Goal: Communication & Community: Answer question/provide support

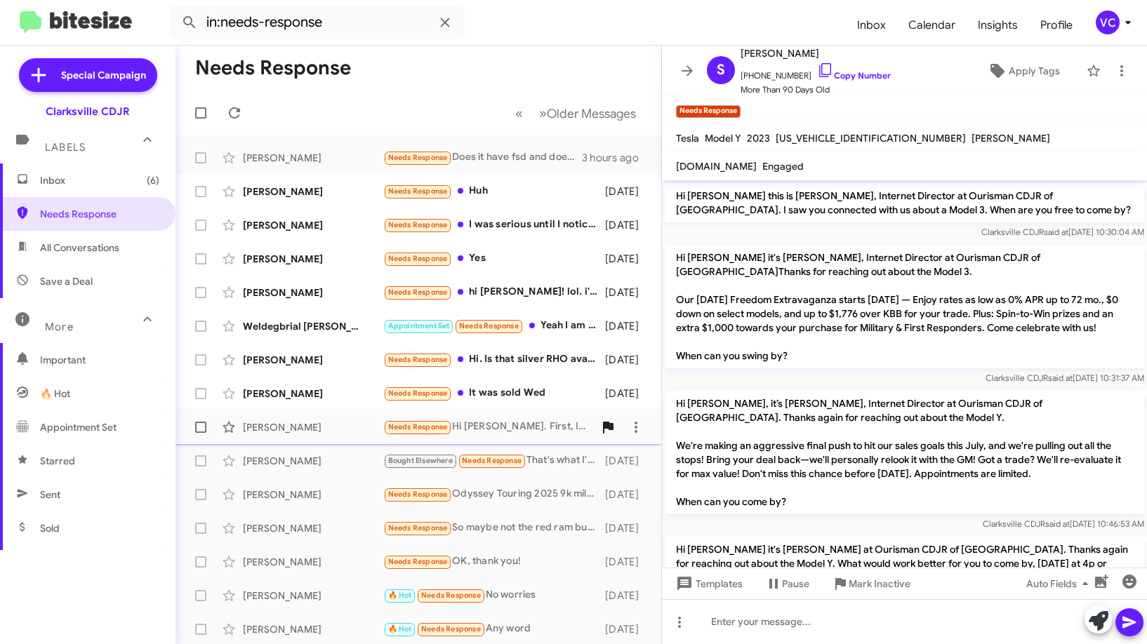
scroll to position [1031, 0]
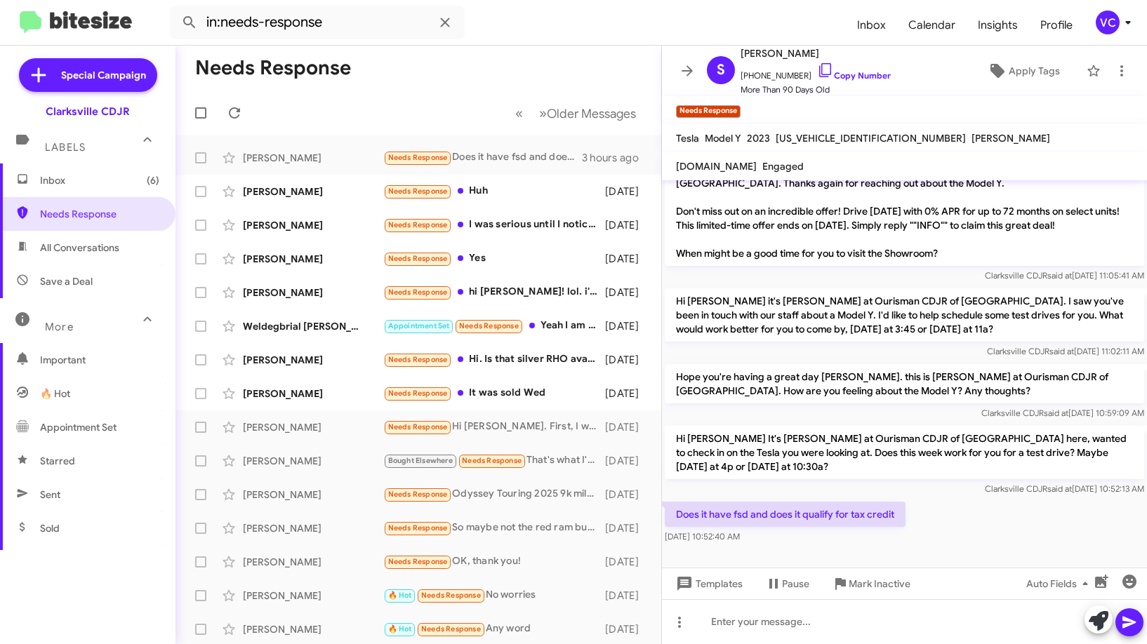
click at [429, 81] on mat-toolbar-row "Needs Response" at bounding box center [418, 68] width 486 height 45
click at [122, 181] on span "Inbox (6)" at bounding box center [99, 180] width 119 height 14
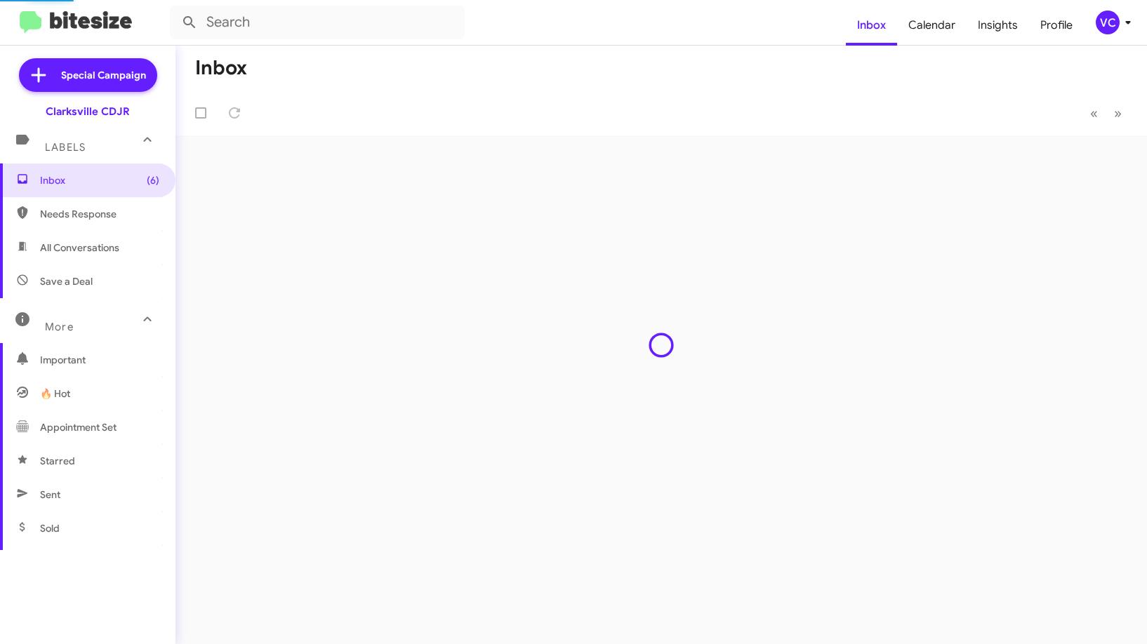
click at [533, 39] on form at bounding box center [508, 23] width 676 height 34
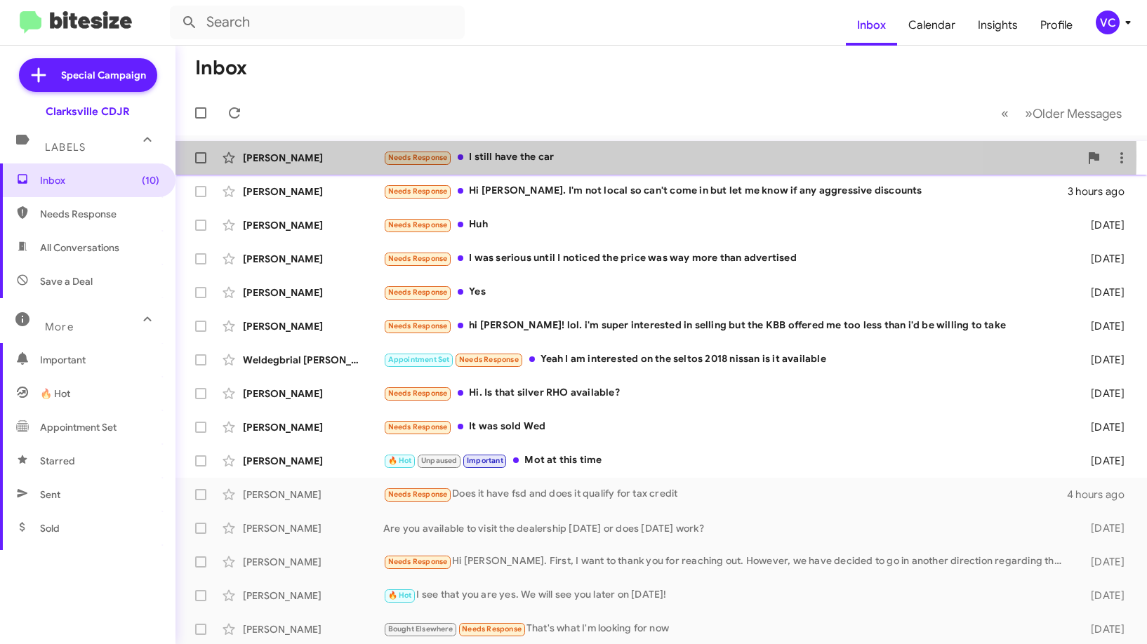
click at [524, 156] on div "Needs Response I still have the car" at bounding box center [731, 157] width 696 height 16
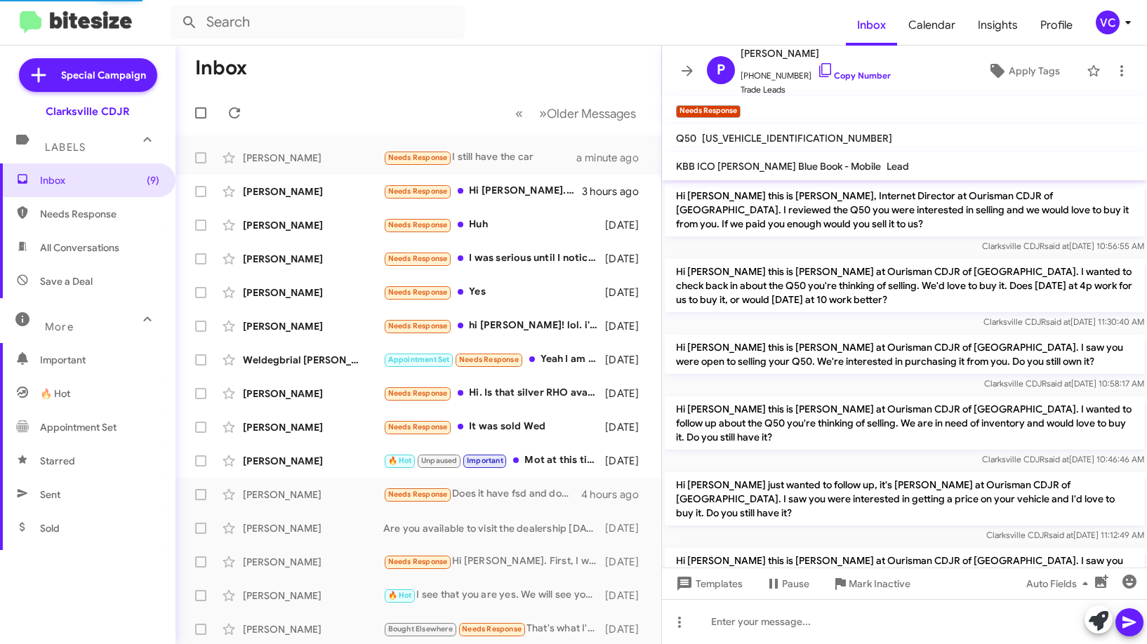
scroll to position [237, 0]
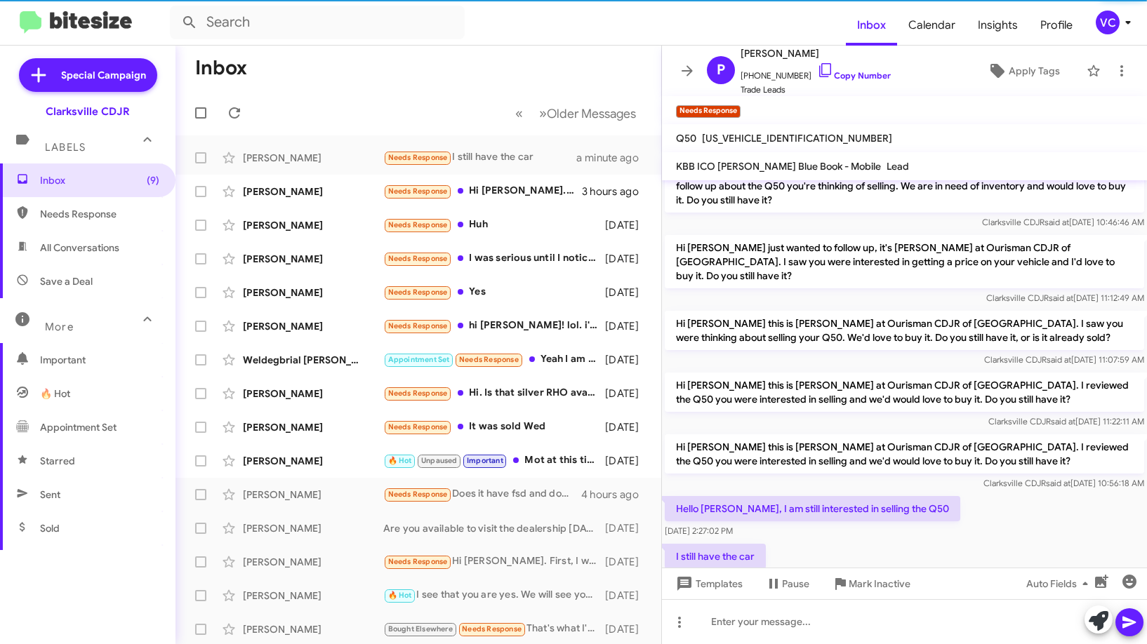
click at [941, 541] on div "I still have the car [DATE] 2:28:18 PM" at bounding box center [904, 565] width 485 height 48
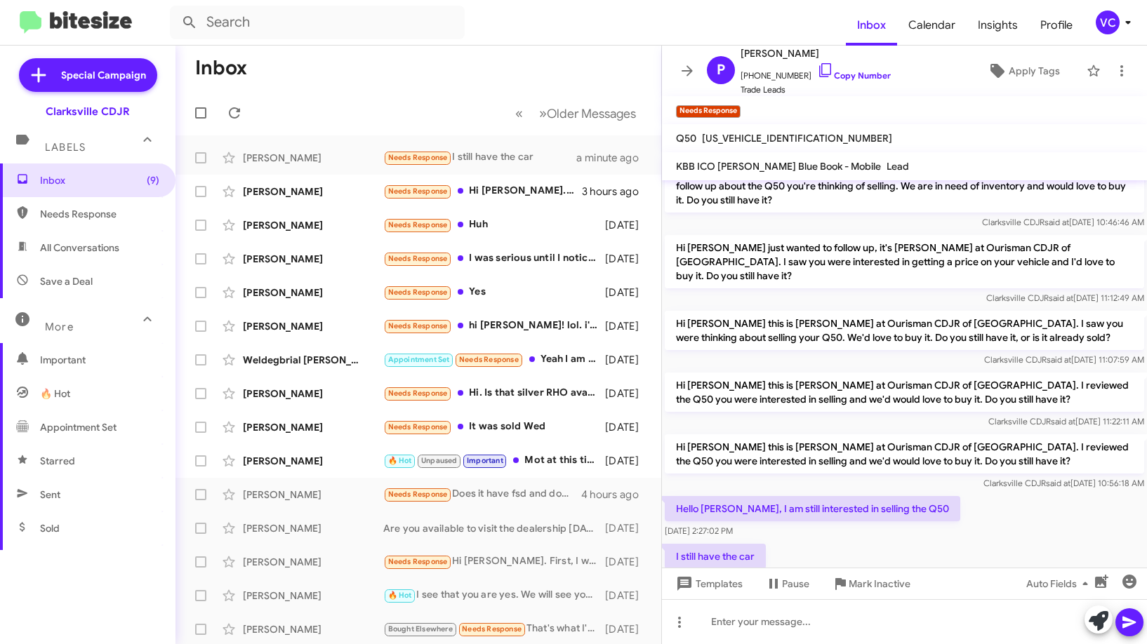
click at [964, 493] on div "Hello [PERSON_NAME], I am still interested in selling the Q50 [DATE] 2:27:02 PM" at bounding box center [904, 517] width 485 height 48
click at [960, 495] on div "Hello [PERSON_NAME], I am still interested in selling the Q50 [DATE] 2:27:02 PM" at bounding box center [904, 517] width 485 height 48
click at [965, 497] on div "Hello [PERSON_NAME], I am still interested in selling the Q50 [DATE] 2:27:02 PM" at bounding box center [904, 517] width 485 height 48
click at [966, 498] on div "Hello [PERSON_NAME], I am still interested in selling the Q50 [DATE] 2:27:02 PM" at bounding box center [904, 517] width 485 height 48
click at [989, 493] on div "Hello [PERSON_NAME], I am still interested in selling the Q50 [DATE] 2:27:02 PM" at bounding box center [904, 517] width 485 height 48
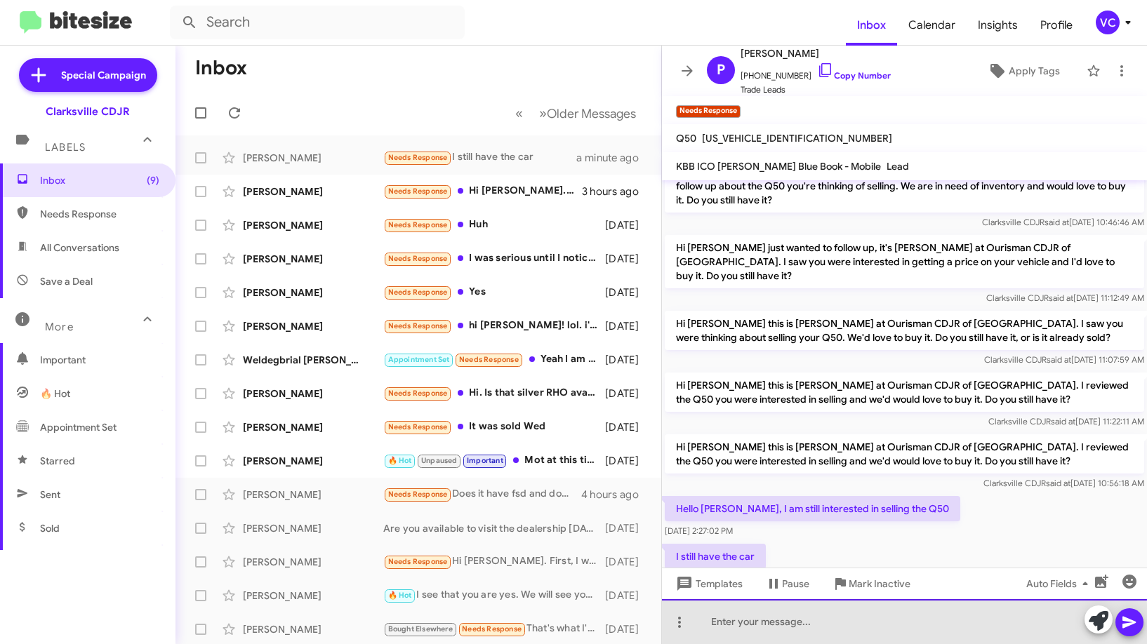
click at [737, 636] on div at bounding box center [904, 621] width 485 height 45
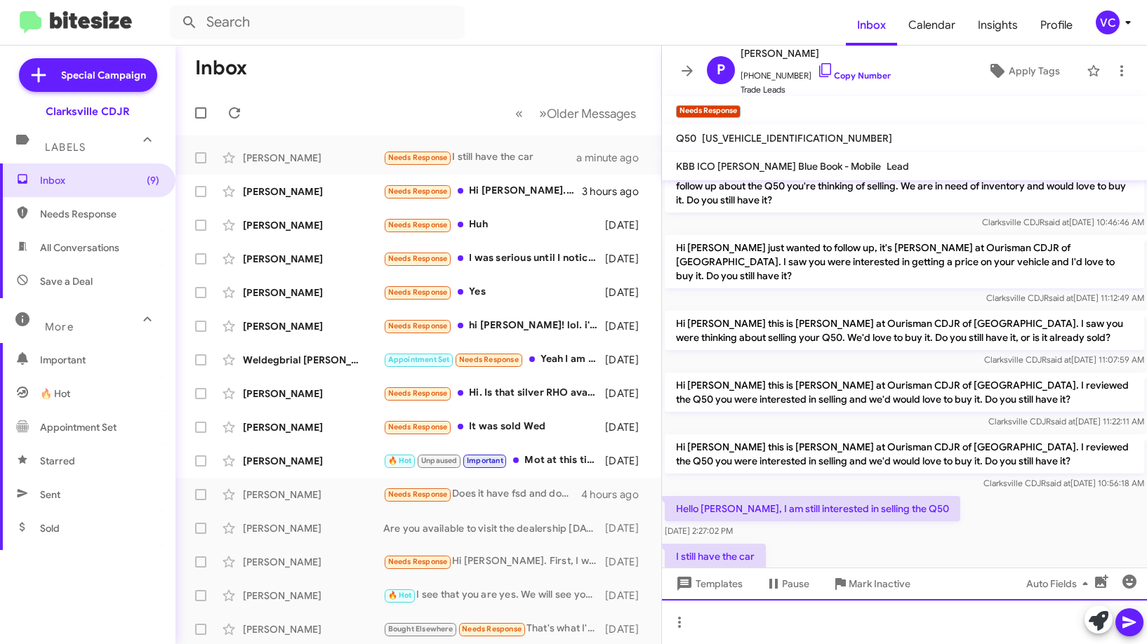
click at [848, 635] on div at bounding box center [904, 621] width 485 height 45
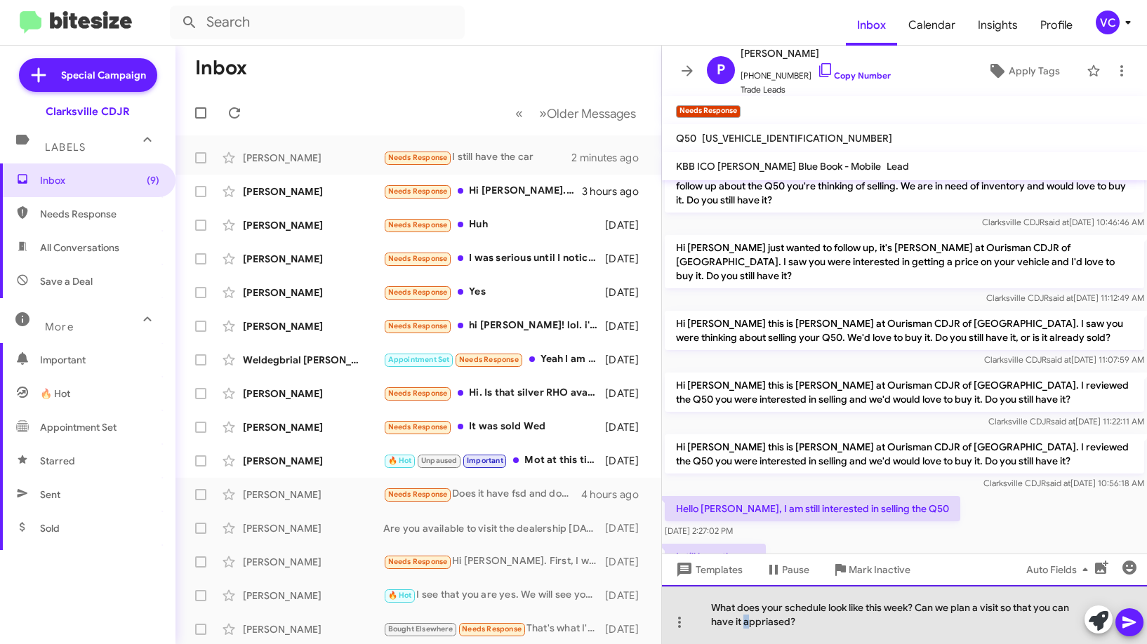
drag, startPoint x: 757, startPoint y: 615, endPoint x: 746, endPoint y: 626, distance: 15.9
click at [746, 626] on div "What does your schedule look like this week? Can we plan a visit so that you ca…" at bounding box center [904, 614] width 485 height 59
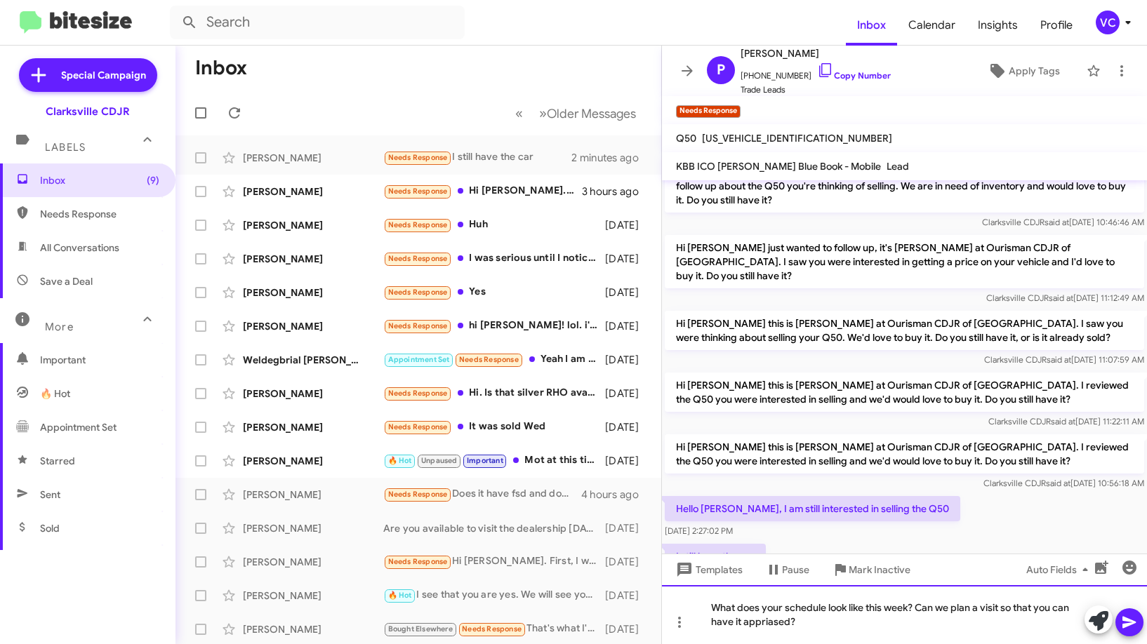
drag, startPoint x: 747, startPoint y: 625, endPoint x: 940, endPoint y: 625, distance: 193.7
click at [1005, 625] on div "What does your schedule look like this week? Can we plan a visit so that you ca…" at bounding box center [904, 614] width 485 height 59
click at [800, 639] on div "What does your schedule look like this week? Can we plan a visit so that you ca…" at bounding box center [904, 614] width 485 height 59
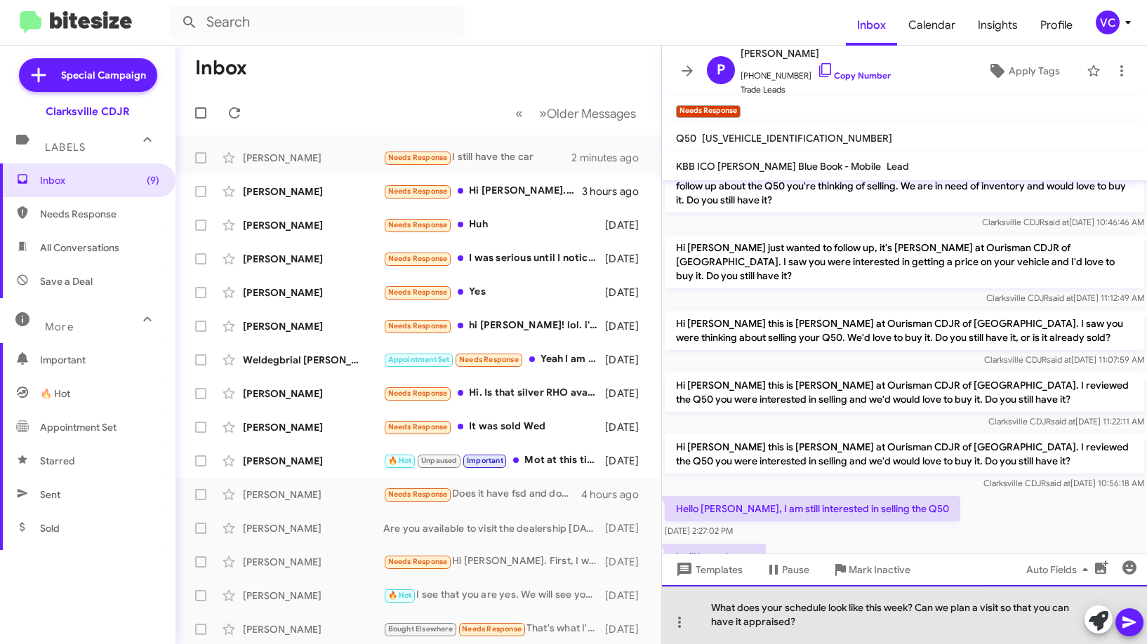
click at [806, 629] on div "What does your schedule look like this week? Can we plan a visit so that you ca…" at bounding box center [904, 614] width 485 height 59
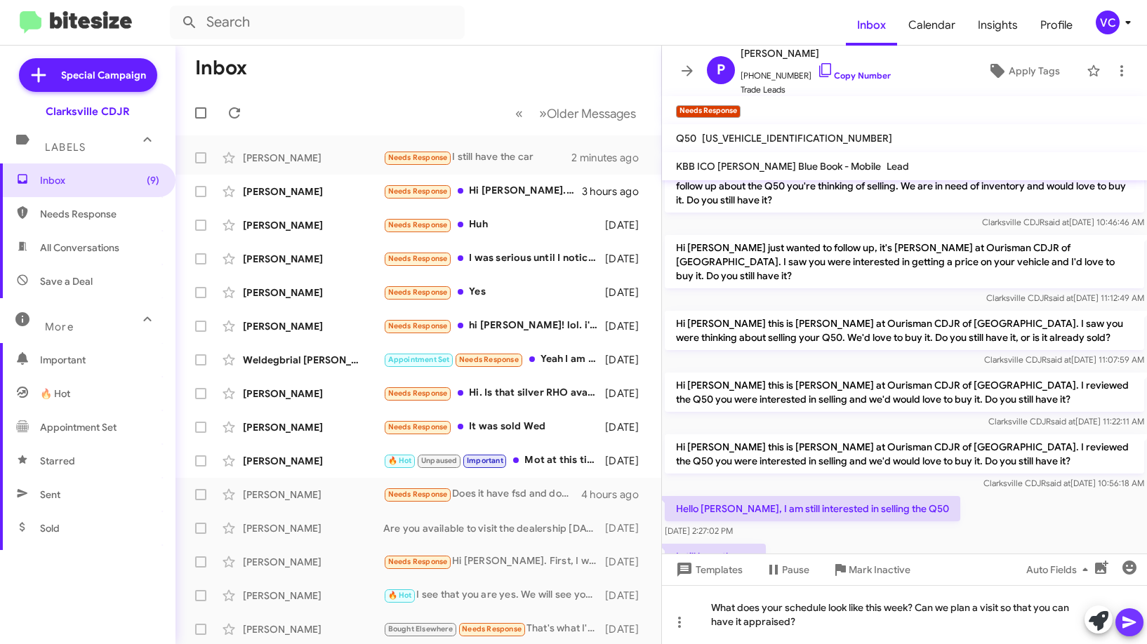
click at [1132, 624] on icon at bounding box center [1128, 623] width 13 height 12
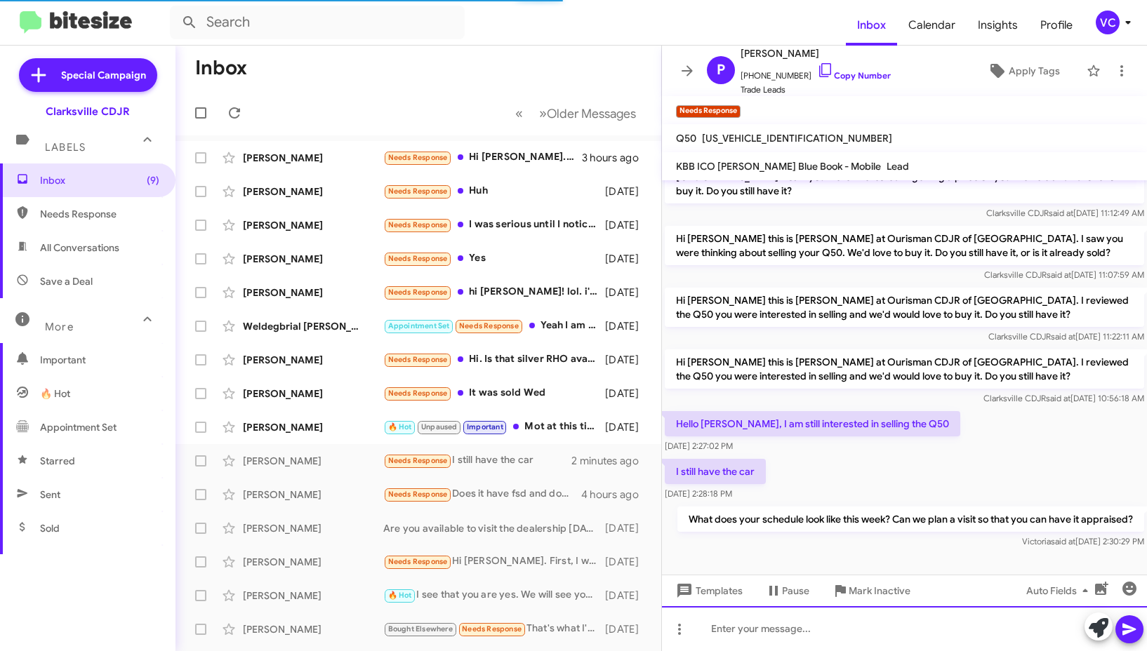
scroll to position [323, 0]
click at [370, 161] on div "[PERSON_NAME]" at bounding box center [313, 158] width 140 height 14
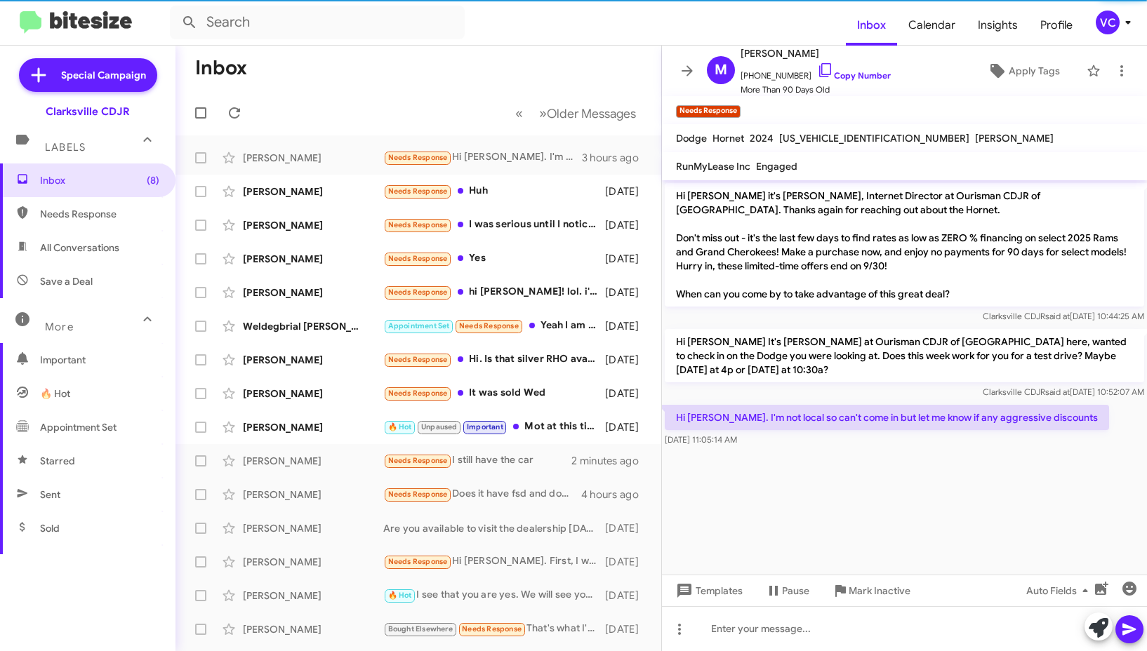
click at [883, 458] on div at bounding box center [904, 455] width 485 height 11
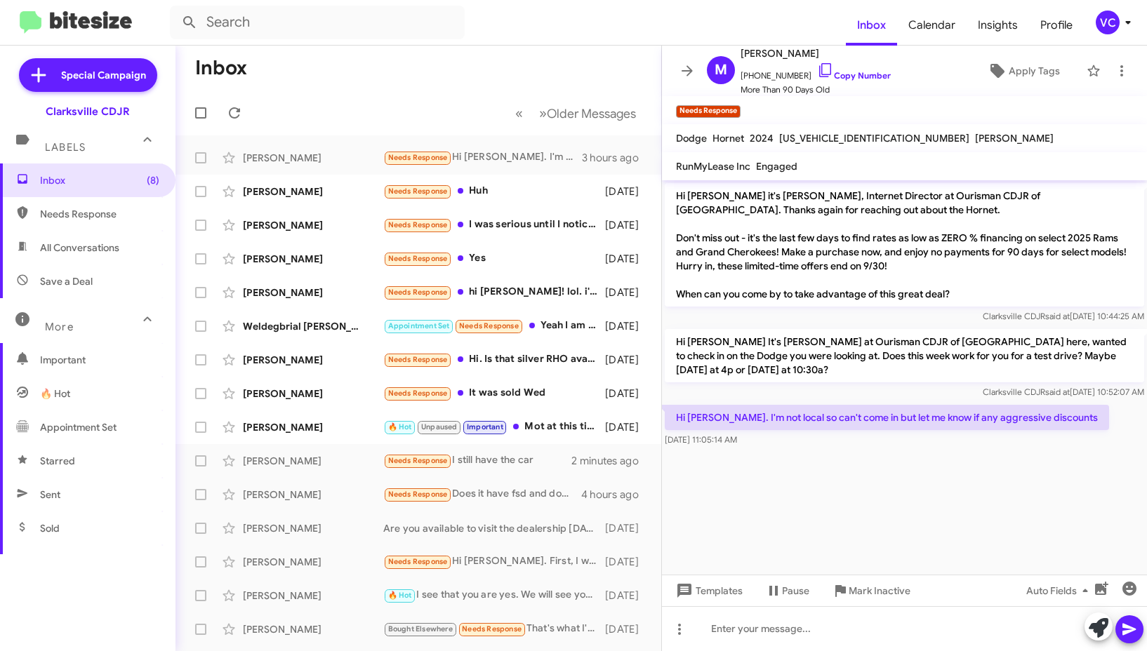
click at [832, 344] on p "Hi [PERSON_NAME] It's [PERSON_NAME] at Ourisman CDJR of [GEOGRAPHIC_DATA] here,…" at bounding box center [903, 355] width 479 height 53
click at [842, 462] on cdk-virtual-scroll-viewport "Hi [PERSON_NAME] it's [PERSON_NAME], Internet Director at Ourisman CDJR of [GEO…" at bounding box center [904, 377] width 485 height 394
drag, startPoint x: 833, startPoint y: 410, endPoint x: 1017, endPoint y: 411, distance: 184.5
click at [1017, 411] on p "Hi [PERSON_NAME]. I'm not local so can't come in but let me know if any aggress…" at bounding box center [886, 417] width 444 height 25
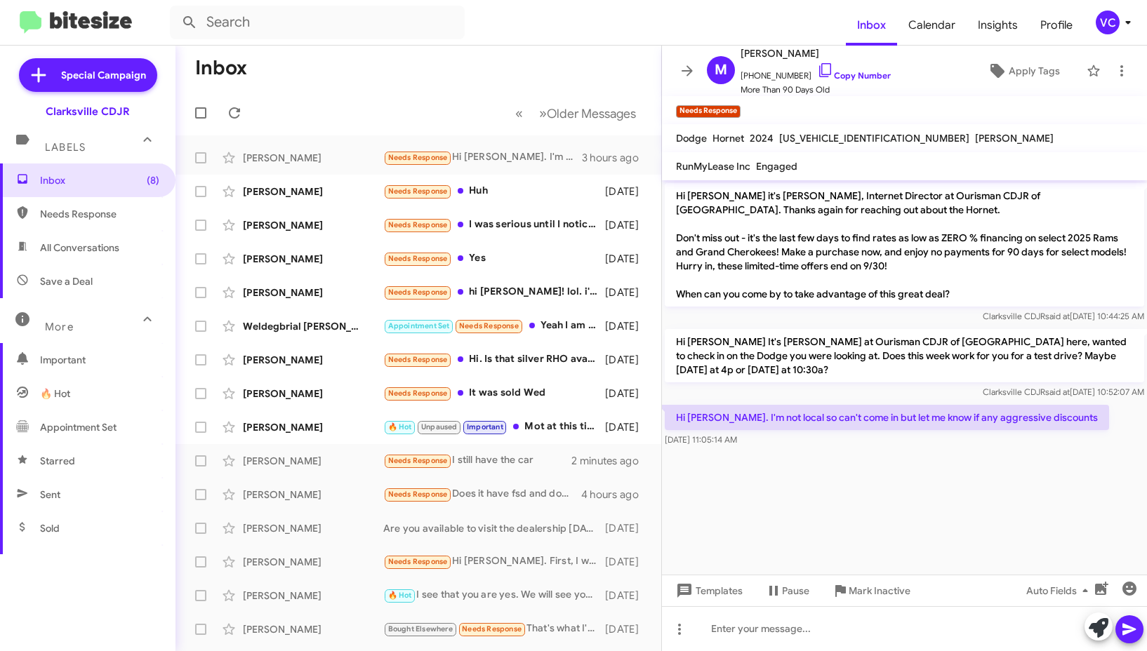
click at [1038, 465] on cdk-virtual-scroll-viewport "Hi [PERSON_NAME] it's [PERSON_NAME], Internet Director at Ourisman CDJR of [GEO…" at bounding box center [904, 377] width 485 height 394
click at [1044, 466] on cdk-virtual-scroll-viewport "Hi [PERSON_NAME] it's [PERSON_NAME], Internet Director at Ourisman CDJR of [GEO…" at bounding box center [904, 377] width 485 height 394
click at [886, 514] on cdk-virtual-scroll-viewport "Hi [PERSON_NAME] it's [PERSON_NAME], Internet Director at Ourisman CDJR of [GEO…" at bounding box center [904, 377] width 485 height 394
click at [911, 518] on cdk-virtual-scroll-viewport "Hi [PERSON_NAME] it's [PERSON_NAME], Internet Director at Ourisman CDJR of [GEO…" at bounding box center [904, 377] width 485 height 394
click at [849, 70] on link "Copy Number" at bounding box center [854, 75] width 74 height 11
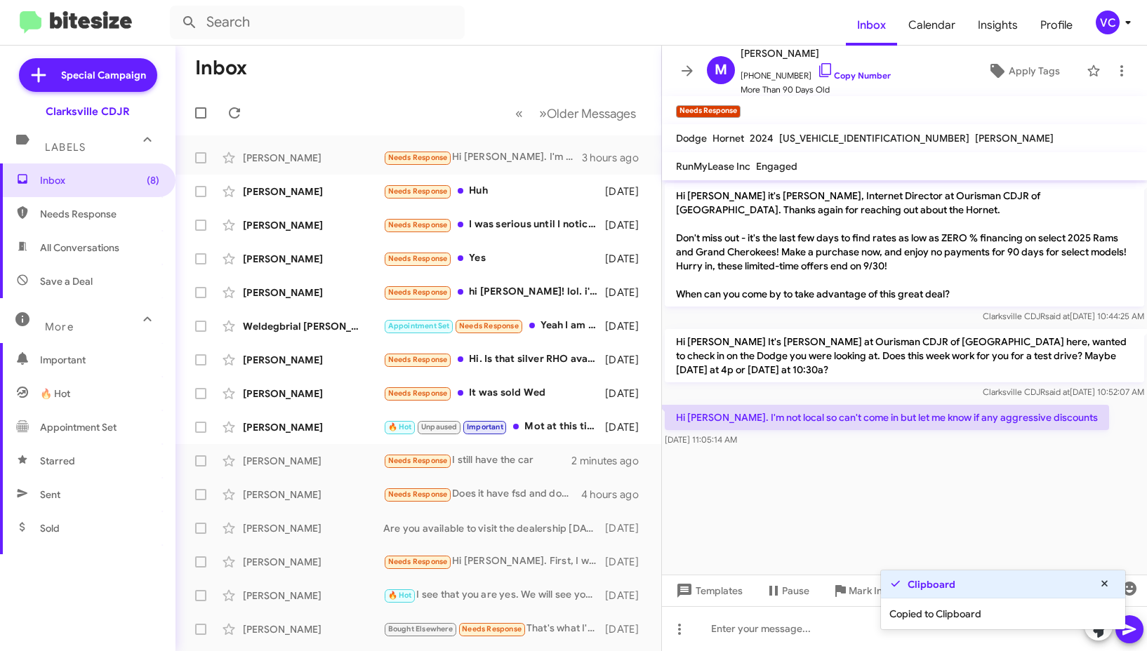
click at [356, 100] on mat-toolbar-row "« Previous » Next Older Messages" at bounding box center [418, 113] width 486 height 45
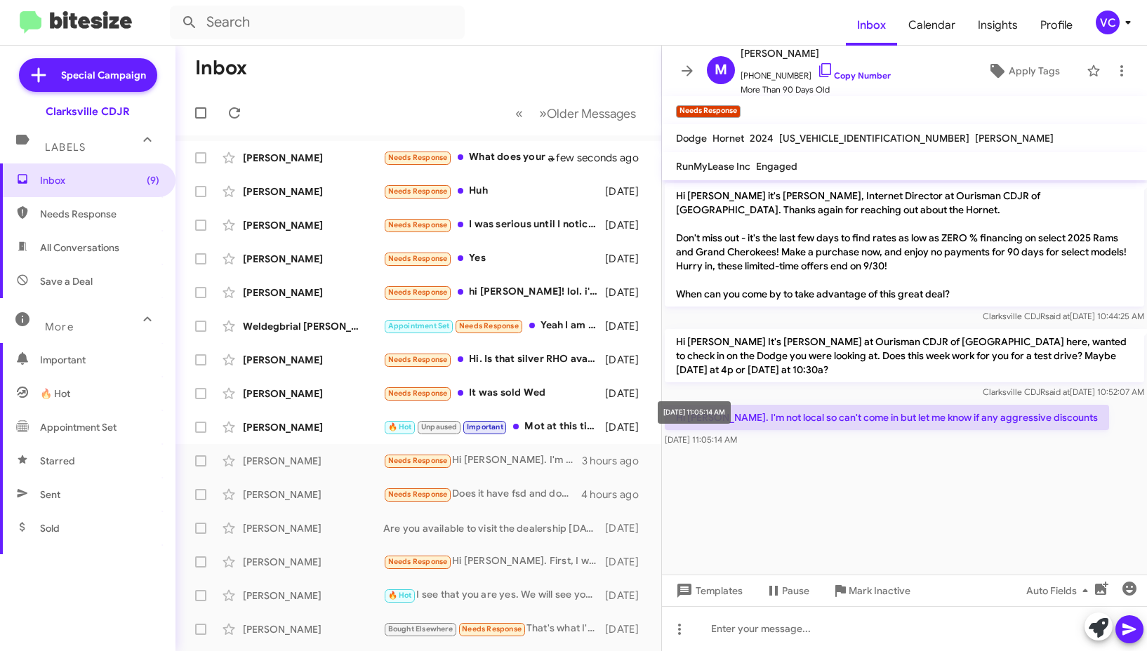
click at [737, 445] on span "[DATE] 11:05:14 AM" at bounding box center [700, 439] width 72 height 11
click at [838, 516] on cdk-virtual-scroll-viewport "Hi [PERSON_NAME] it's [PERSON_NAME], Internet Director at Ourisman CDJR of [GEO…" at bounding box center [904, 377] width 485 height 394
click at [775, 633] on div at bounding box center [904, 628] width 485 height 45
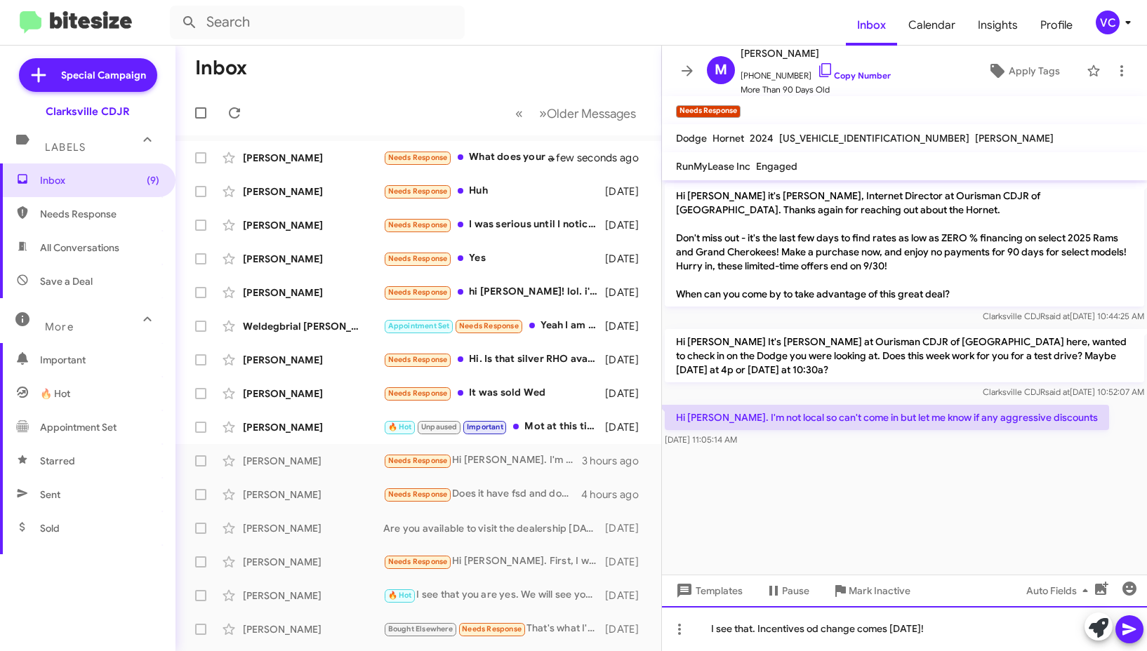
drag, startPoint x: 805, startPoint y: 629, endPoint x: 770, endPoint y: 637, distance: 35.2
click at [770, 637] on div "I see that. Incentives od change comes [DATE]!" at bounding box center [904, 628] width 485 height 45
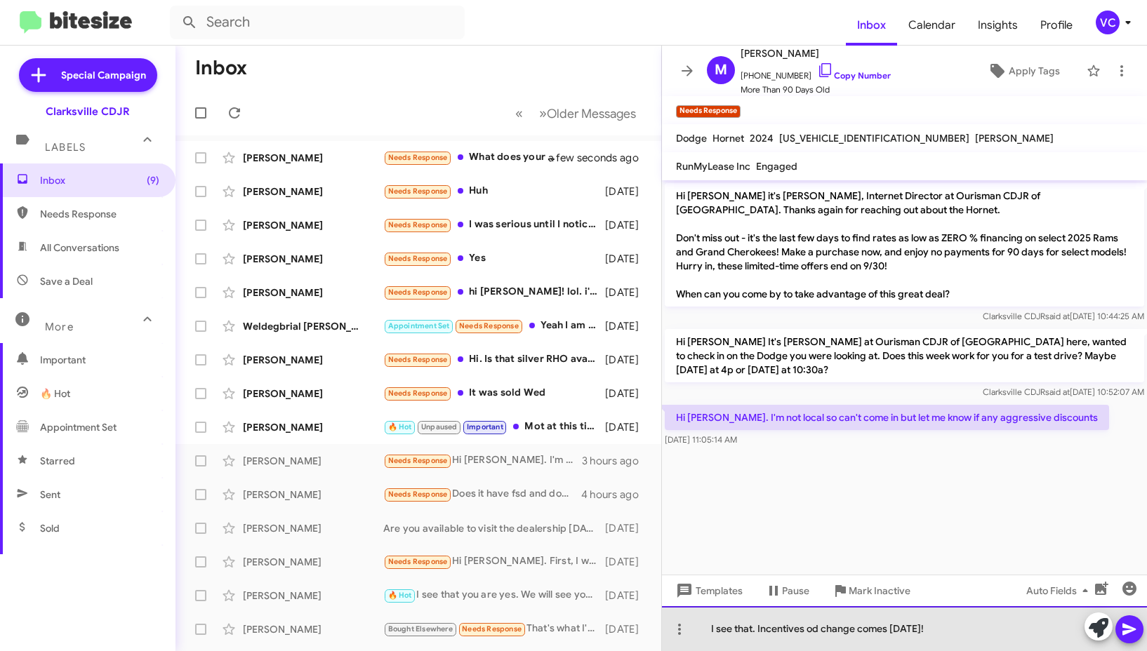
click at [814, 632] on div "I see that. Incentives od change comes [DATE]!" at bounding box center [904, 628] width 485 height 45
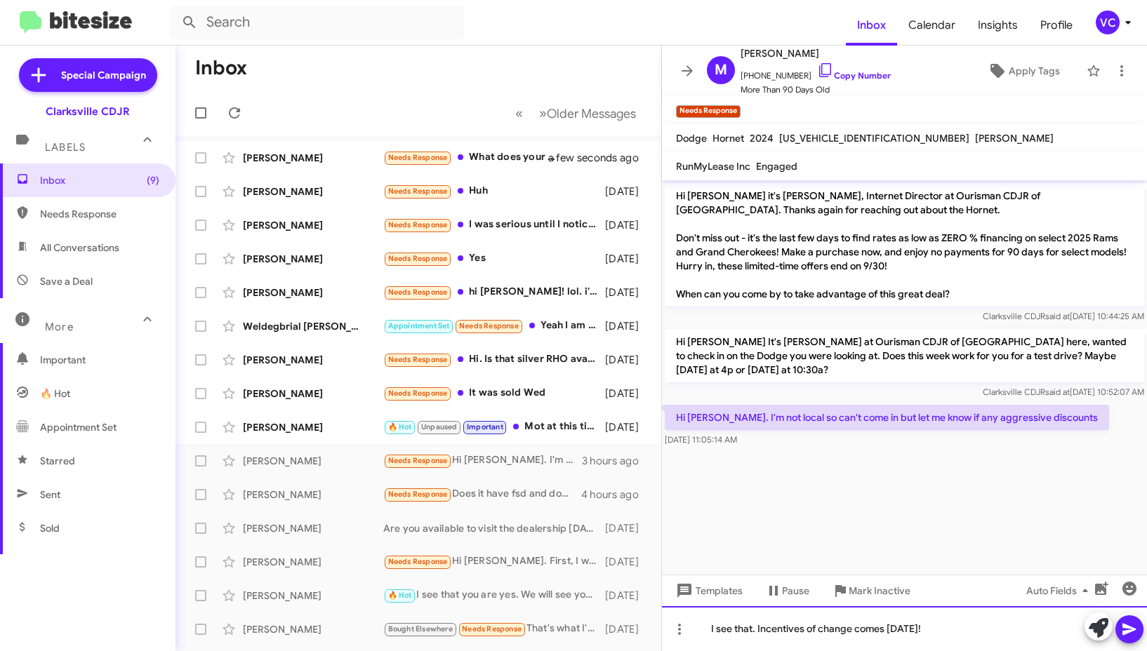
click at [891, 634] on div "I see that. Incentives of change comes [DATE]!" at bounding box center [904, 628] width 485 height 45
click at [880, 634] on div "I see that. Incentives of change comes [DATE]!" at bounding box center [904, 628] width 485 height 45
click at [887, 634] on div "I see that. Incentives of change comes [DATE]!" at bounding box center [904, 628] width 485 height 45
click at [881, 627] on div "I see that. Incentives of change comes [DATE]!" at bounding box center [904, 628] width 485 height 45
click at [959, 629] on div "I see that. Incentives of change come [DATE]!" at bounding box center [904, 628] width 485 height 45
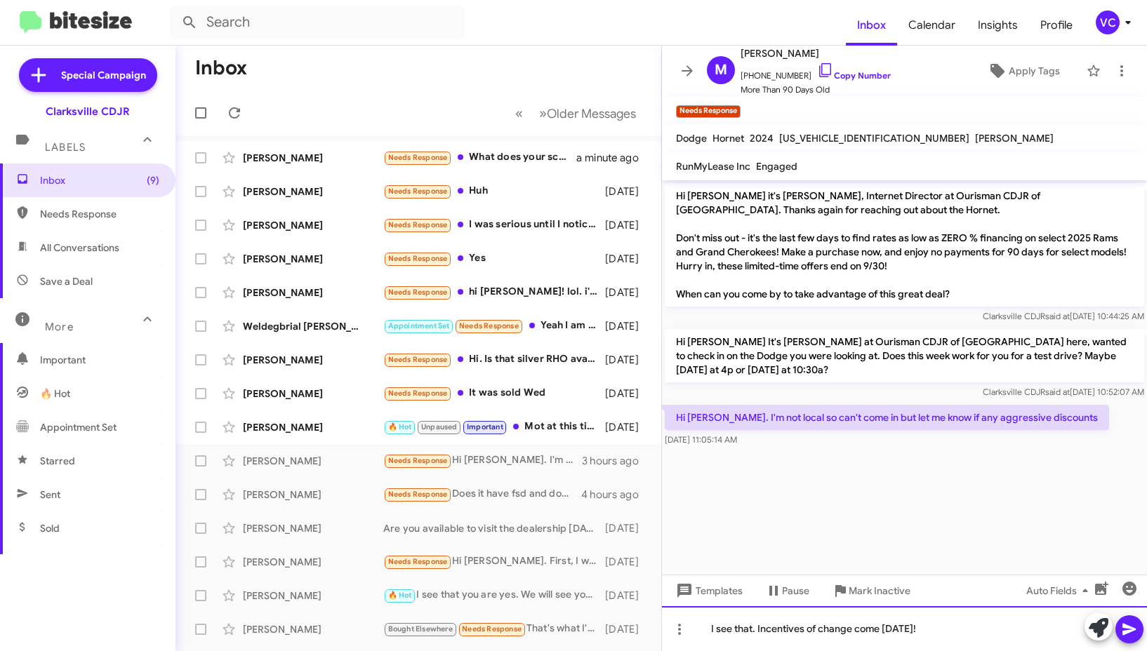
click at [970, 628] on div "I see that. Incentives of change come [DATE]!" at bounding box center [904, 628] width 485 height 45
click at [1132, 629] on icon at bounding box center [1128, 630] width 13 height 12
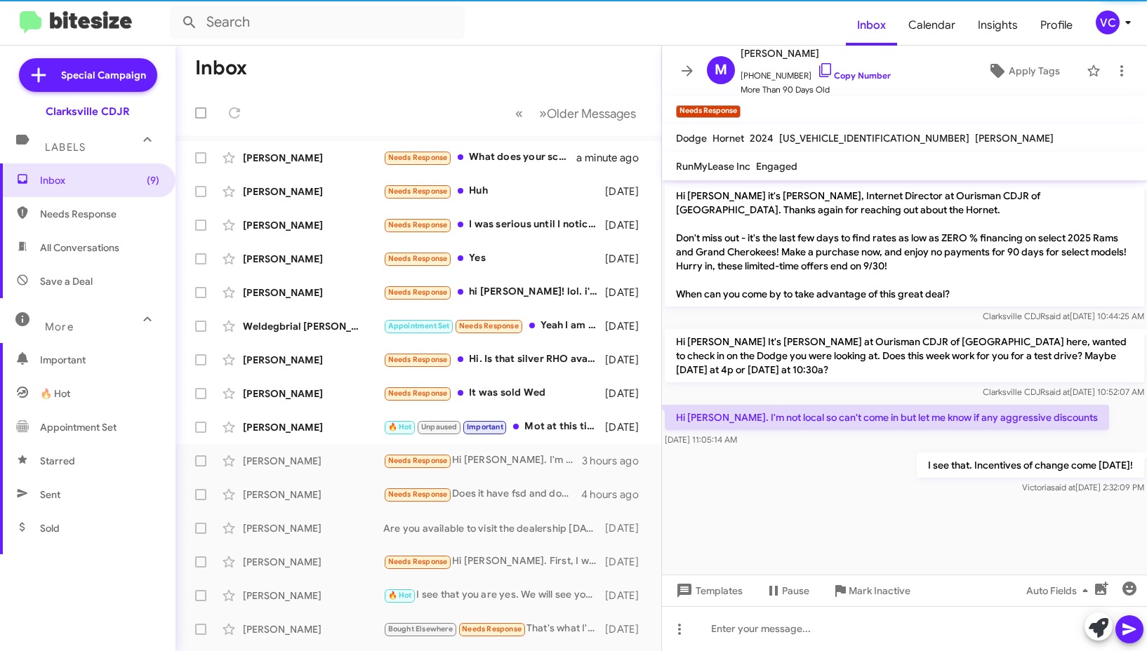
drag, startPoint x: 787, startPoint y: 494, endPoint x: 825, endPoint y: 463, distance: 49.4
click at [787, 495] on div "I see that. Incentives of change come [DATE]! [PERSON_NAME] said at [DATE] 2:32…" at bounding box center [904, 474] width 485 height 48
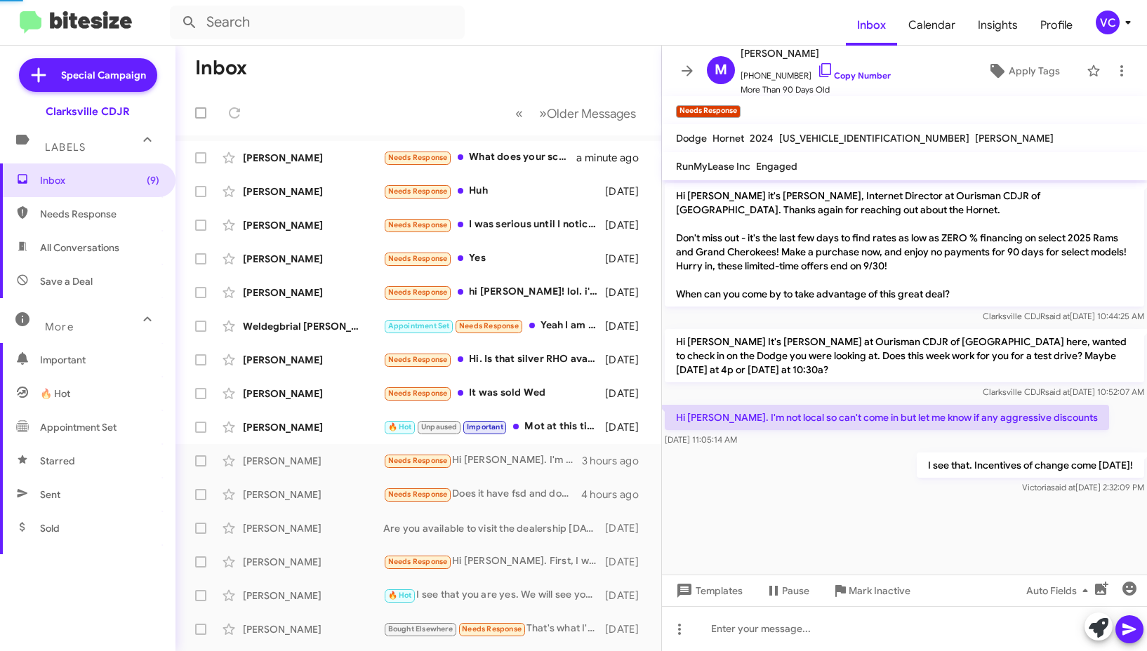
click at [897, 342] on p "Hi [PERSON_NAME] It's [PERSON_NAME] at Ourisman CDJR of [GEOGRAPHIC_DATA] here,…" at bounding box center [903, 355] width 479 height 53
click at [815, 486] on div "I see that. Incentives of change come [DATE]! [PERSON_NAME] said at [DATE] 2:32…" at bounding box center [904, 474] width 485 height 48
drag, startPoint x: 812, startPoint y: 486, endPoint x: 803, endPoint y: 472, distance: 16.7
click at [810, 486] on div "I see that. Incentives of change come [DATE]! [PERSON_NAME] said at [DATE] 2:32…" at bounding box center [904, 474] width 485 height 48
click at [321, 142] on span "[PERSON_NAME] Needs Response What does your schedule [DATE] look like? a minute…" at bounding box center [418, 158] width 486 height 34
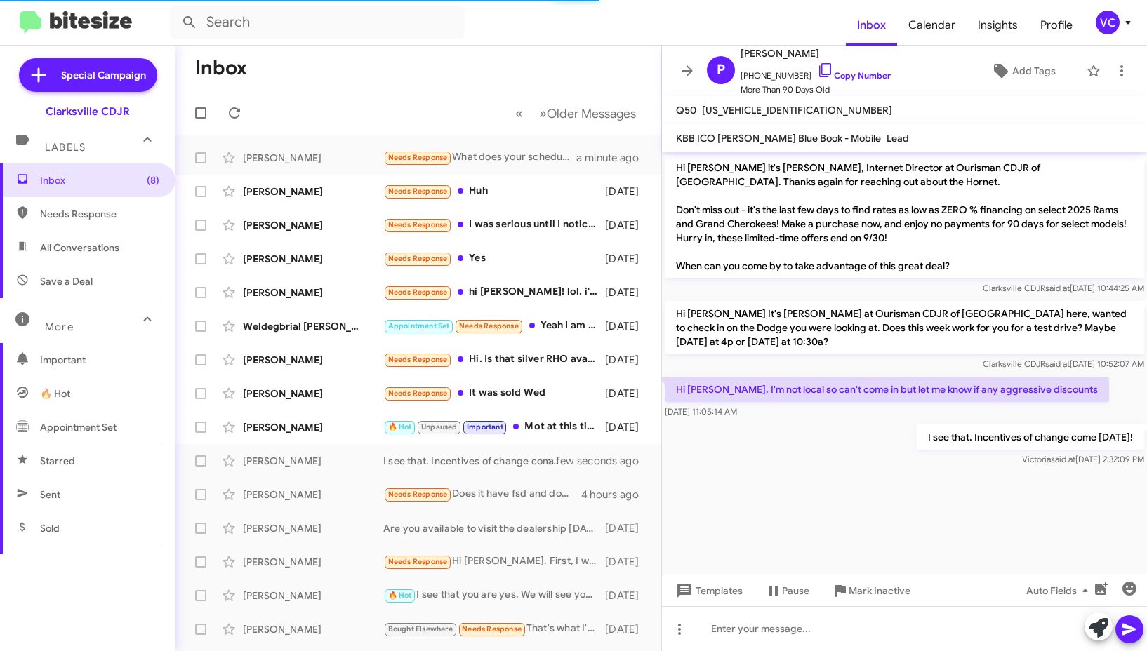
click at [774, 462] on div "Hi [PERSON_NAME] it's [PERSON_NAME], Internet Director at Ourisman CDJR of [GEO…" at bounding box center [904, 310] width 485 height 317
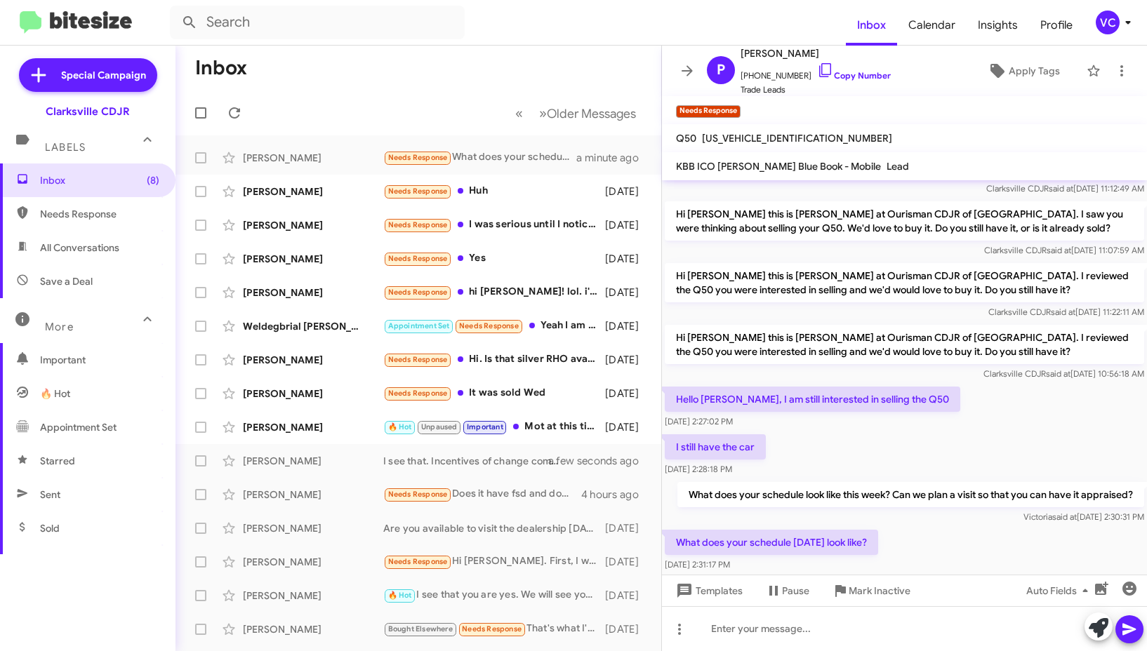
drag, startPoint x: 961, startPoint y: 448, endPoint x: 969, endPoint y: 436, distance: 15.2
click at [961, 448] on div "I still have the car [DATE] 2:28:18 PM" at bounding box center [904, 456] width 485 height 48
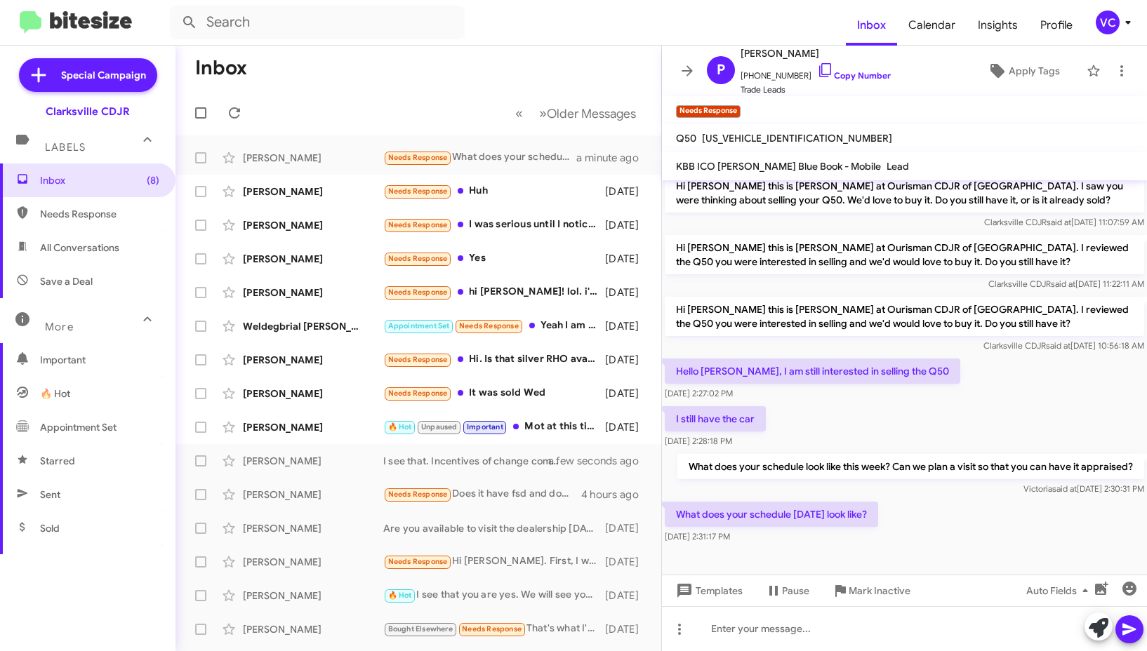
click at [942, 547] on div at bounding box center [904, 568] width 485 height 42
drag, startPoint x: 799, startPoint y: 634, endPoint x: 778, endPoint y: 633, distance: 21.1
click at [799, 633] on div at bounding box center [904, 628] width 485 height 45
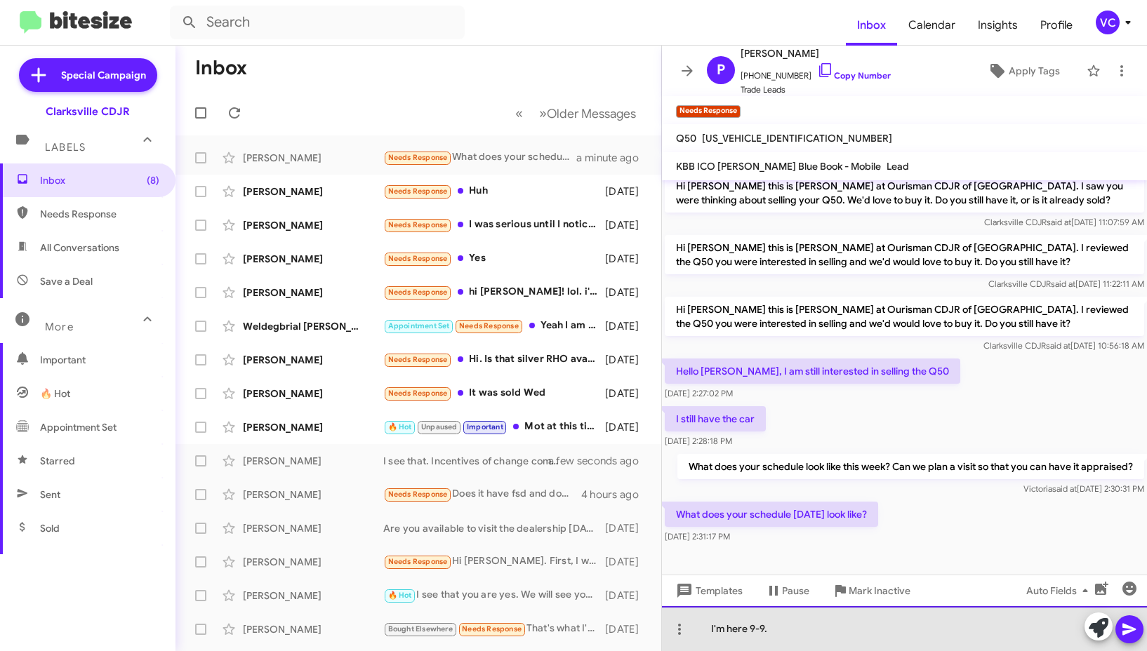
click at [1143, 629] on div "I'm here 9-9." at bounding box center [904, 628] width 485 height 45
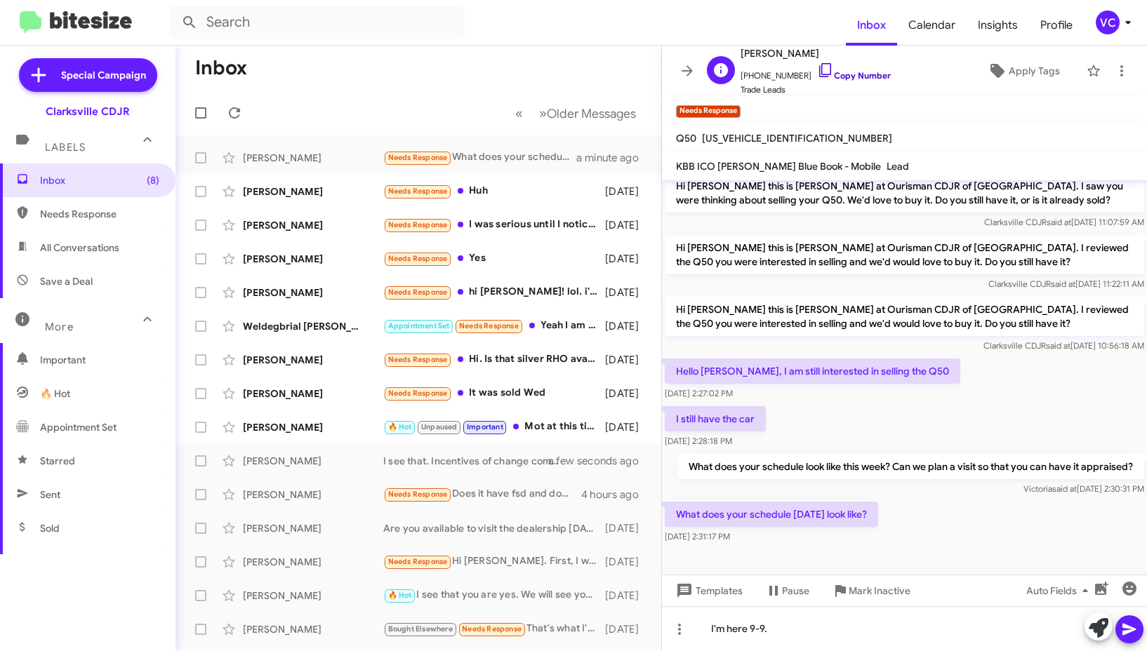
click at [835, 81] on link "Copy Number" at bounding box center [854, 75] width 74 height 11
click at [918, 522] on div "What does your schedule [DATE] look like? [DATE] 2:31:17 PM" at bounding box center [904, 523] width 485 height 48
click at [794, 627] on div "I'm here 9-9." at bounding box center [904, 628] width 485 height 45
click at [805, 632] on div "I'm here 9-9." at bounding box center [904, 628] width 485 height 45
click at [1130, 624] on icon at bounding box center [1129, 629] width 17 height 17
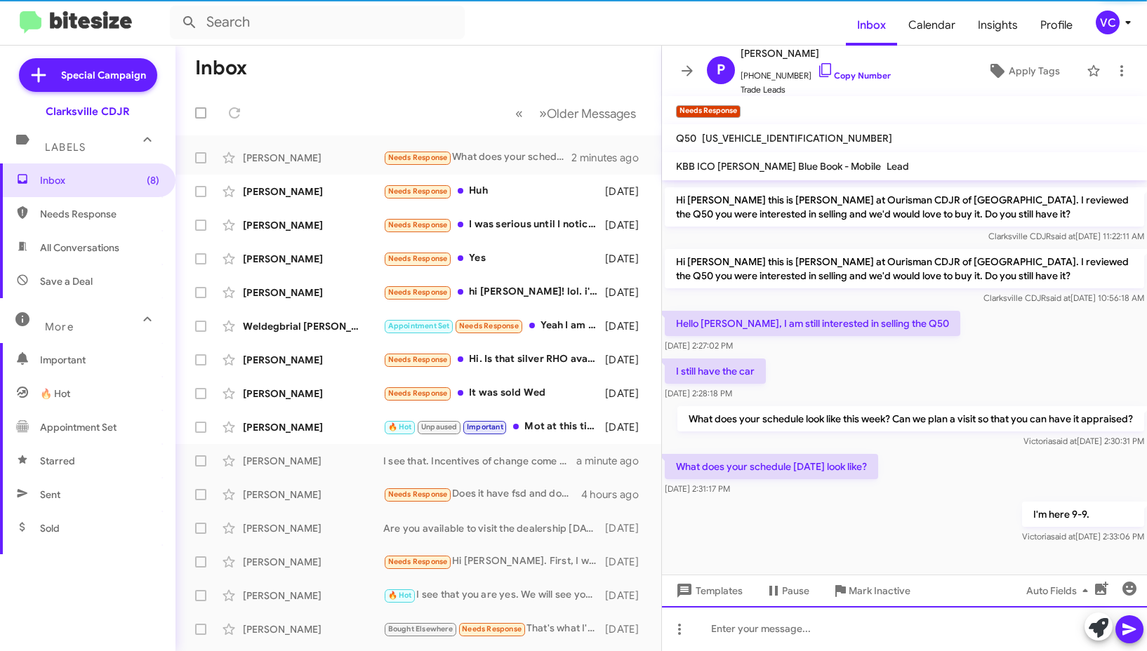
scroll to position [426, 0]
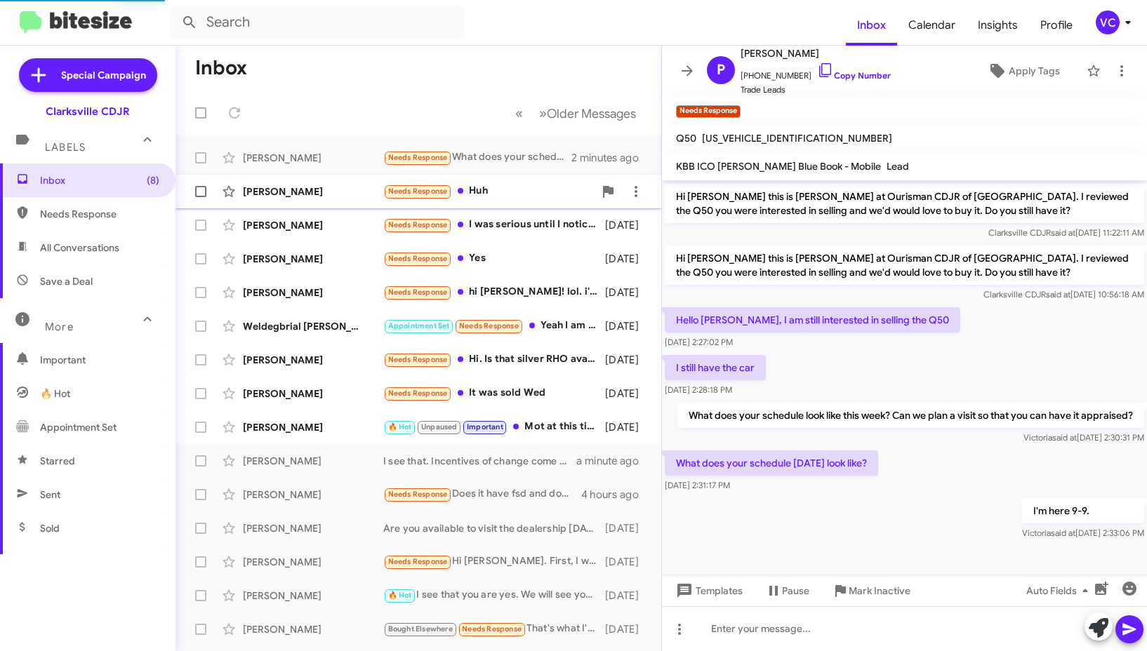
click at [374, 196] on div "[PERSON_NAME]" at bounding box center [313, 192] width 140 height 14
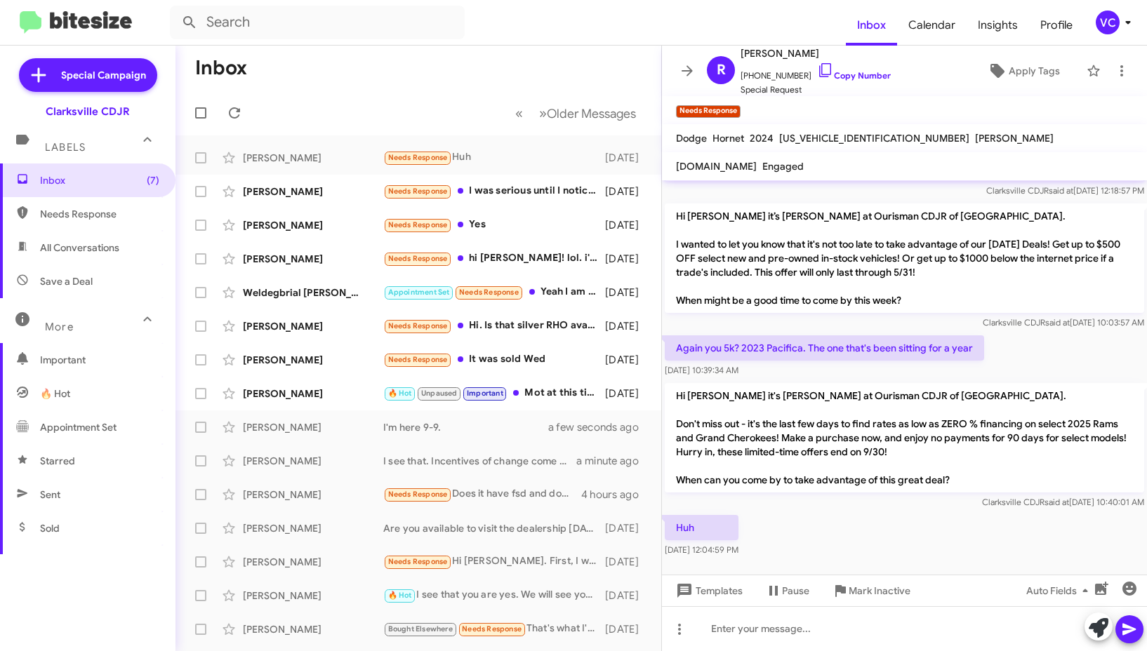
scroll to position [618, 0]
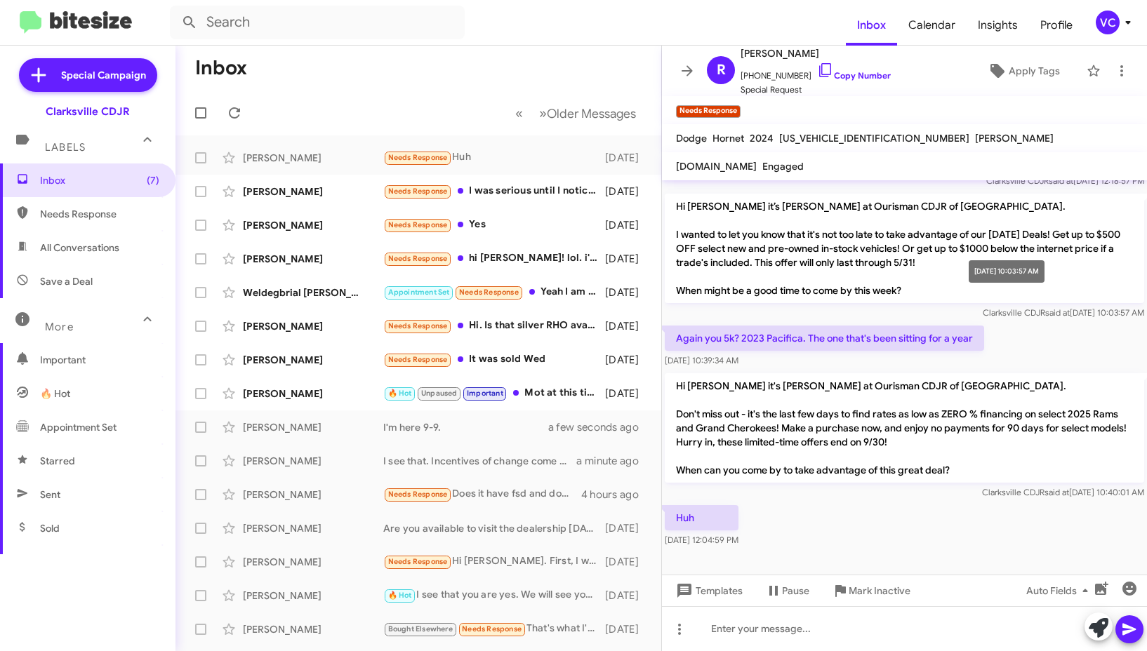
click at [1047, 323] on div "Again you 5k? 2023 Pacifica. The one that's been sitting for a year [DATE] 10:3…" at bounding box center [904, 347] width 485 height 48
click at [938, 505] on div "Huh [DATE] 12:04:59 PM" at bounding box center [904, 526] width 485 height 48
click at [909, 517] on div "Huh [DATE] 12:04:59 PM" at bounding box center [904, 526] width 485 height 48
click at [859, 521] on div "Huh [DATE] 12:04:59 PM" at bounding box center [904, 526] width 485 height 48
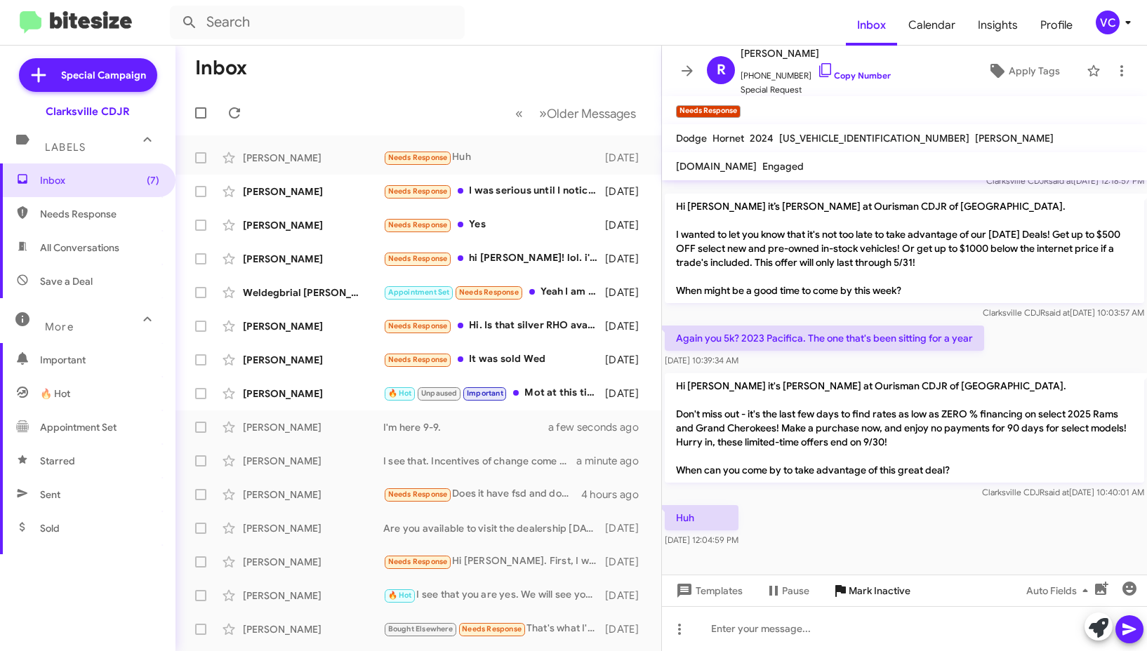
click at [893, 594] on span "Mark Inactive" at bounding box center [879, 590] width 62 height 25
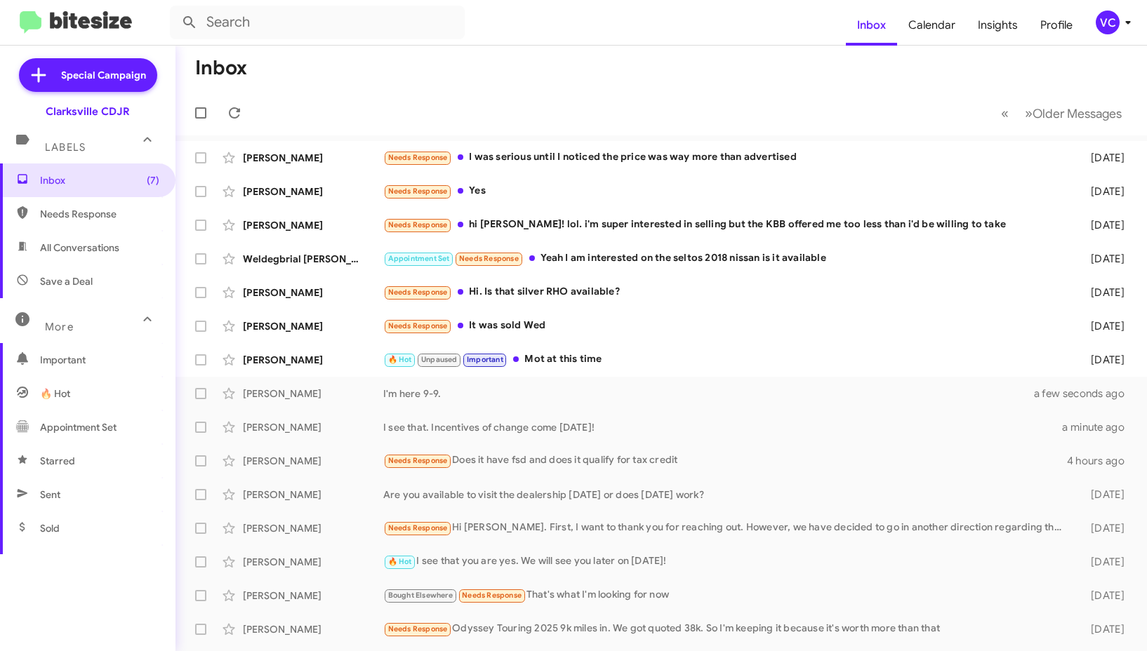
click at [827, 95] on mat-toolbar-row "« Previous » Next Older Messages" at bounding box center [660, 113] width 971 height 45
click at [460, 99] on mat-toolbar-row "« Previous » Next Older Messages" at bounding box center [660, 113] width 971 height 45
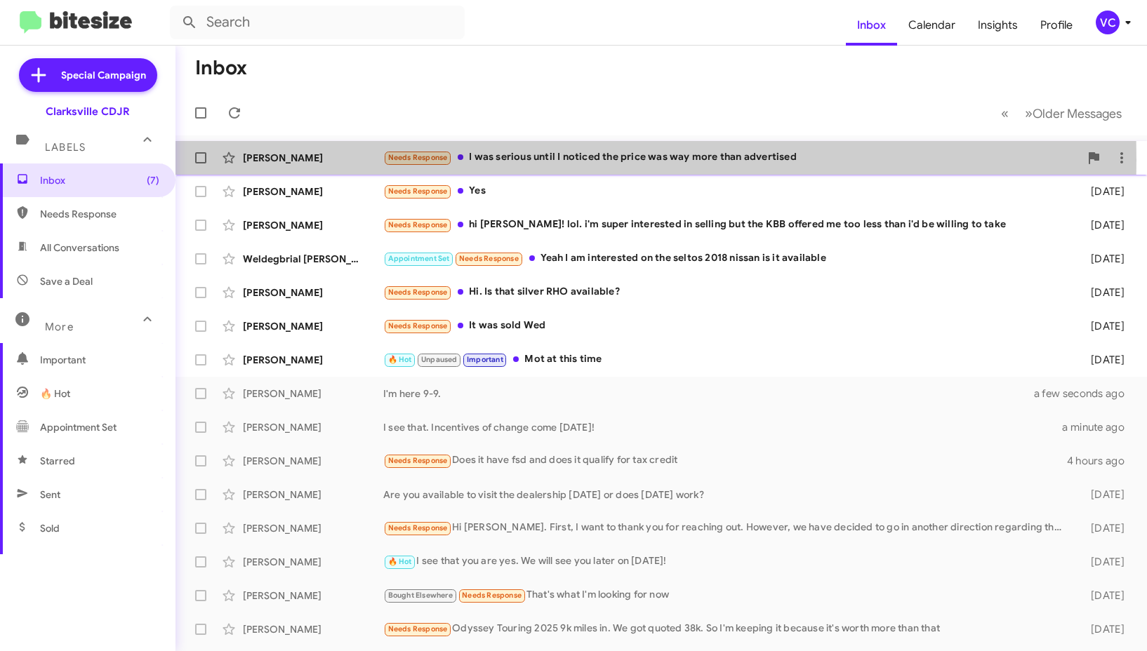
click at [380, 160] on div "[PERSON_NAME]" at bounding box center [313, 158] width 140 height 14
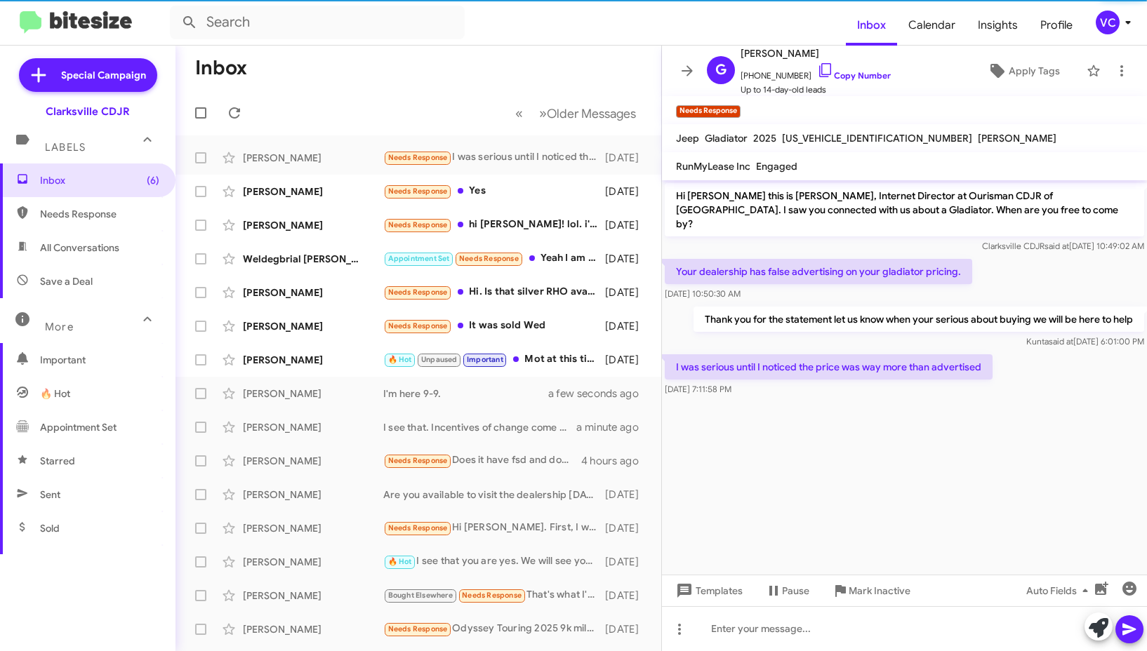
click at [859, 453] on cdk-virtual-scroll-viewport "Hi [PERSON_NAME] this is [PERSON_NAME], Internet Director at Ourisman CDJR of […" at bounding box center [904, 377] width 485 height 394
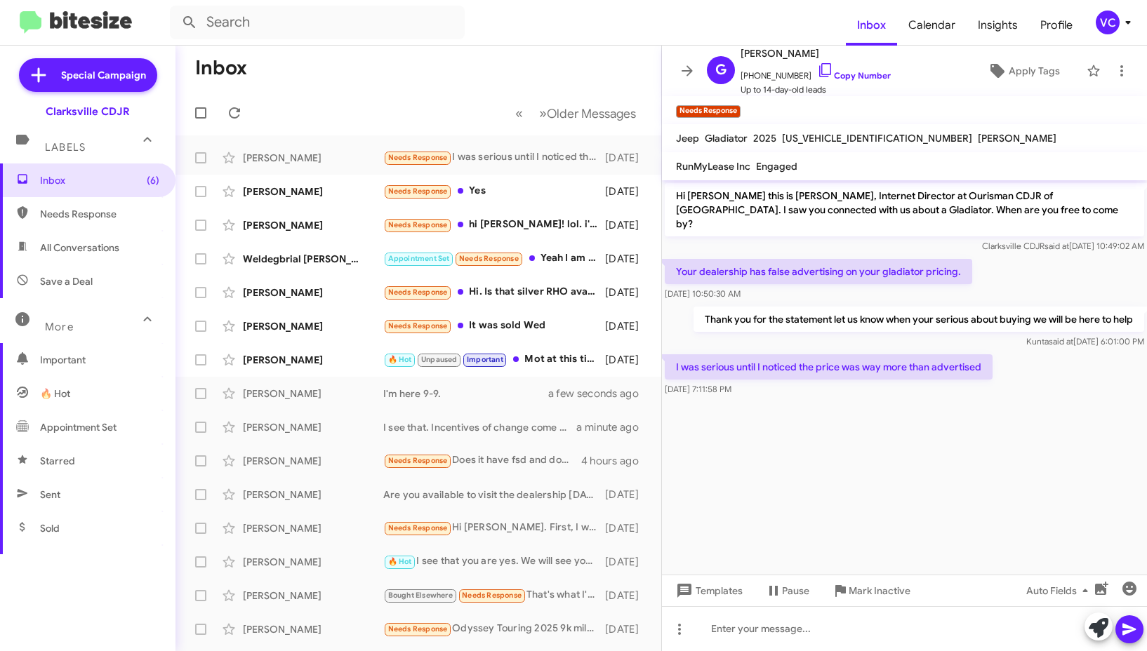
click at [951, 474] on cdk-virtual-scroll-viewport "Hi [PERSON_NAME] this is [PERSON_NAME], Internet Director at Ourisman CDJR of […" at bounding box center [904, 377] width 485 height 394
click at [1021, 256] on div "Your dealership has false advertising on your gladiator pricing. [DATE] 10:50:3…" at bounding box center [904, 280] width 485 height 48
click at [1047, 448] on cdk-virtual-scroll-viewport "Hi [PERSON_NAME] this is [PERSON_NAME], Internet Director at Ourisman CDJR of […" at bounding box center [904, 377] width 485 height 394
click at [1052, 451] on cdk-virtual-scroll-viewport "Hi [PERSON_NAME] this is [PERSON_NAME], Internet Director at Ourisman CDJR of […" at bounding box center [904, 377] width 485 height 394
click at [1053, 451] on cdk-virtual-scroll-viewport "Hi [PERSON_NAME] this is [PERSON_NAME], Internet Director at Ourisman CDJR of […" at bounding box center [904, 377] width 485 height 394
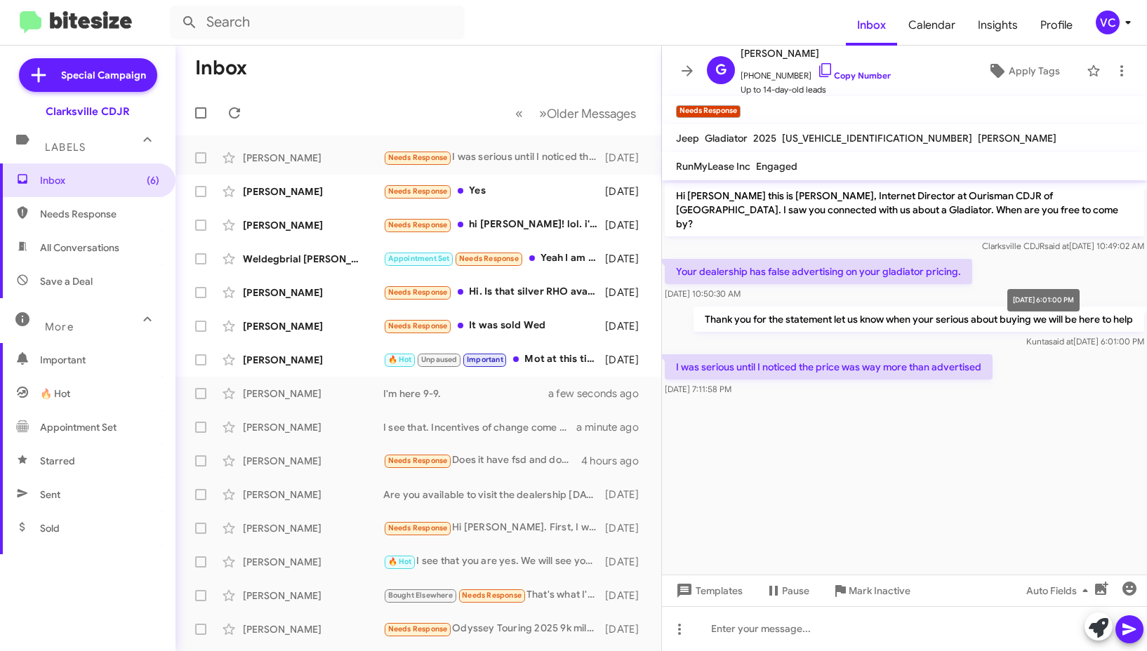
click at [1039, 268] on div "Your dealership has false advertising on your gladiator pricing. [DATE] 10:50:3…" at bounding box center [904, 280] width 485 height 48
click at [1013, 415] on cdk-virtual-scroll-viewport "Hi [PERSON_NAME] this is [PERSON_NAME], Internet Director at Ourisman CDJR of […" at bounding box center [904, 377] width 485 height 394
click at [980, 434] on cdk-virtual-scroll-viewport "Hi [PERSON_NAME] this is [PERSON_NAME], Internet Director at Ourisman CDJR of […" at bounding box center [904, 377] width 485 height 394
click at [770, 636] on div at bounding box center [904, 628] width 485 height 45
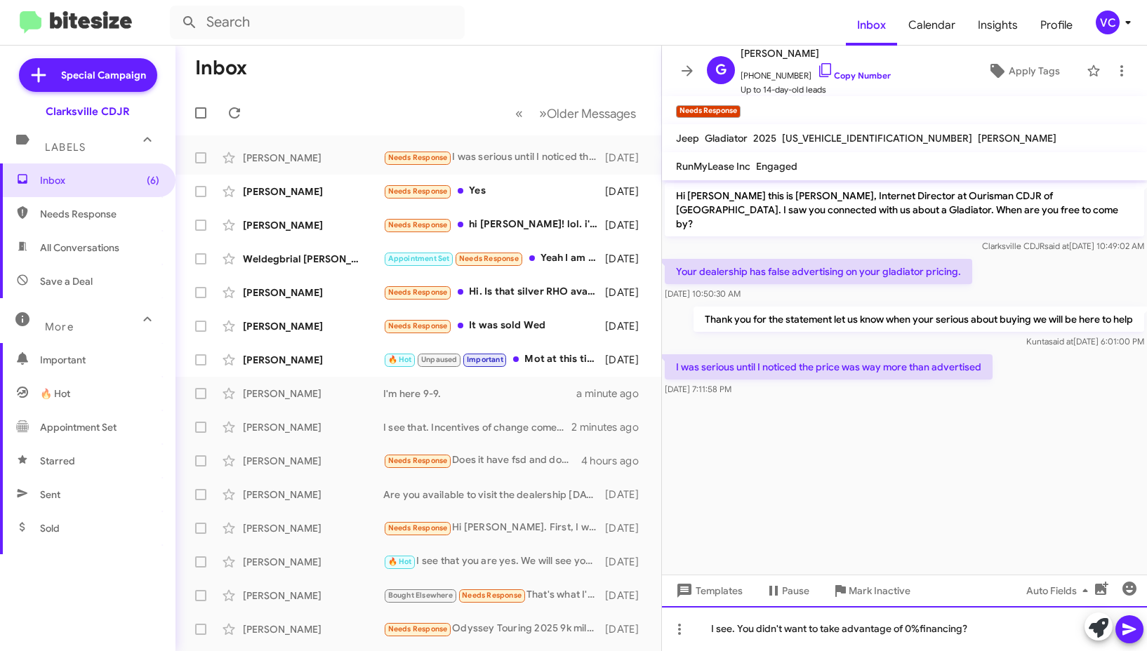
click at [1001, 633] on div "I see. You didn't want to take advantage of 0%financing?" at bounding box center [904, 628] width 485 height 45
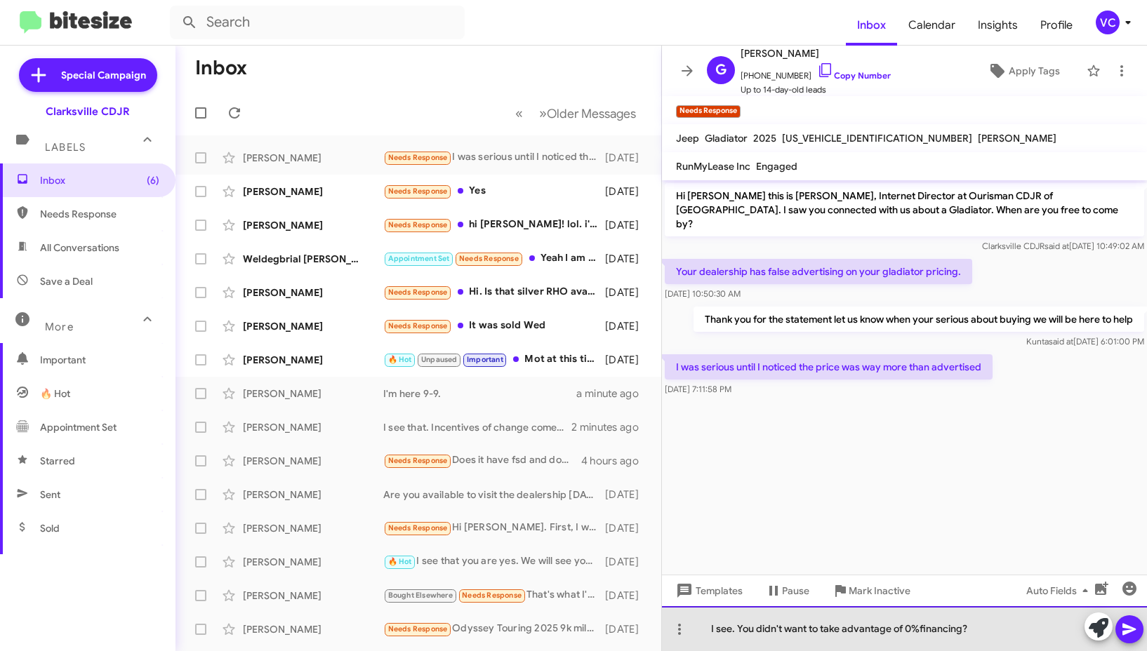
click at [918, 631] on div "I see. You didn't want to take advantage of 0%financing?" at bounding box center [904, 628] width 485 height 45
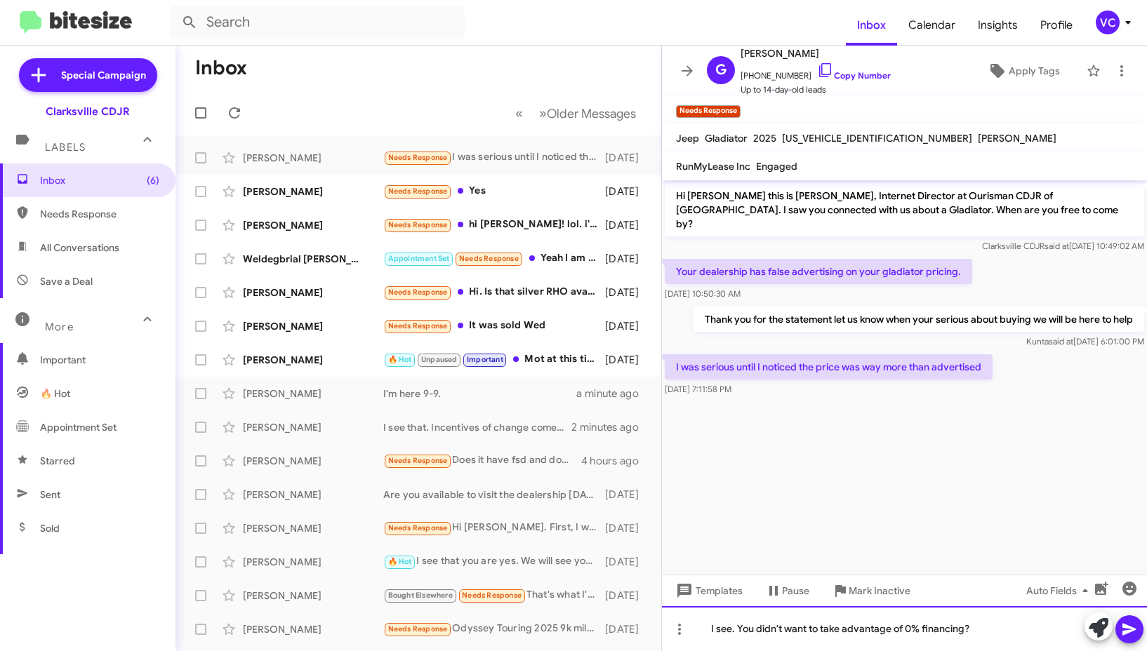
click at [1020, 634] on div "I see. You didn't want to take advantage of 0% financing?" at bounding box center [904, 628] width 485 height 45
click at [1125, 632] on icon at bounding box center [1128, 630] width 13 height 12
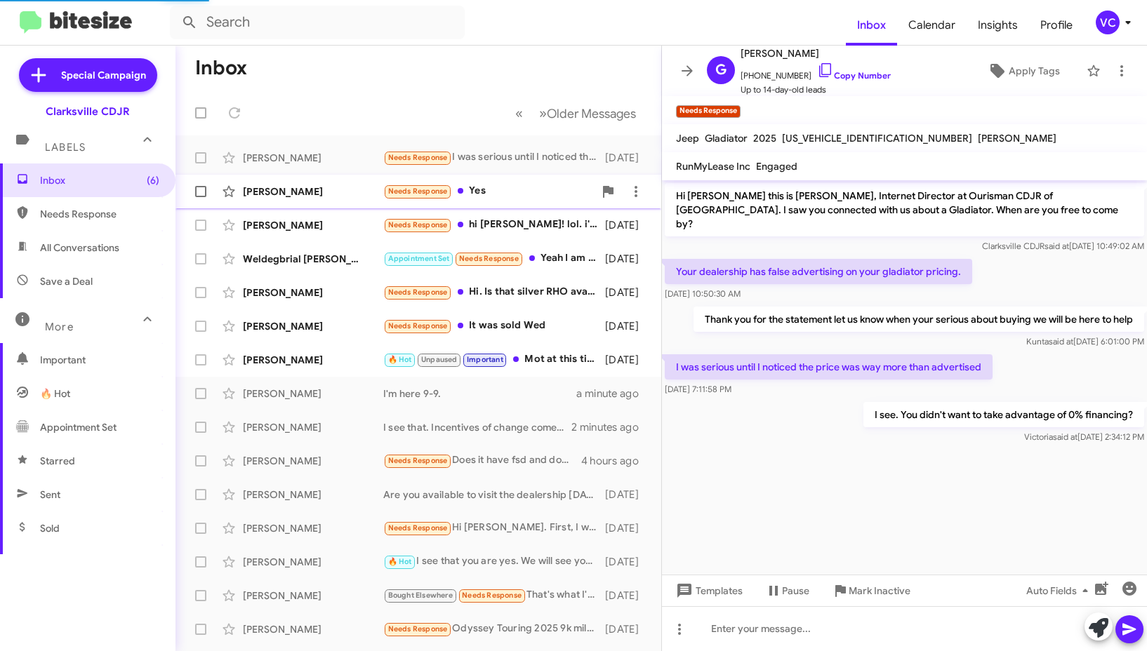
click at [322, 197] on div "[PERSON_NAME]" at bounding box center [313, 192] width 140 height 14
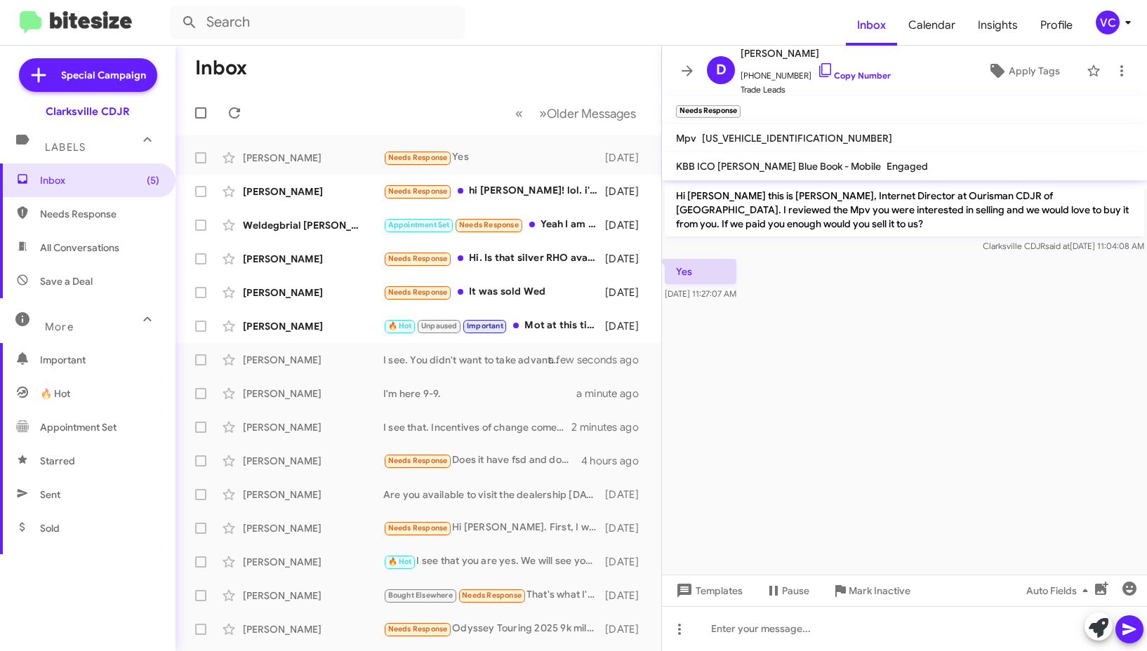
click at [886, 350] on cdk-virtual-scroll-viewport "Hi [PERSON_NAME] this is [PERSON_NAME], Internet Director at Ourisman CDJR of […" at bounding box center [904, 377] width 485 height 394
click at [795, 628] on div at bounding box center [904, 628] width 485 height 45
click at [1134, 624] on icon at bounding box center [1129, 629] width 17 height 17
click at [288, 203] on div "[PERSON_NAME] Needs Response hi [PERSON_NAME]! lol. i'm super interested in sel…" at bounding box center [418, 192] width 463 height 28
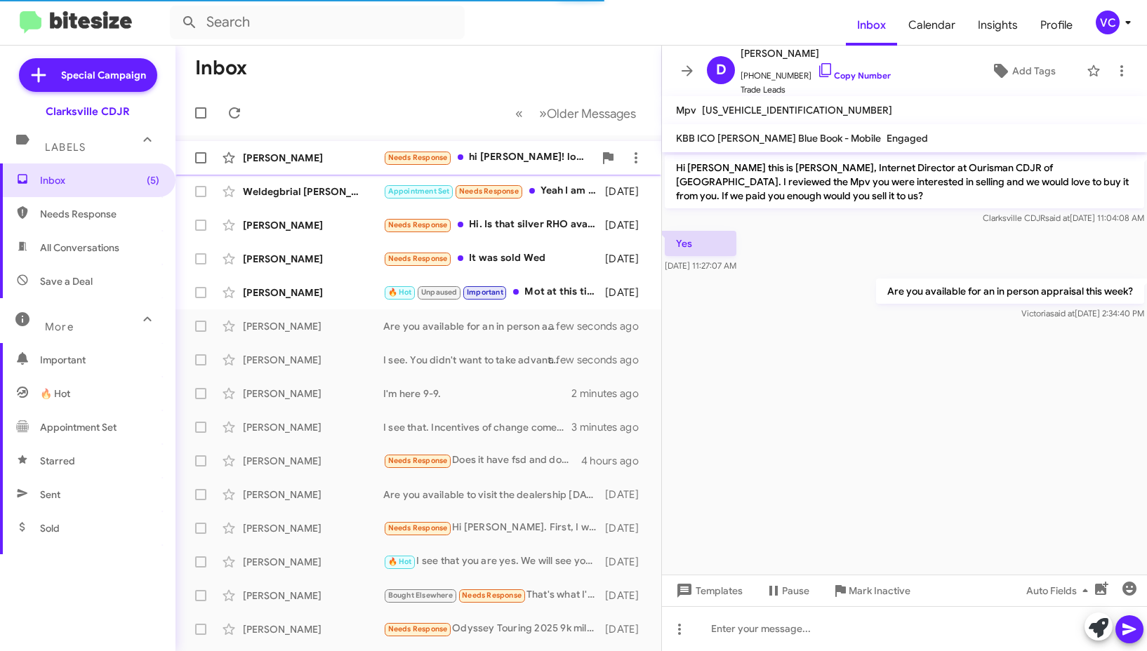
click at [347, 161] on div "[PERSON_NAME]" at bounding box center [313, 158] width 140 height 14
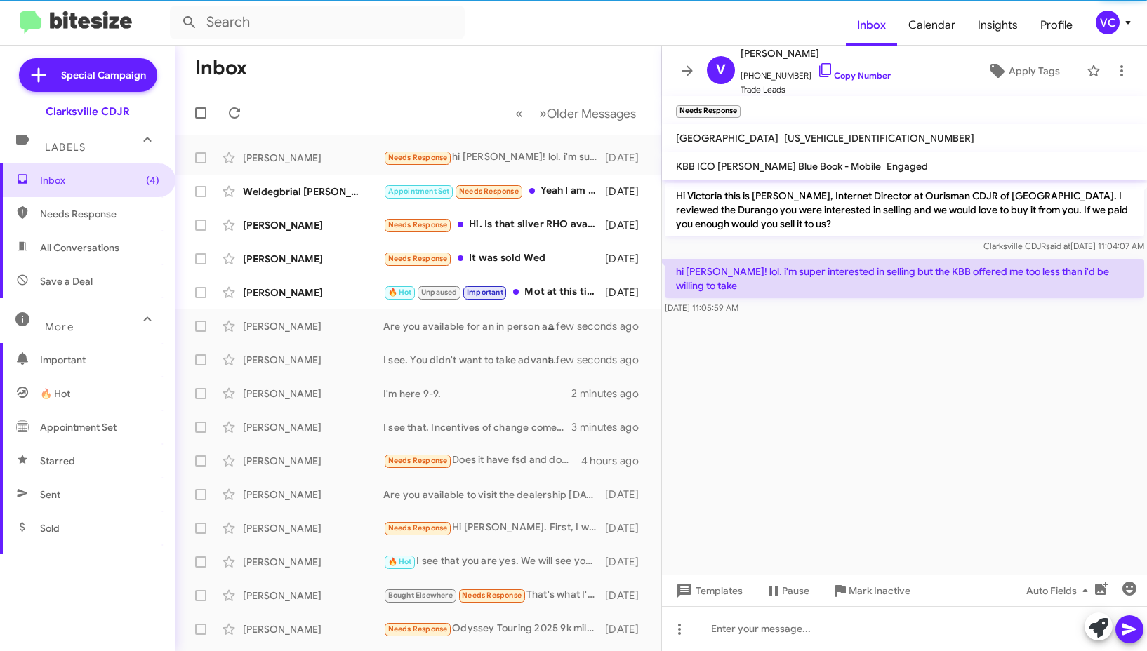
click at [915, 453] on cdk-virtual-scroll-viewport "Hi Victoria this is [PERSON_NAME], Internet Director at Ourisman CDJR of [GEOGR…" at bounding box center [904, 377] width 485 height 394
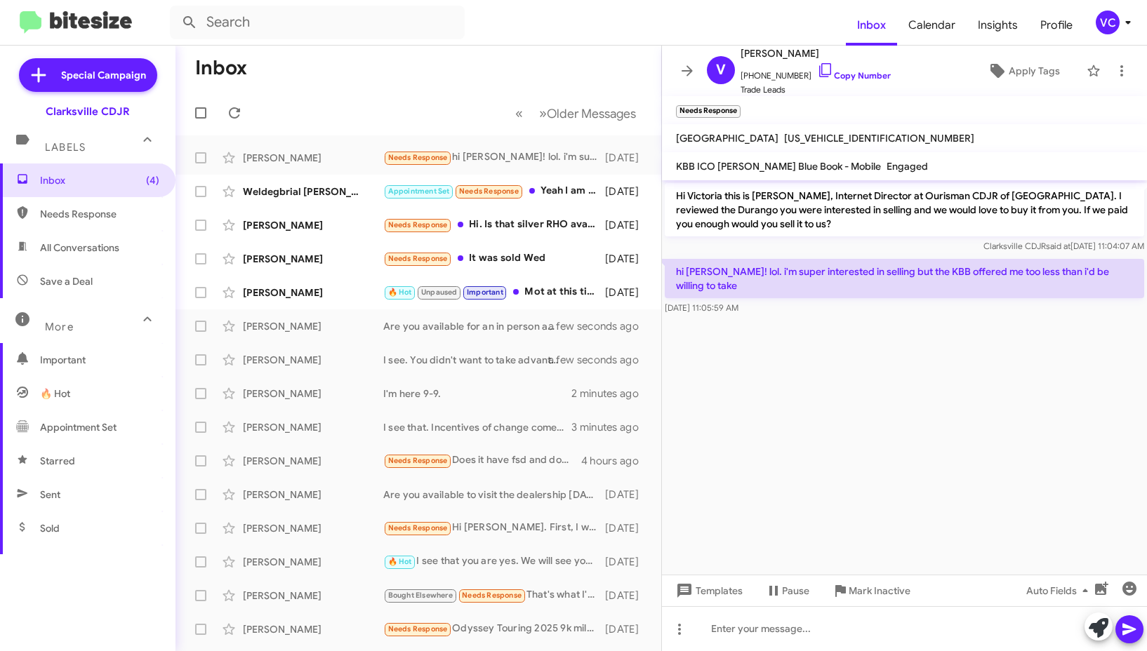
click at [849, 388] on cdk-virtual-scroll-viewport "Hi Victoria this is [PERSON_NAME], Internet Director at Ourisman CDJR of [GEOGR…" at bounding box center [904, 377] width 485 height 394
click at [1014, 458] on cdk-virtual-scroll-viewport "Hi Victoria this is [PERSON_NAME], Internet Director at Ourisman CDJR of [GEOGR…" at bounding box center [904, 377] width 485 height 394
click at [897, 627] on div at bounding box center [904, 628] width 485 height 45
click at [817, 443] on cdk-virtual-scroll-viewport "Hi Victoria this is [PERSON_NAME], Internet Director at Ourisman CDJR of [GEOGR…" at bounding box center [904, 377] width 485 height 394
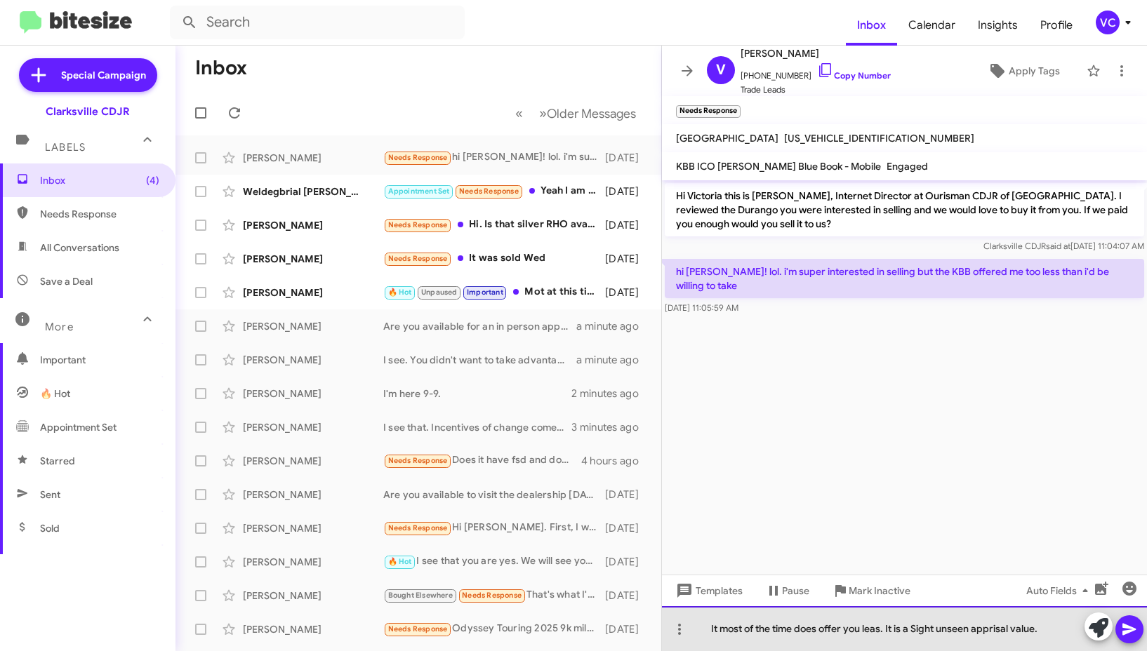
click at [876, 634] on div "It most of the time does offer you leas. It is a Sight unseen apprisal value." at bounding box center [904, 628] width 485 height 45
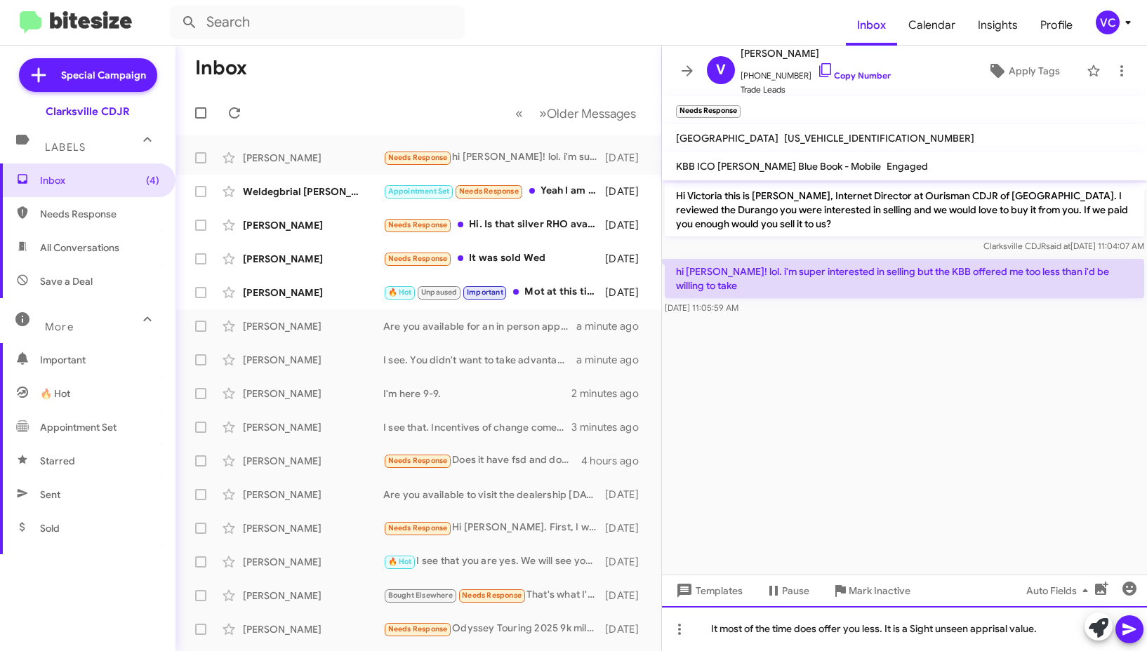
click at [1035, 634] on div "It most of the time does offer you less. It is a Sight unseen apprisal value." at bounding box center [904, 628] width 485 height 45
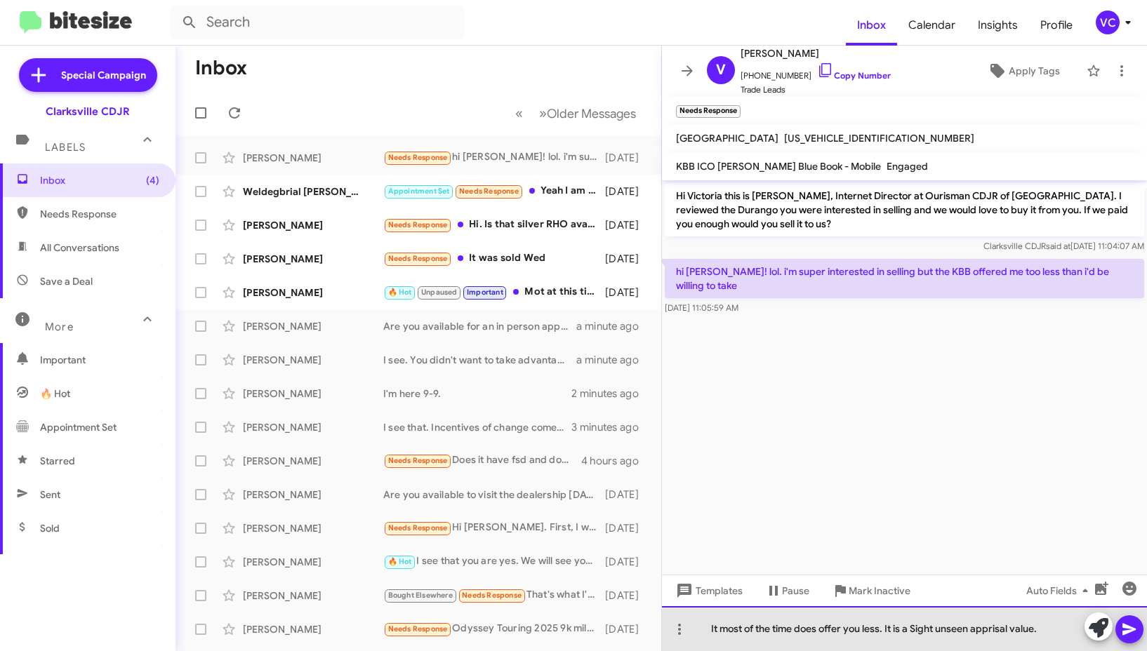
click at [1052, 634] on div "It most of the time does offer you less. It is a Sight unseen apprisal value." at bounding box center [904, 628] width 485 height 45
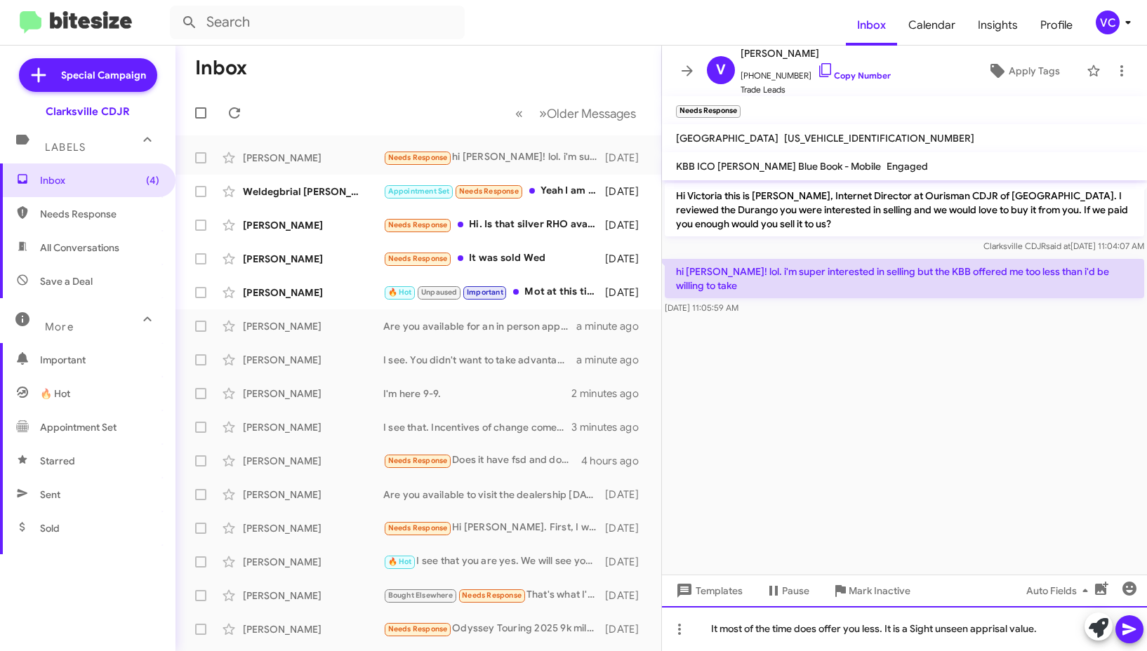
click at [1057, 631] on div "It most of the time does offer you less. It is a Sight unseen apprisal value." at bounding box center [904, 628] width 485 height 45
click at [1124, 629] on icon at bounding box center [1129, 629] width 17 height 17
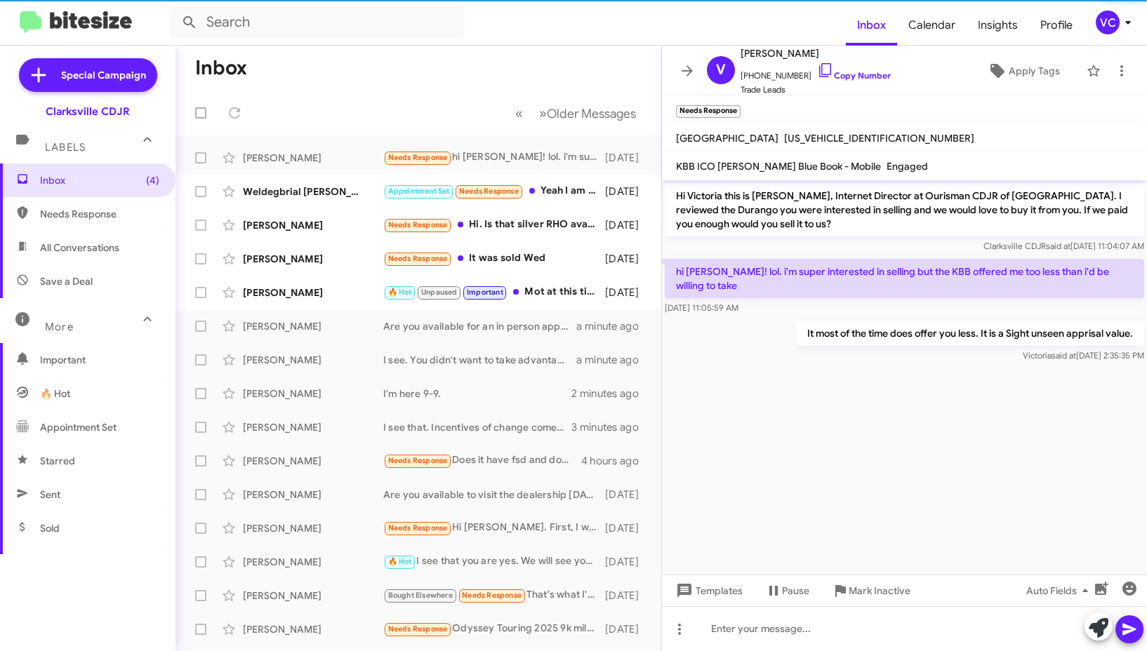
click at [867, 351] on div "It most of the time does offer you less. It is a Sight unseen apprisal value. […" at bounding box center [904, 342] width 485 height 48
click at [872, 460] on cdk-virtual-scroll-viewport "Hi Victoria this is [PERSON_NAME], Internet Director at Ourisman CDJR of [GEOGR…" at bounding box center [904, 377] width 485 height 394
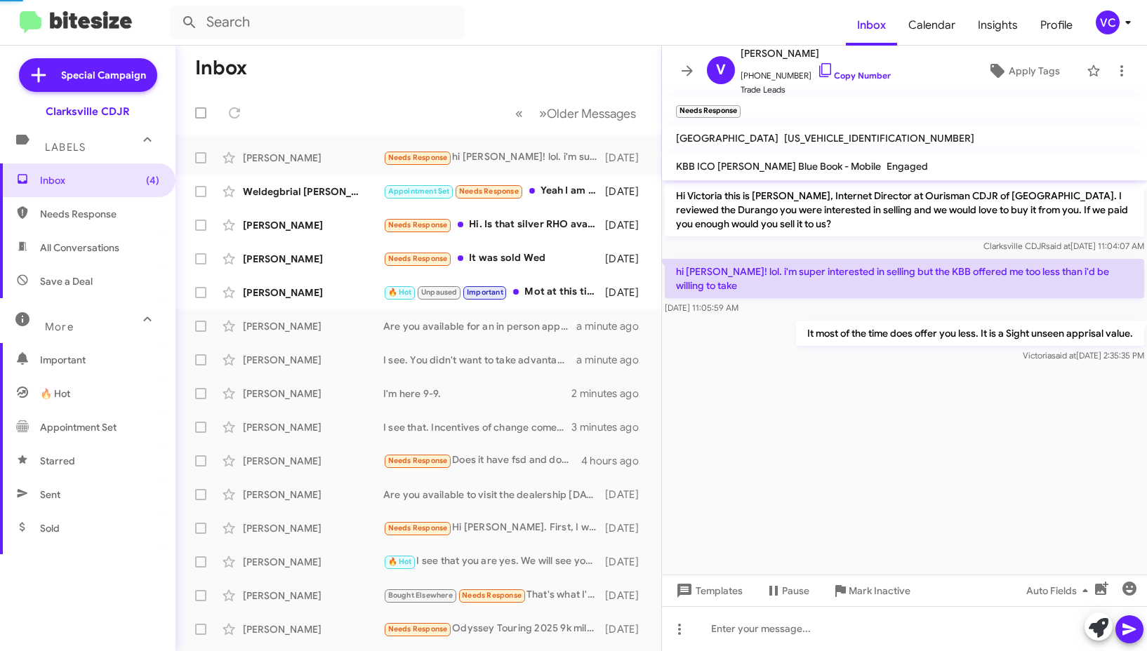
click at [872, 460] on cdk-virtual-scroll-viewport "Hi Victoria this is [PERSON_NAME], Internet Director at Ourisman CDJR of [GEOGR…" at bounding box center [904, 377] width 485 height 394
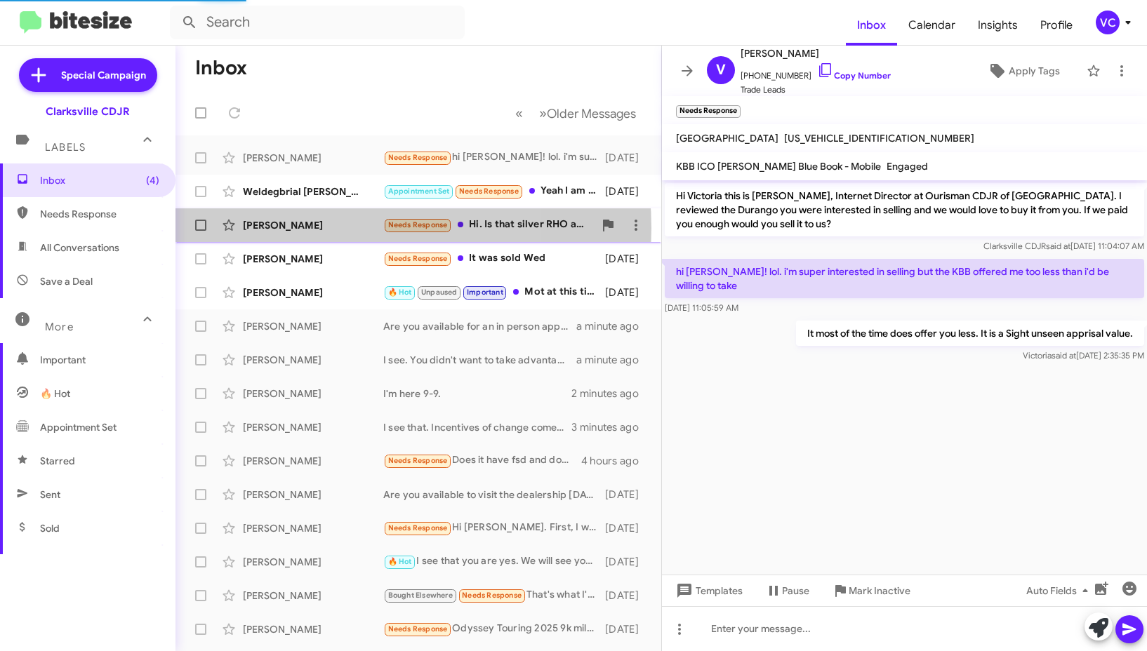
click at [328, 228] on div "[PERSON_NAME]" at bounding box center [313, 225] width 140 height 14
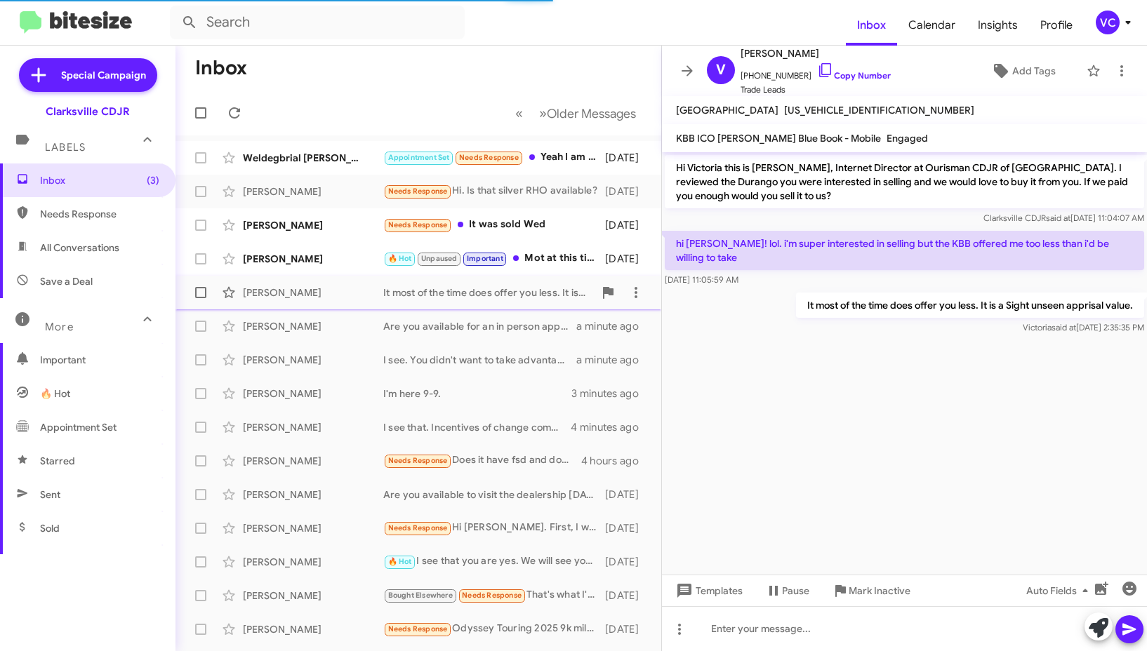
click at [330, 302] on div "[PERSON_NAME] It most of the time does offer you less. It is a Sight unseen app…" at bounding box center [418, 293] width 463 height 28
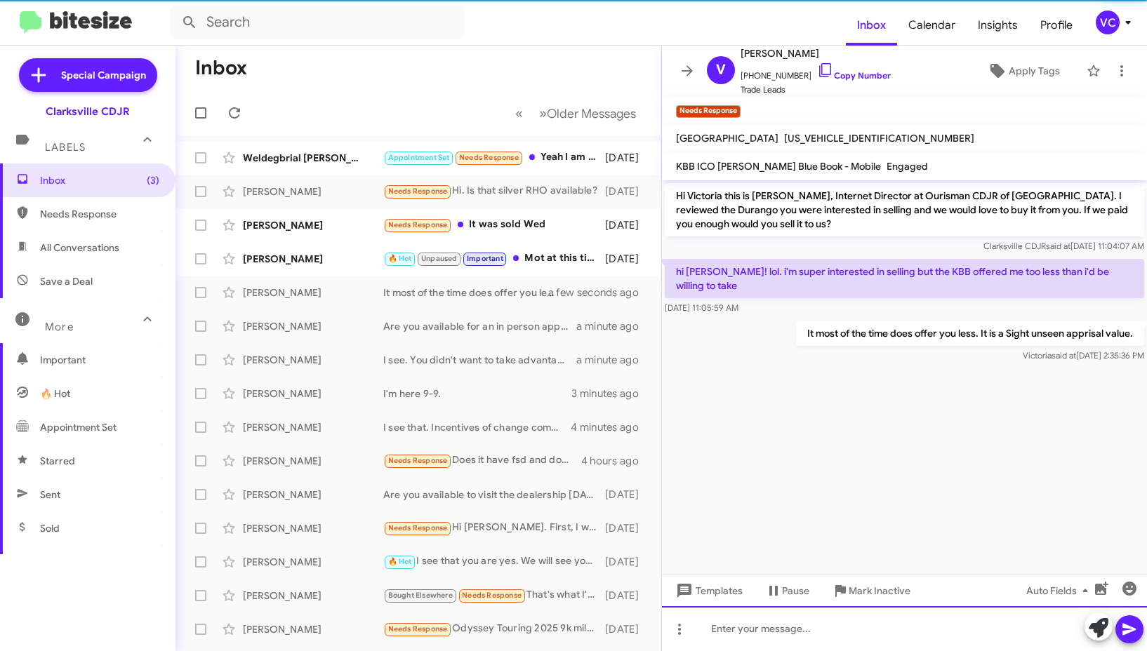
click at [845, 633] on div at bounding box center [904, 628] width 485 height 45
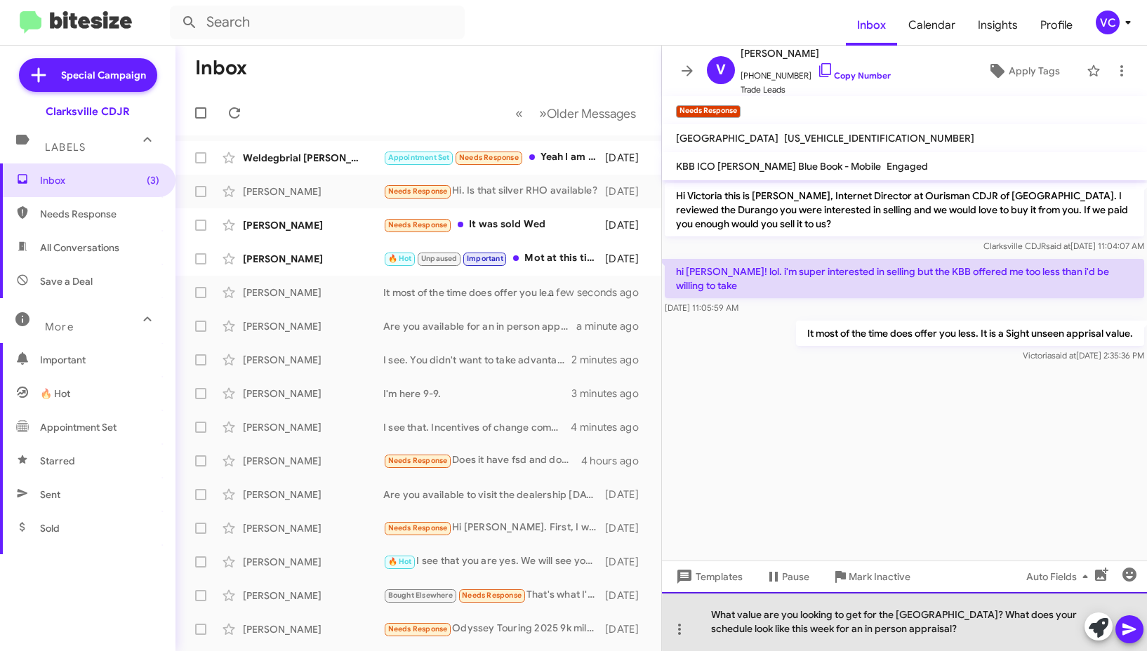
click at [1144, 624] on div "What value are you looking to get for the [GEOGRAPHIC_DATA]? What does your sch…" at bounding box center [904, 621] width 485 height 59
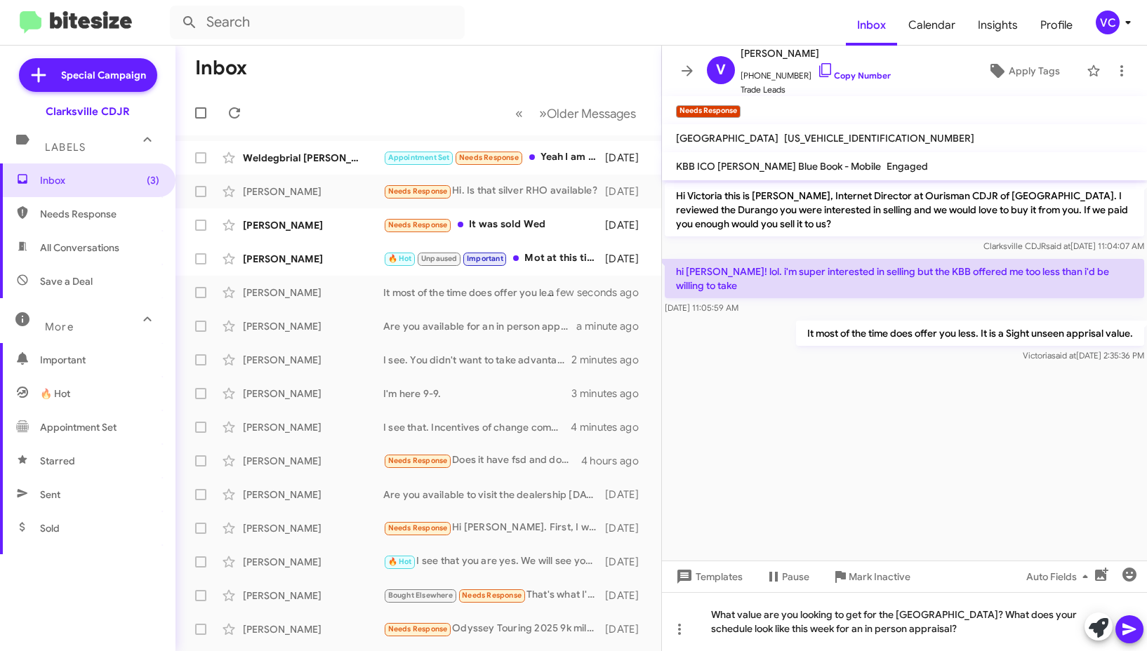
click at [1131, 635] on icon at bounding box center [1129, 629] width 17 height 17
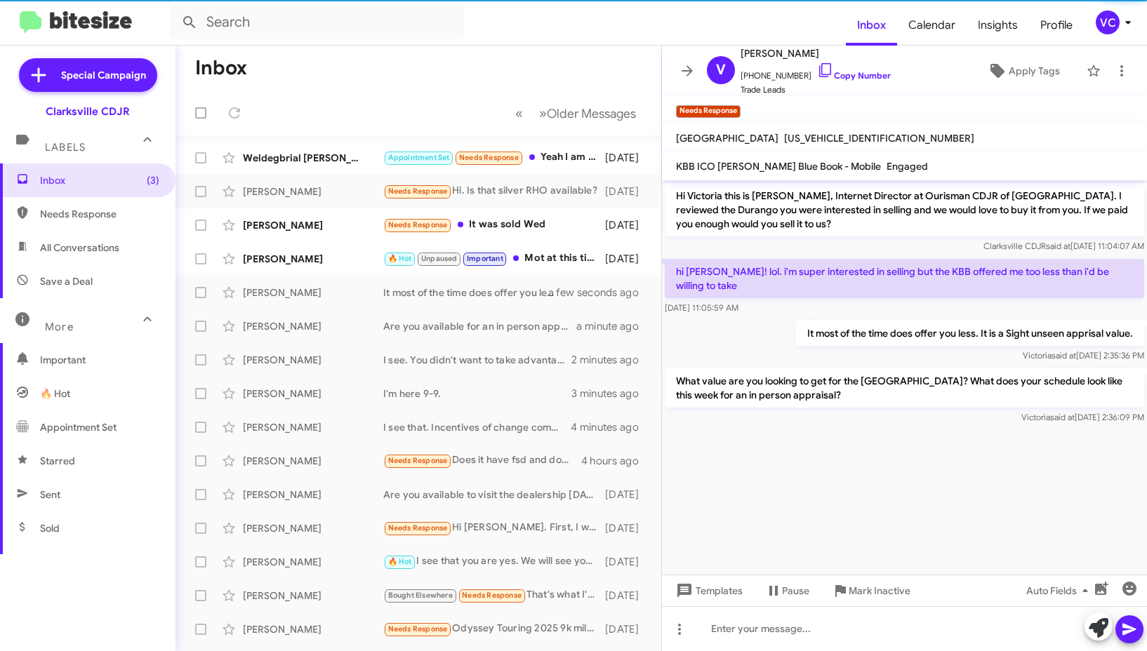
click at [746, 410] on div "[PERSON_NAME] said at [DATE] 2:36:09 PM" at bounding box center [903, 417] width 479 height 14
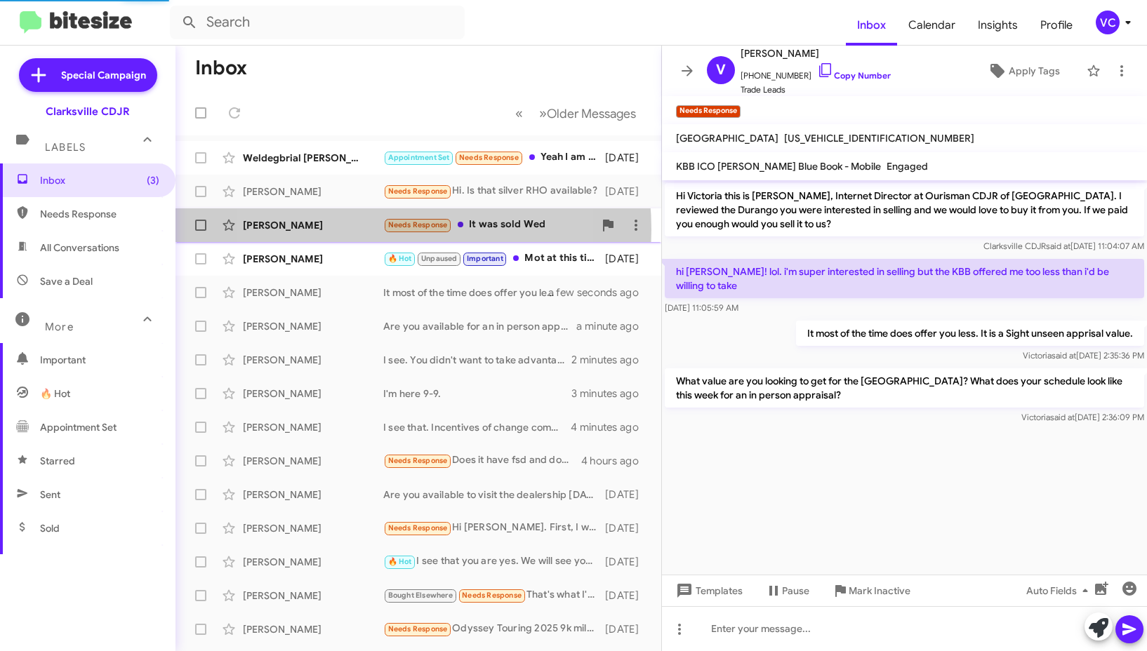
click at [354, 229] on div "[PERSON_NAME]" at bounding box center [313, 225] width 140 height 14
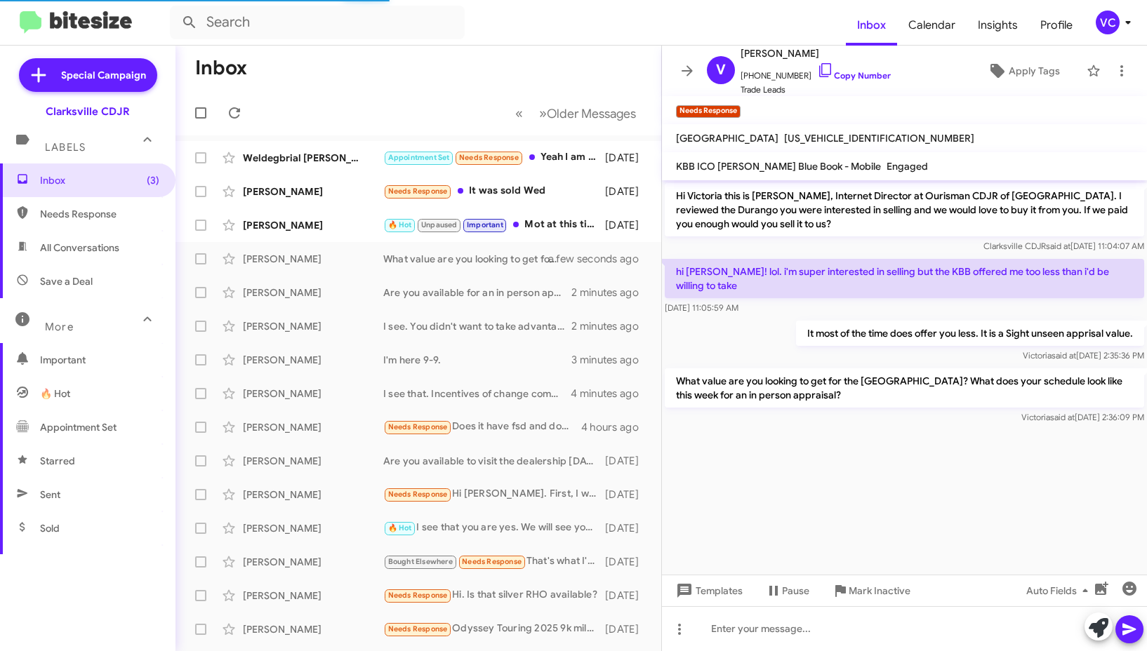
click at [945, 491] on cdk-virtual-scroll-viewport "Hi Victoria this is [PERSON_NAME], Internet Director at Ourisman CDJR of [GEOGR…" at bounding box center [904, 377] width 485 height 394
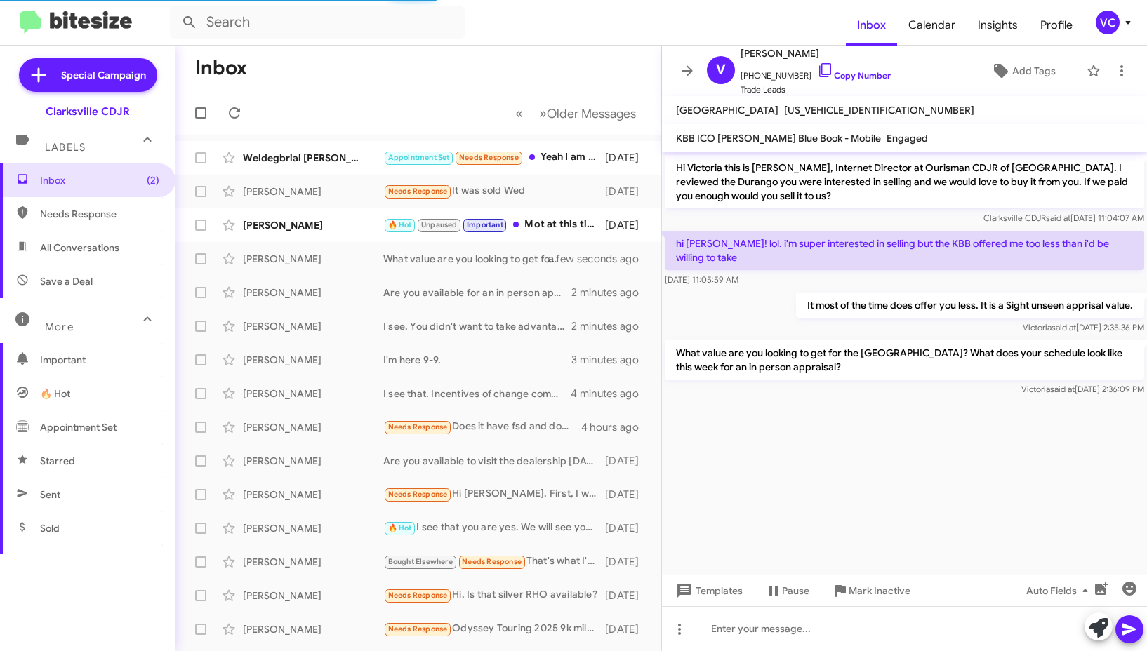
click at [762, 300] on div "It most of the time does offer you less. It is a Sight unseen apprisal value. […" at bounding box center [904, 314] width 485 height 48
click at [850, 458] on cdk-virtual-scroll-viewport "Hi Victoria this is [PERSON_NAME], Internet Director at Ourisman CDJR of [GEOGR…" at bounding box center [904, 363] width 485 height 422
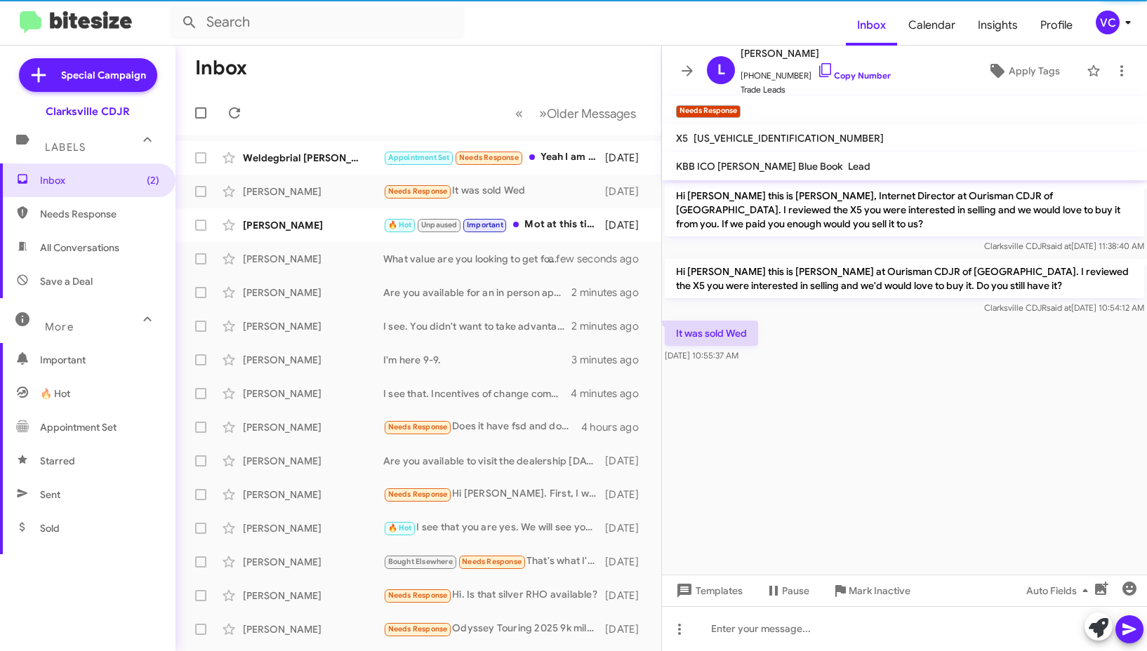
click at [932, 370] on div at bounding box center [904, 371] width 485 height 11
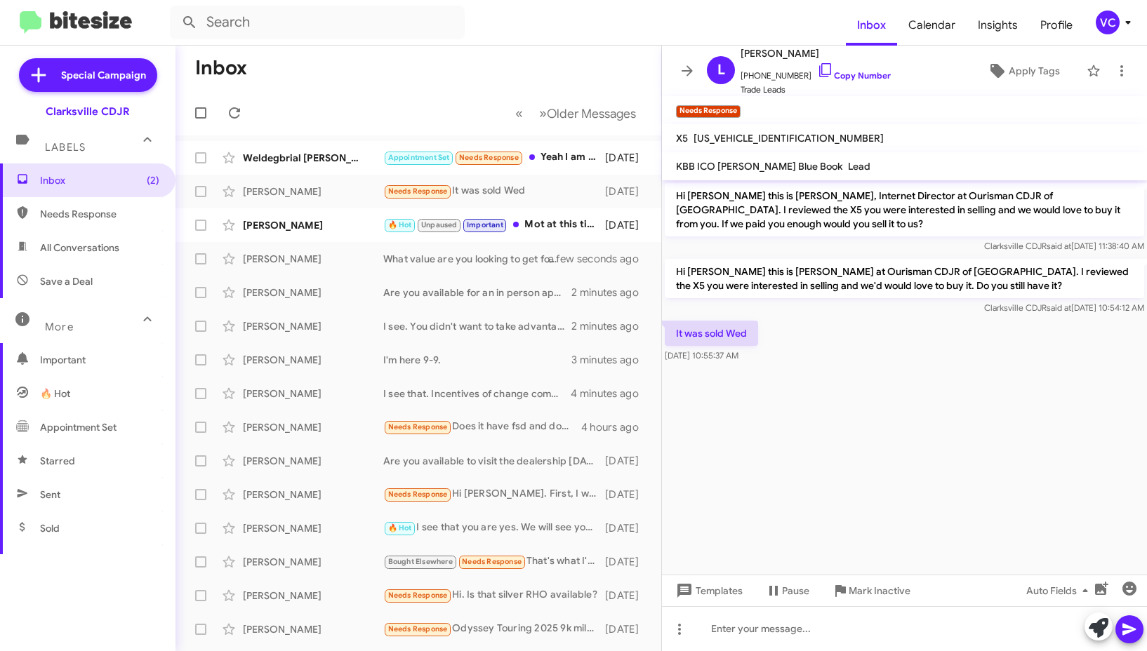
click at [933, 370] on div at bounding box center [904, 371] width 485 height 11
click at [934, 370] on div at bounding box center [904, 371] width 485 height 11
click at [824, 61] on span "[PERSON_NAME]" at bounding box center [815, 53] width 150 height 17
click at [829, 67] on span "[PHONE_NUMBER] Copy Number" at bounding box center [815, 72] width 150 height 21
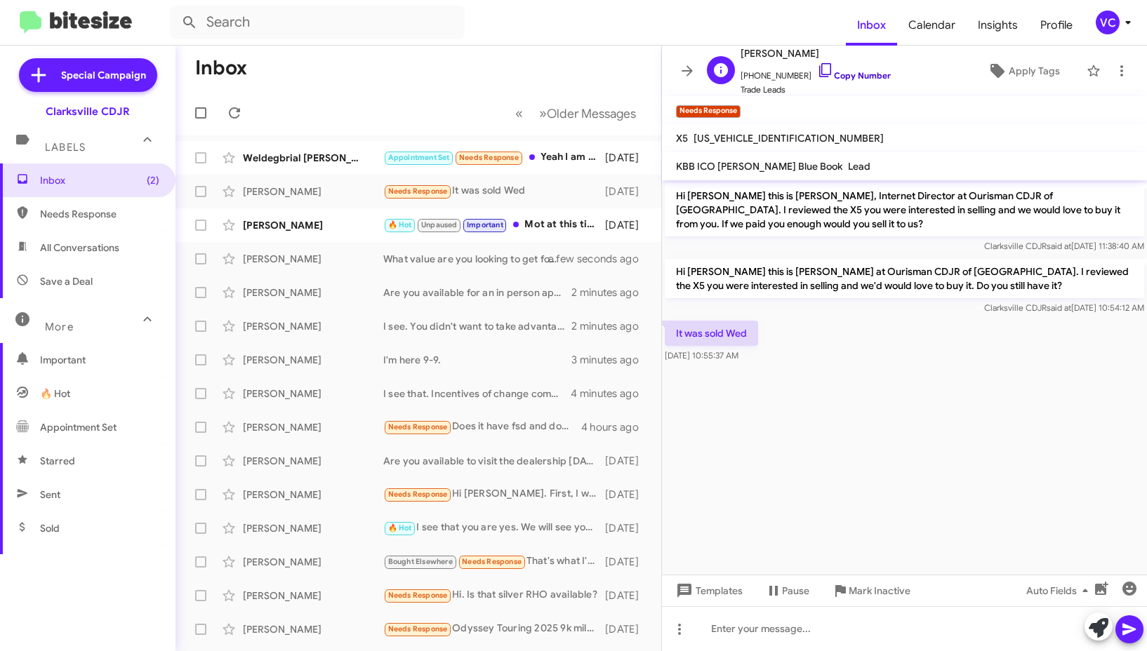
click at [855, 74] on link "Copy Number" at bounding box center [854, 75] width 74 height 11
click at [782, 414] on cdk-virtual-scroll-viewport "Hi [PERSON_NAME] this is [PERSON_NAME], Internet Director at Ourisman CDJR of […" at bounding box center [904, 377] width 485 height 394
click at [775, 625] on div at bounding box center [904, 628] width 485 height 45
click at [1138, 635] on button at bounding box center [1129, 629] width 28 height 28
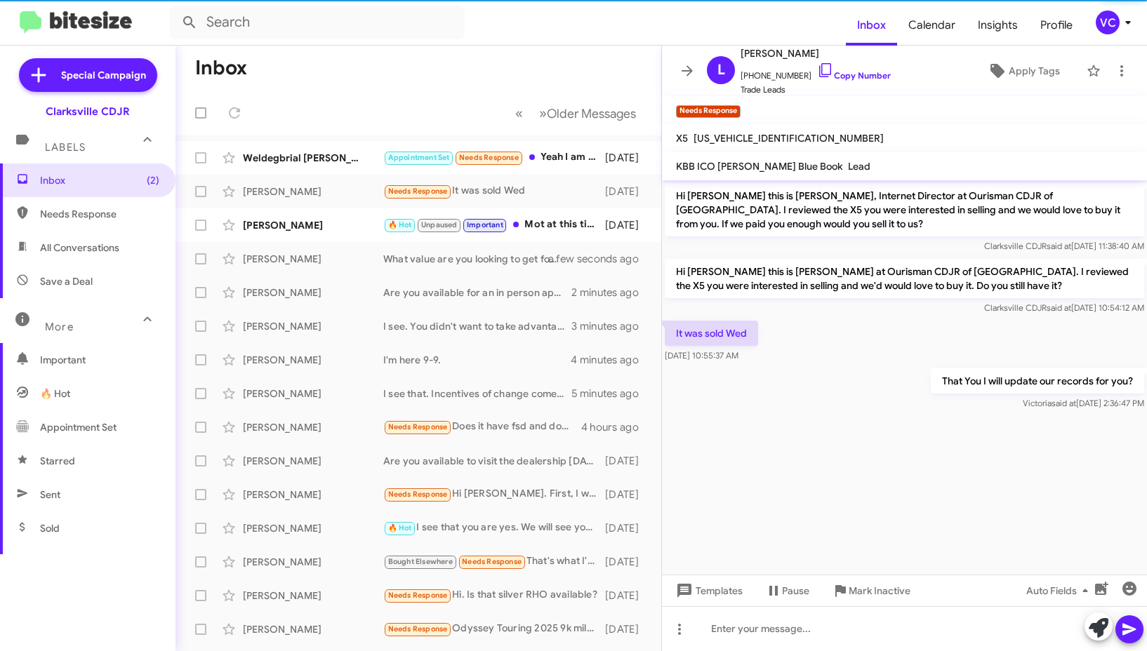
drag, startPoint x: 828, startPoint y: 503, endPoint x: 815, endPoint y: 488, distance: 19.4
click at [827, 503] on cdk-virtual-scroll-viewport "Hi [PERSON_NAME] this is [PERSON_NAME], Internet Director at Ourisman CDJR of […" at bounding box center [904, 377] width 485 height 394
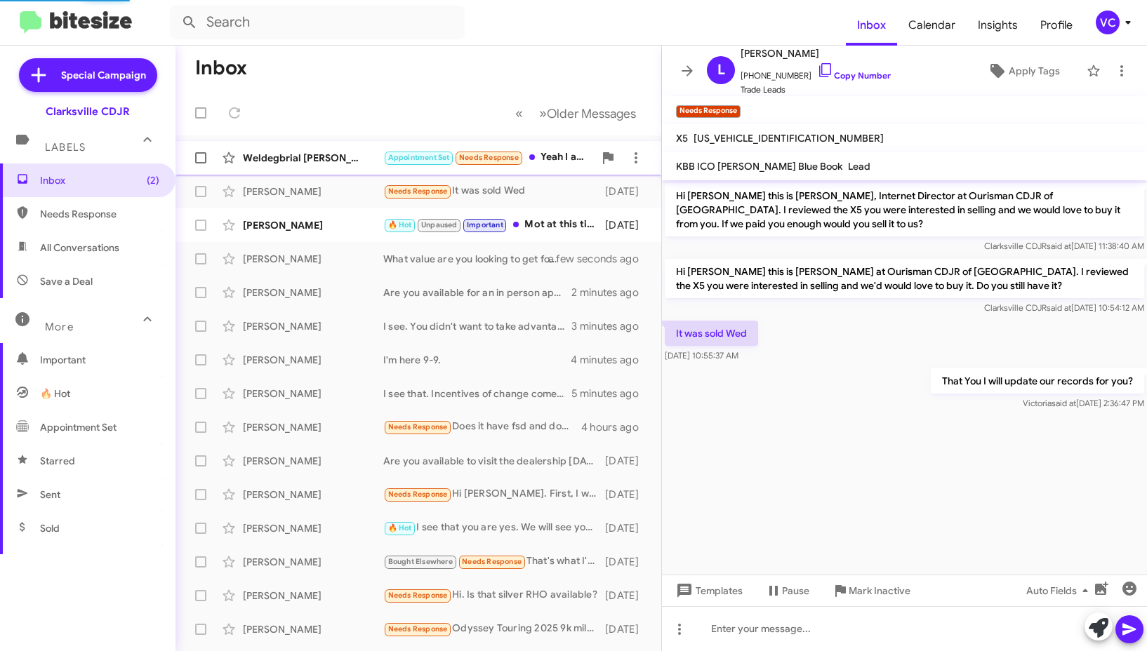
click at [317, 149] on div "Weldegbrial [PERSON_NAME] Appointment Set Needs Response Yeah I am interested o…" at bounding box center [418, 158] width 463 height 28
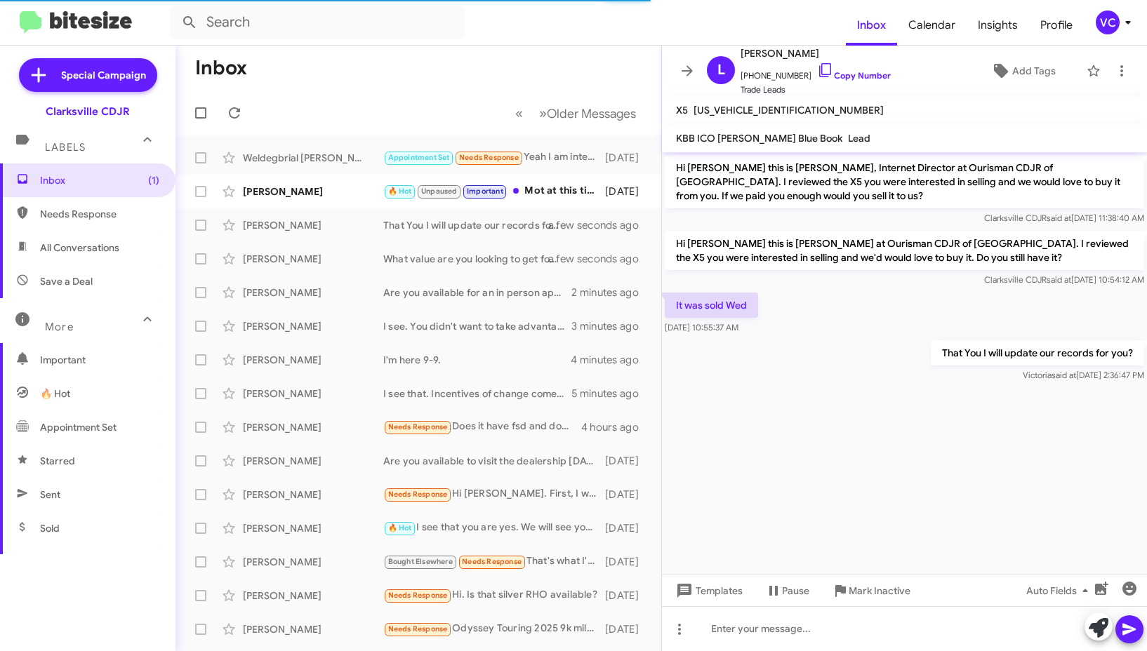
drag, startPoint x: 869, startPoint y: 443, endPoint x: 730, endPoint y: 359, distance: 162.5
click at [870, 443] on cdk-virtual-scroll-viewport "Hi [PERSON_NAME] this is [PERSON_NAME], Internet Director at Ourisman CDJR of […" at bounding box center [904, 363] width 485 height 422
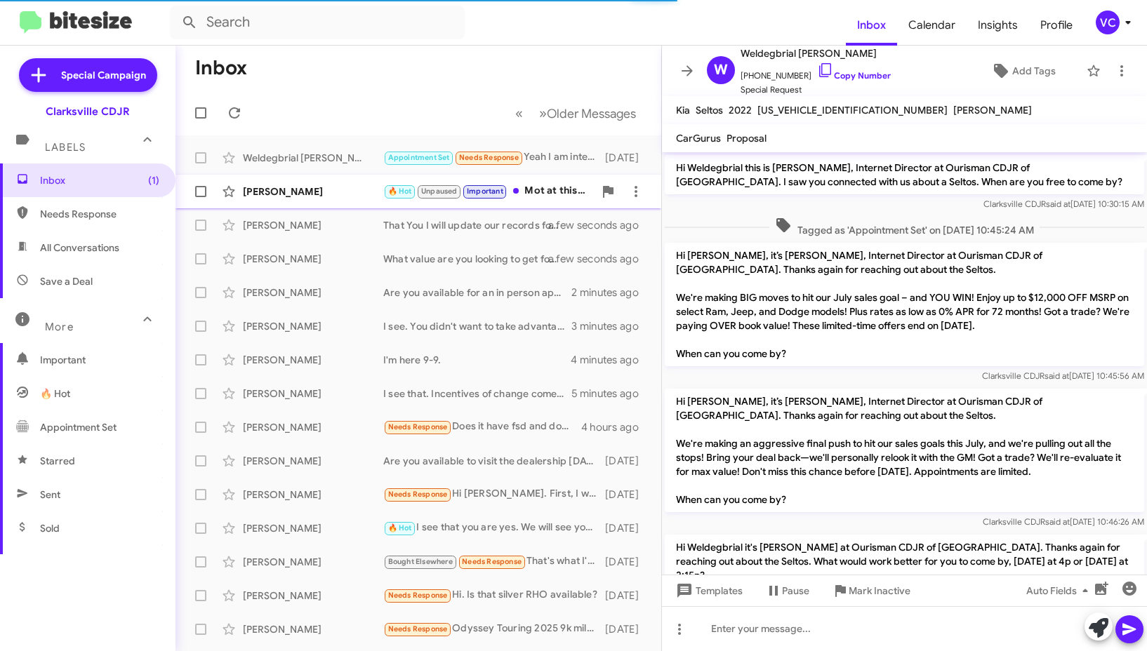
scroll to position [1031, 0]
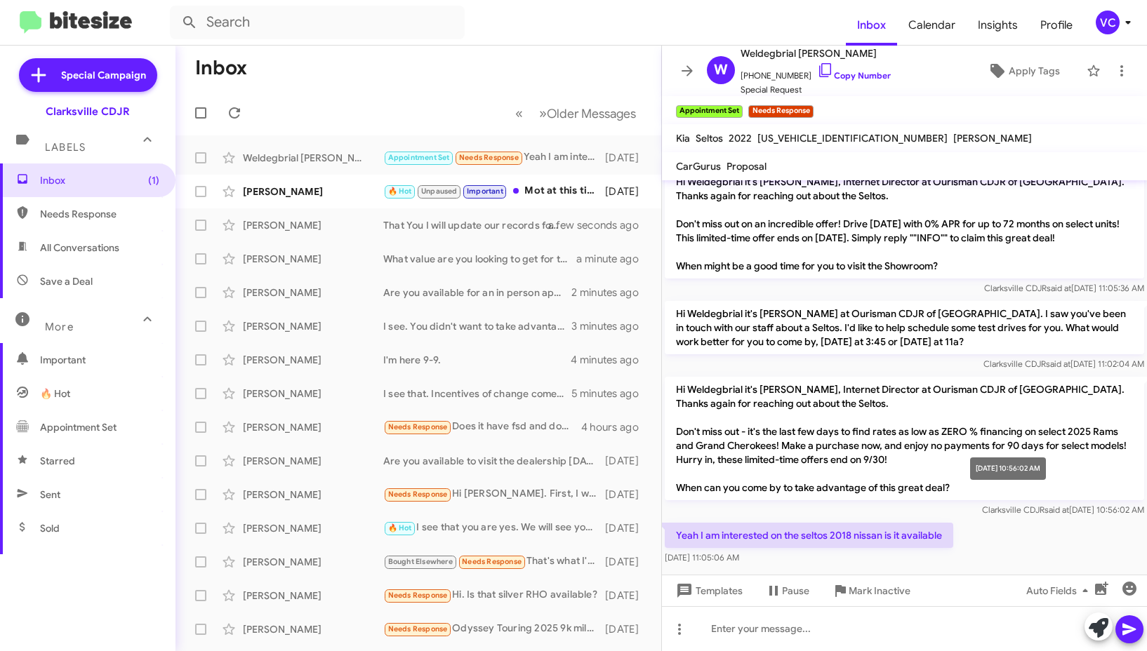
click at [1044, 505] on span "said at" at bounding box center [1056, 510] width 25 height 11
click at [1022, 520] on div "Yeah I am interested on the seltos 2018 nissan is it available [DATE] 11:05:06 …" at bounding box center [904, 544] width 485 height 48
click at [1023, 521] on div "Yeah I am interested on the seltos 2018 nissan is it available [DATE] 11:05:06 …" at bounding box center [904, 544] width 485 height 48
click at [1024, 526] on div "Yeah I am interested on the seltos 2018 nissan is it available [DATE] 11:05:06 …" at bounding box center [904, 544] width 485 height 48
click at [1027, 527] on div "Yeah I am interested on the seltos 2018 nissan is it available [DATE] 11:05:06 …" at bounding box center [904, 544] width 485 height 48
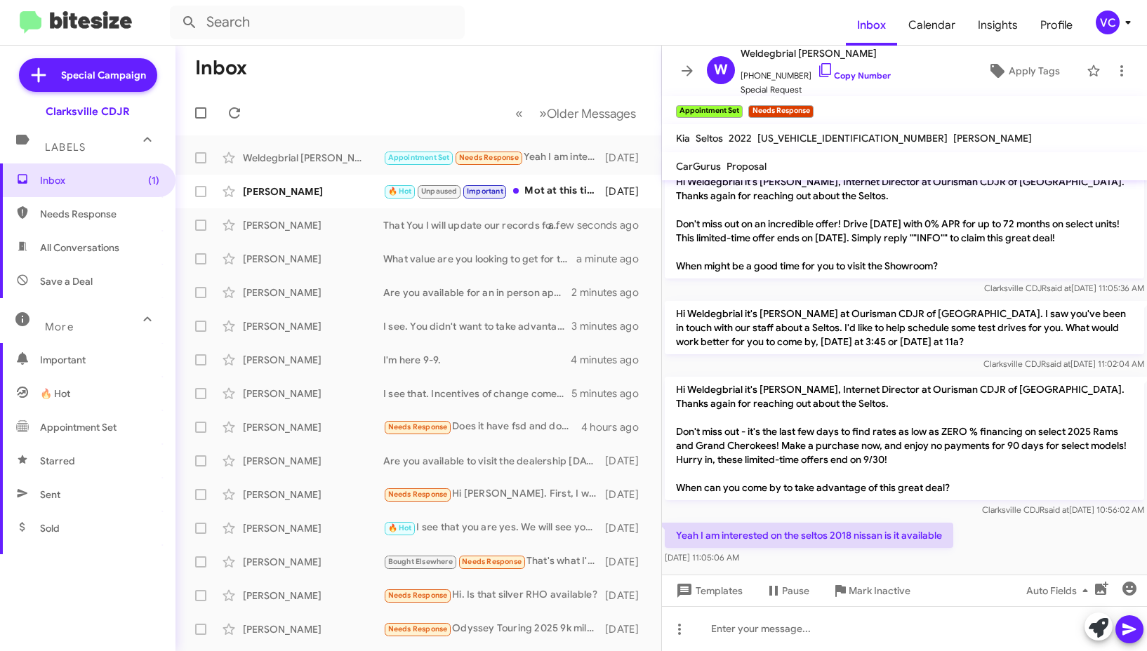
click at [1038, 527] on div "Yeah I am interested on the seltos 2018 nissan is it available [DATE] 11:05:06 …" at bounding box center [904, 544] width 485 height 48
click at [866, 73] on link "Copy Number" at bounding box center [854, 75] width 74 height 11
click at [1038, 563] on mat-tooltip-component "Auto Fields (Ctrl+Shift+A)" at bounding box center [1047, 557] width 113 height 42
click at [1058, 527] on div "Yeah I am interested on the seltos 2018 nissan is it available [DATE] 11:05:06 …" at bounding box center [904, 544] width 485 height 48
click at [916, 638] on div at bounding box center [904, 628] width 485 height 45
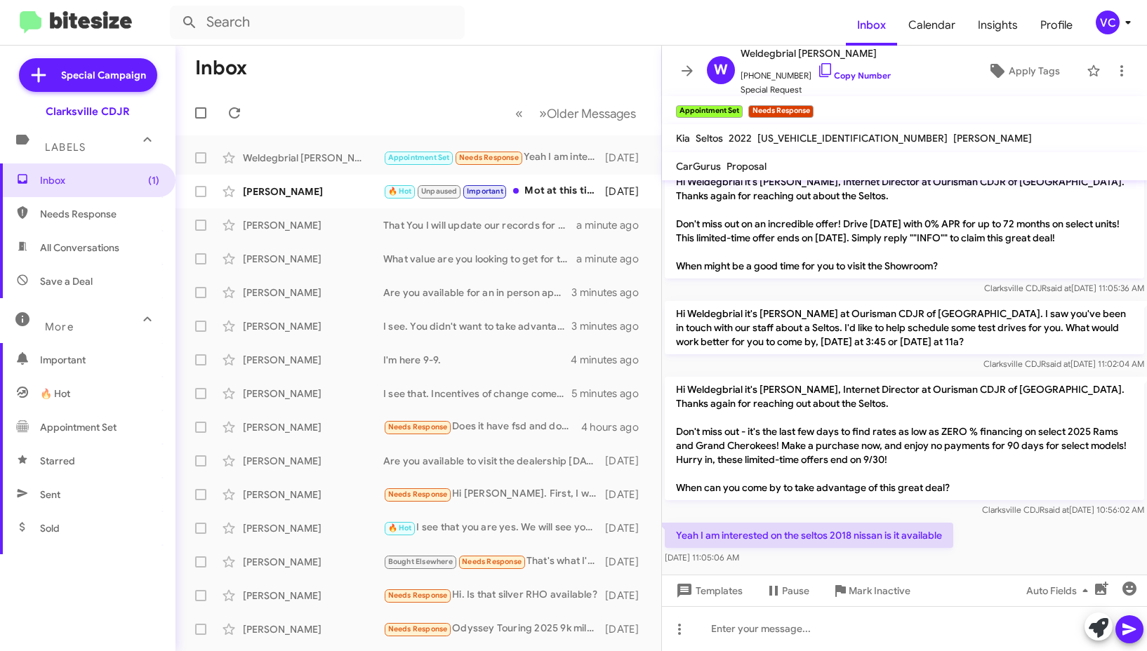
click at [933, 523] on p "Yeah I am interested on the seltos 2018 nissan is it available" at bounding box center [808, 535] width 288 height 25
click at [984, 531] on div "Yeah I am interested on the seltos 2018 nissan is it available [DATE] 11:05:06 …" at bounding box center [904, 544] width 485 height 48
click at [989, 524] on div "Yeah I am interested on the seltos 2018 nissan is it available [DATE] 11:05:06 …" at bounding box center [904, 544] width 485 height 48
click at [882, 630] on div at bounding box center [904, 628] width 485 height 45
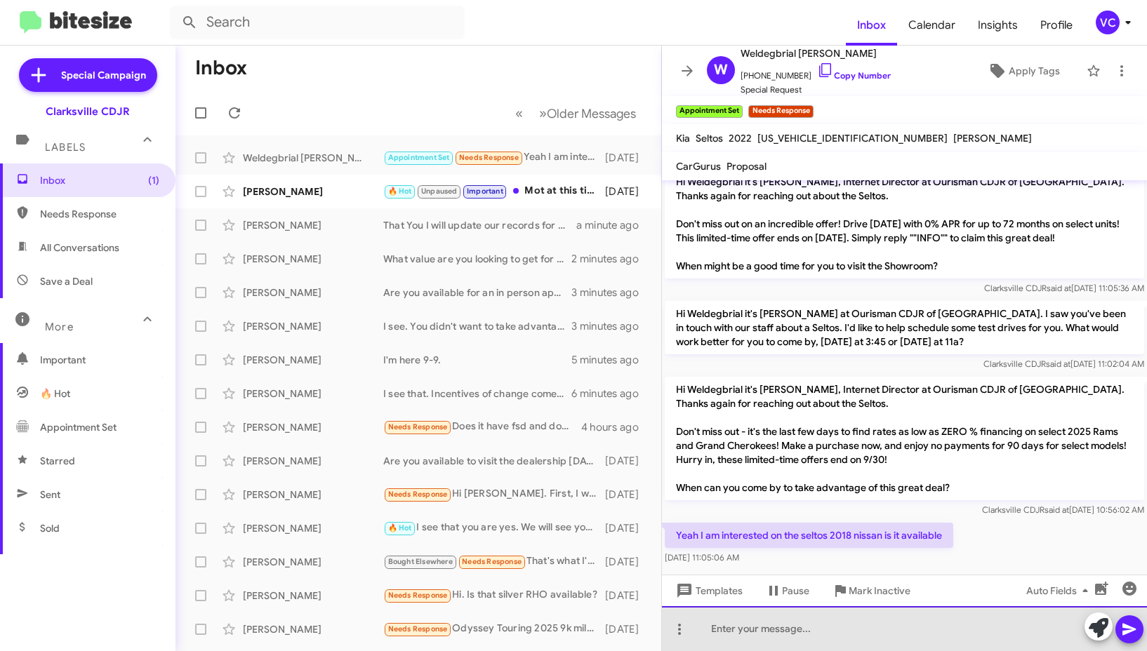
click at [894, 631] on div at bounding box center [904, 628] width 485 height 45
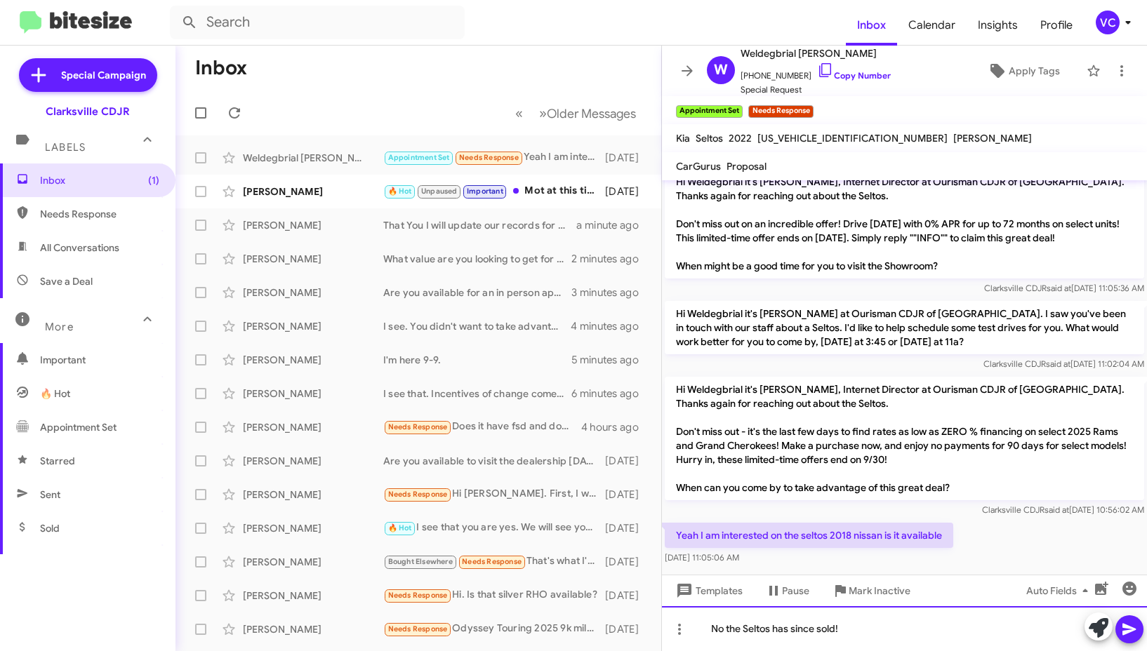
click at [921, 630] on div "No the Seltos has since sold!" at bounding box center [904, 628] width 485 height 45
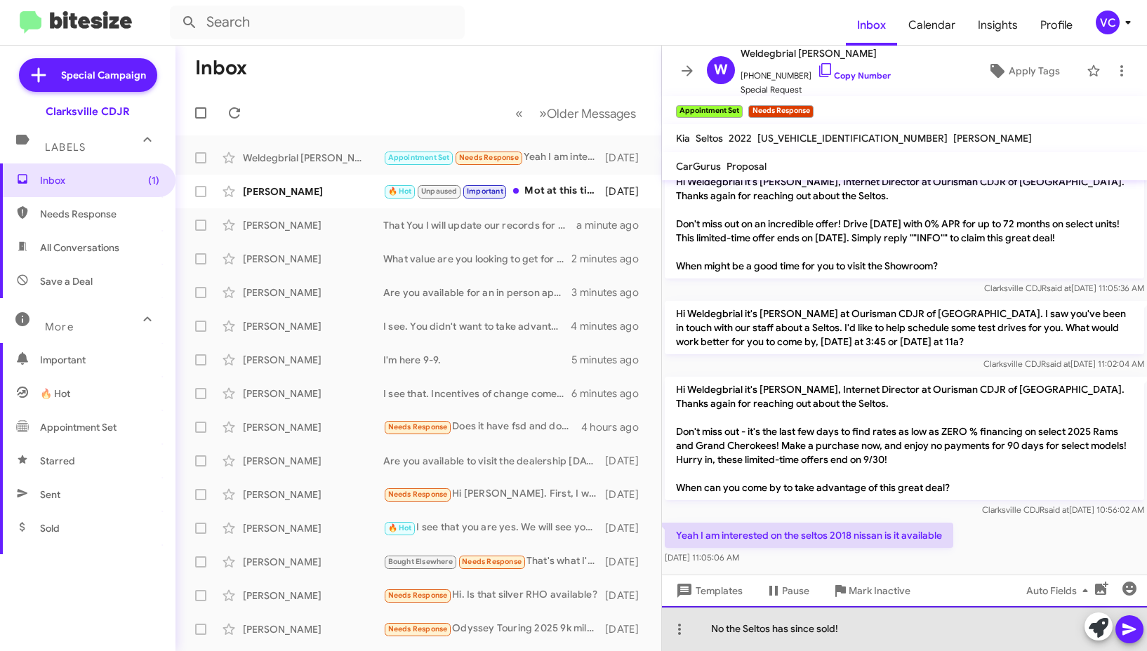
click at [921, 630] on div "No the Seltos has since sold!" at bounding box center [904, 628] width 485 height 45
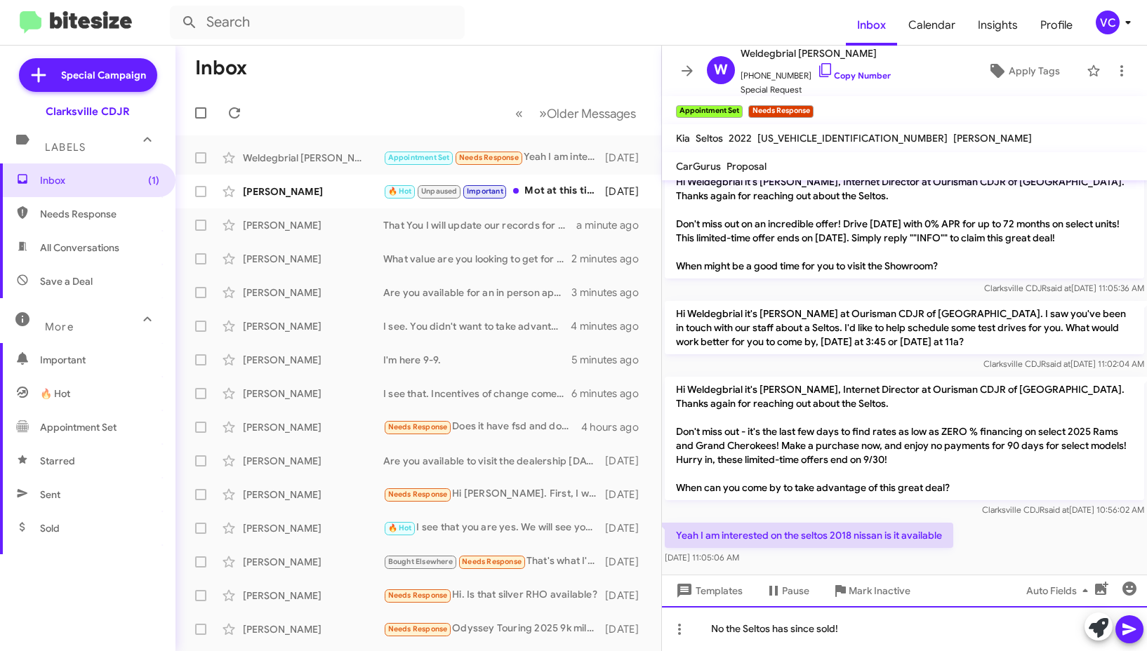
click at [921, 630] on div "No the Seltos has since sold!" at bounding box center [904, 628] width 485 height 45
click at [1138, 625] on button at bounding box center [1129, 629] width 28 height 28
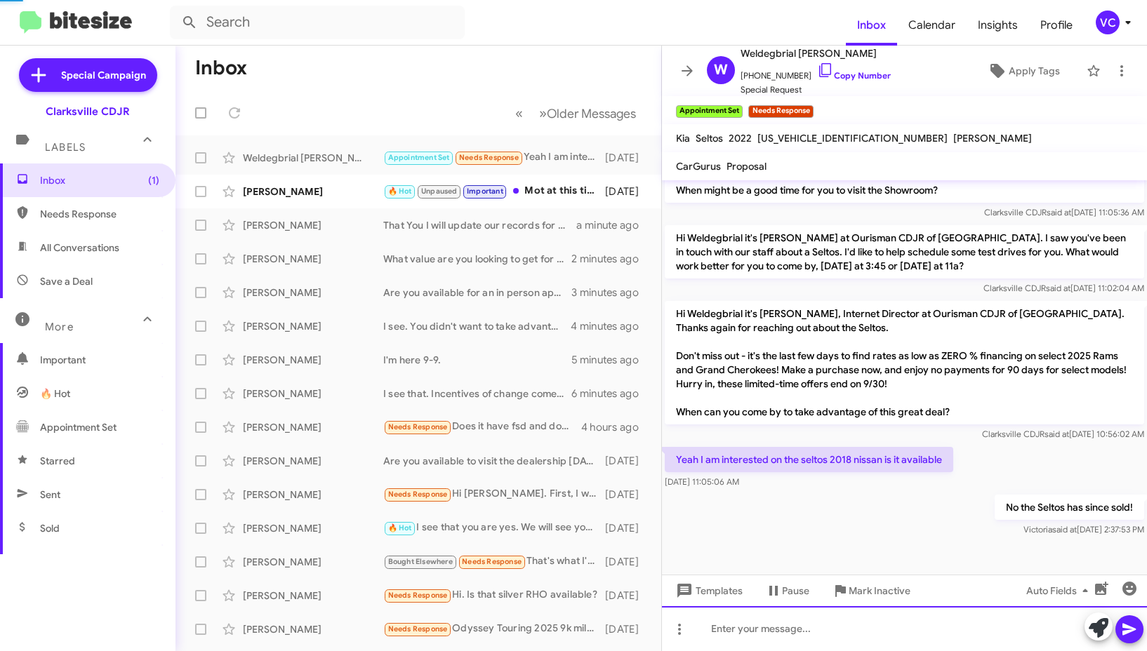
scroll to position [1110, 0]
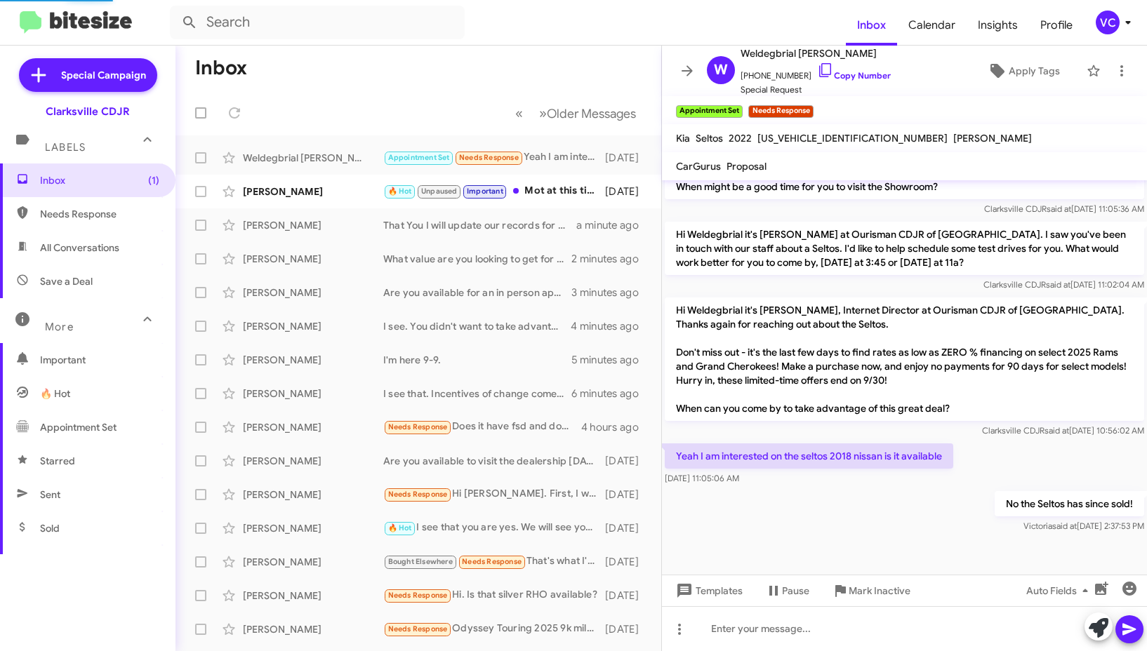
click at [923, 540] on div at bounding box center [904, 562] width 485 height 53
click at [1062, 424] on div "Clarksville CDJR said at [DATE] 10:56:02 AM" at bounding box center [903, 431] width 479 height 14
click at [383, 73] on mat-toolbar-row "Inbox" at bounding box center [418, 68] width 486 height 45
click at [544, 44] on mat-toolbar "Inbox Calendar Insights Profile VC" at bounding box center [573, 22] width 1147 height 45
click at [871, 490] on div "No the Seltos has since sold! [PERSON_NAME] said at [DATE] 2:37:53 PM" at bounding box center [904, 512] width 485 height 48
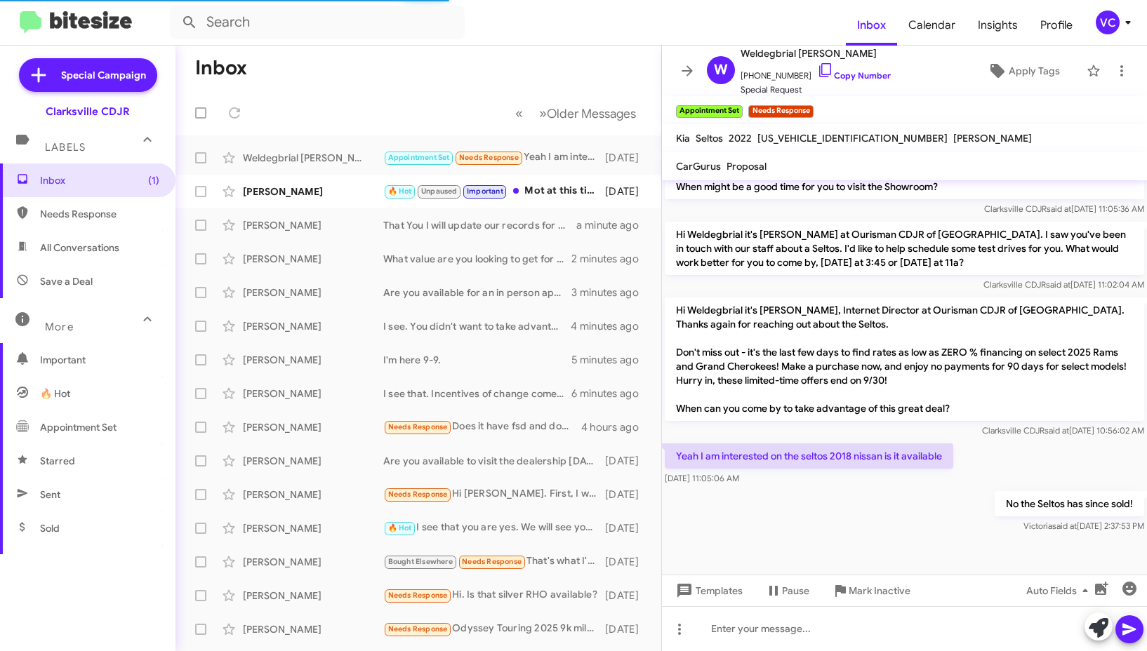
click at [1008, 455] on div "Yeah I am interested on the seltos 2018 nissan is it available [DATE] 11:05:06 …" at bounding box center [904, 465] width 485 height 48
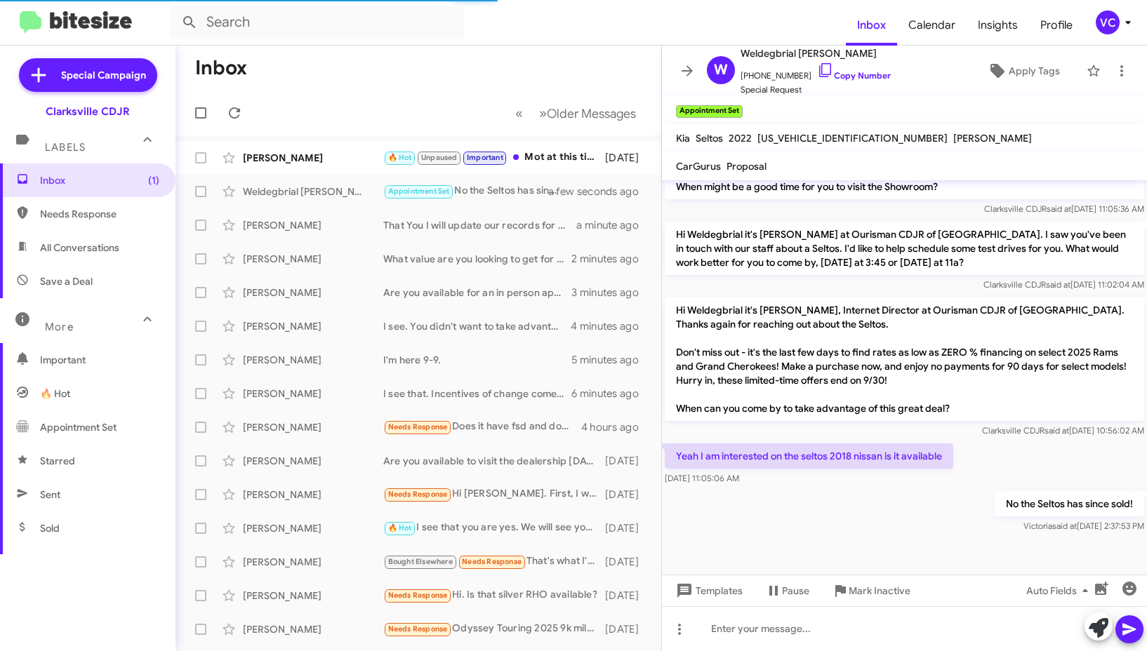
click at [904, 507] on div "No the Seltos has since sold! [PERSON_NAME] said at [DATE] 2:37:53 PM" at bounding box center [904, 512] width 485 height 48
click at [1047, 403] on mat-tooltip-component "[DATE] 10:56:02 AM" at bounding box center [1007, 389] width 95 height 42
click at [883, 544] on div at bounding box center [904, 562] width 485 height 53
click at [805, 492] on div "No the Seltos has since sold! [PERSON_NAME] said at [DATE] 2:37:53 PM" at bounding box center [904, 512] width 485 height 48
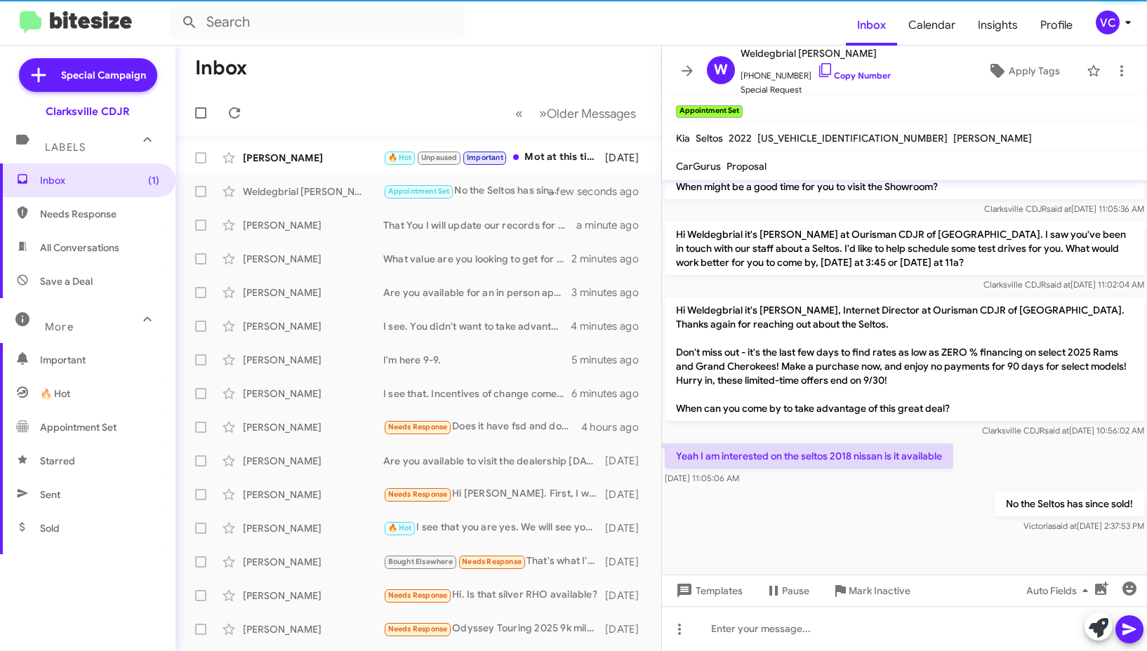
click at [726, 536] on div at bounding box center [904, 562] width 485 height 53
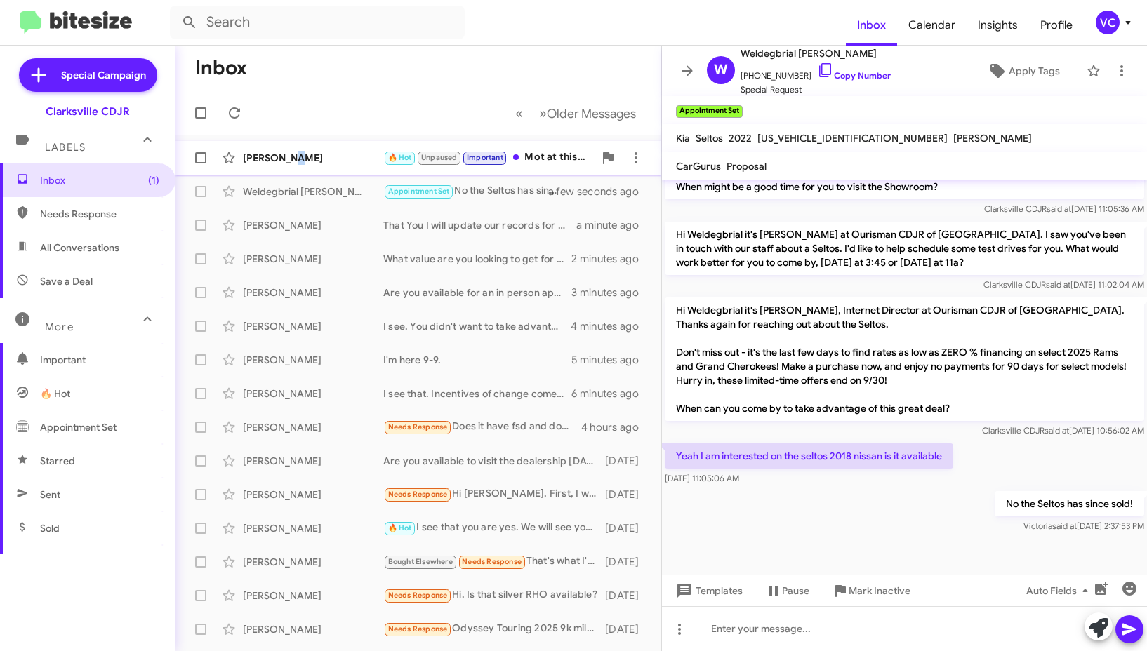
click at [293, 163] on div "[PERSON_NAME]" at bounding box center [313, 158] width 140 height 14
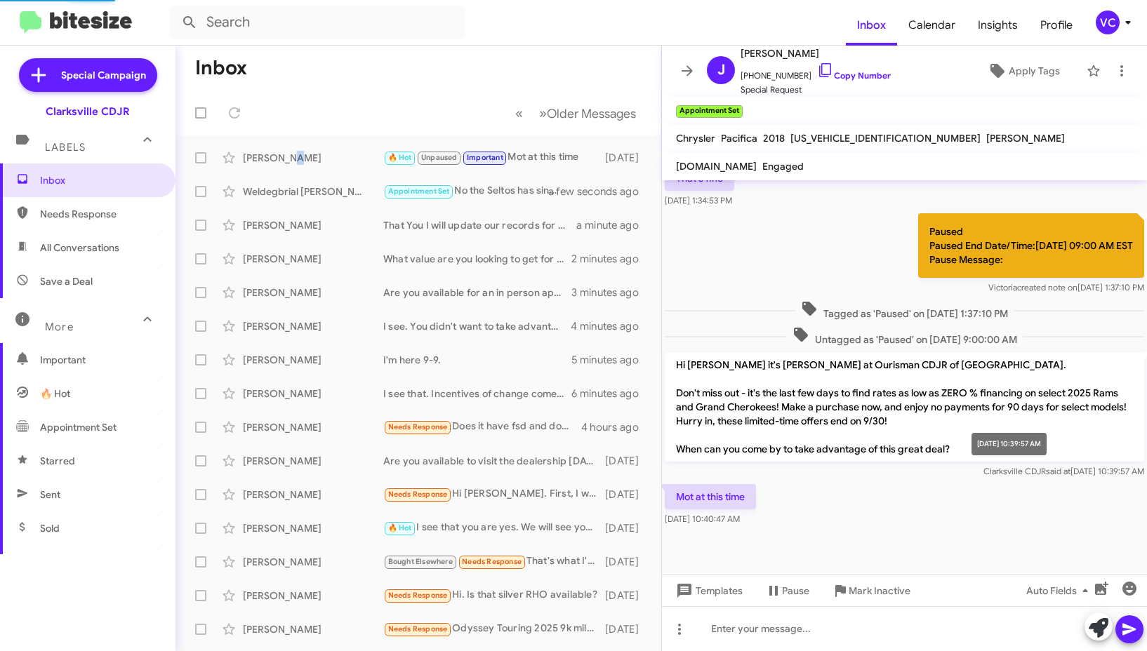
scroll to position [408, 0]
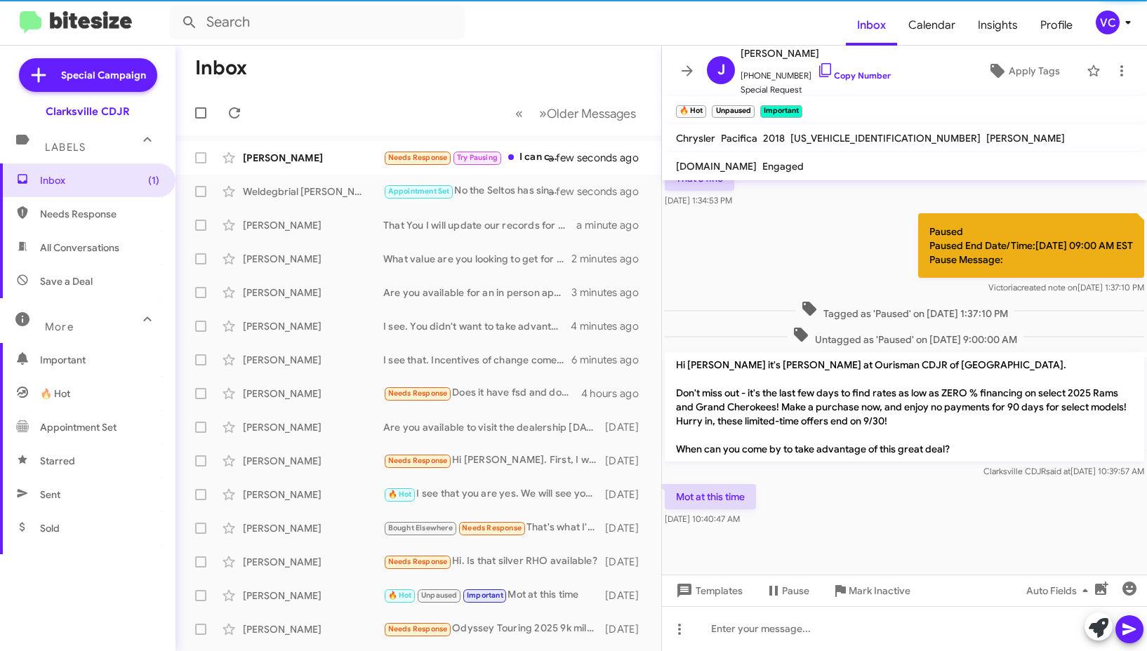
click at [901, 514] on div "Mot at this time [DATE] 10:40:47 AM" at bounding box center [904, 505] width 485 height 48
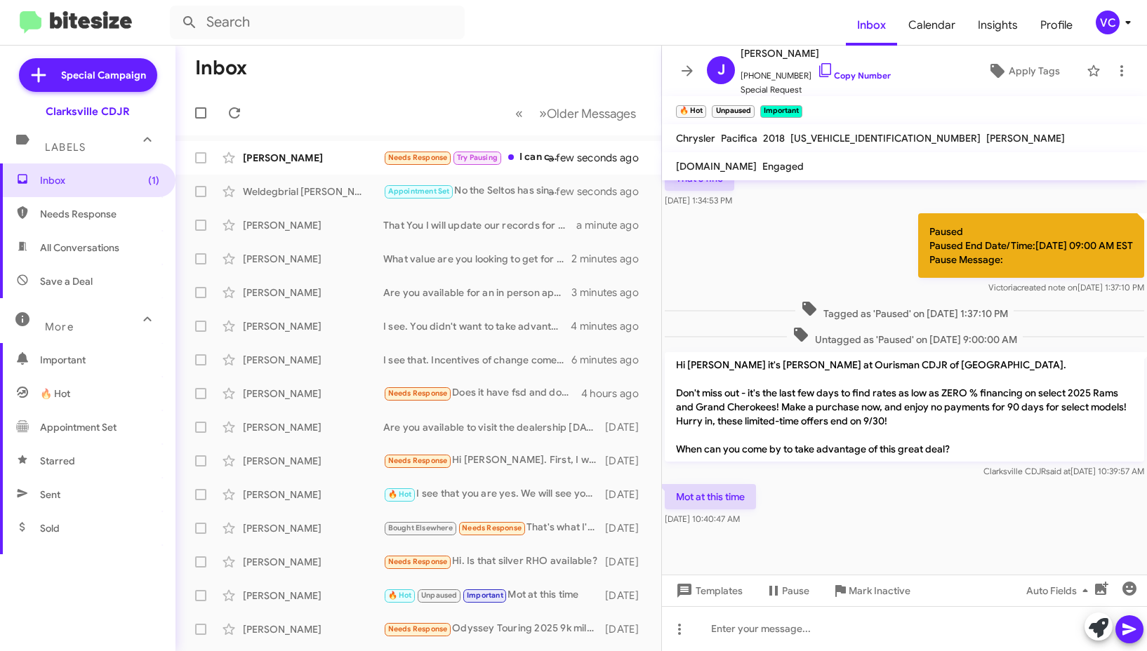
click at [874, 520] on div "Mot at this time [DATE] 10:40:47 AM" at bounding box center [904, 505] width 485 height 48
click at [906, 643] on div at bounding box center [904, 628] width 485 height 45
click at [795, 260] on div "Paused Paused End Date/Time:[DATE] 09:00 AM EST Pause Message: Victoria created…" at bounding box center [904, 254] width 485 height 87
click at [918, 537] on div at bounding box center [904, 552] width 485 height 46
click at [876, 472] on div "Clarksville CDJR said at [DATE] 10:39:57 AM" at bounding box center [903, 472] width 479 height 14
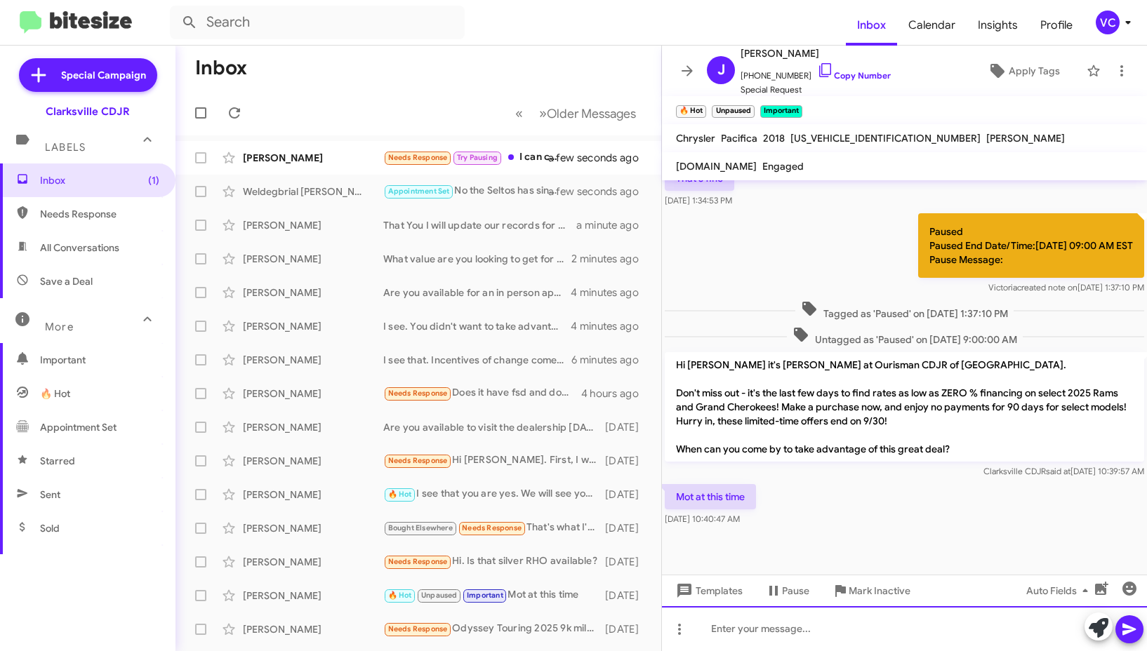
click at [830, 628] on div at bounding box center [904, 628] width 485 height 45
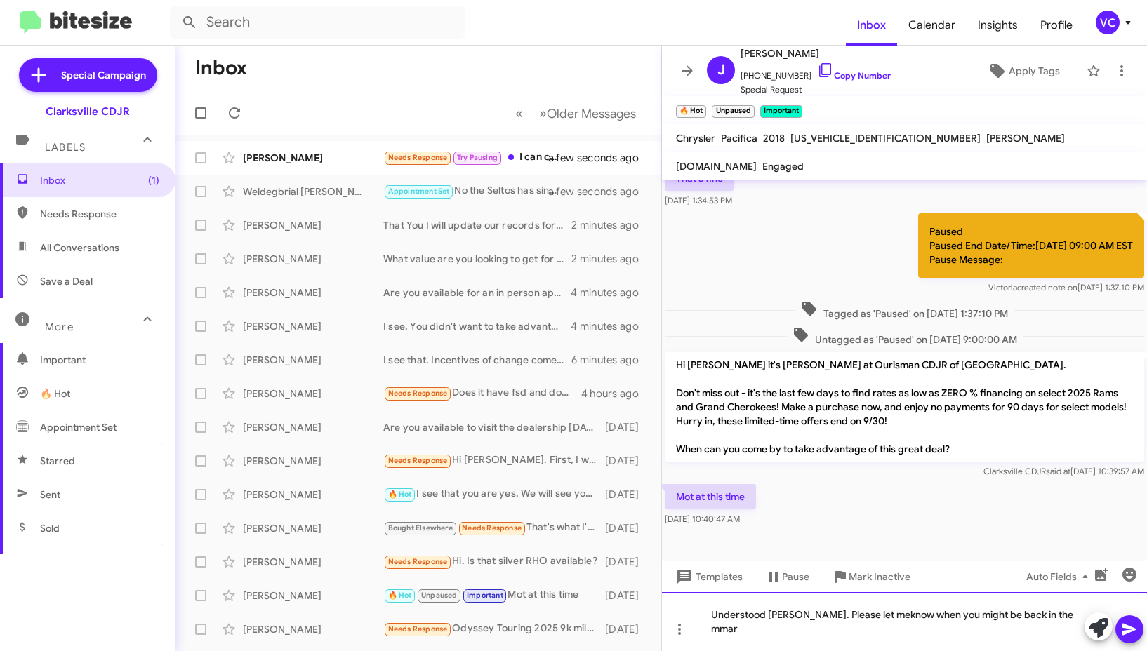
scroll to position [422, 0]
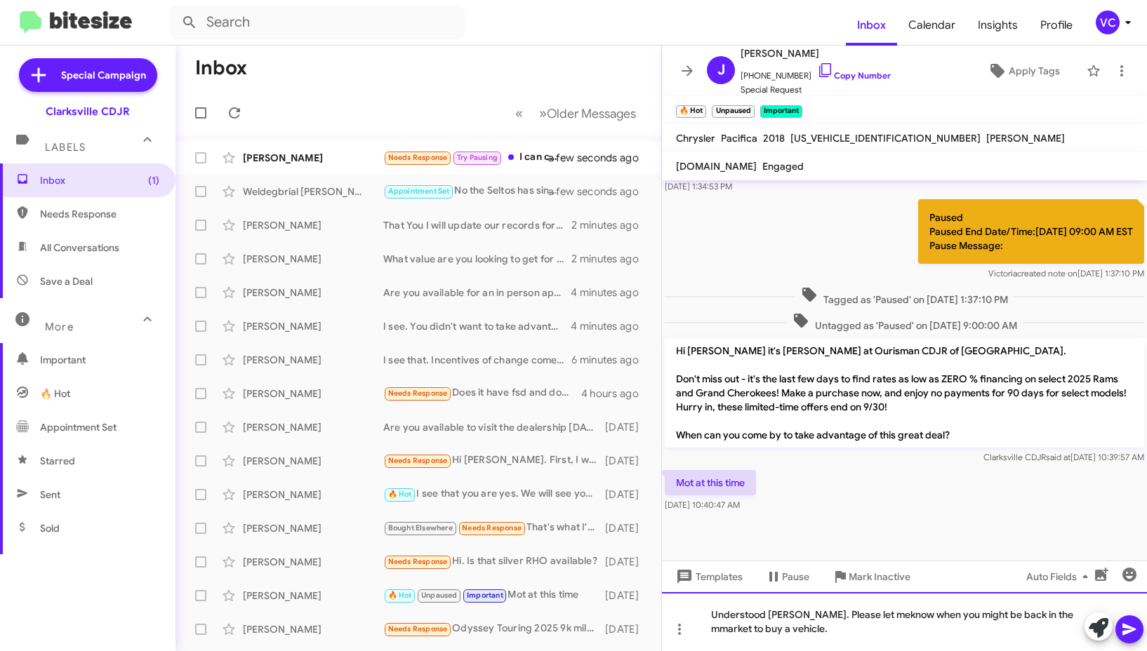
click at [886, 615] on div "Understood [PERSON_NAME]. Please let meknow when you might be back in the mmark…" at bounding box center [904, 621] width 485 height 59
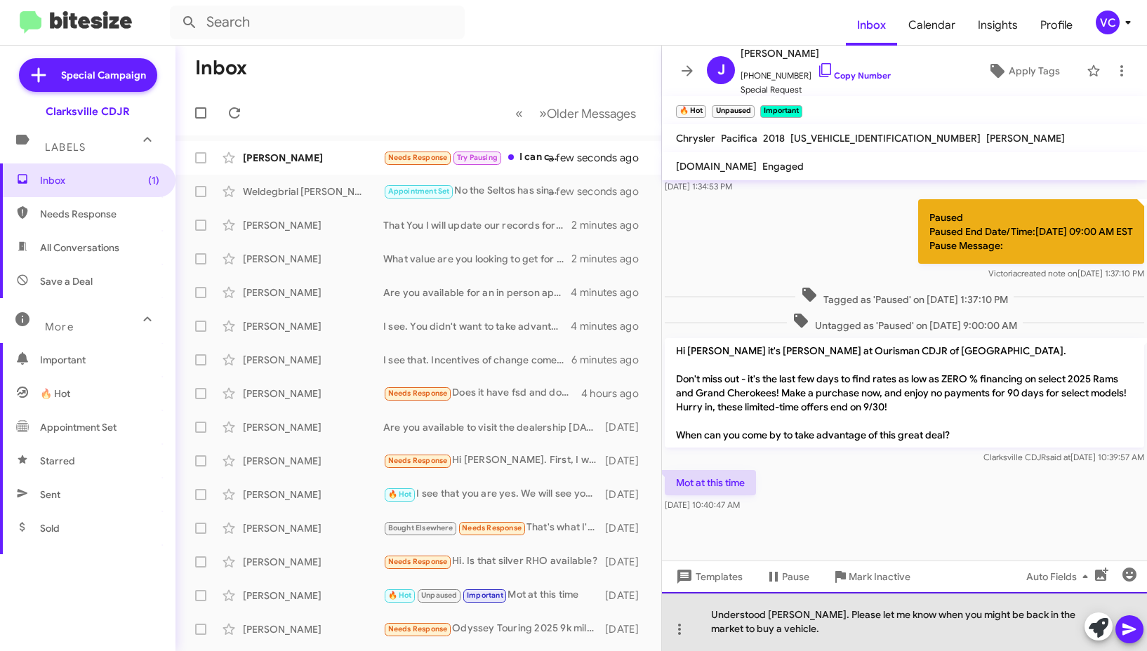
click at [852, 624] on div "Understood [PERSON_NAME]. Please let me know when you might be back in the mark…" at bounding box center [904, 621] width 485 height 59
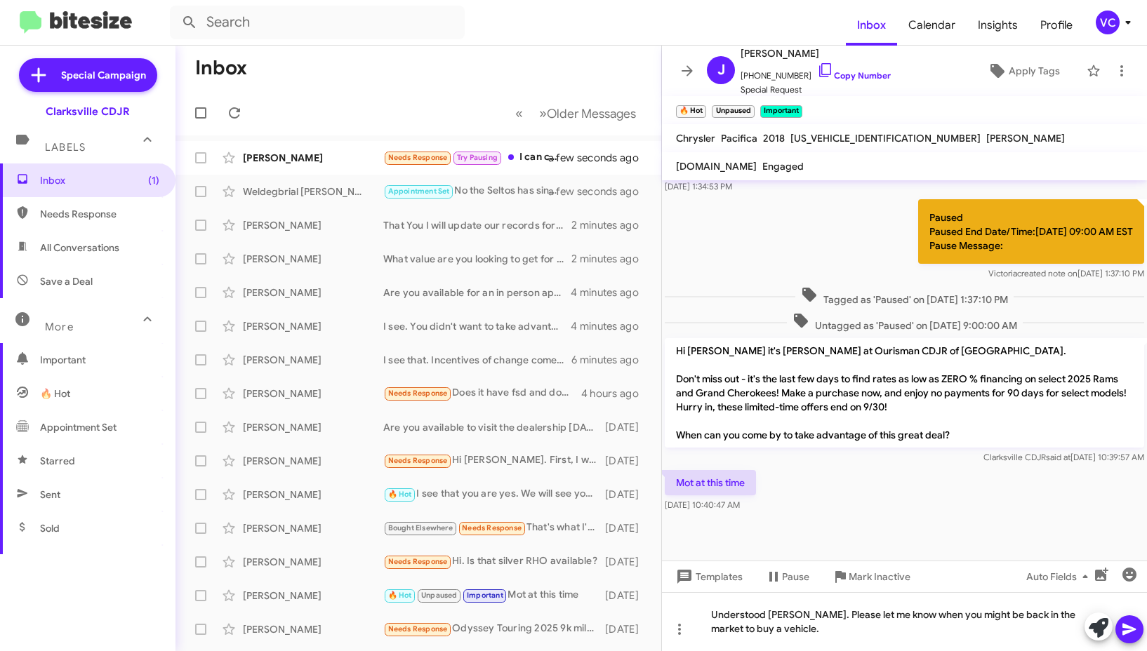
click at [1132, 628] on icon at bounding box center [1128, 630] width 13 height 12
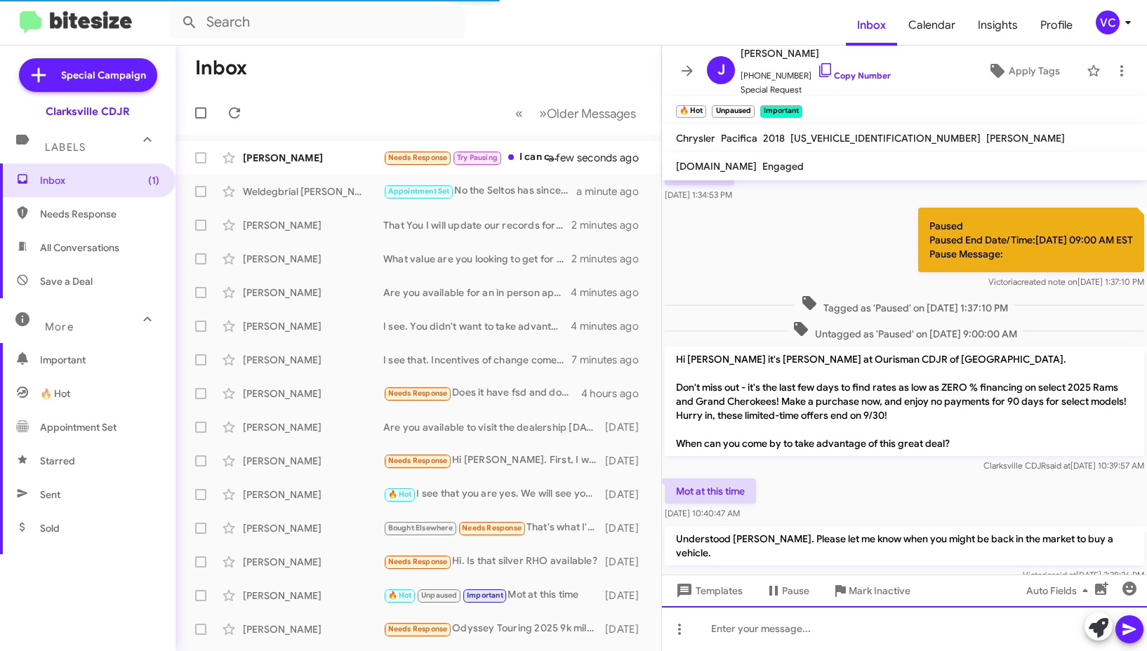
scroll to position [473, 0]
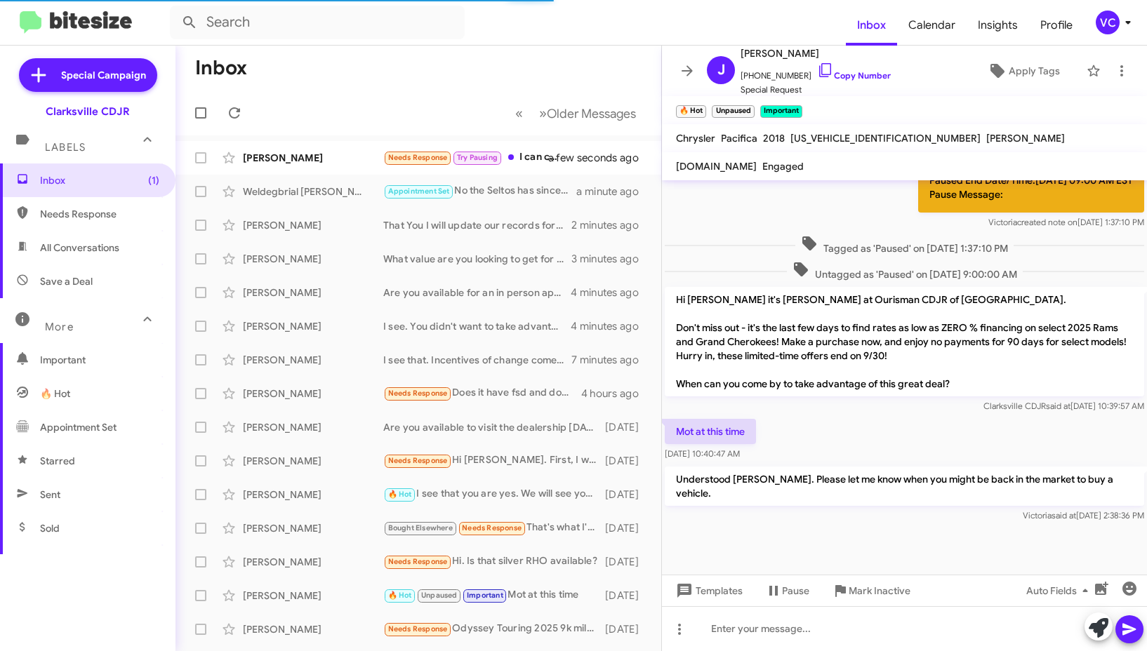
click at [922, 407] on div "Clarksville CDJR said at [DATE] 10:39:57 AM" at bounding box center [903, 406] width 479 height 14
click at [422, 58] on mat-toolbar-row "Inbox" at bounding box center [418, 68] width 486 height 45
click at [238, 105] on icon at bounding box center [234, 113] width 17 height 17
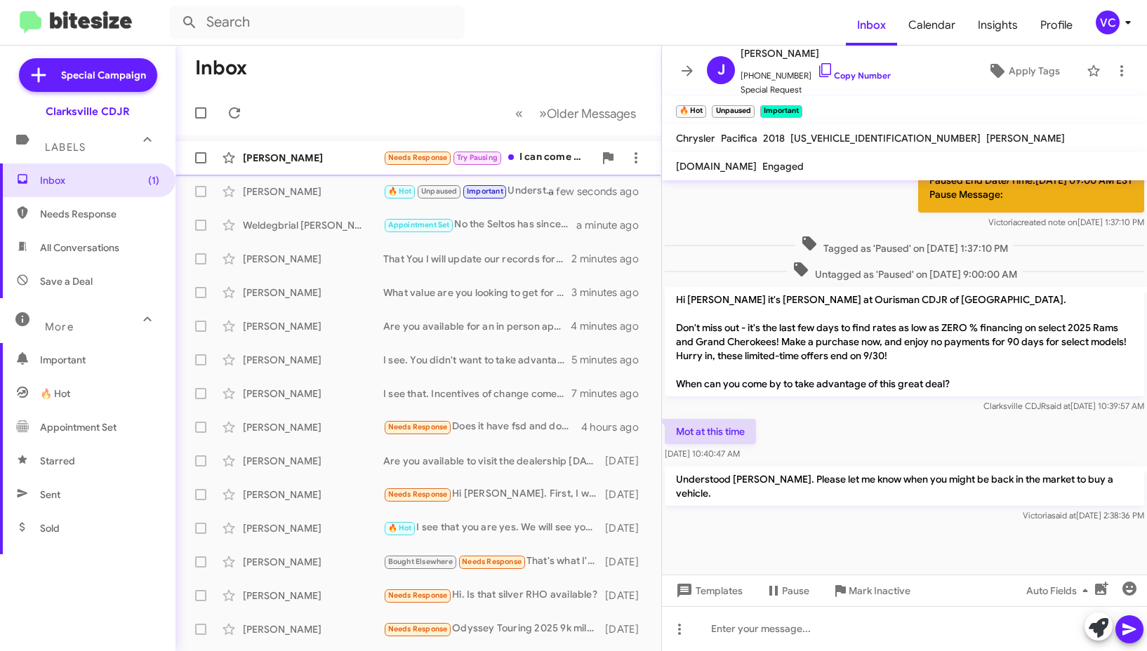
click at [291, 160] on div "[PERSON_NAME]" at bounding box center [313, 158] width 140 height 14
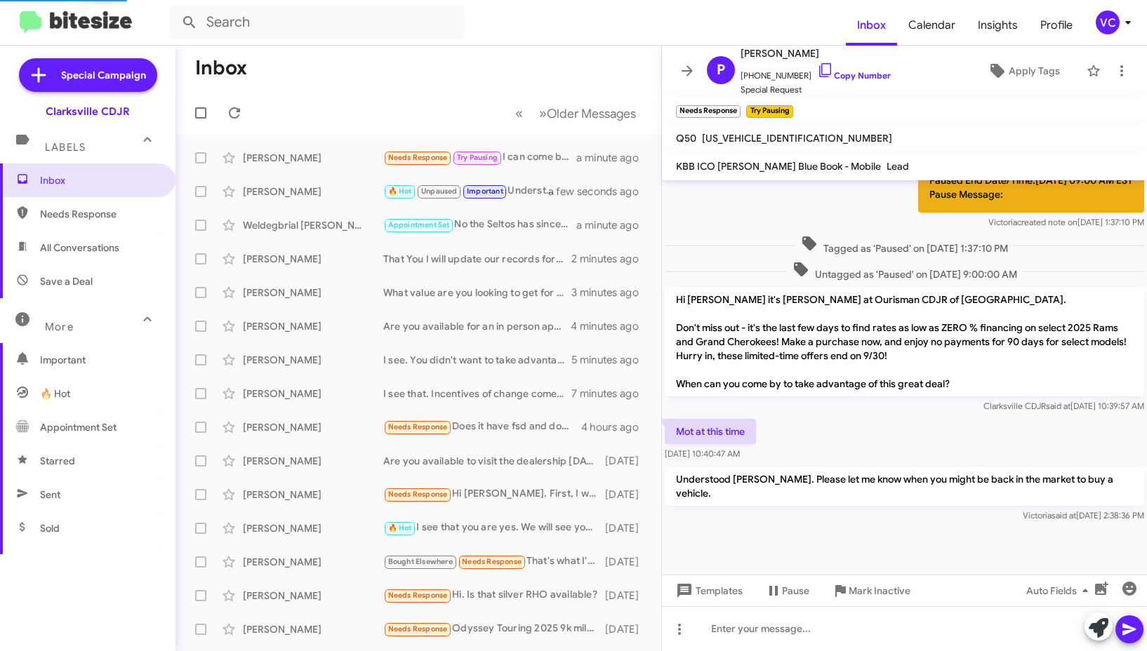
scroll to position [477, 0]
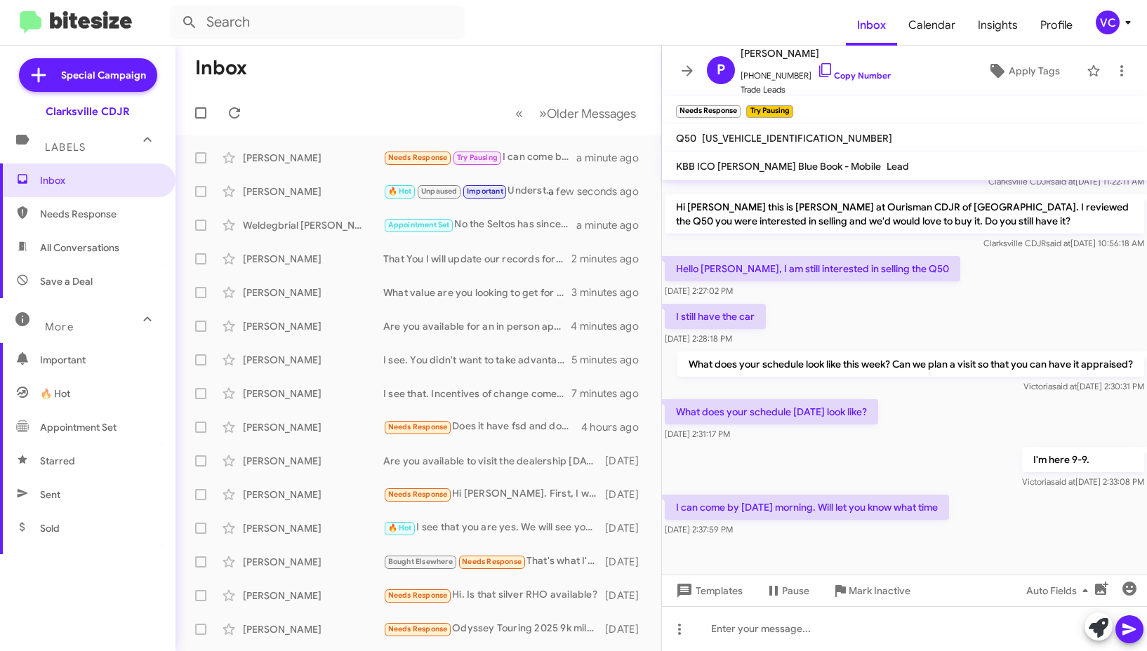
click at [907, 406] on div "What does your schedule [DATE] look like? [DATE] 2:31:17 PM" at bounding box center [904, 420] width 485 height 48
click at [1031, 500] on div "I can come by [DATE] morning. Will let you know what time [DATE] 2:37:59 PM" at bounding box center [904, 516] width 485 height 48
click at [968, 396] on div "What does your schedule [DATE] look like? [DATE] 2:31:17 PM" at bounding box center [904, 420] width 485 height 48
click at [1030, 500] on div "I can come by [DATE] morning. Will let you know what time [DATE] 2:37:59 PM" at bounding box center [904, 516] width 485 height 48
click at [782, 634] on div at bounding box center [904, 628] width 485 height 45
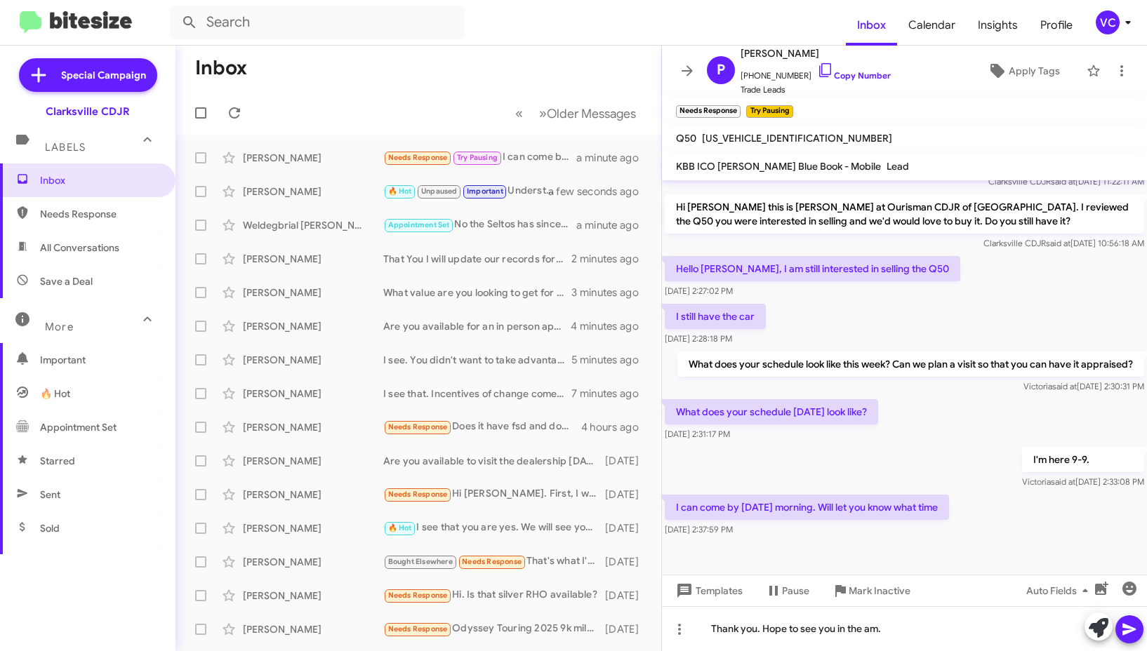
click at [1131, 626] on icon at bounding box center [1129, 629] width 17 height 17
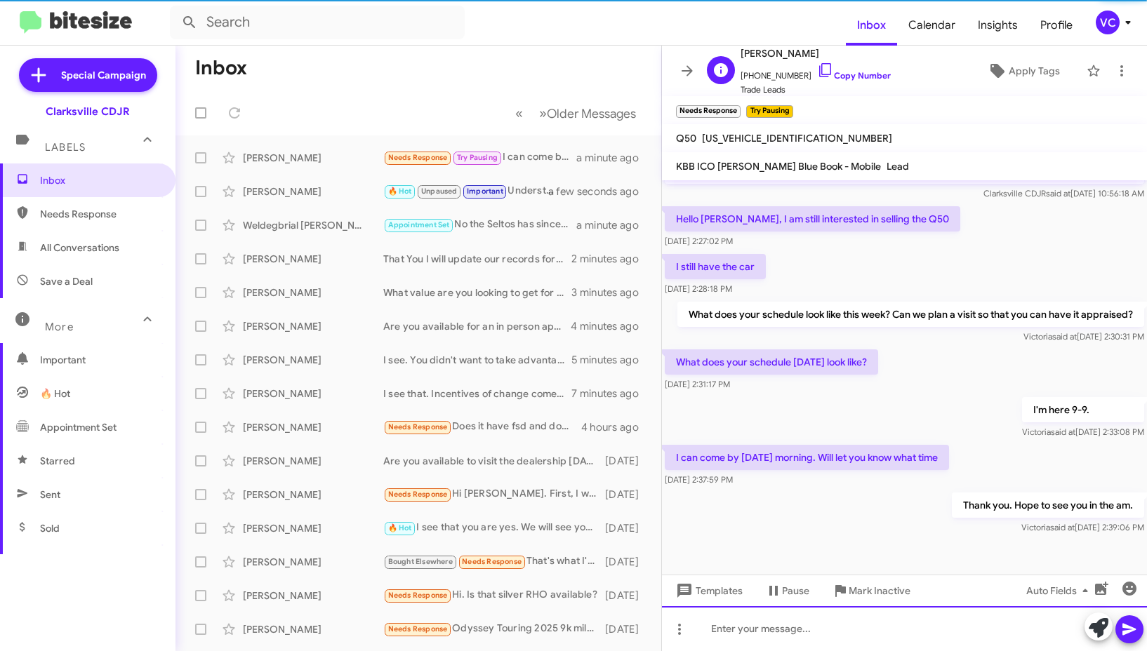
scroll to position [528, 0]
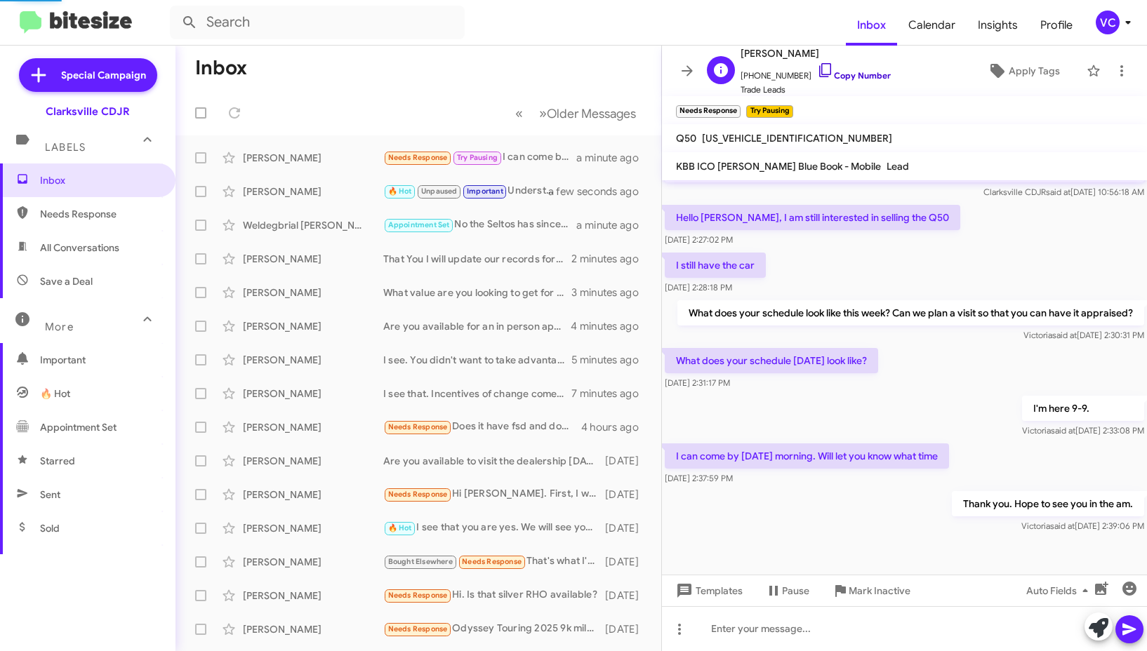
click at [851, 70] on link "Copy Number" at bounding box center [854, 75] width 74 height 11
drag, startPoint x: 779, startPoint y: 557, endPoint x: 784, endPoint y: 546, distance: 12.6
click at [782, 551] on div at bounding box center [904, 562] width 485 height 53
click at [859, 393] on div "I'm here 9-9. [PERSON_NAME] said at [DATE] 2:33:08 PM" at bounding box center [904, 417] width 485 height 48
click at [918, 536] on div at bounding box center [904, 562] width 485 height 53
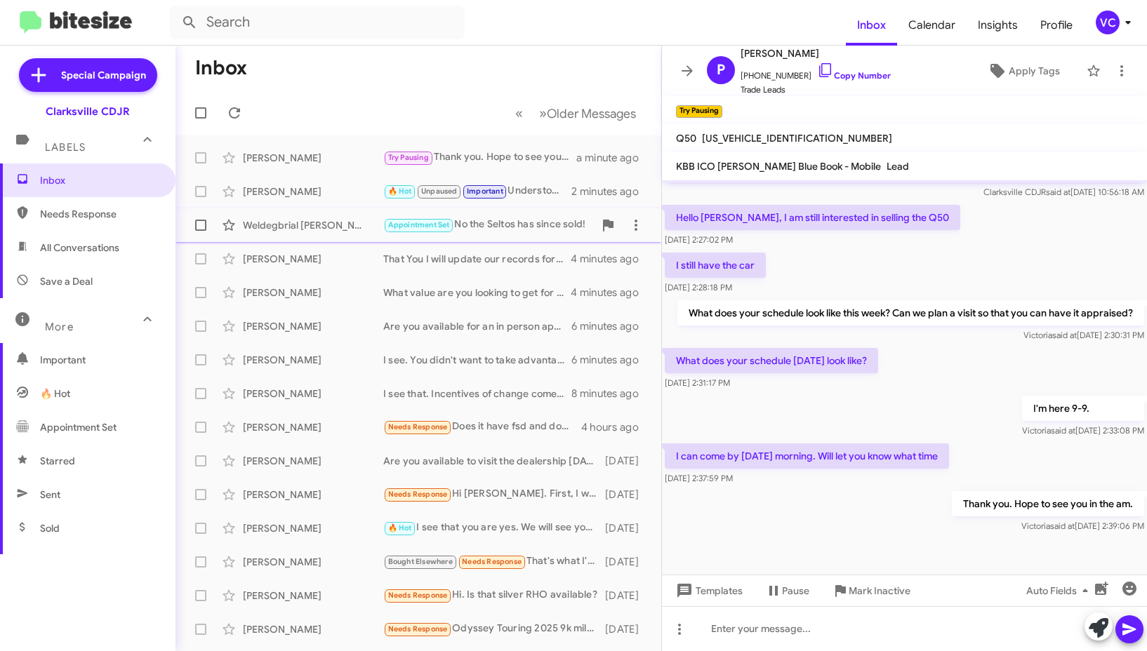
drag, startPoint x: 377, startPoint y: 63, endPoint x: 439, endPoint y: 219, distance: 167.8
click at [377, 64] on mat-toolbar-row "Inbox" at bounding box center [418, 68] width 486 height 45
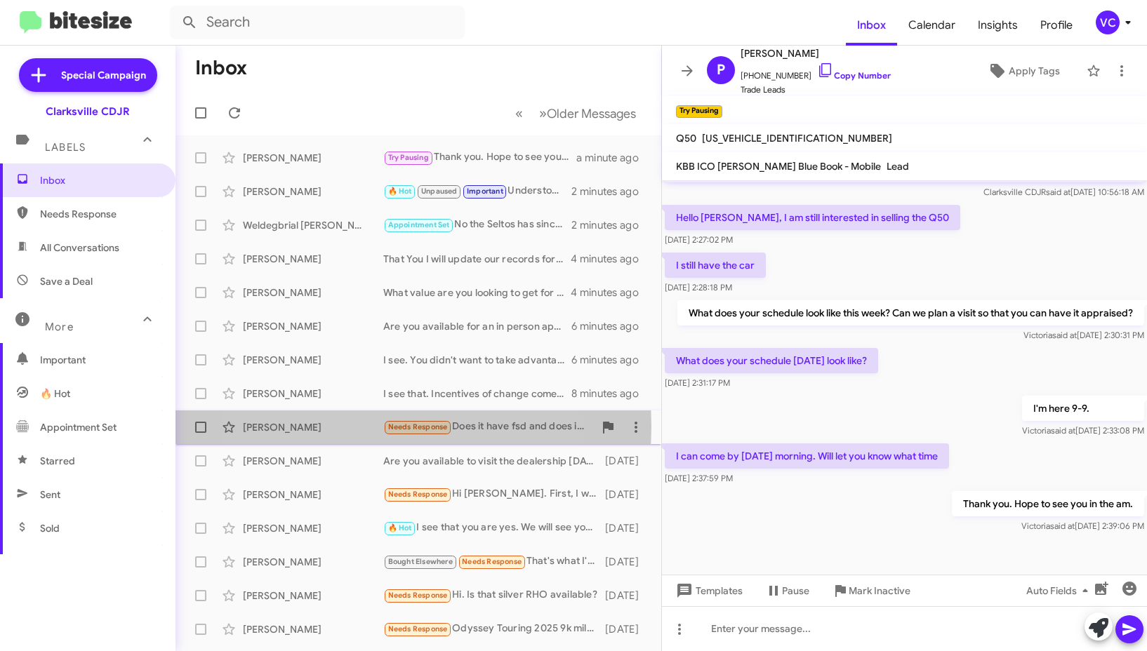
click at [347, 427] on div "[PERSON_NAME]" at bounding box center [313, 427] width 140 height 14
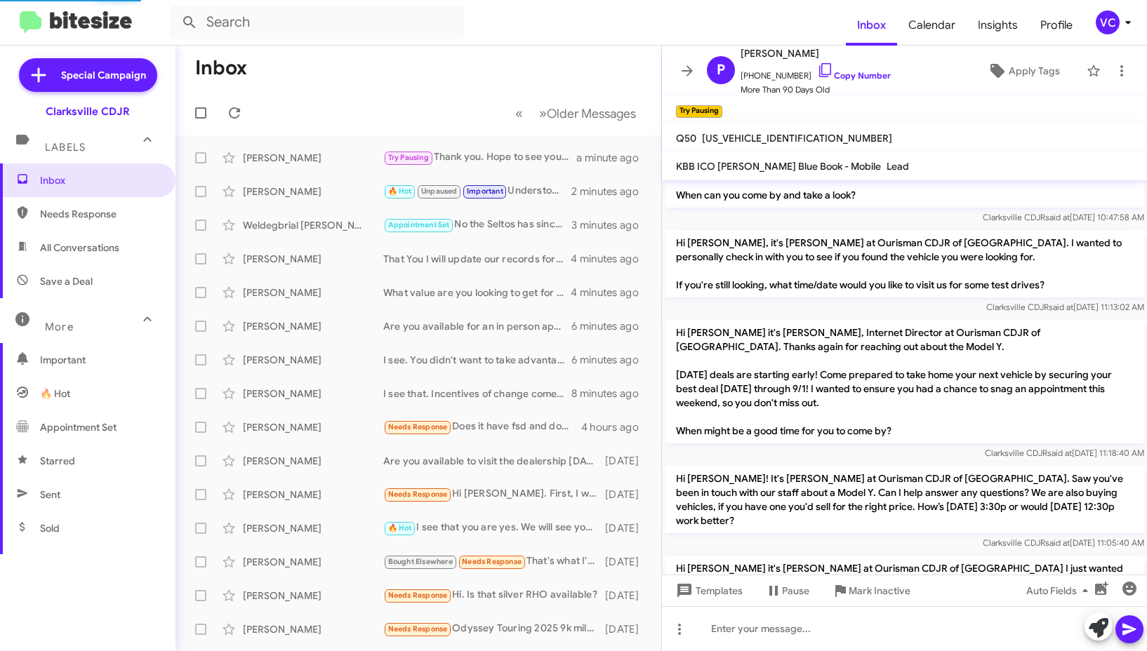
scroll to position [1024, 0]
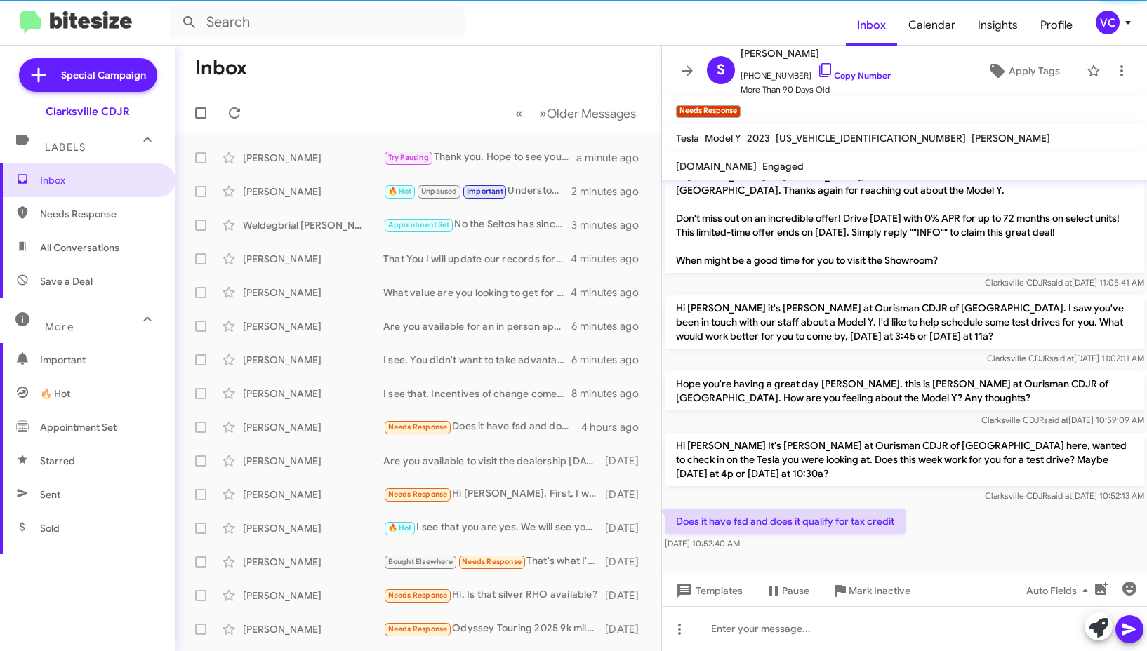
click at [1031, 513] on div "Does it have fsd and does it qualify for tax credit [DATE] 10:52:40 AM" at bounding box center [904, 530] width 485 height 48
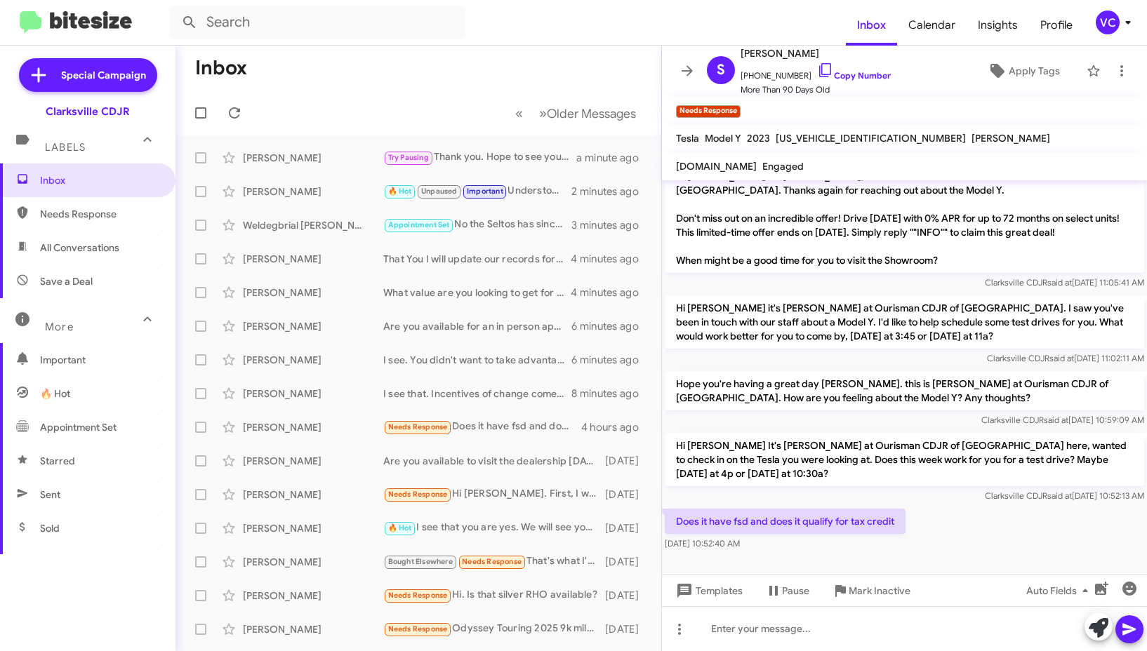
click at [998, 517] on div "Does it have fsd and does it qualify for tax credit [DATE] 10:52:40 AM" at bounding box center [904, 530] width 485 height 48
click at [1047, 512] on div "Does it have fsd and does it qualify for tax credit [DATE] 10:52:40 AM" at bounding box center [904, 530] width 485 height 48
click at [850, 70] on link "Copy Number" at bounding box center [854, 75] width 74 height 11
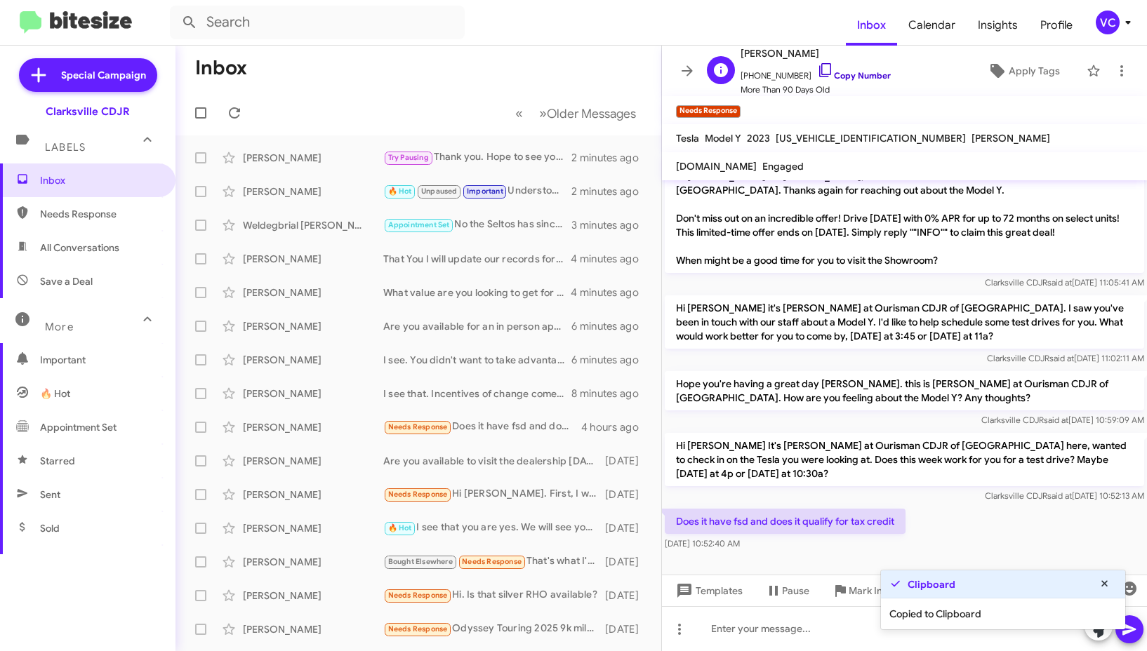
click at [848, 76] on link "Copy Number" at bounding box center [854, 75] width 74 height 11
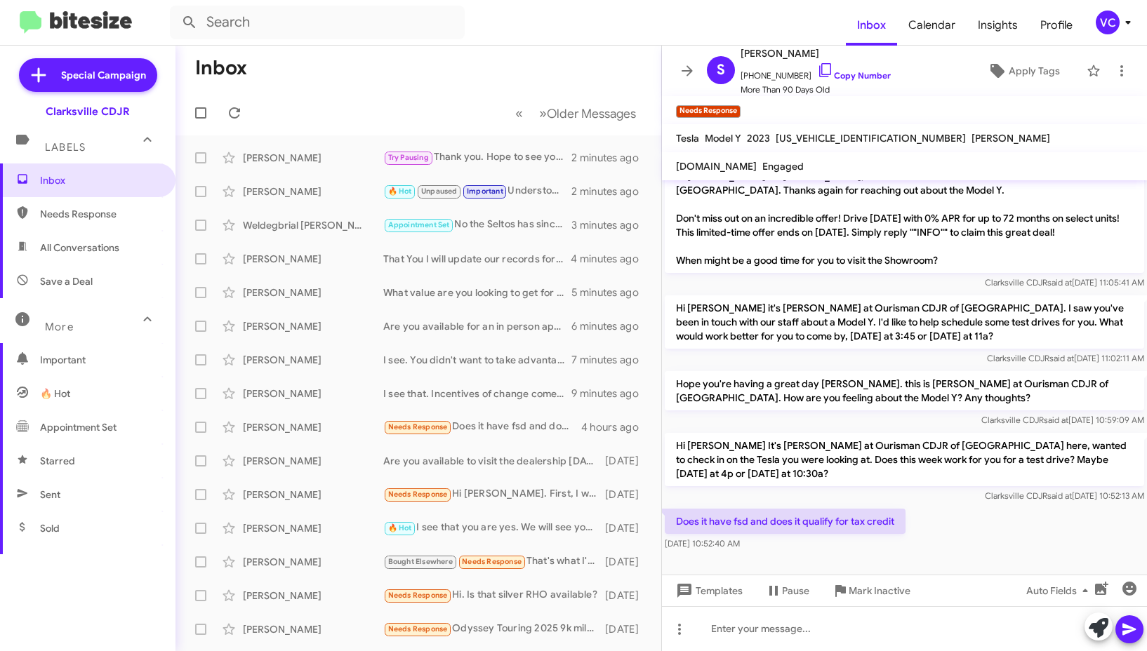
click at [1031, 521] on div "Does it have fsd and does it qualify for tax credit [DATE] 10:52:40 AM" at bounding box center [904, 530] width 485 height 48
click at [1036, 515] on div "Does it have fsd and does it qualify for tax credit [DATE] 10:52:40 AM" at bounding box center [904, 530] width 485 height 48
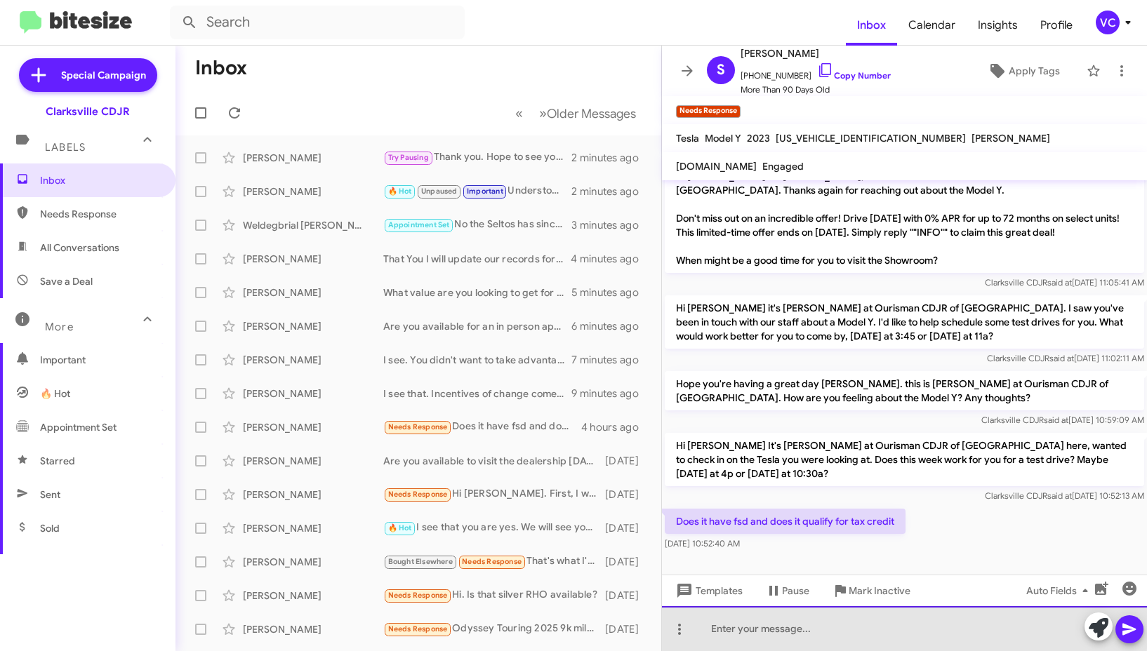
click at [806, 627] on div at bounding box center [904, 628] width 485 height 45
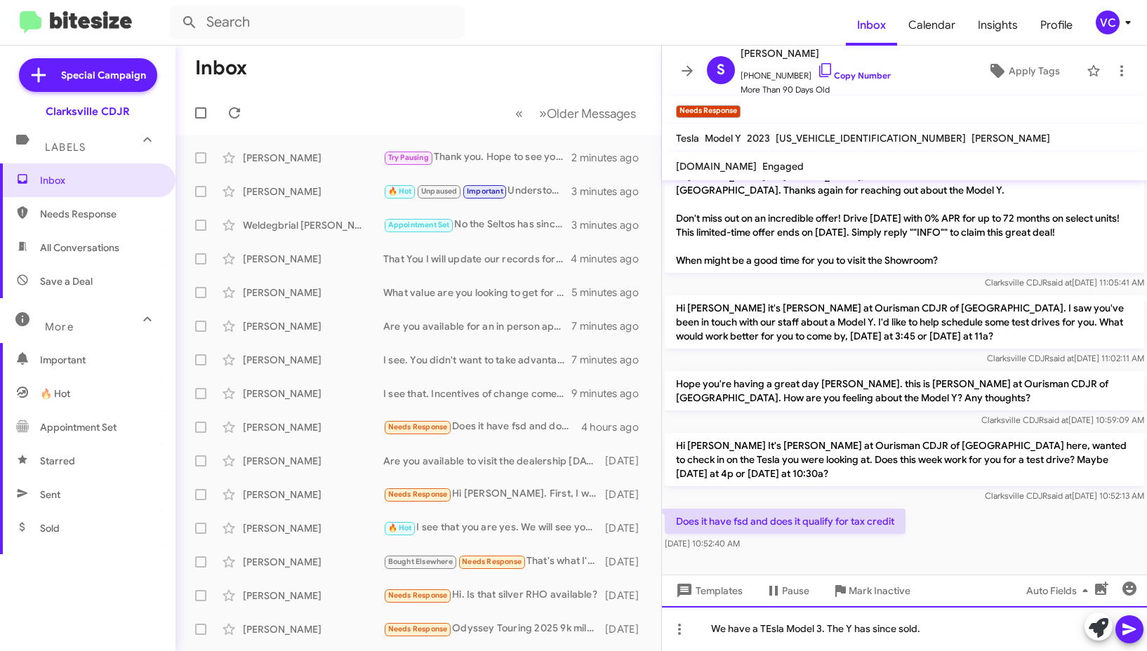
drag, startPoint x: 760, startPoint y: 634, endPoint x: 749, endPoint y: 627, distance: 12.3
click at [749, 627] on div "We have a TEsla Model 3. The Y has since sold." at bounding box center [904, 628] width 485 height 45
click at [770, 627] on div "We have a TEsla Model 3. The Y has since sold." at bounding box center [904, 628] width 485 height 45
click at [962, 630] on div "We have a Tesla Model 3. The Y has since sold." at bounding box center [904, 628] width 485 height 45
drag, startPoint x: 965, startPoint y: 630, endPoint x: 986, endPoint y: 626, distance: 21.5
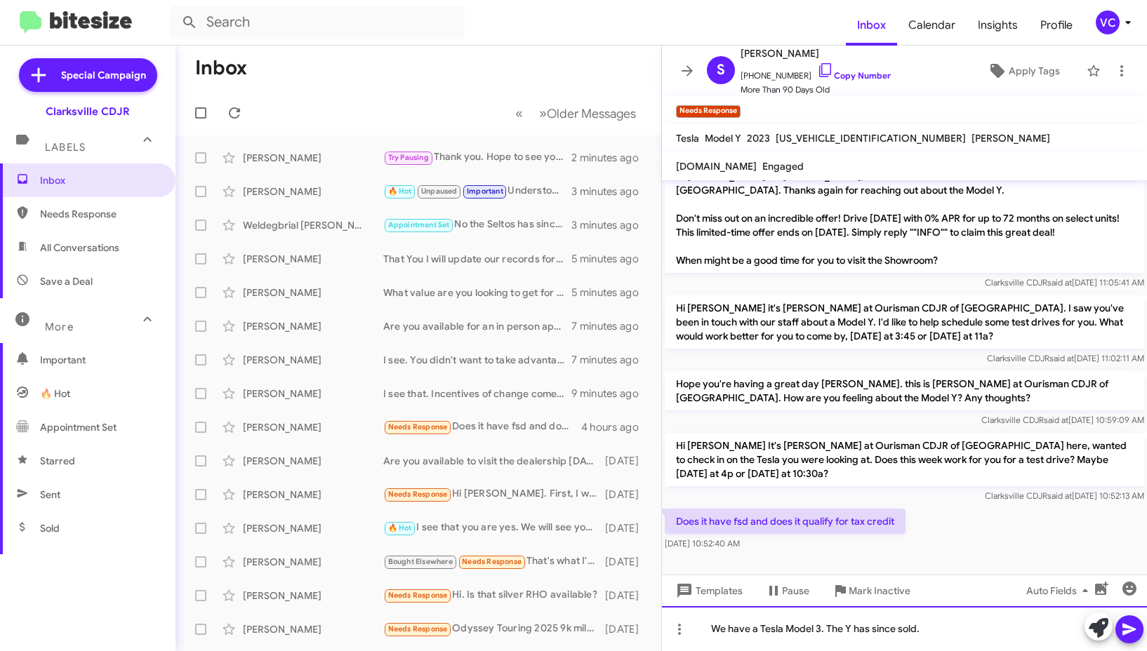
click at [966, 630] on div "We have a Tesla Model 3. The Y has since sold." at bounding box center [904, 628] width 485 height 45
click at [1129, 627] on icon at bounding box center [1128, 630] width 13 height 12
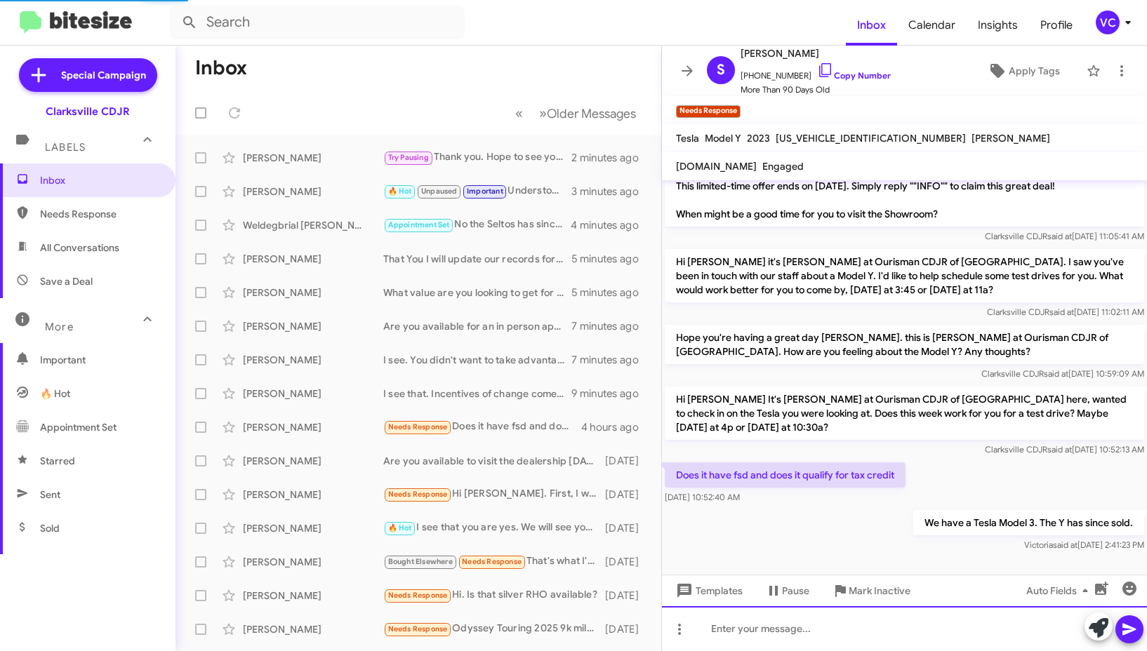
scroll to position [1076, 0]
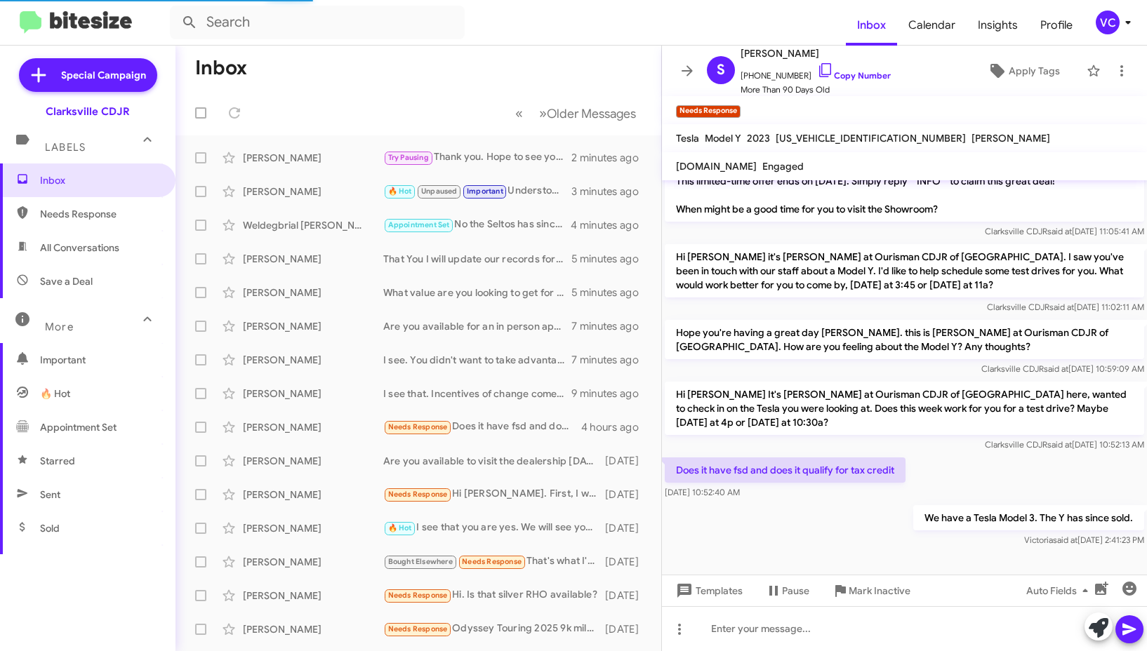
drag, startPoint x: 867, startPoint y: 524, endPoint x: 869, endPoint y: 516, distance: 8.9
click at [867, 550] on div at bounding box center [904, 576] width 485 height 53
click at [966, 424] on div "Hi [PERSON_NAME] It's [PERSON_NAME] at Ourisman CDJR of [GEOGRAPHIC_DATA] here,…" at bounding box center [904, 417] width 485 height 76
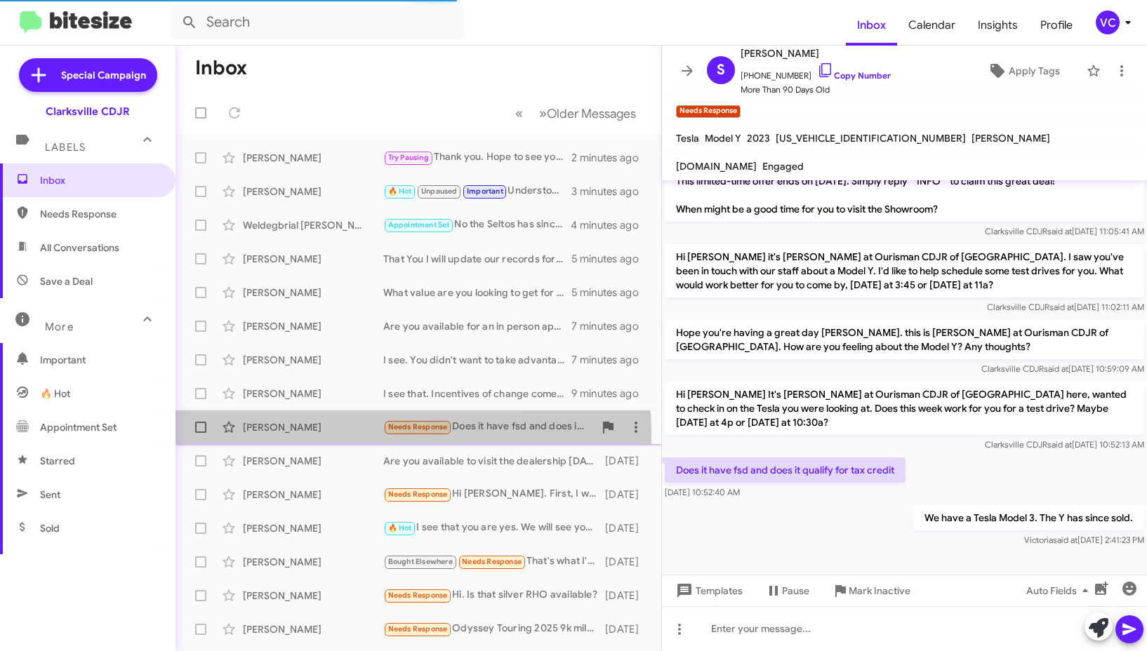
click at [319, 434] on div "[PERSON_NAME]" at bounding box center [313, 427] width 140 height 14
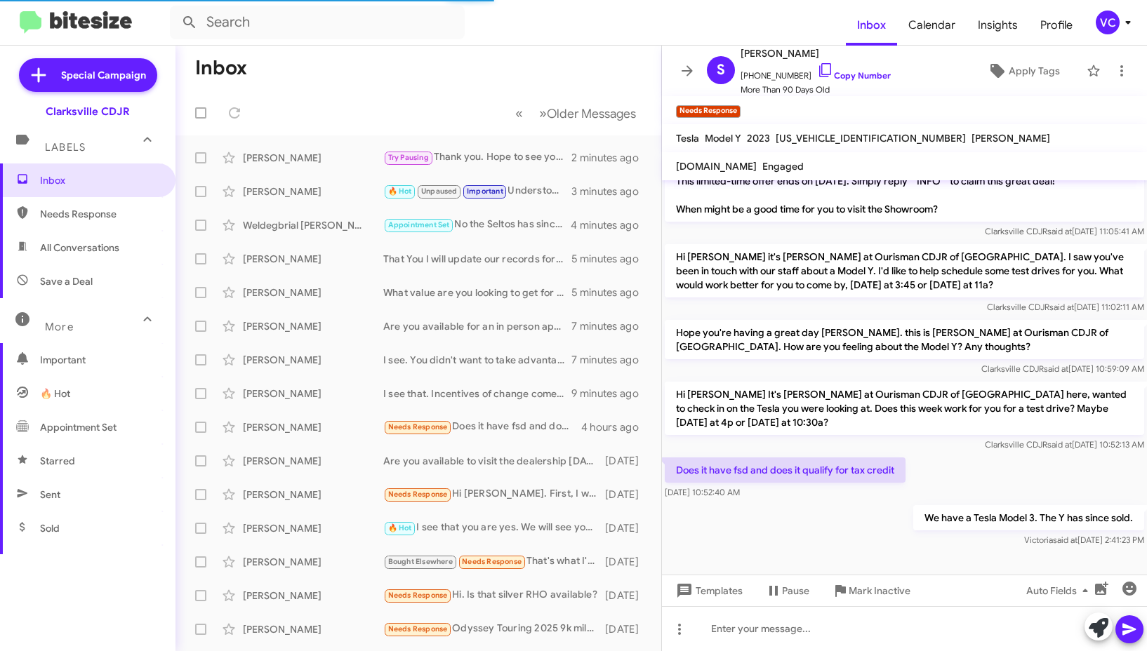
scroll to position [1048, 0]
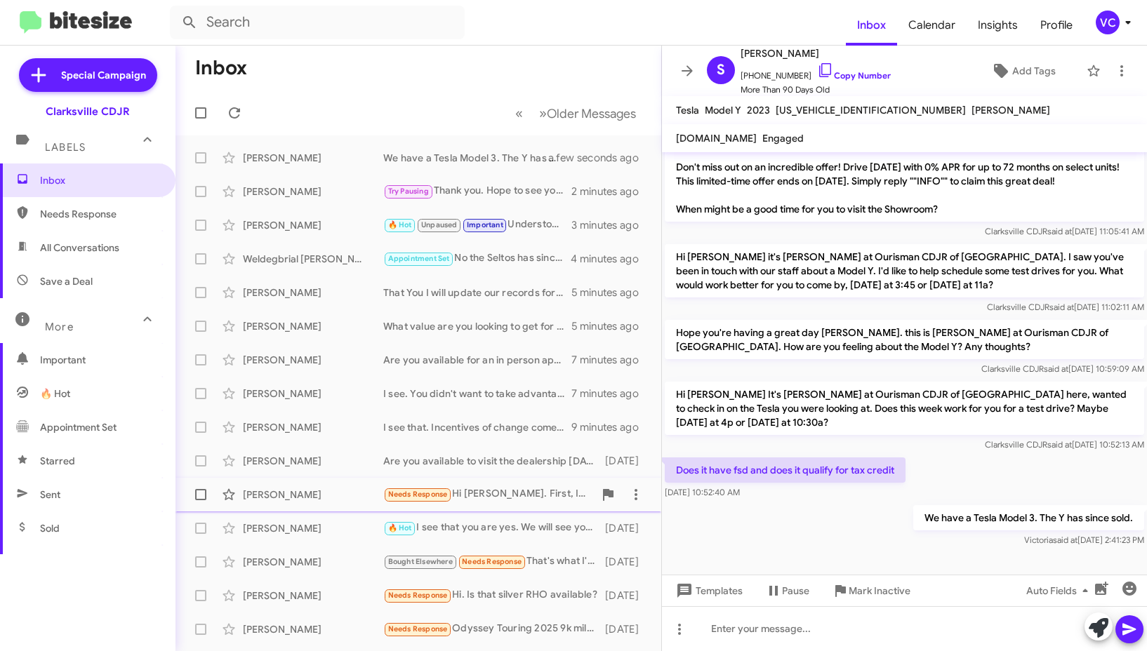
click at [304, 503] on div "[PERSON_NAME] Needs Response Hi [PERSON_NAME]. First, I want to thank you for r…" at bounding box center [418, 495] width 463 height 28
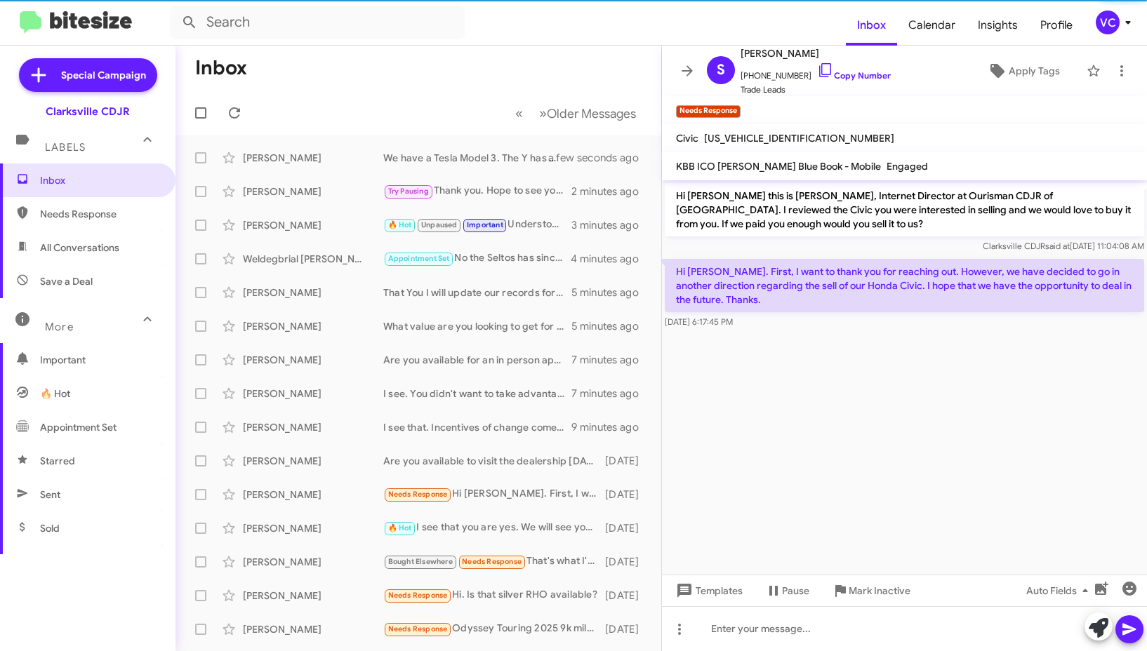
click at [916, 420] on cdk-virtual-scroll-viewport "Hi [PERSON_NAME] this is [PERSON_NAME], Internet Director at Ourisman CDJR of […" at bounding box center [904, 377] width 485 height 394
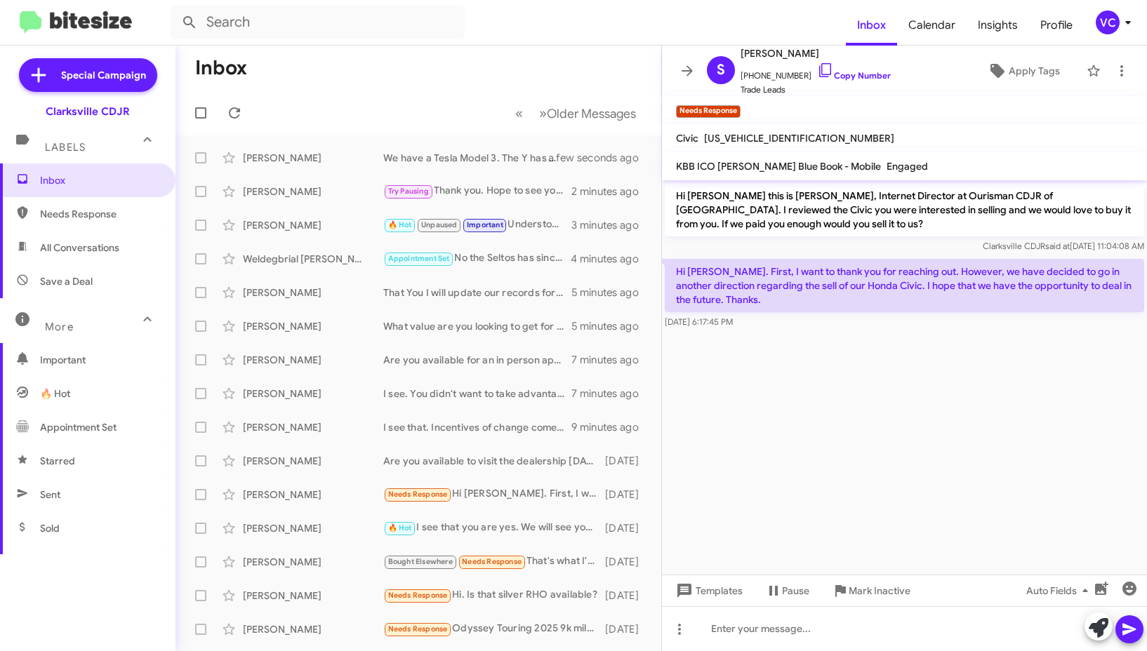
click at [898, 217] on p "Hi [PERSON_NAME] this is [PERSON_NAME], Internet Director at Ourisman CDJR of […" at bounding box center [903, 209] width 479 height 53
drag, startPoint x: 932, startPoint y: 399, endPoint x: 950, endPoint y: 390, distance: 20.4
click at [933, 399] on cdk-virtual-scroll-viewport "Hi [PERSON_NAME] this is [PERSON_NAME], Internet Director at Ourisman CDJR of […" at bounding box center [904, 377] width 485 height 394
click at [950, 390] on cdk-virtual-scroll-viewport "Hi [PERSON_NAME] this is [PERSON_NAME], Internet Director at Ourisman CDJR of […" at bounding box center [904, 377] width 485 height 394
click at [885, 205] on p "Hi [PERSON_NAME] this is [PERSON_NAME], Internet Director at Ourisman CDJR of […" at bounding box center [903, 209] width 479 height 53
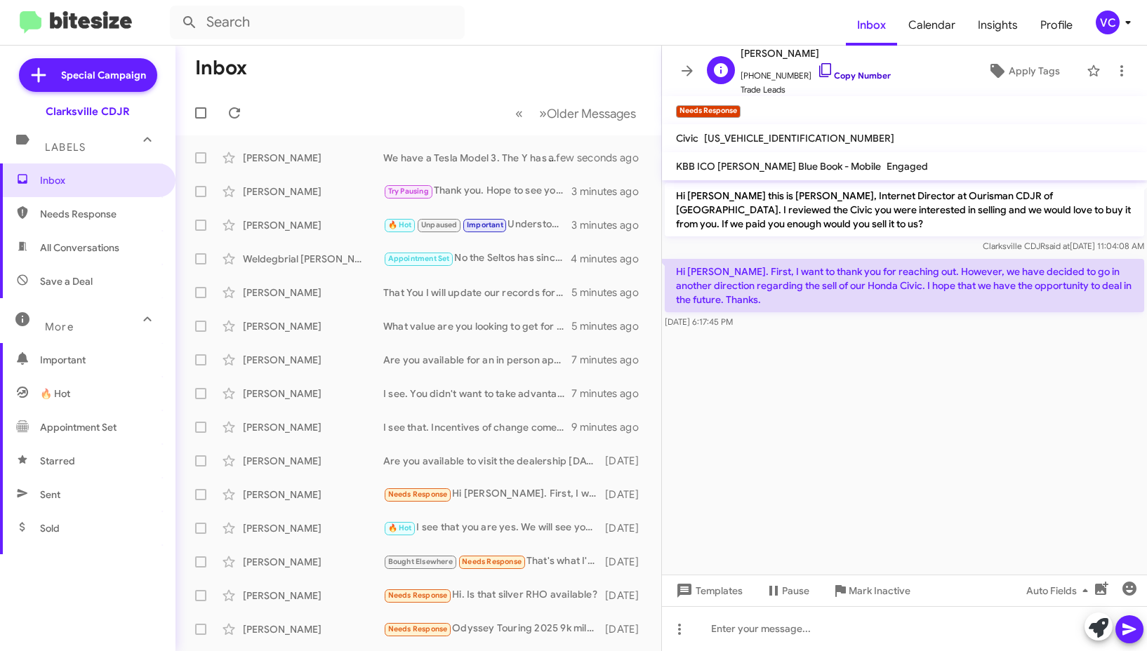
click at [836, 76] on link "Copy Number" at bounding box center [854, 75] width 74 height 11
click at [1026, 360] on cdk-virtual-scroll-viewport "Hi [PERSON_NAME] this is [PERSON_NAME], Internet Director at Ourisman CDJR of […" at bounding box center [904, 377] width 485 height 394
drag, startPoint x: 945, startPoint y: 403, endPoint x: 935, endPoint y: 402, distance: 10.6
click at [944, 403] on cdk-virtual-scroll-viewport "Hi [PERSON_NAME] this is [PERSON_NAME], Internet Director at Ourisman CDJR of […" at bounding box center [904, 377] width 485 height 394
click at [853, 79] on link "Copy Number" at bounding box center [854, 75] width 74 height 11
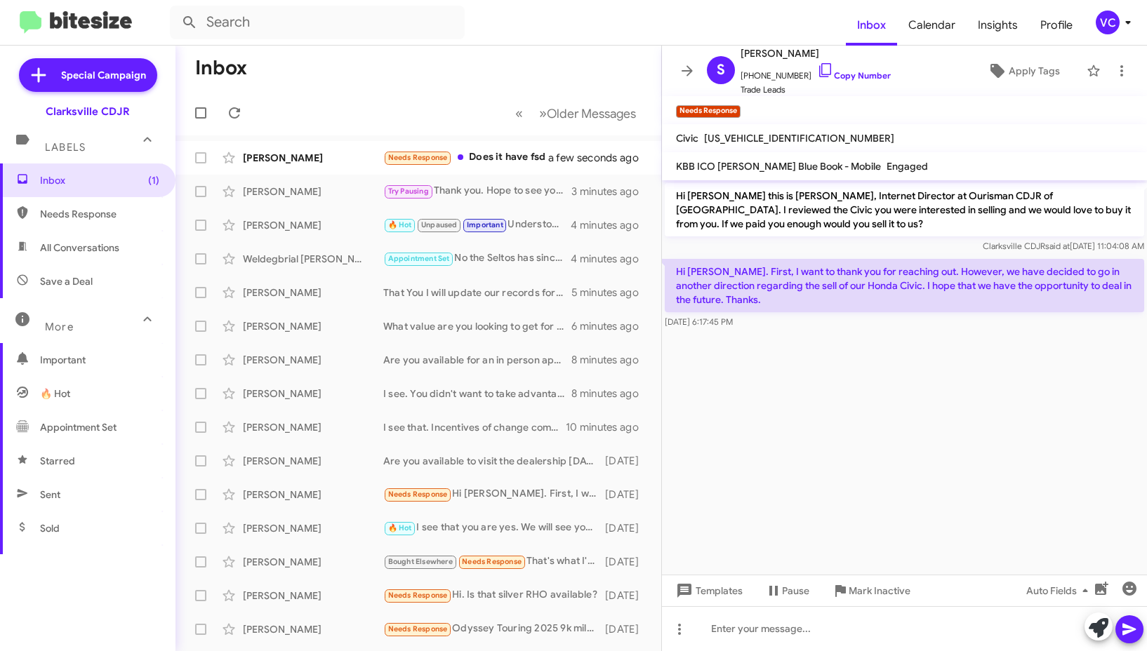
click at [970, 445] on cdk-virtual-scroll-viewport "Hi [PERSON_NAME] this is [PERSON_NAME], Internet Director at Ourisman CDJR of […" at bounding box center [904, 377] width 485 height 394
click at [937, 425] on cdk-virtual-scroll-viewport "Hi [PERSON_NAME] this is [PERSON_NAME], Internet Director at Ourisman CDJR of […" at bounding box center [904, 377] width 485 height 394
click at [923, 448] on cdk-virtual-scroll-viewport "Hi [PERSON_NAME] this is [PERSON_NAME], Internet Director at Ourisman CDJR of […" at bounding box center [904, 377] width 485 height 394
click at [861, 633] on div at bounding box center [904, 628] width 485 height 45
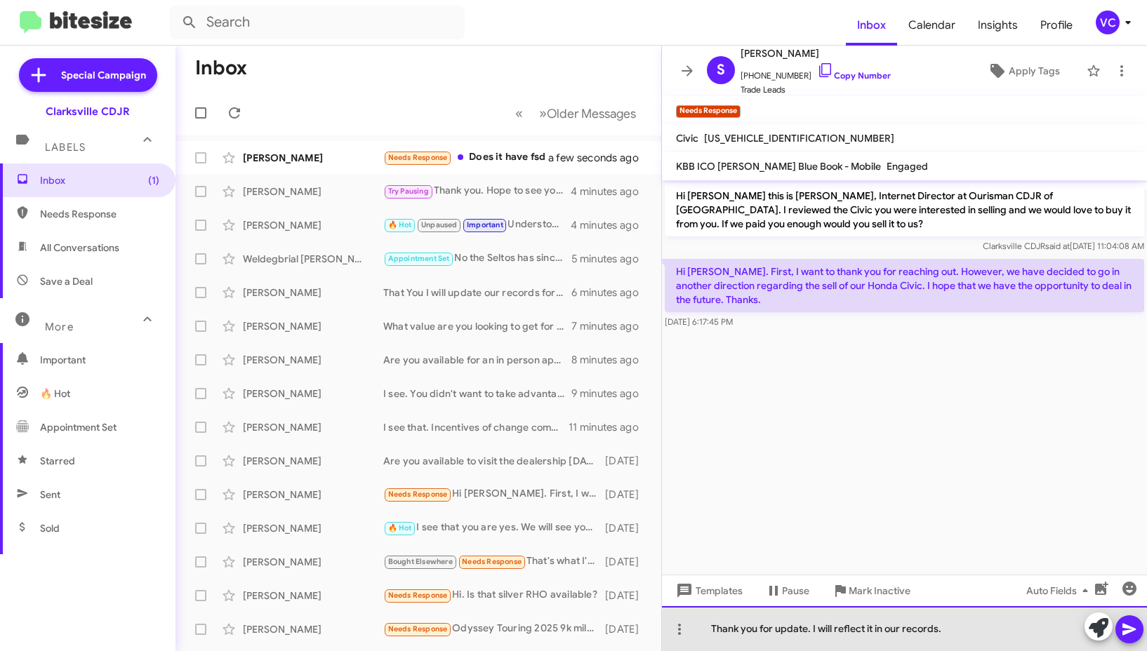
click at [1013, 629] on div "Thank you for update. I will reflect it in our records." at bounding box center [904, 628] width 485 height 45
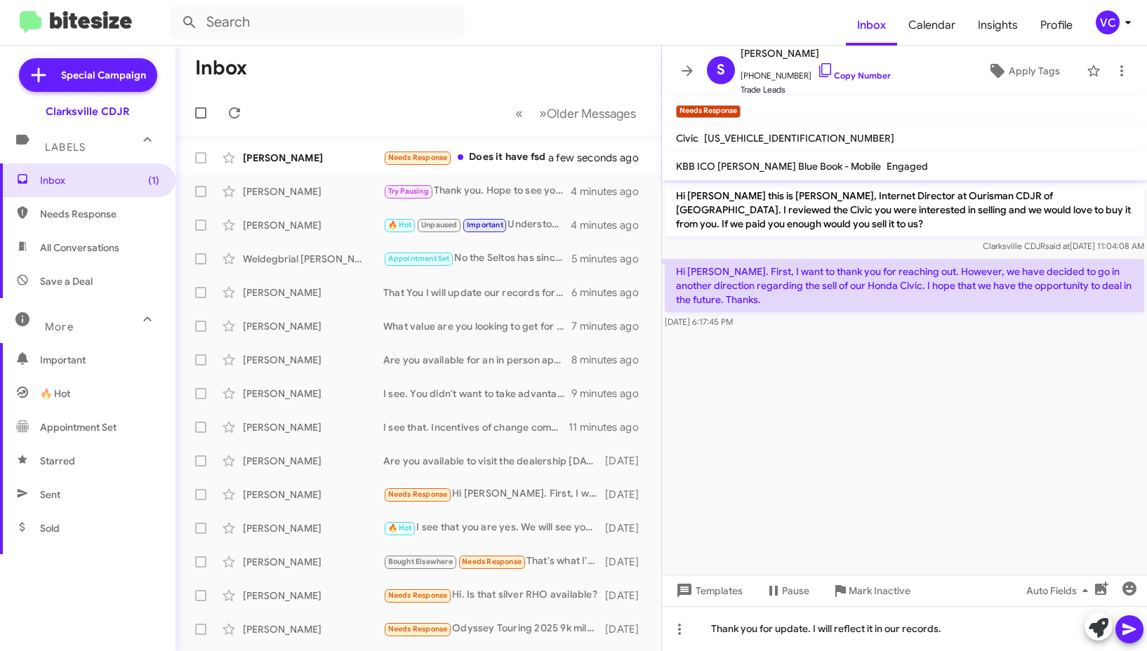
click at [1123, 628] on icon at bounding box center [1128, 630] width 13 height 12
drag, startPoint x: 965, startPoint y: 472, endPoint x: 934, endPoint y: 438, distance: 45.7
click at [968, 467] on cdk-virtual-scroll-viewport "Hi [PERSON_NAME] this is [PERSON_NAME], Internet Director at Ourisman CDJR of […" at bounding box center [904, 377] width 485 height 394
click at [815, 244] on div "Clarksville CDJR said at [DATE] 11:04:08 AM" at bounding box center [903, 246] width 479 height 14
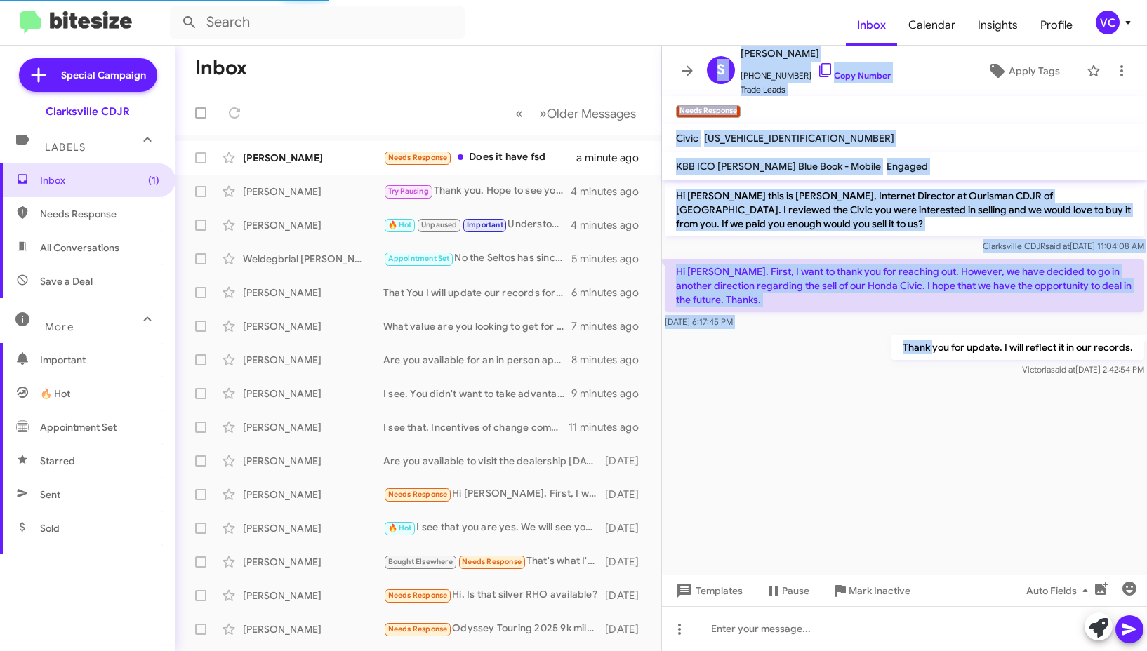
drag, startPoint x: 661, startPoint y: 269, endPoint x: 933, endPoint y: 332, distance: 279.5
click at [933, 332] on div "Inbox « Previous » Next Older Messages [PERSON_NAME] Needs Response Does it hav…" at bounding box center [660, 349] width 971 height 606
click at [844, 350] on div "Thank you for update. I will reflect it in our records. [PERSON_NAME] said at […" at bounding box center [904, 356] width 485 height 48
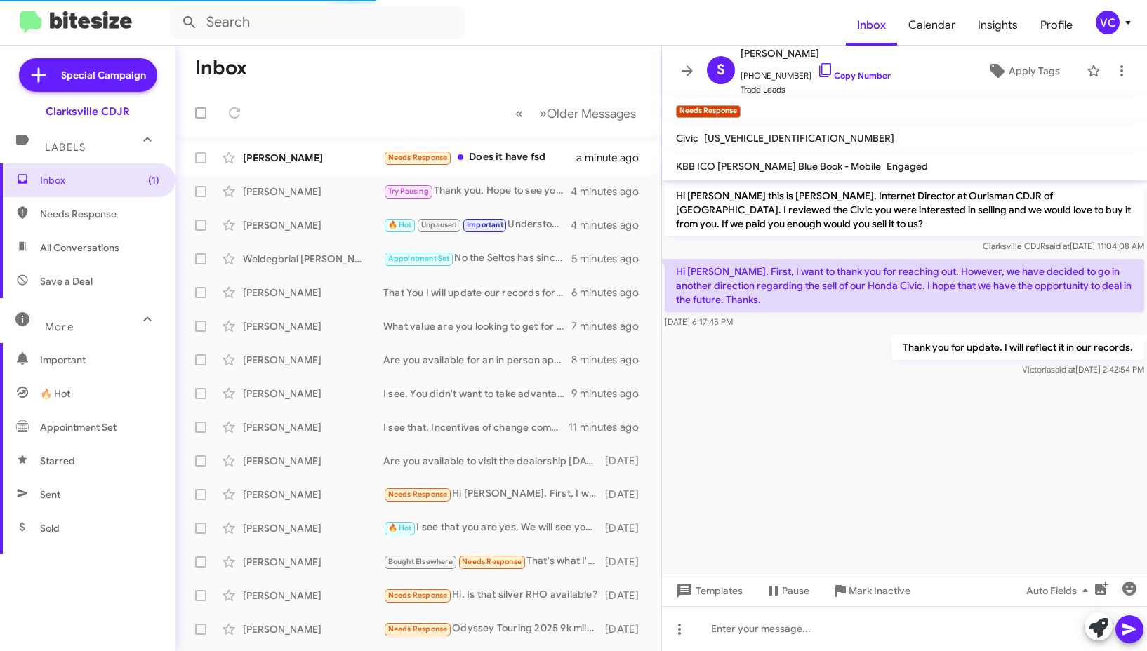
click at [830, 387] on div at bounding box center [904, 385] width 485 height 11
click at [830, 393] on cdk-virtual-scroll-viewport "Hi [PERSON_NAME] this is [PERSON_NAME], Internet Director at Ourisman CDJR of […" at bounding box center [904, 377] width 485 height 394
click at [836, 407] on cdk-virtual-scroll-viewport "Hi [PERSON_NAME] this is [PERSON_NAME], Internet Director at Ourisman CDJR of […" at bounding box center [904, 377] width 485 height 394
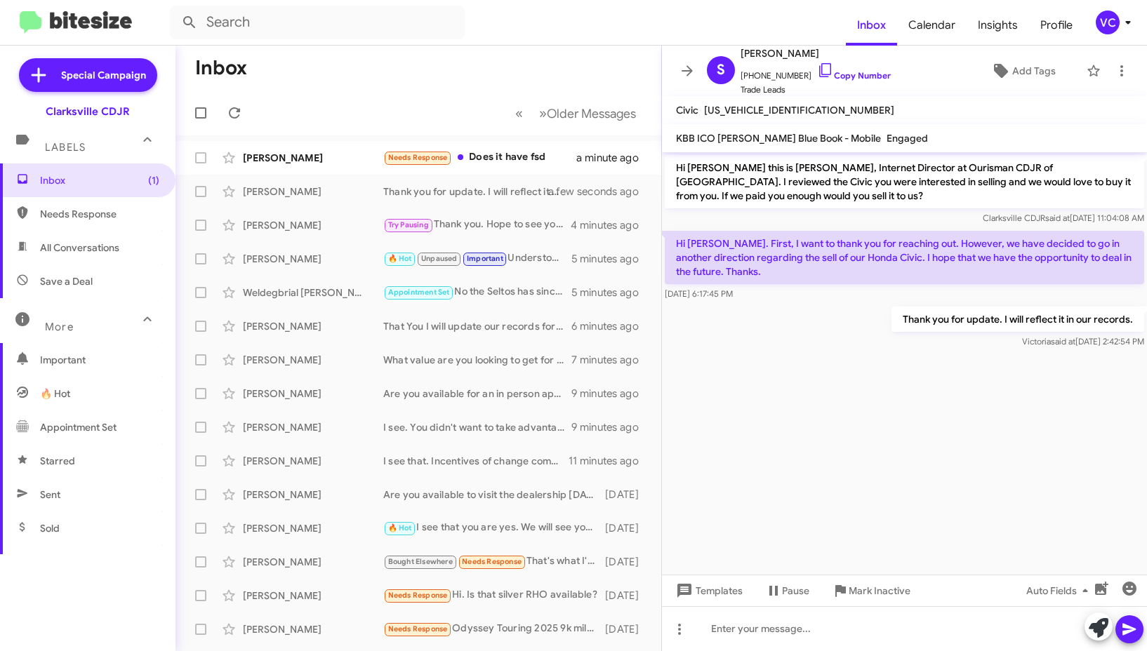
click at [1048, 450] on cdk-virtual-scroll-viewport "Hi [PERSON_NAME] this is [PERSON_NAME], Internet Director at Ourisman CDJR of […" at bounding box center [904, 363] width 485 height 422
drag, startPoint x: 852, startPoint y: 478, endPoint x: 485, endPoint y: 330, distance: 395.7
click at [851, 474] on cdk-virtual-scroll-viewport "Hi [PERSON_NAME] this is [PERSON_NAME], Internet Director at Ourisman CDJR of […" at bounding box center [904, 363] width 485 height 422
click at [354, 156] on div "[PERSON_NAME]" at bounding box center [313, 158] width 140 height 14
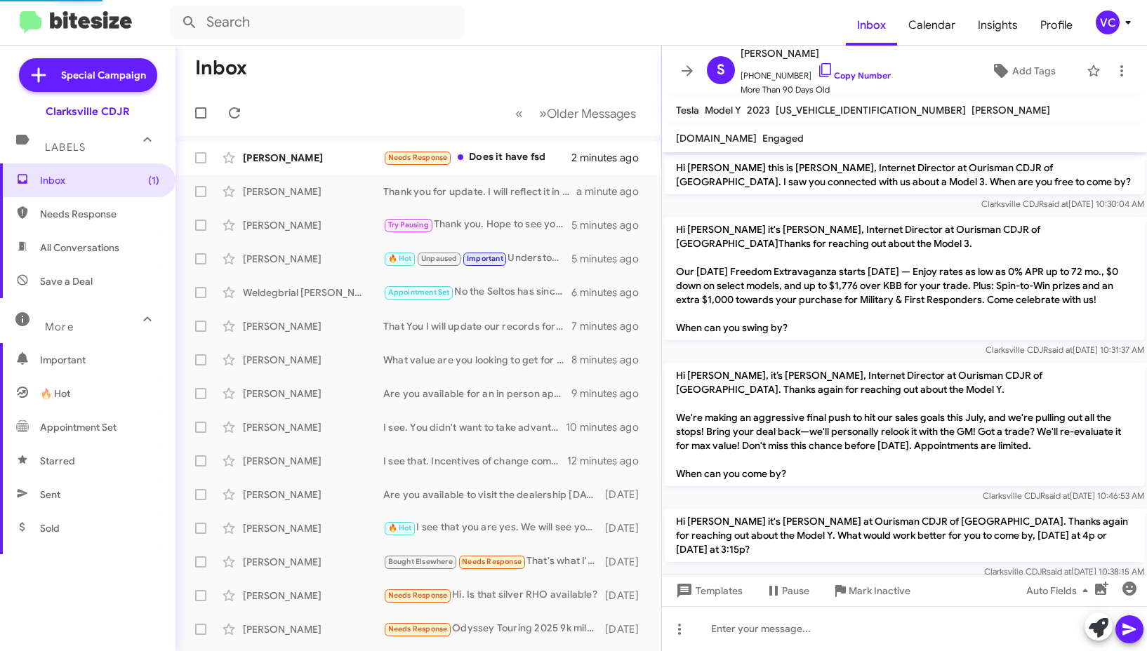
scroll to position [1099, 0]
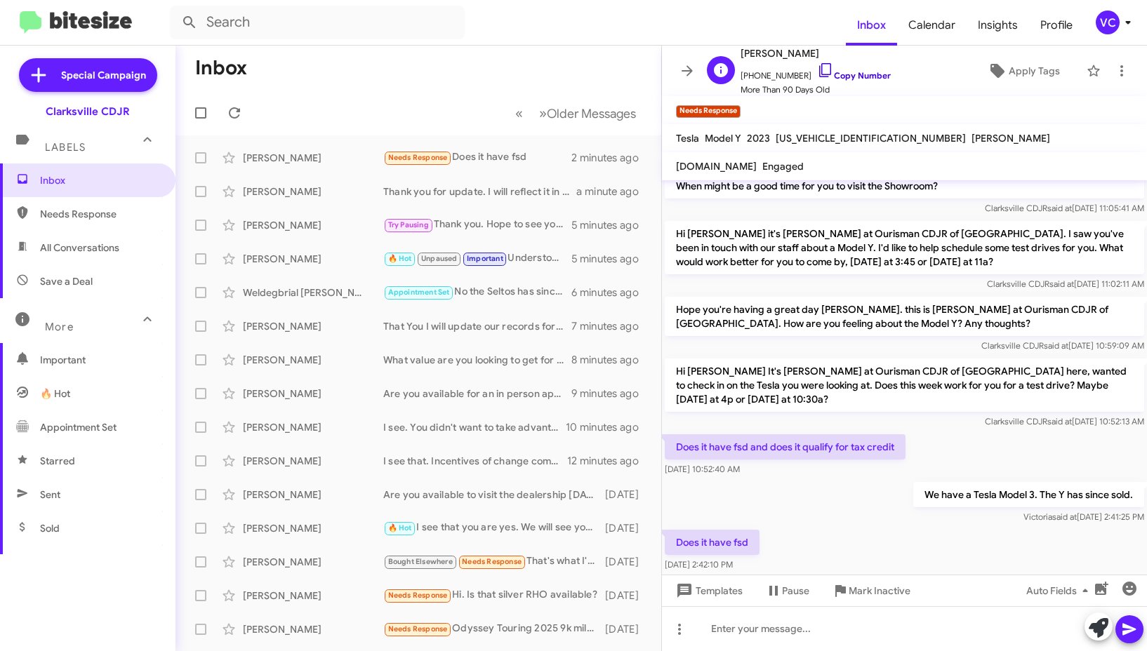
click at [848, 76] on link "Copy Number" at bounding box center [854, 75] width 74 height 11
click at [833, 490] on div "We have a Tesla Model 3. The Y has since sold. [PERSON_NAME] said at [DATE] 2:4…" at bounding box center [904, 503] width 485 height 48
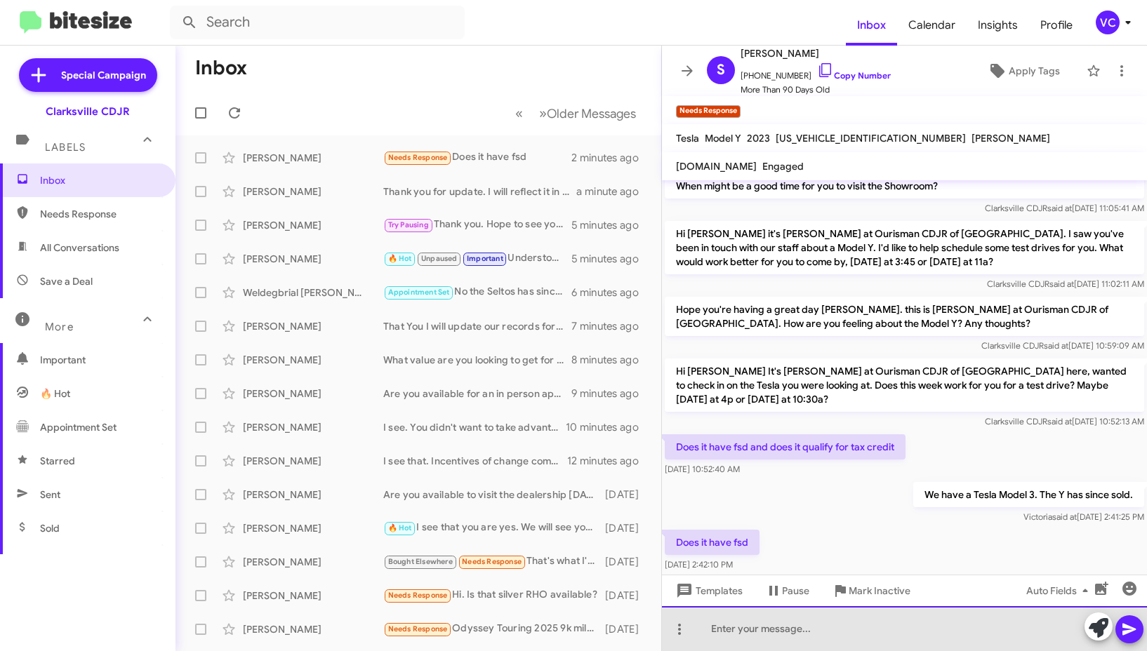
click at [874, 634] on div at bounding box center [904, 628] width 485 height 45
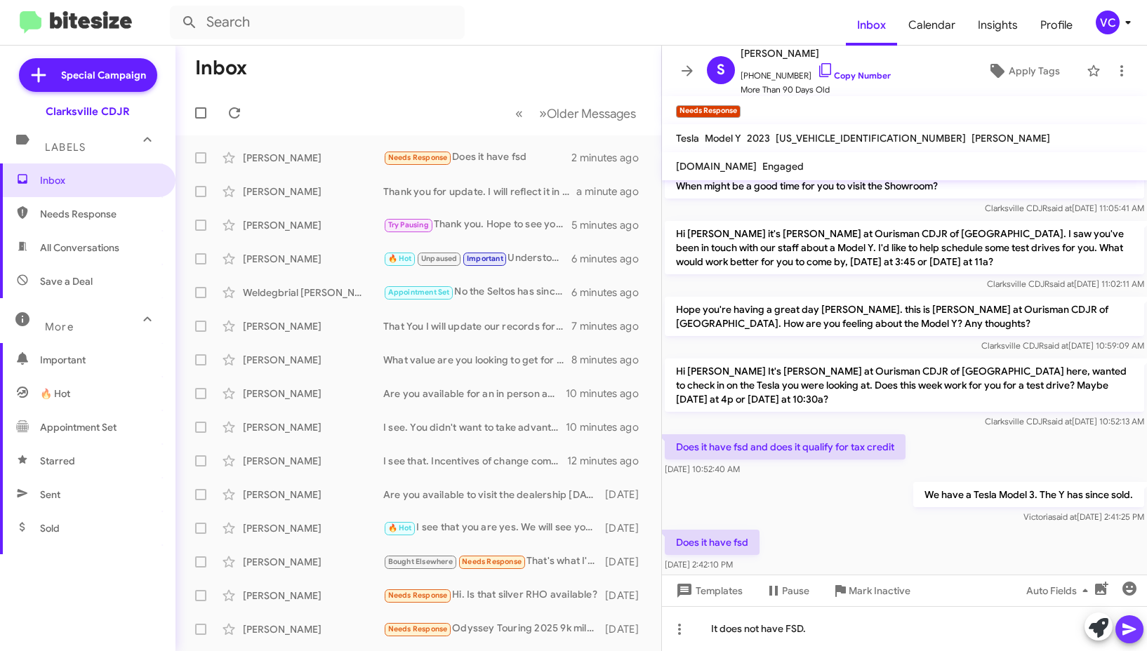
click at [1140, 627] on button at bounding box center [1129, 629] width 28 height 28
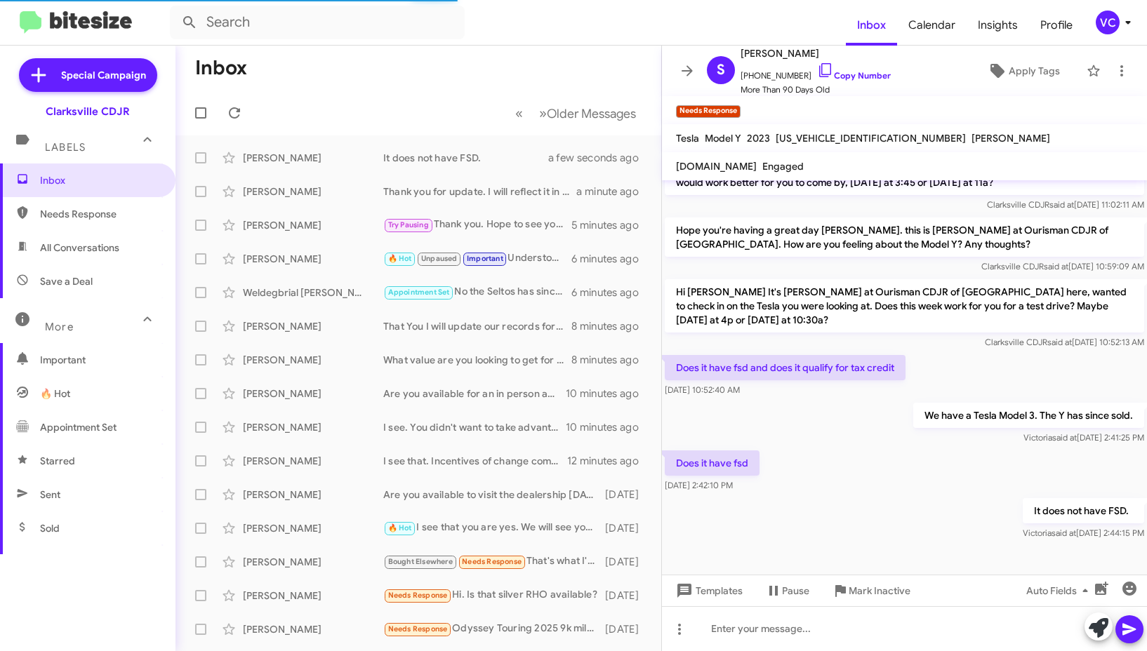
scroll to position [1150, 0]
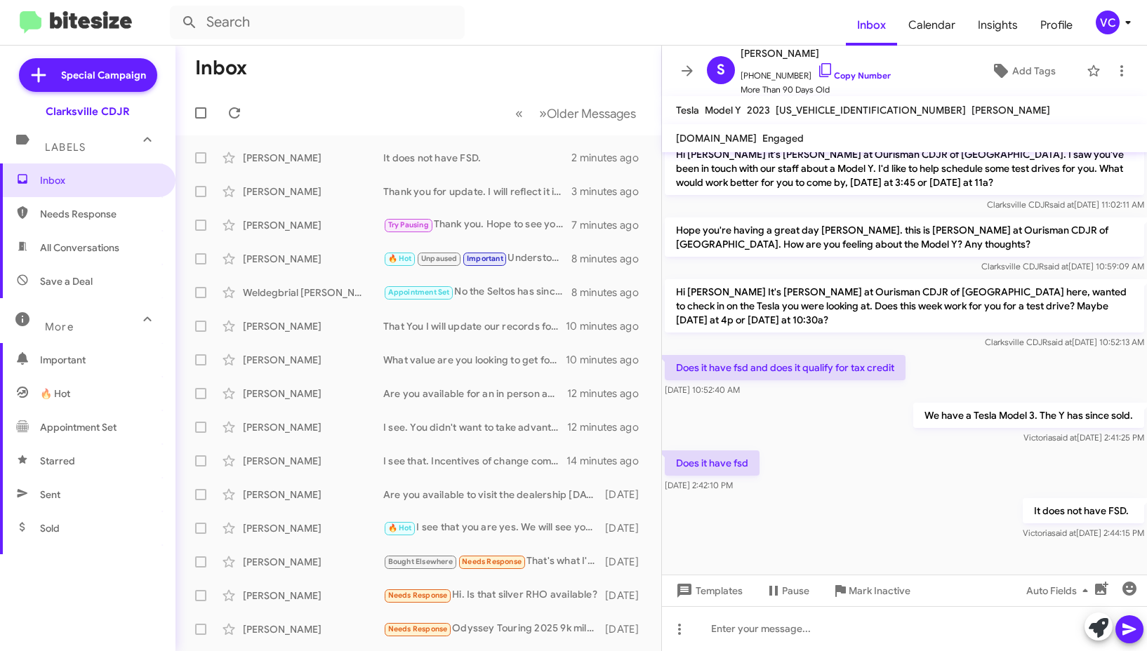
drag, startPoint x: 886, startPoint y: 529, endPoint x: 796, endPoint y: 497, distance: 95.9
click at [881, 543] on div at bounding box center [904, 573] width 485 height 60
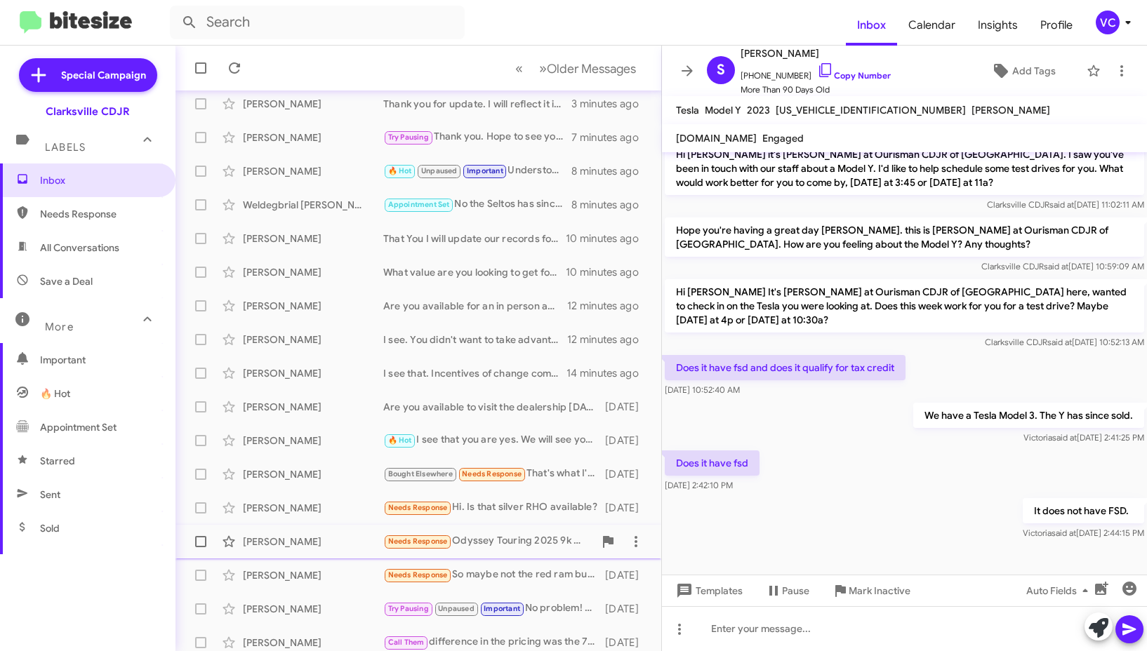
scroll to position [163, 0]
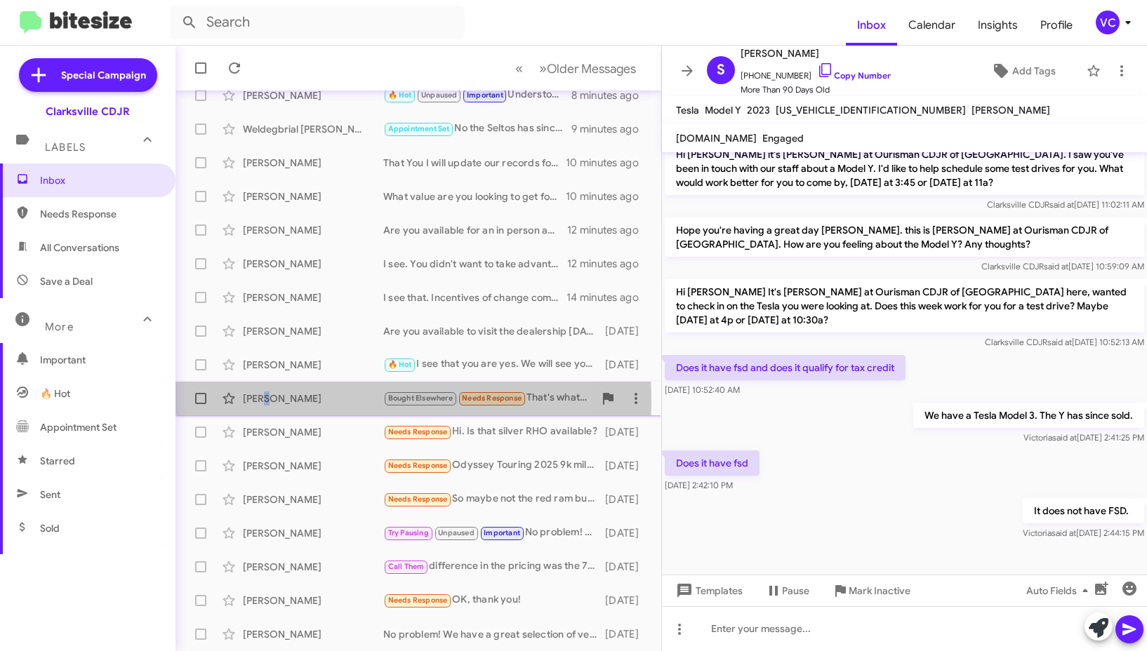
click at [266, 401] on div "[PERSON_NAME]" at bounding box center [313, 399] width 140 height 14
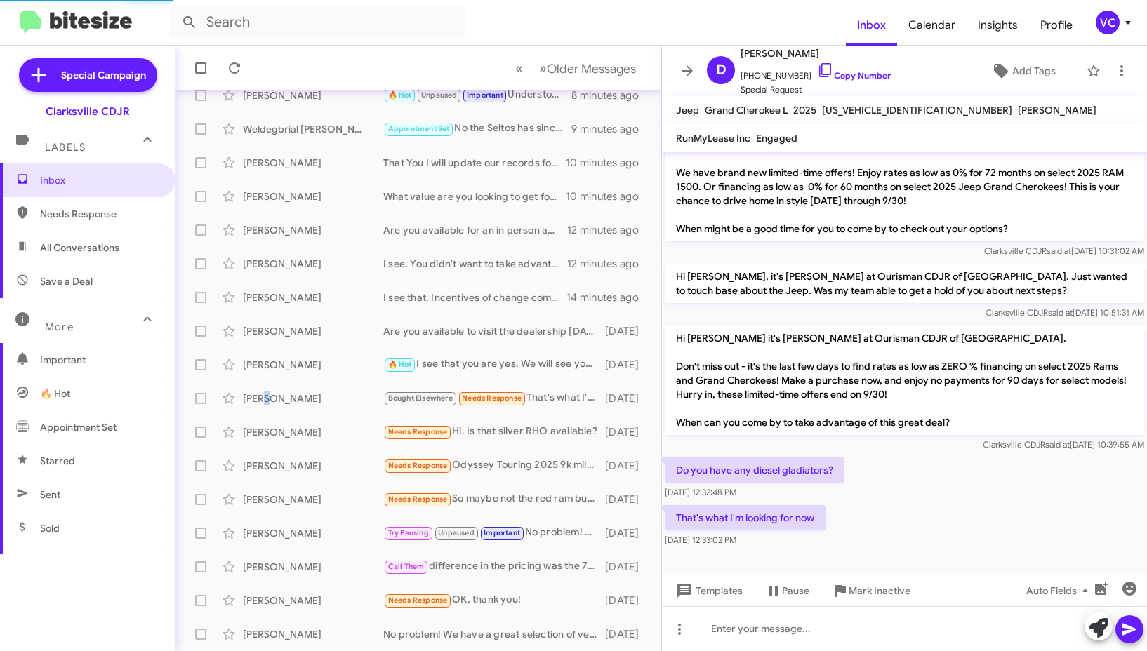
scroll to position [526, 0]
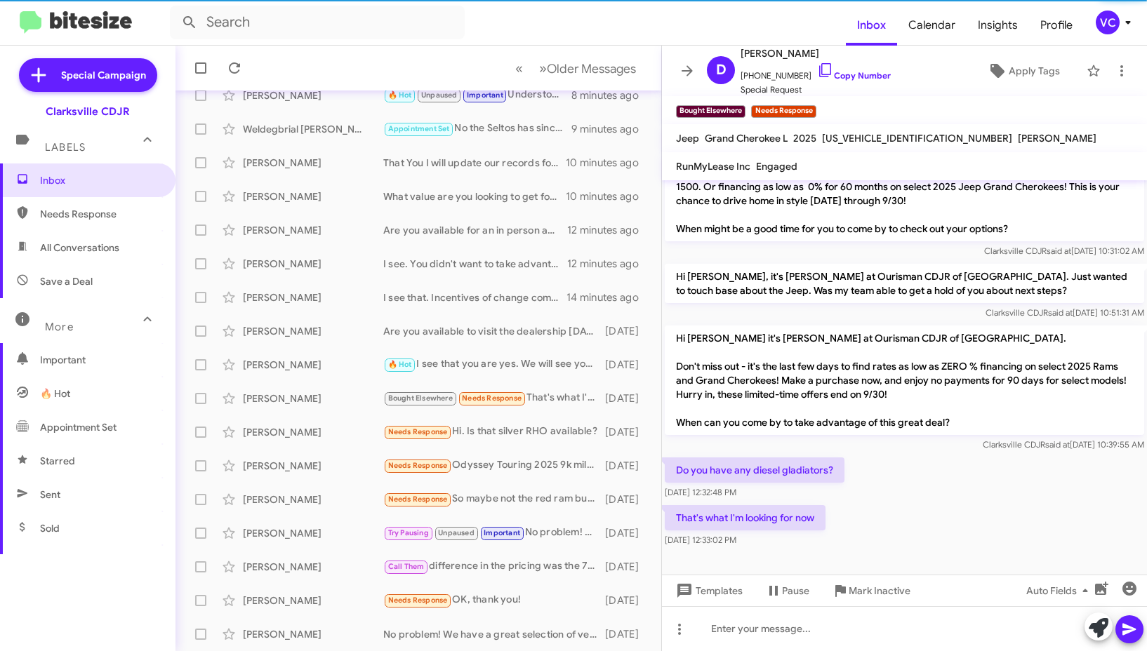
click at [997, 480] on div "Do you have any diesel gladiators? [DATE] 12:32:48 PM" at bounding box center [904, 479] width 485 height 48
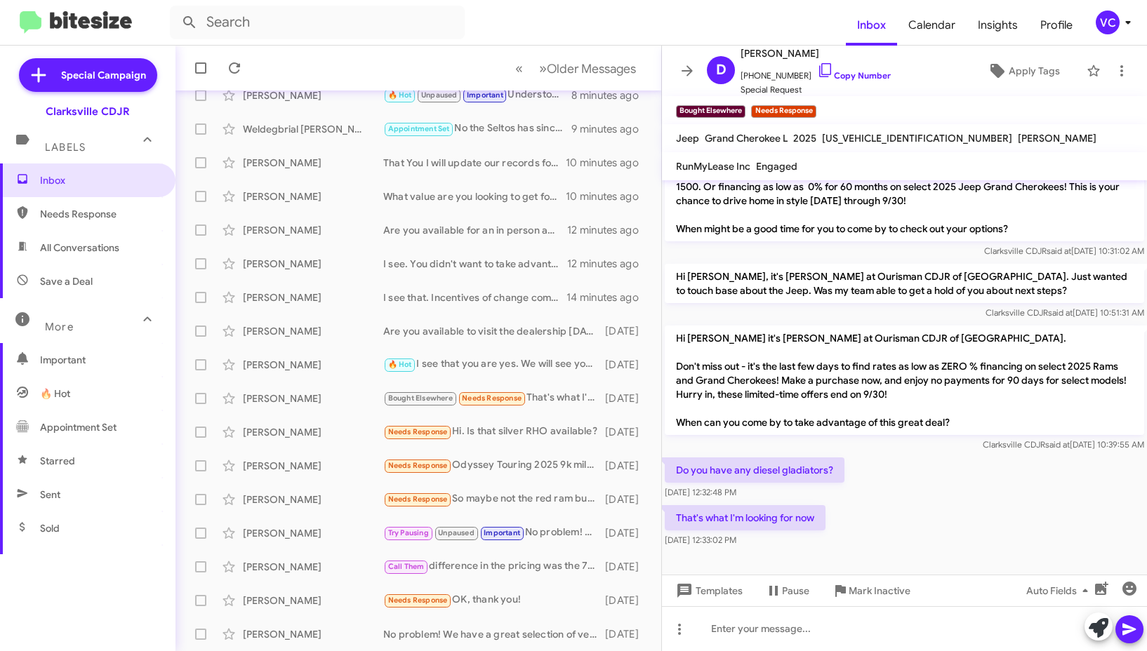
click at [969, 488] on div "Do you have any diesel gladiators? [DATE] 12:32:48 PM" at bounding box center [904, 479] width 485 height 48
click at [974, 502] on div "That's what I'm looking for now [DATE] 12:33:02 PM" at bounding box center [904, 526] width 485 height 48
click at [973, 502] on div "That's what I'm looking for now [DATE] 12:33:02 PM" at bounding box center [904, 526] width 485 height 48
click at [857, 74] on link "Copy Number" at bounding box center [854, 75] width 74 height 11
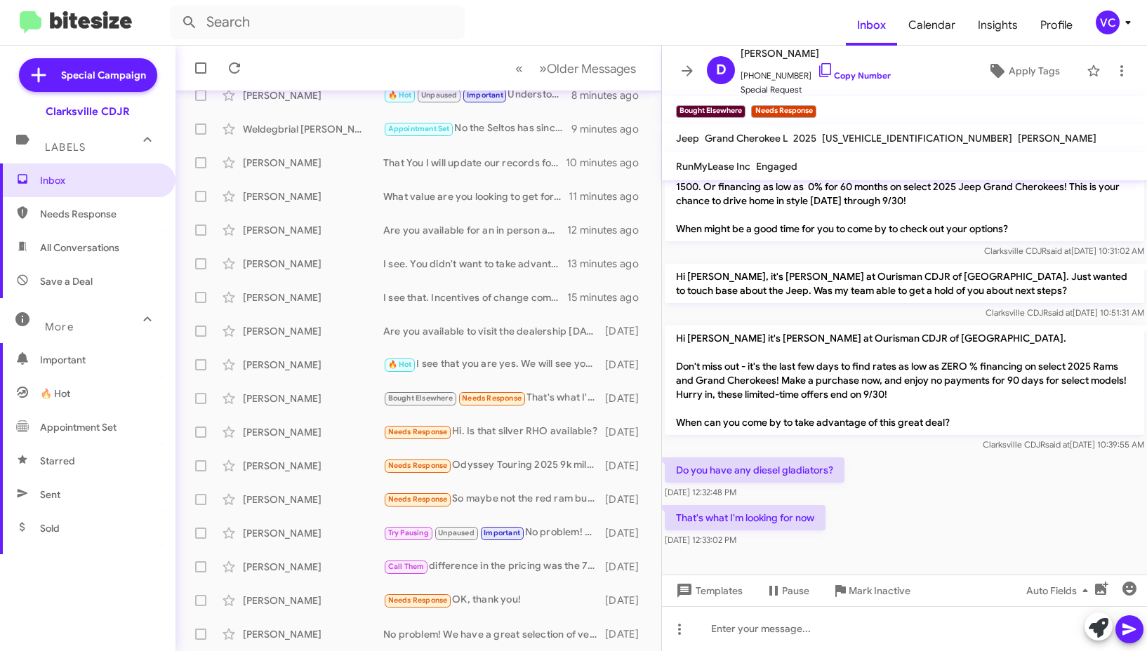
click at [961, 502] on div "That's what I'm looking for now [DATE] 12:33:02 PM" at bounding box center [904, 526] width 485 height 48
click at [752, 633] on div at bounding box center [904, 628] width 485 height 45
drag, startPoint x: 716, startPoint y: 636, endPoint x: 792, endPoint y: 278, distance: 365.9
click at [792, 278] on p "Hi [PERSON_NAME], it's [PERSON_NAME] at Ourisman CDJR of [GEOGRAPHIC_DATA]. Jus…" at bounding box center [903, 283] width 479 height 39
click at [876, 623] on div "I only have Gas Gladiators!" at bounding box center [904, 628] width 485 height 45
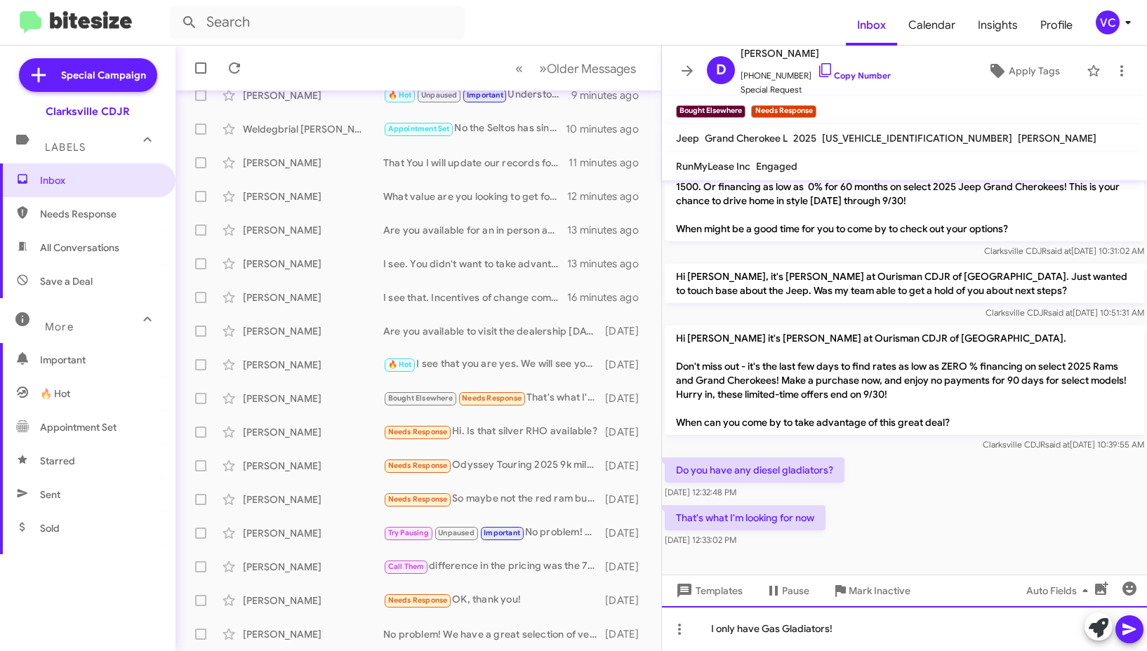
click at [879, 636] on div "I only have Gas Gladiators!" at bounding box center [904, 628] width 485 height 45
click at [1125, 632] on icon at bounding box center [1128, 630] width 13 height 12
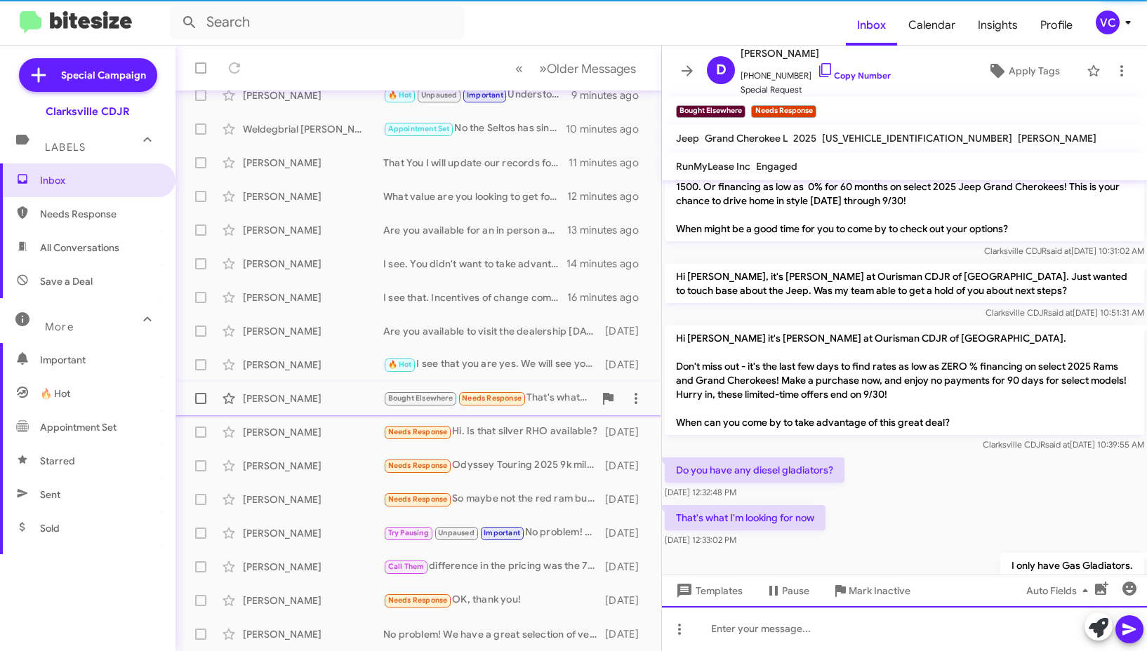
scroll to position [0, 0]
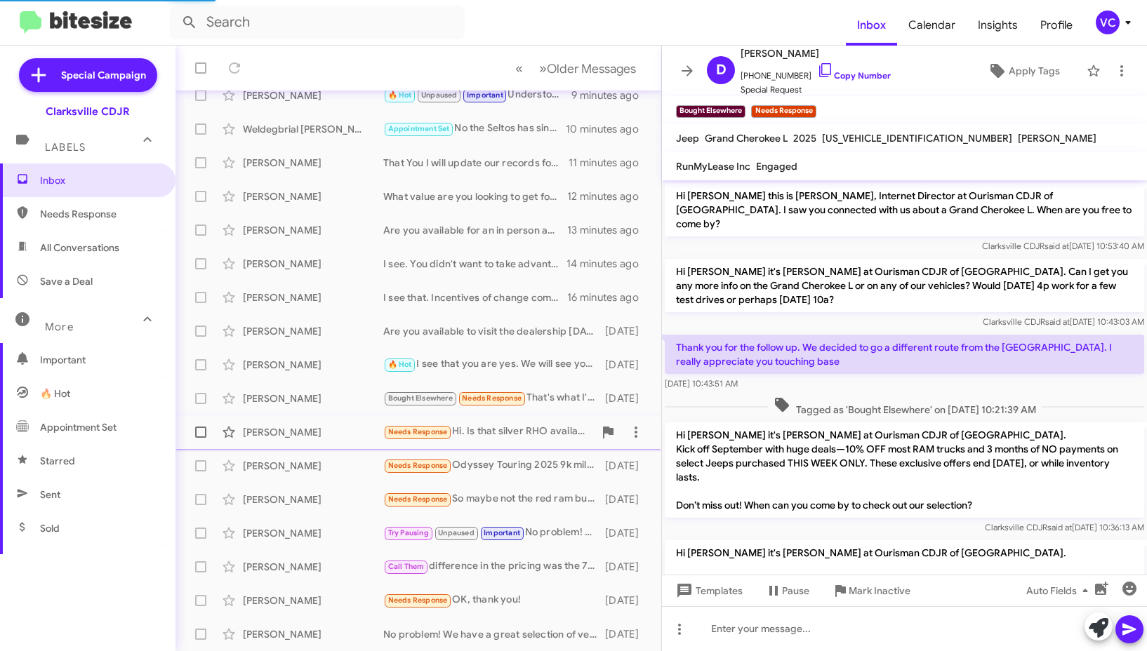
click at [325, 428] on div "[PERSON_NAME]" at bounding box center [313, 432] width 140 height 14
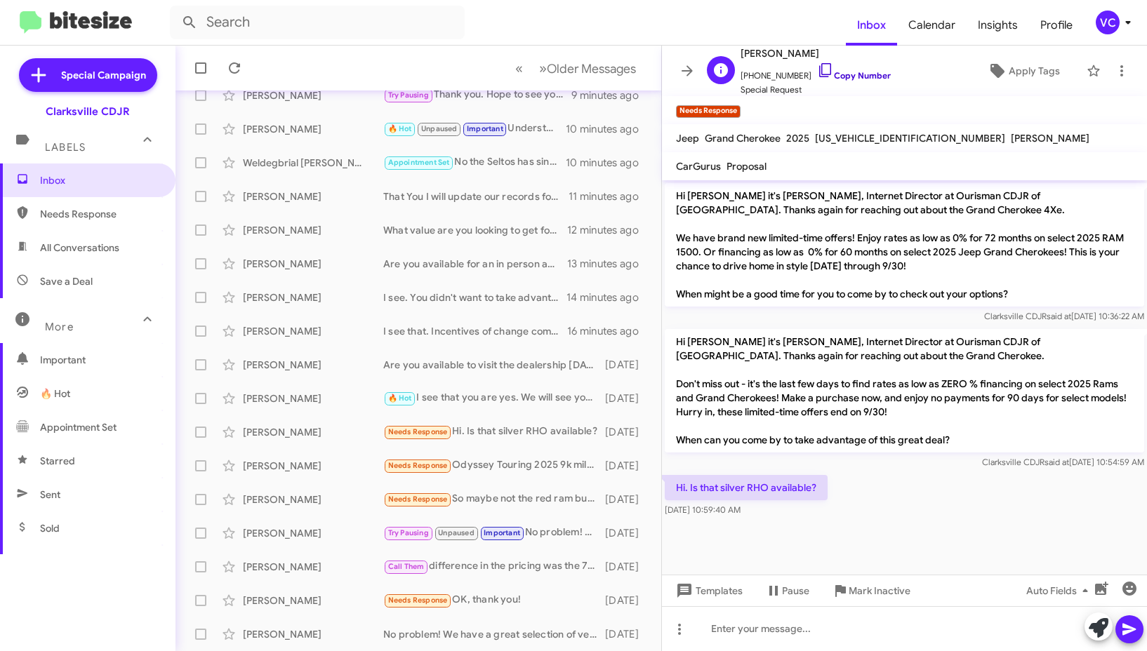
click at [871, 79] on link "Copy Number" at bounding box center [854, 75] width 74 height 11
click at [876, 528] on div at bounding box center [904, 525] width 485 height 11
click at [895, 526] on div at bounding box center [904, 525] width 485 height 11
click at [904, 491] on div "Hi. Is that silver RHO available? [DATE] 10:59:40 AM" at bounding box center [904, 496] width 485 height 48
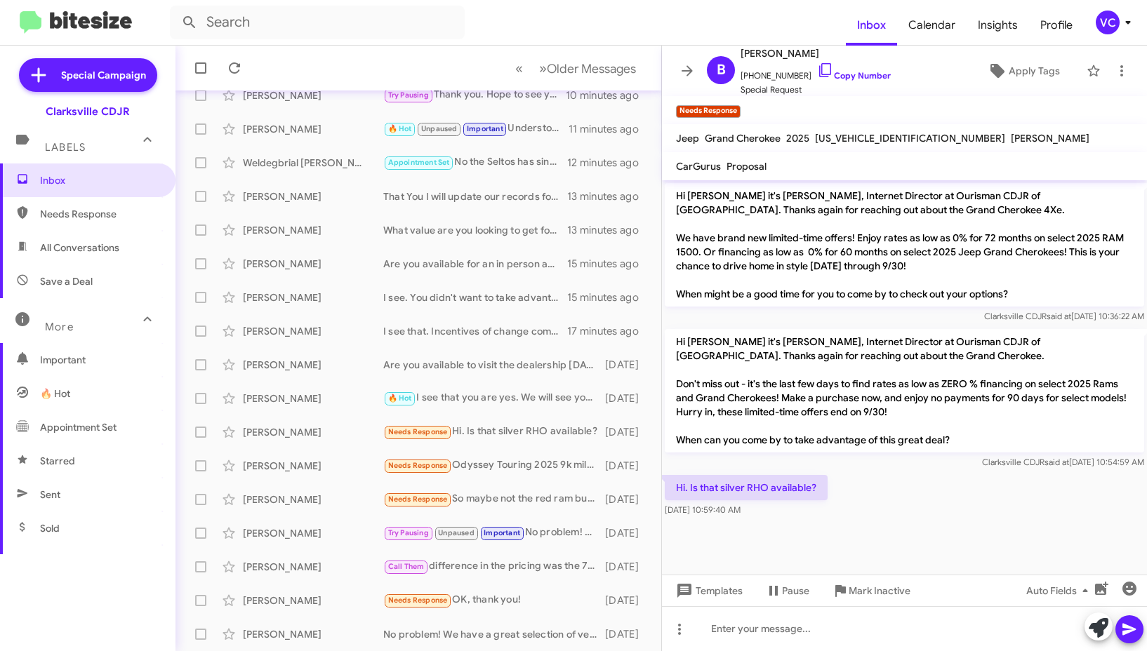
click at [886, 510] on div "Hi. Is that silver RHO available? [DATE] 10:59:40 AM" at bounding box center [904, 496] width 485 height 48
click at [937, 497] on div "Hi. Is that silver RHO available? [DATE] 10:59:40 AM" at bounding box center [904, 496] width 485 height 48
click at [939, 500] on div "Hi. Is that silver RHO available? [DATE] 10:59:40 AM" at bounding box center [904, 496] width 485 height 48
click at [940, 504] on div "Hi. Is that silver RHO available? [DATE] 10:59:40 AM" at bounding box center [904, 496] width 485 height 48
click at [844, 519] on div "Hi. Is that silver RHO available? [DATE] 10:59:40 AM" at bounding box center [904, 496] width 485 height 48
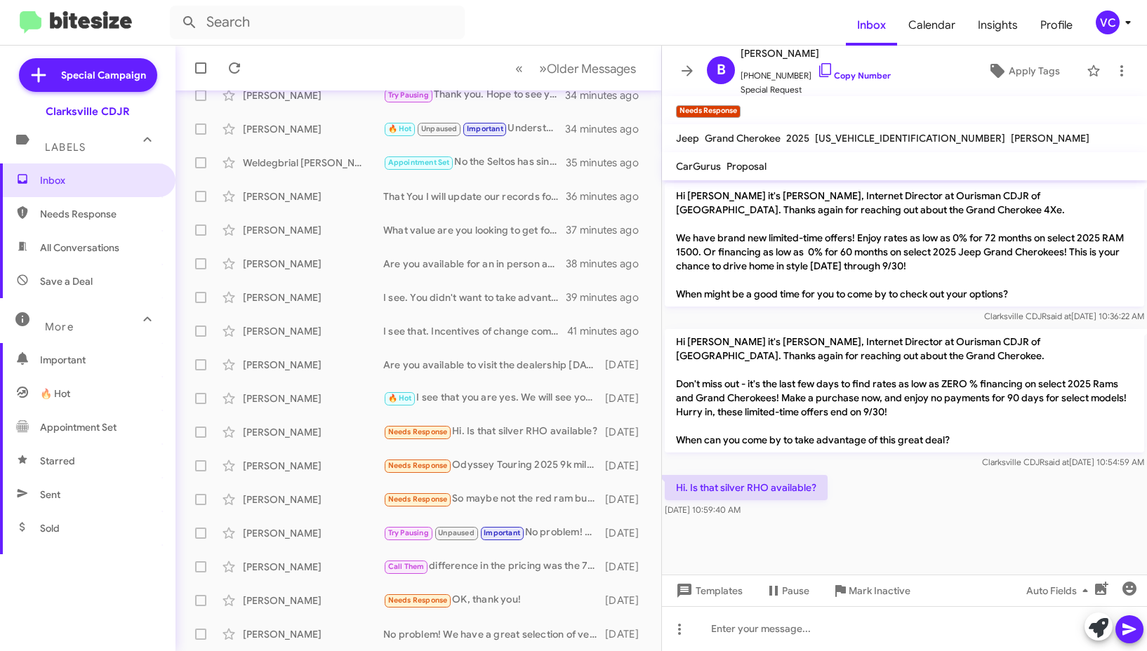
click at [930, 509] on div "Hi. Is that silver RHO available? [DATE] 10:59:40 AM" at bounding box center [904, 496] width 485 height 48
click at [935, 508] on div "Hi. Is that silver RHO available? [DATE] 10:59:40 AM" at bounding box center [904, 496] width 485 height 48
click at [840, 629] on div at bounding box center [904, 628] width 485 height 45
click at [1136, 627] on icon at bounding box center [1129, 629] width 17 height 17
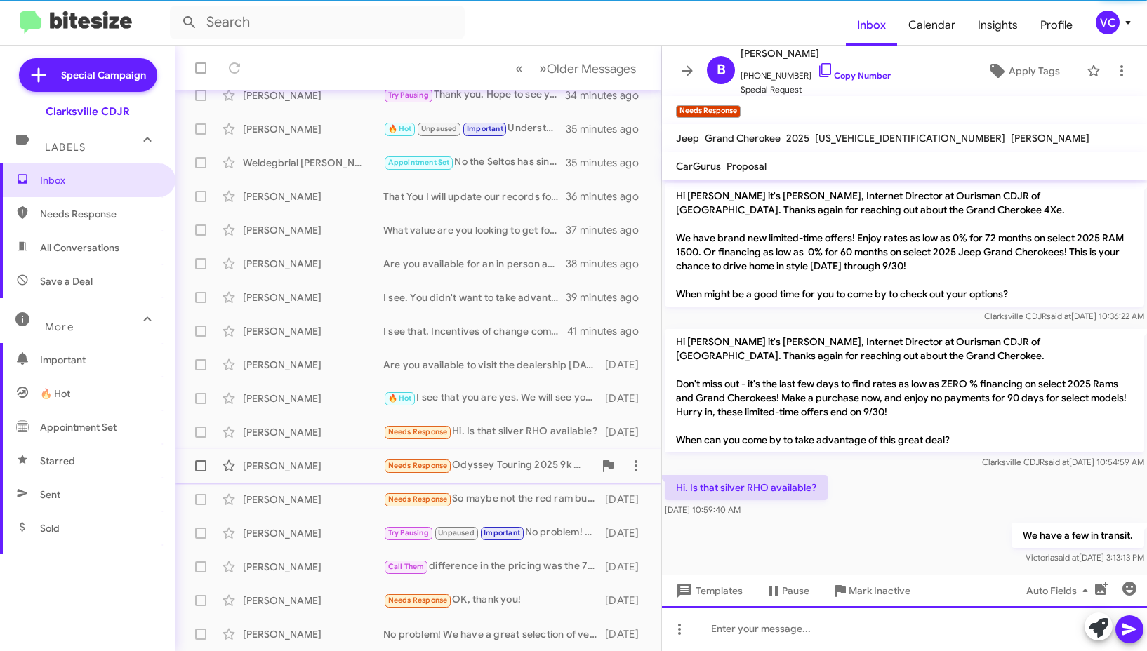
scroll to position [7, 0]
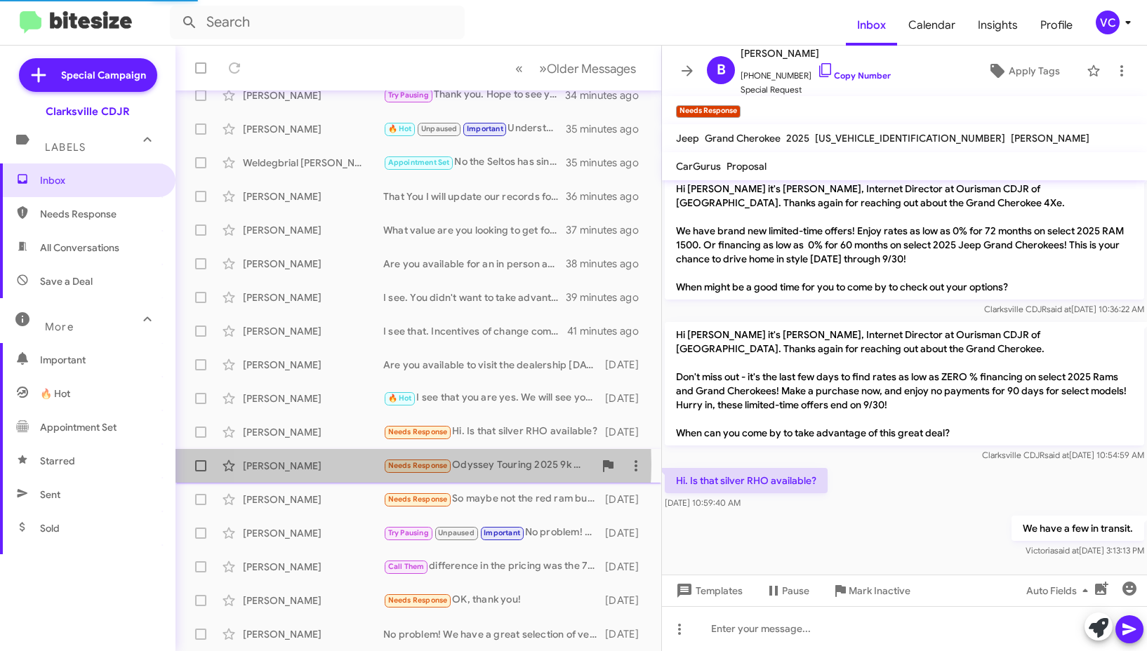
click at [353, 465] on div "[PERSON_NAME]" at bounding box center [313, 466] width 140 height 14
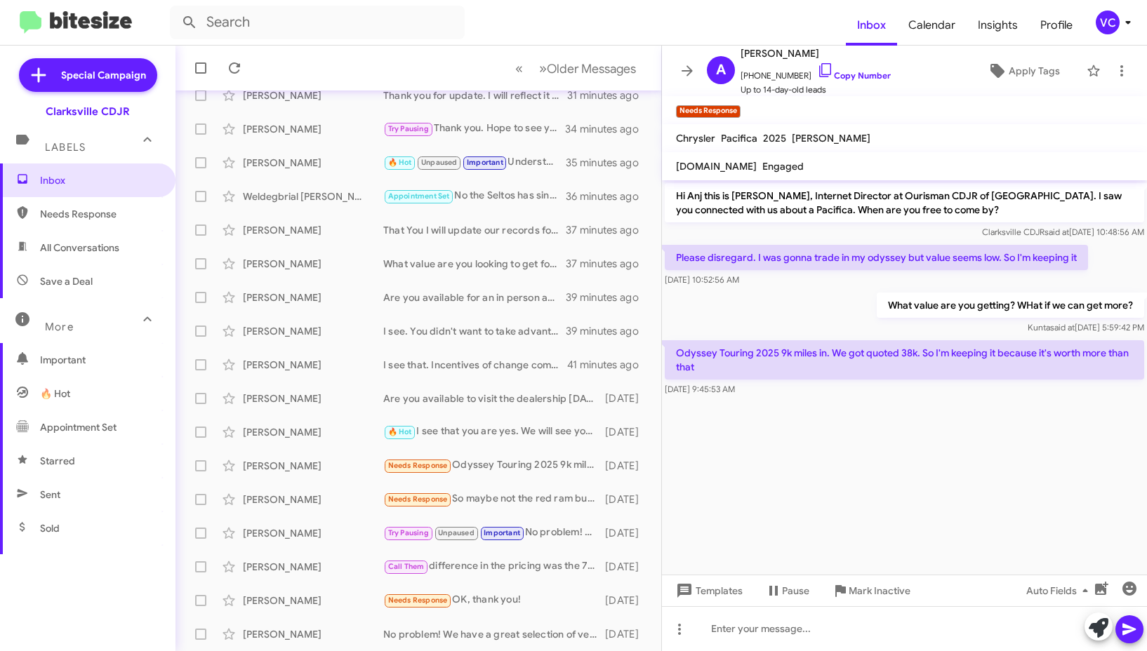
click at [954, 443] on cdk-virtual-scroll-viewport "Hi Anj this is [PERSON_NAME], Internet Director at Ourisman CDJR of [GEOGRAPHIC…" at bounding box center [904, 377] width 485 height 394
click at [827, 303] on div "What value are you getting? WHat if we can get more? [PERSON_NAME] said at [DAT…" at bounding box center [904, 314] width 485 height 48
click at [910, 511] on cdk-virtual-scroll-viewport "Hi Anj this is [PERSON_NAME], Internet Director at Ourisman CDJR of [GEOGRAPHIC…" at bounding box center [904, 377] width 485 height 394
click at [910, 512] on cdk-virtual-scroll-viewport "Hi Anj this is [PERSON_NAME], Internet Director at Ourisman CDJR of [GEOGRAPHIC…" at bounding box center [904, 377] width 485 height 394
click at [911, 512] on cdk-virtual-scroll-viewport "Hi Anj this is [PERSON_NAME], Internet Director at Ourisman CDJR of [GEOGRAPHIC…" at bounding box center [904, 377] width 485 height 394
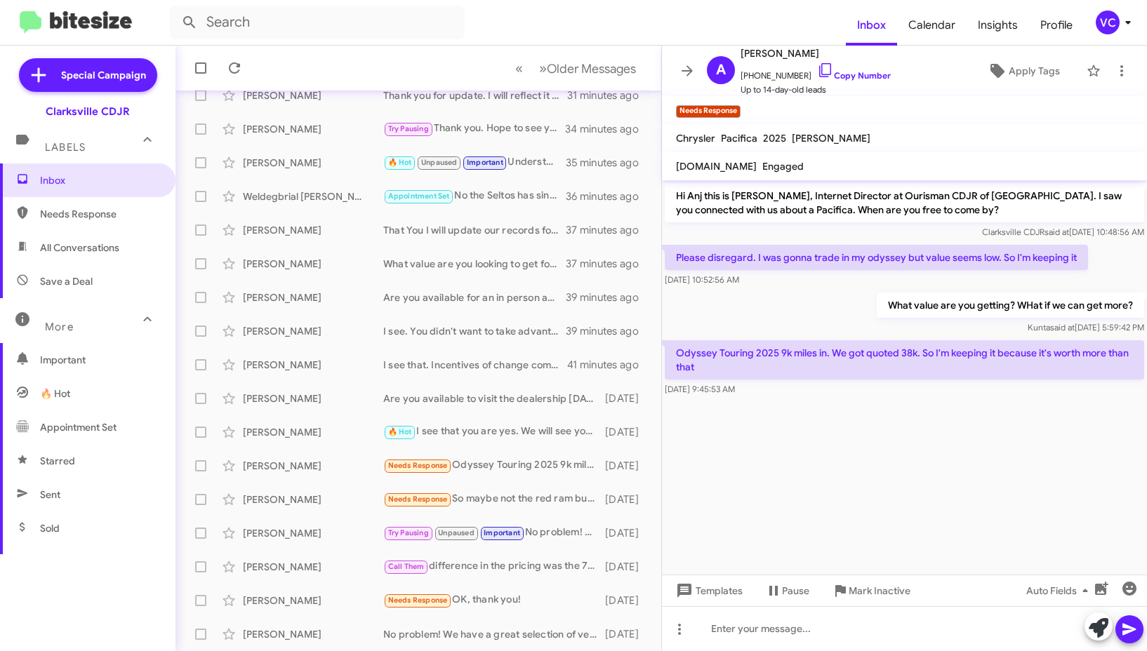
click at [823, 308] on div "What value are you getting? WHat if we can get more? [PERSON_NAME] said at [DAT…" at bounding box center [904, 314] width 485 height 48
click at [932, 491] on cdk-virtual-scroll-viewport "Hi Anj this is [PERSON_NAME], Internet Director at Ourisman CDJR of [GEOGRAPHIC…" at bounding box center [904, 377] width 485 height 394
click at [934, 492] on cdk-virtual-scroll-viewport "Hi Anj this is [PERSON_NAME], Internet Director at Ourisman CDJR of [GEOGRAPHIC…" at bounding box center [904, 377] width 485 height 394
click at [976, 480] on cdk-virtual-scroll-viewport "Hi Anj this is [PERSON_NAME], Internet Director at Ourisman CDJR of [GEOGRAPHIC…" at bounding box center [904, 377] width 485 height 394
click at [942, 431] on cdk-virtual-scroll-viewport "Hi Anj this is [PERSON_NAME], Internet Director at Ourisman CDJR of [GEOGRAPHIC…" at bounding box center [904, 377] width 485 height 394
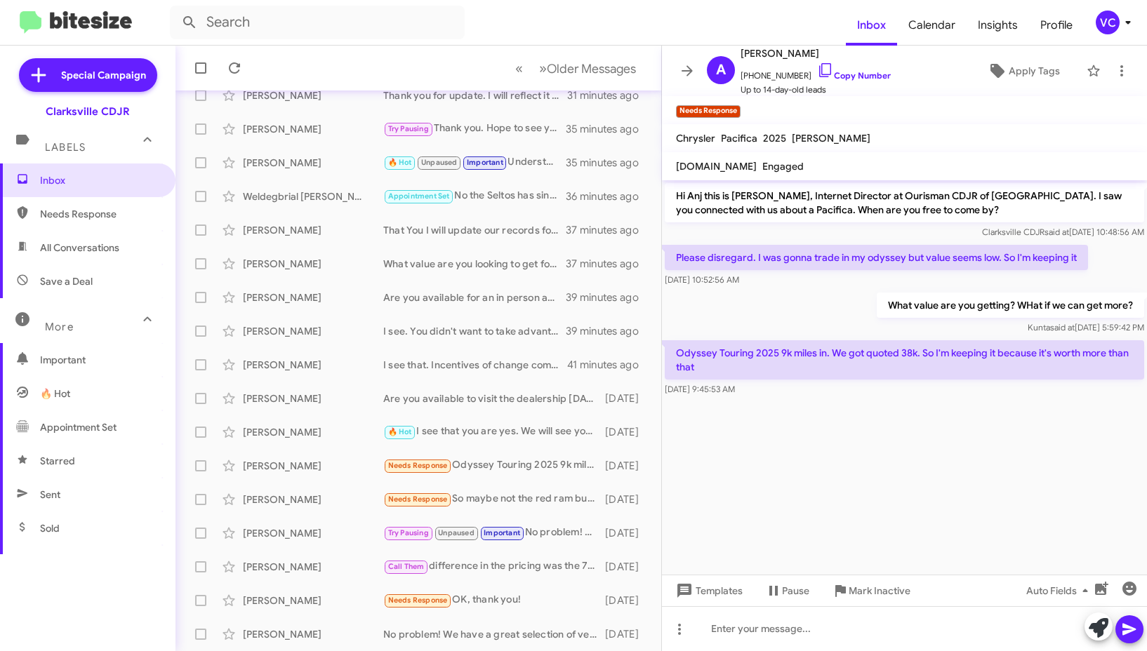
click at [862, 501] on cdk-virtual-scroll-viewport "Hi Anj this is [PERSON_NAME], Internet Director at Ourisman CDJR of [GEOGRAPHIC…" at bounding box center [904, 377] width 485 height 394
click at [863, 506] on cdk-virtual-scroll-viewport "Hi Anj this is [PERSON_NAME], Internet Director at Ourisman CDJR of [GEOGRAPHIC…" at bounding box center [904, 377] width 485 height 394
click at [864, 504] on cdk-virtual-scroll-viewport "Hi Anj this is [PERSON_NAME], Internet Director at Ourisman CDJR of [GEOGRAPHIC…" at bounding box center [904, 377] width 485 height 394
click at [799, 641] on div at bounding box center [904, 628] width 485 height 45
click at [1115, 626] on button at bounding box center [1129, 629] width 28 height 28
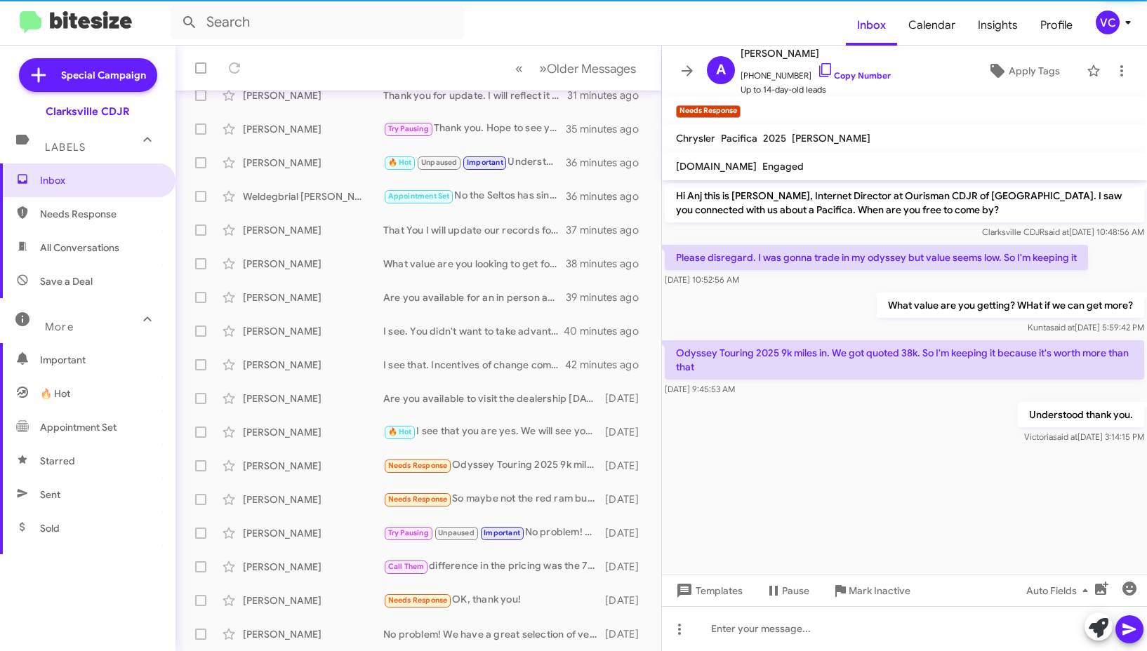
click at [727, 500] on cdk-virtual-scroll-viewport "Hi Anj this is [PERSON_NAME], Internet Director at Ourisman CDJR of [GEOGRAPHIC…" at bounding box center [904, 377] width 485 height 394
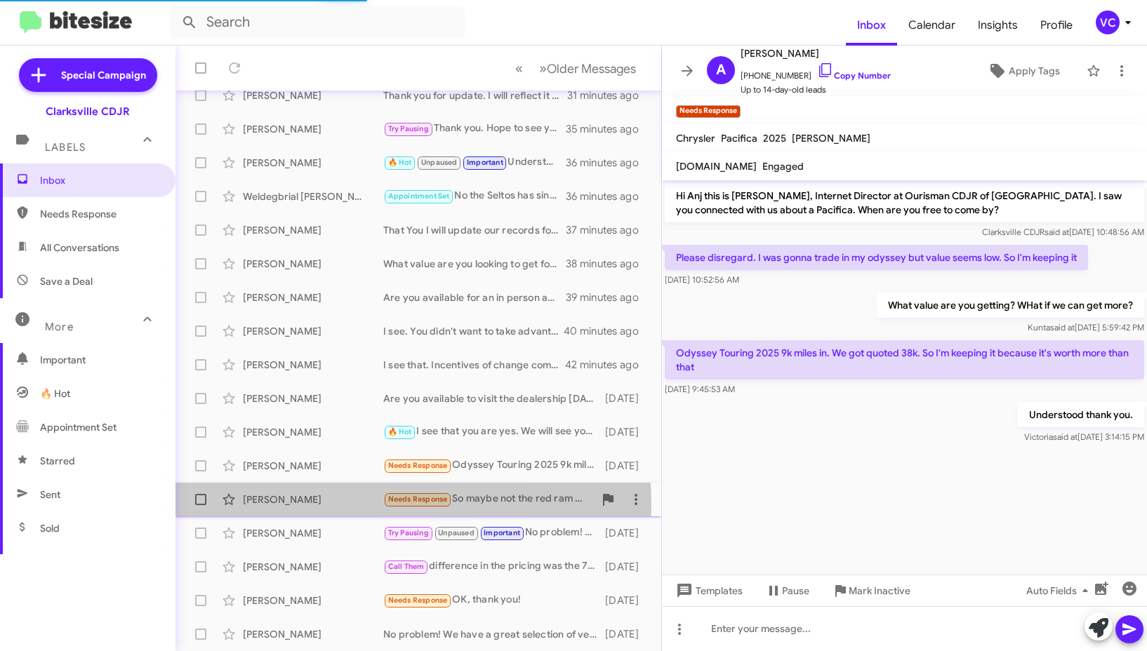
click at [323, 505] on div "[PERSON_NAME]" at bounding box center [313, 500] width 140 height 14
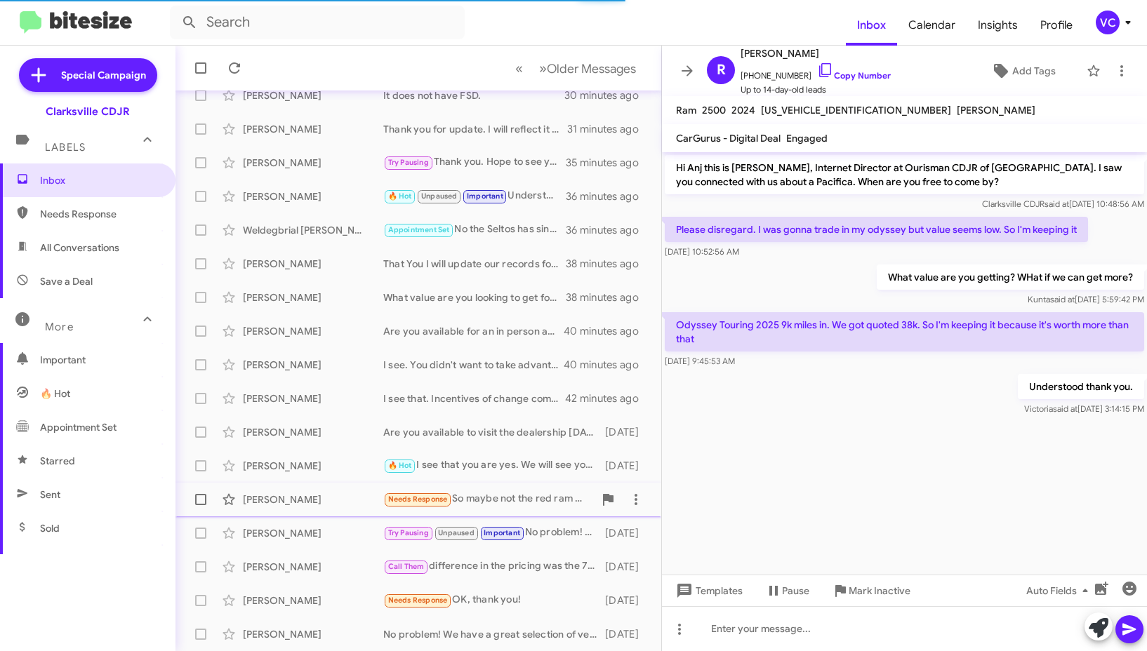
scroll to position [142, 0]
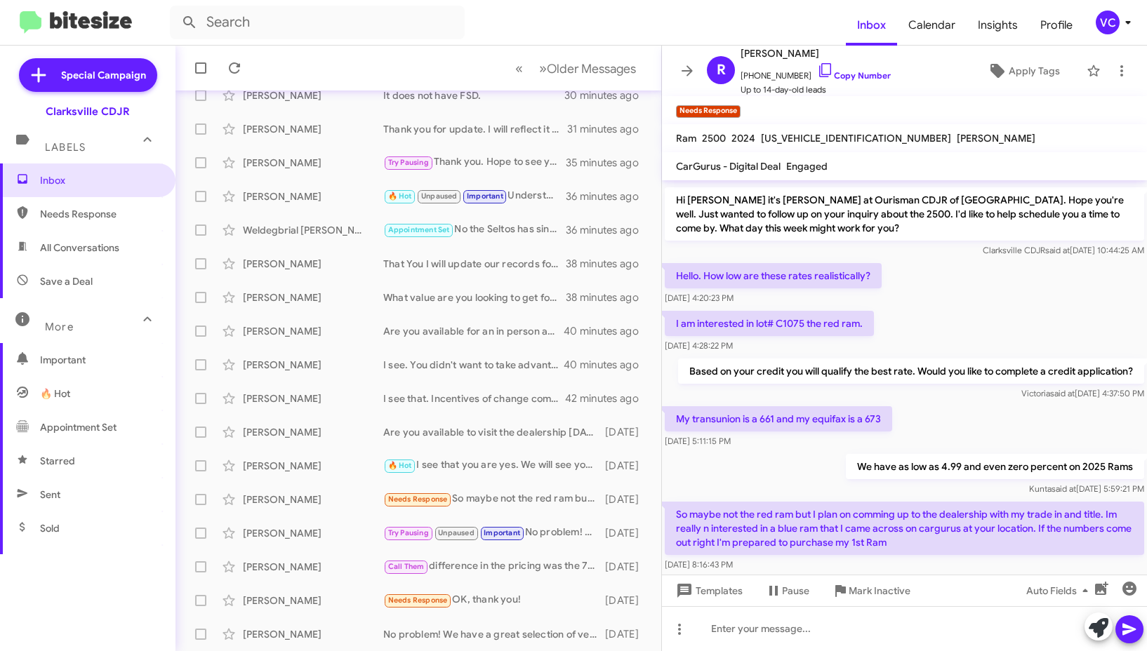
click at [1050, 408] on div "My transunion is a 661 and my equifax is a 673 [DATE] 5:11:15 PM" at bounding box center [904, 427] width 485 height 48
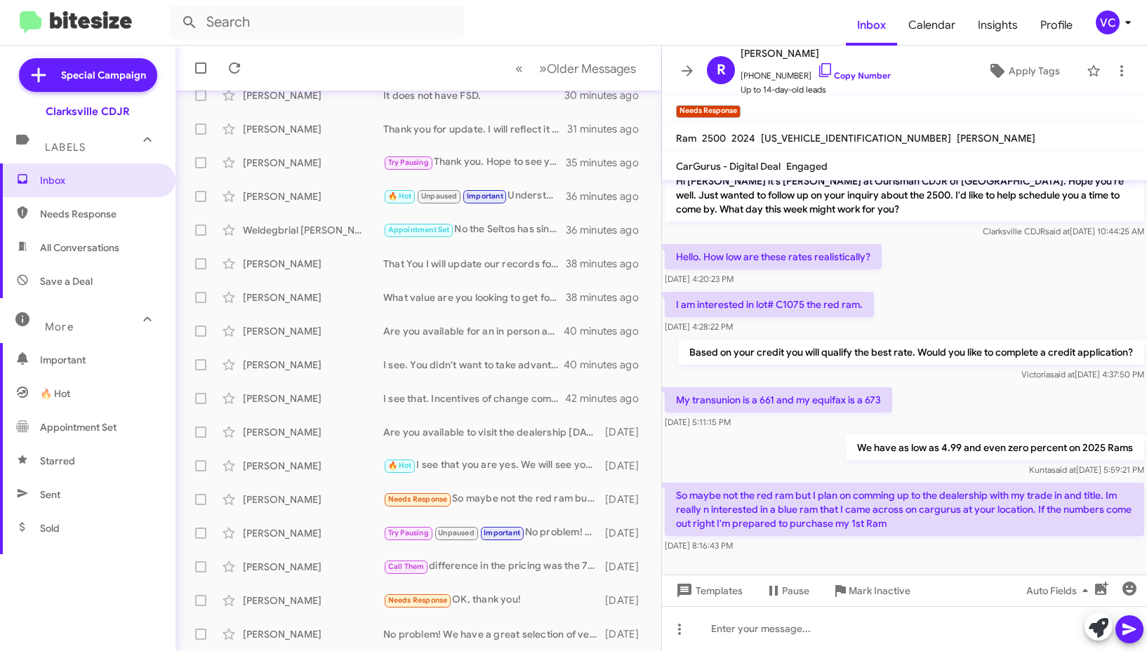
scroll to position [170, 0]
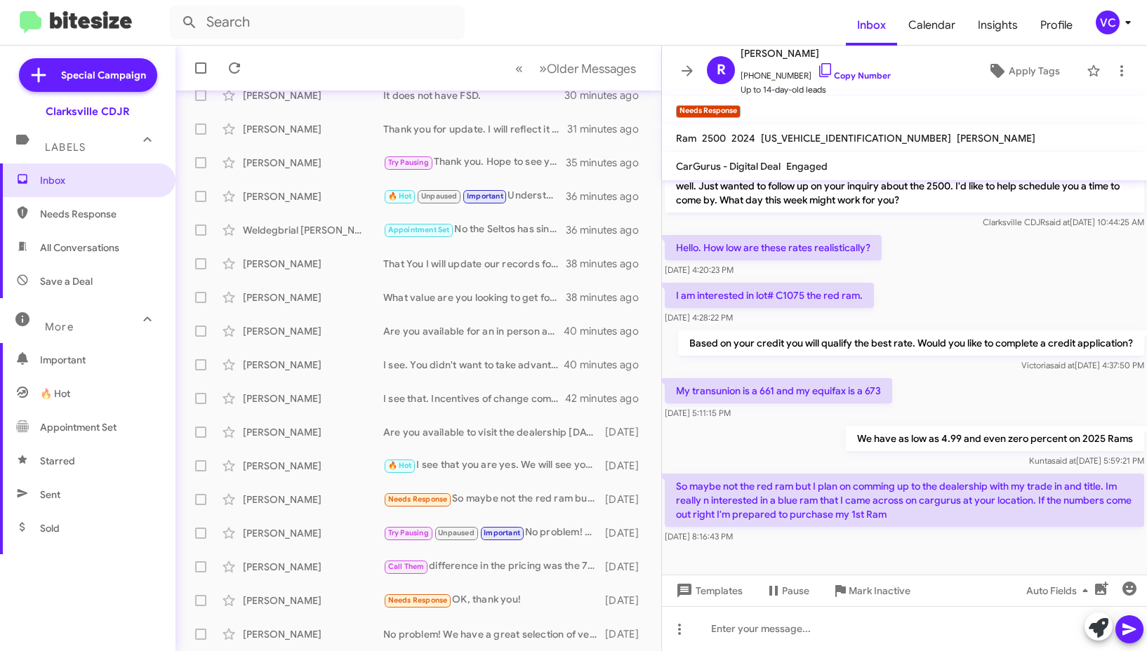
drag, startPoint x: 754, startPoint y: 440, endPoint x: 769, endPoint y: 448, distance: 17.0
click at [754, 442] on div "We have as low as 4.99 and even zero percent on 2025 [PERSON_NAME] said at [DAT…" at bounding box center [904, 447] width 485 height 48
click at [770, 448] on div "We have as low as 4.99 and even zero percent on 2025 [PERSON_NAME] said at [DAT…" at bounding box center [904, 447] width 485 height 48
click at [1021, 370] on span "[PERSON_NAME] said at [DATE] 4:37:50 PM" at bounding box center [1082, 365] width 123 height 11
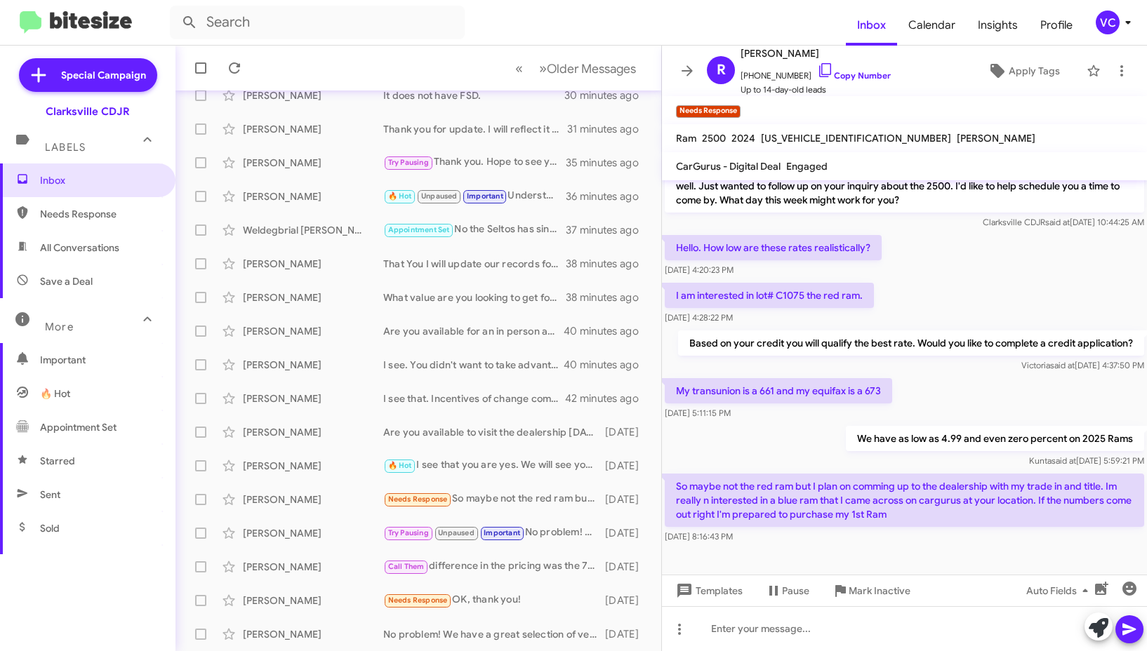
click at [846, 436] on p "We have as low as 4.99 and even zero percent on 2025 Rams" at bounding box center [995, 438] width 298 height 25
click at [777, 443] on div "We have as low as 4.99 and even zero percent on 2025 [PERSON_NAME] said at [DAT…" at bounding box center [904, 447] width 485 height 48
drag, startPoint x: 736, startPoint y: 487, endPoint x: 833, endPoint y: 483, distance: 96.9
click at [833, 483] on p "So maybe not the red ram but I plan on comming up to the dealership with my tra…" at bounding box center [903, 500] width 479 height 53
click at [843, 483] on p "So maybe not the red ram but I plan on comming up to the dealership with my tra…" at bounding box center [903, 500] width 479 height 53
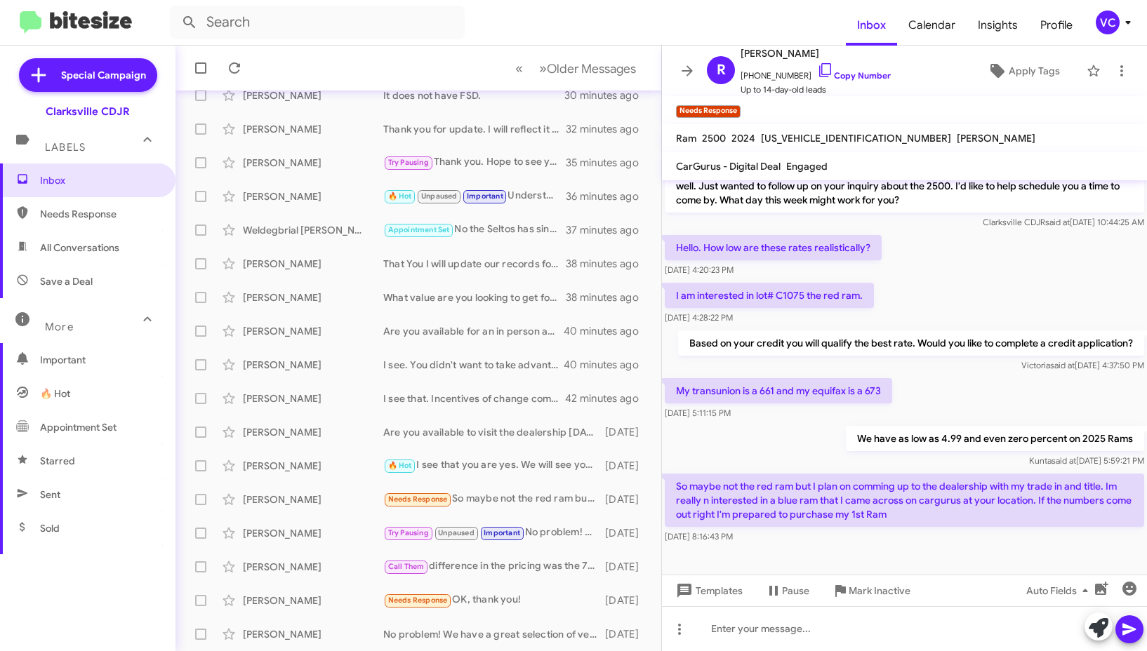
click at [787, 442] on div "We have as low as 4.99 and even zero percent on 2025 [PERSON_NAME] said at [DAT…" at bounding box center [904, 447] width 485 height 48
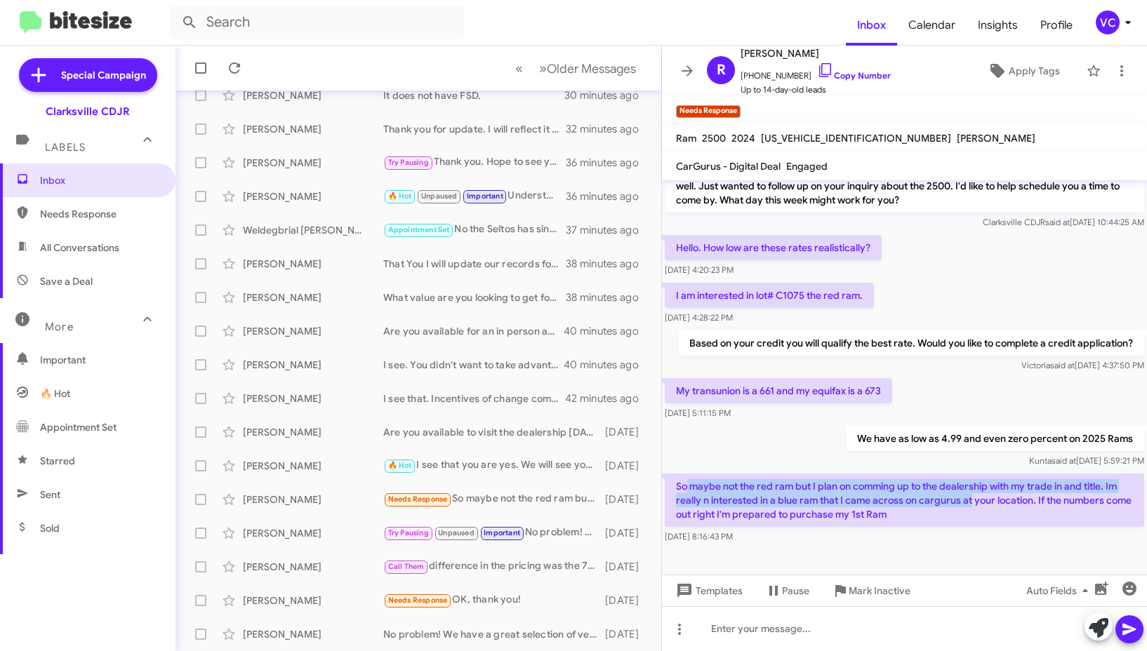
drag, startPoint x: 686, startPoint y: 492, endPoint x: 970, endPoint y: 493, distance: 284.2
click at [970, 493] on p "So maybe not the red ram but I plan on comming up to the dealership with my tra…" at bounding box center [903, 500] width 479 height 53
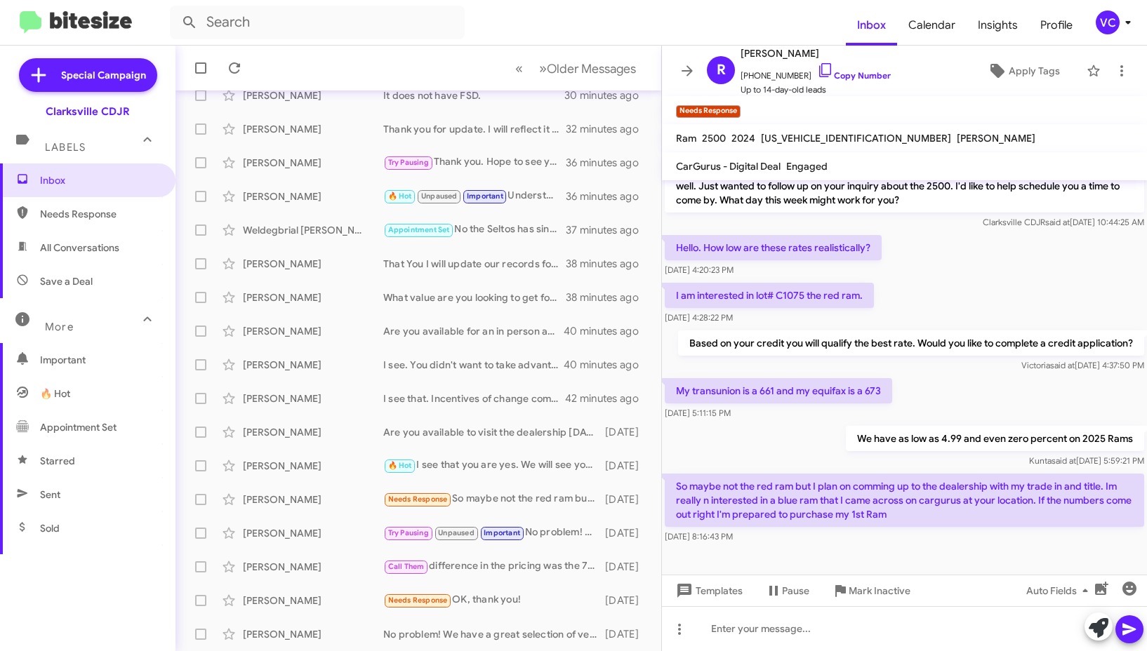
click at [966, 512] on p "So maybe not the red ram but I plan on comming up to the dealership with my tra…" at bounding box center [903, 500] width 479 height 53
drag, startPoint x: 796, startPoint y: 499, endPoint x: 1037, endPoint y: 504, distance: 241.4
click at [1036, 502] on p "So maybe not the red ram but I plan on comming up to the dealership with my tra…" at bounding box center [903, 500] width 479 height 53
click at [1030, 521] on p "So maybe not the red ram but I plan on comming up to the dealership with my tra…" at bounding box center [903, 500] width 479 height 53
click at [782, 458] on div "We have as low as 4.99 and even zero percent on 2025 [PERSON_NAME] said at [DAT…" at bounding box center [904, 447] width 485 height 48
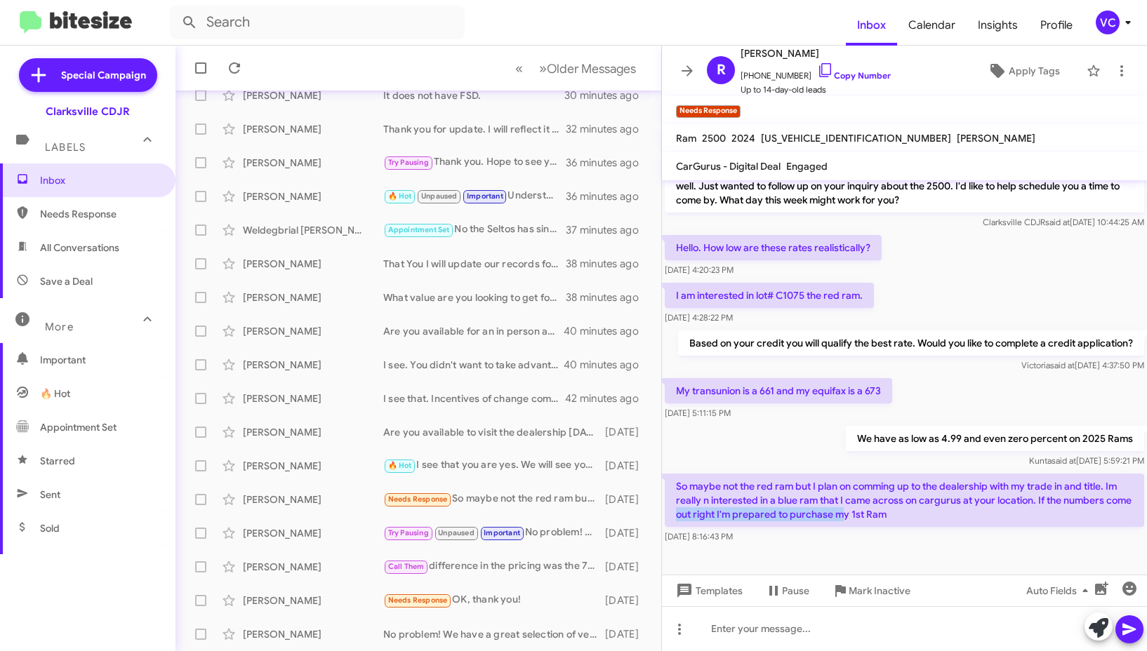
drag, startPoint x: 699, startPoint y: 511, endPoint x: 942, endPoint y: 516, distance: 242.8
click at [891, 516] on p "So maybe not the red ram but I plan on comming up to the dealership with my tra…" at bounding box center [903, 500] width 479 height 53
click at [1001, 519] on p "So maybe not the red ram but I plan on comming up to the dealership with my tra…" at bounding box center [903, 500] width 479 height 53
click at [793, 415] on div "[DATE] 5:11:15 PM" at bounding box center [777, 413] width 227 height 14
click at [784, 632] on div at bounding box center [904, 628] width 485 height 45
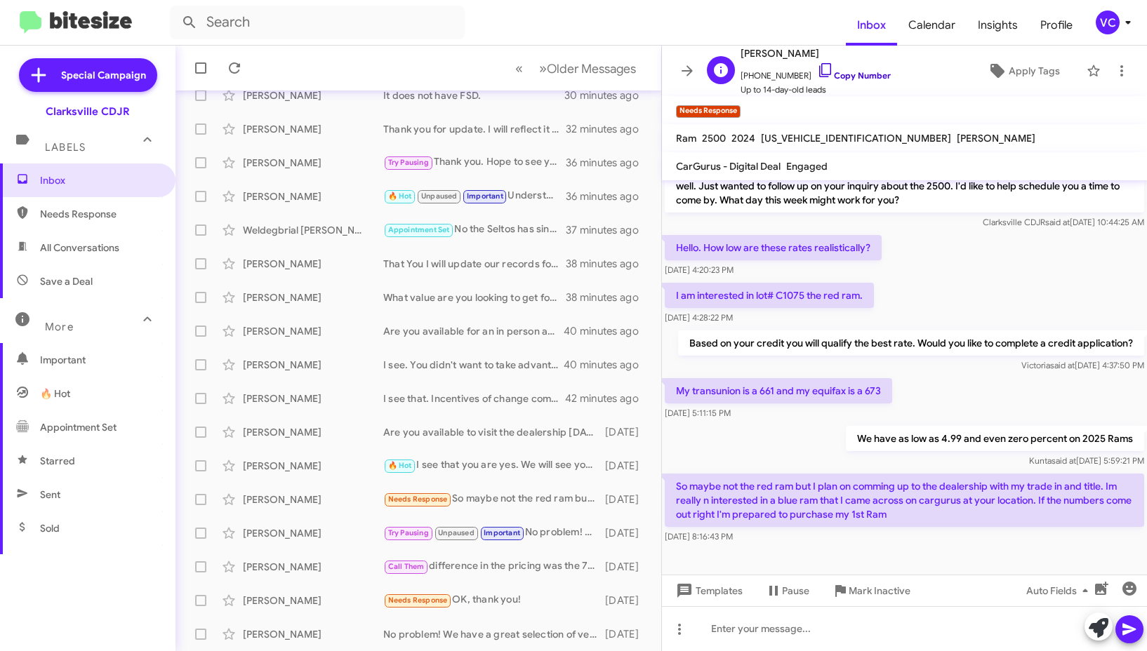
click at [854, 74] on link "Copy Number" at bounding box center [854, 75] width 74 height 11
click at [806, 444] on div "We have as low as 4.99 and even zero percent on 2025 [PERSON_NAME] said at [DAT…" at bounding box center [904, 447] width 485 height 48
click at [1089, 62] on button at bounding box center [1093, 71] width 28 height 28
click at [1008, 65] on span "Apply Tags" at bounding box center [1033, 70] width 51 height 25
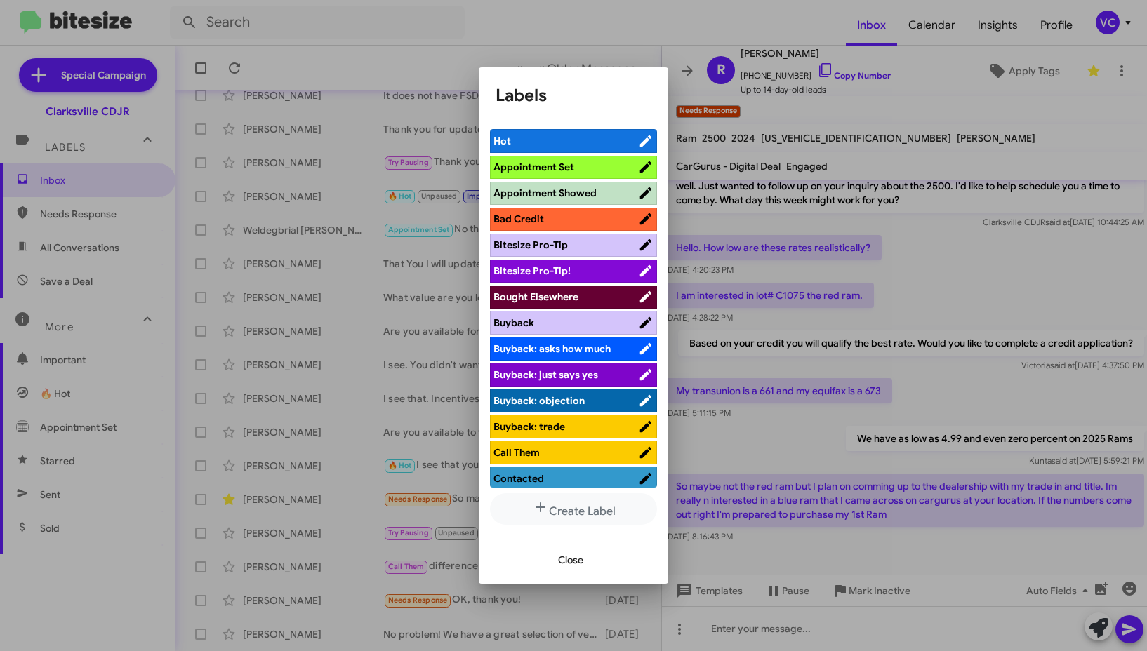
click at [563, 194] on span "Appointment Showed" at bounding box center [544, 193] width 103 height 13
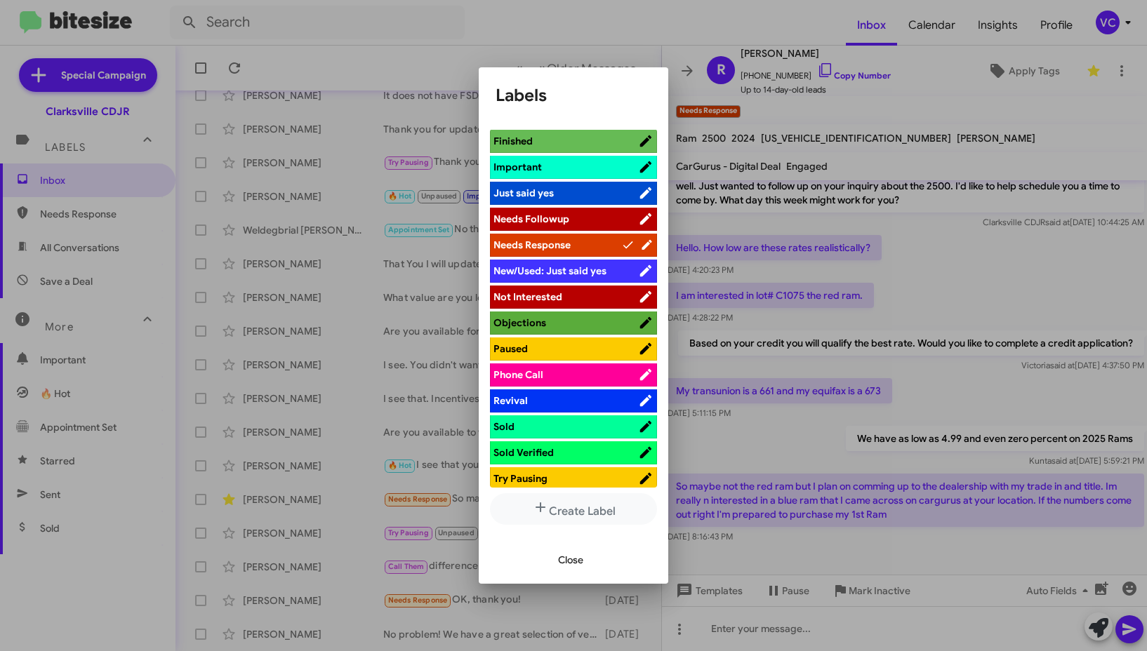
scroll to position [421, 0]
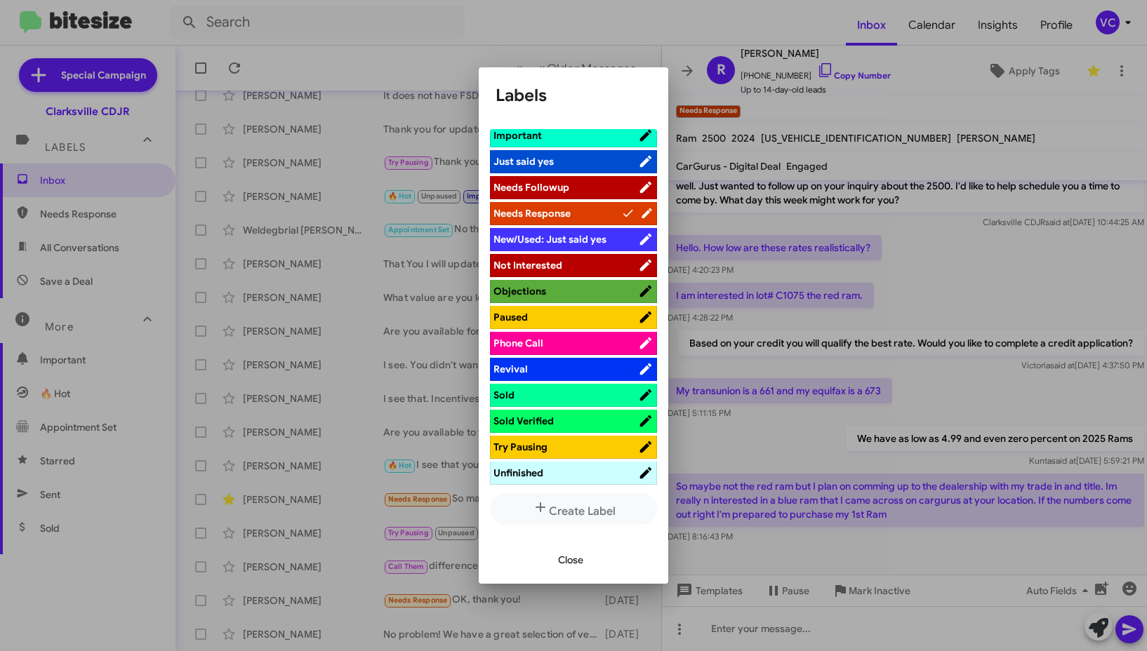
click at [558, 408] on ul "Hot Appointment Set Appointment Showed Bad Credit Bitesize Pro-Tip Bitesize Pro…" at bounding box center [573, 308] width 167 height 358
click at [571, 396] on span "Sold" at bounding box center [565, 395] width 145 height 14
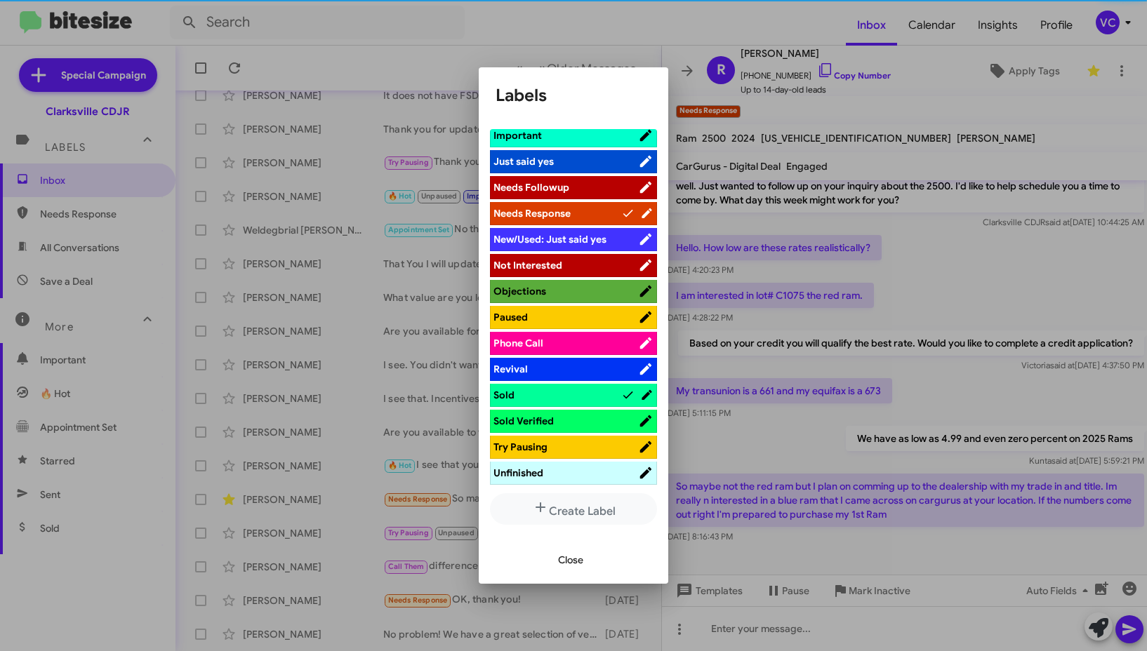
click at [574, 420] on span "Sold Verified" at bounding box center [565, 421] width 145 height 14
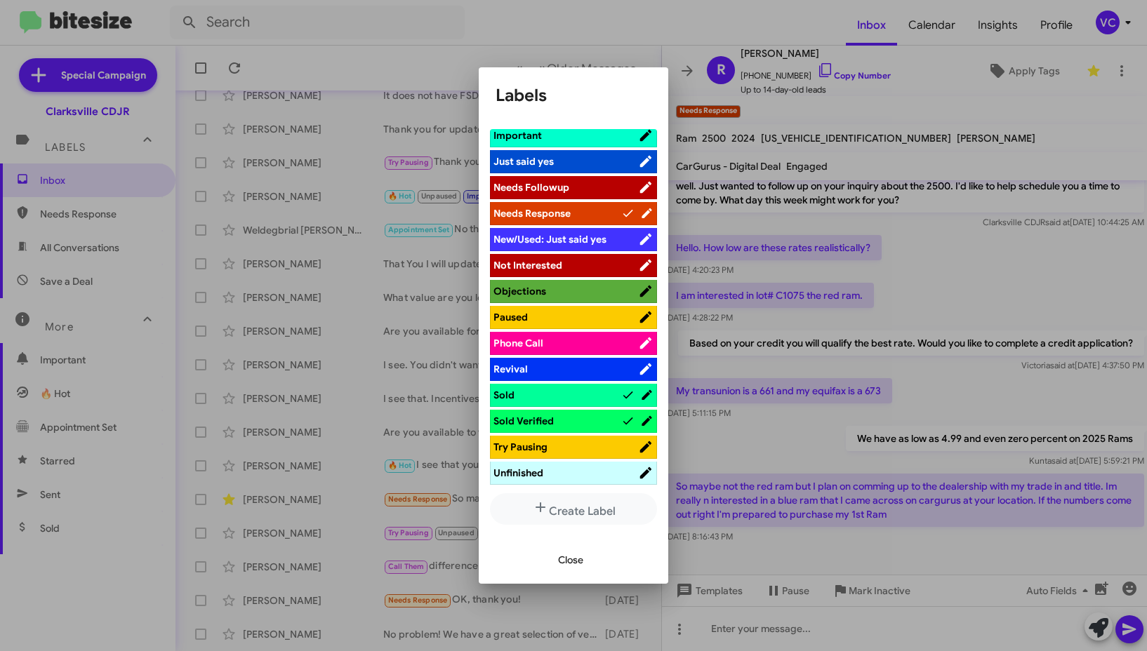
click at [571, 554] on span "Close" at bounding box center [570, 559] width 25 height 25
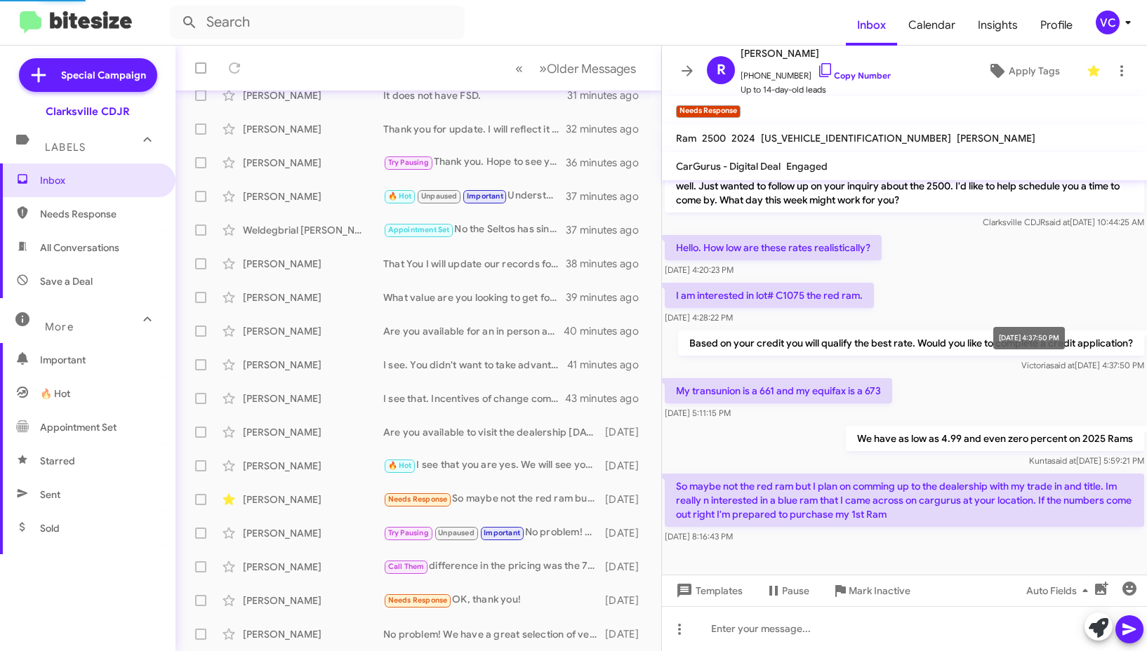
click at [1016, 354] on mat-tooltip-component "[DATE] 4:37:50 PM" at bounding box center [1028, 338] width 91 height 42
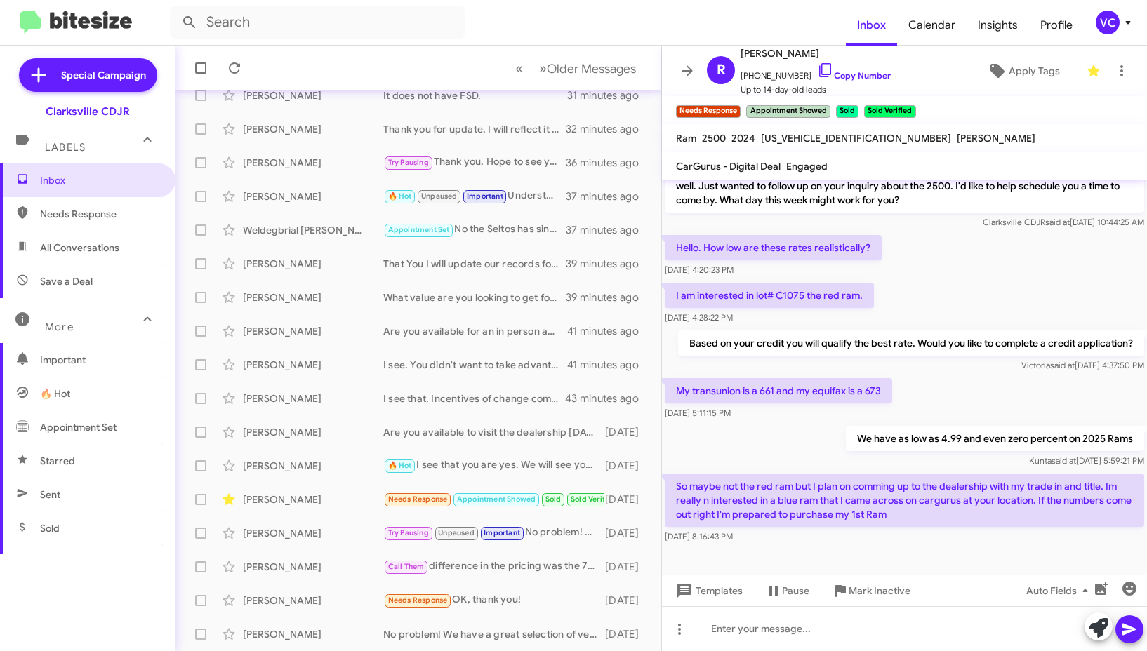
click at [954, 385] on div "My transunion is a 661 and my equifax is a 673 [DATE] 5:11:15 PM" at bounding box center [904, 399] width 485 height 48
click at [772, 636] on div at bounding box center [904, 628] width 485 height 45
click at [1021, 361] on span "[PERSON_NAME] said at [DATE] 4:37:50 PM" at bounding box center [1082, 365] width 123 height 11
click at [744, 105] on span "×" at bounding box center [738, 104] width 11 height 17
click at [467, 19] on form at bounding box center [508, 23] width 676 height 34
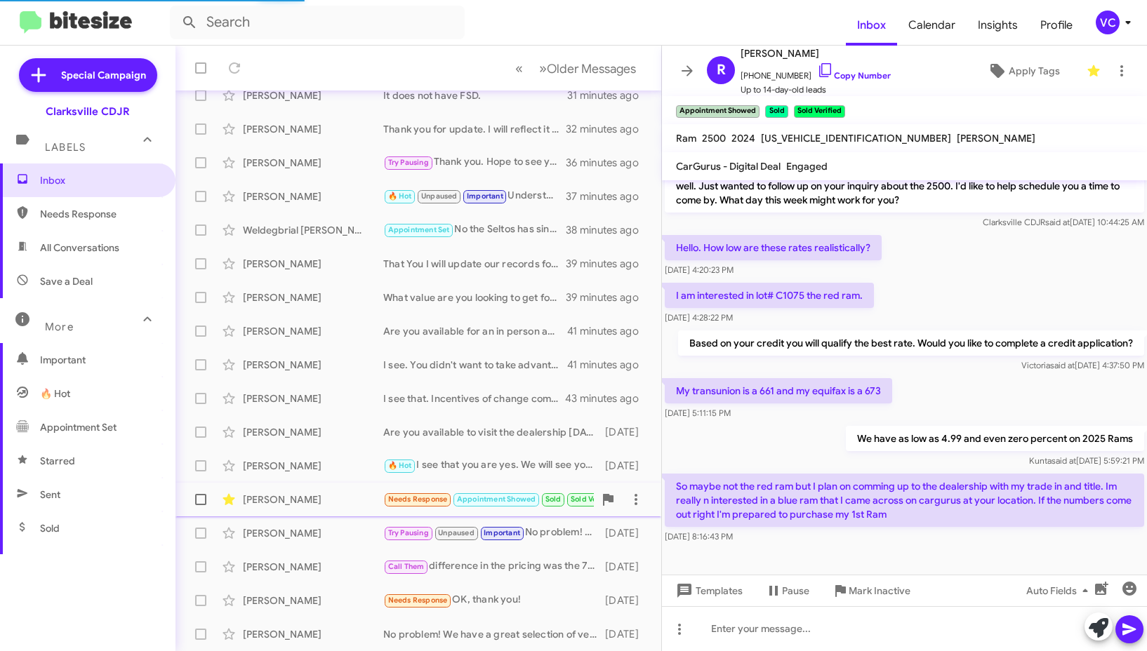
click at [298, 507] on div "[PERSON_NAME] Needs Response Appointment Showed Sold Sold Verified So maybe not…" at bounding box center [418, 500] width 463 height 28
click at [319, 532] on div "[PERSON_NAME]" at bounding box center [313, 533] width 140 height 14
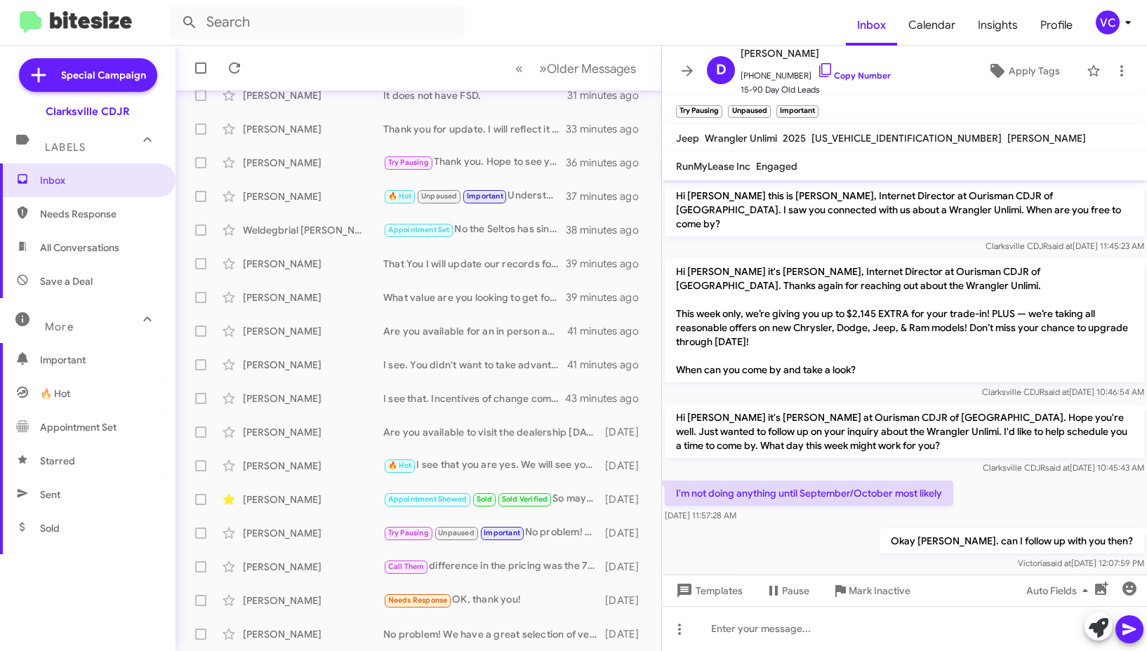
click at [838, 530] on div "Okay [PERSON_NAME]. can I follow up with you then? [PERSON_NAME] said at [DATE]…" at bounding box center [904, 550] width 485 height 48
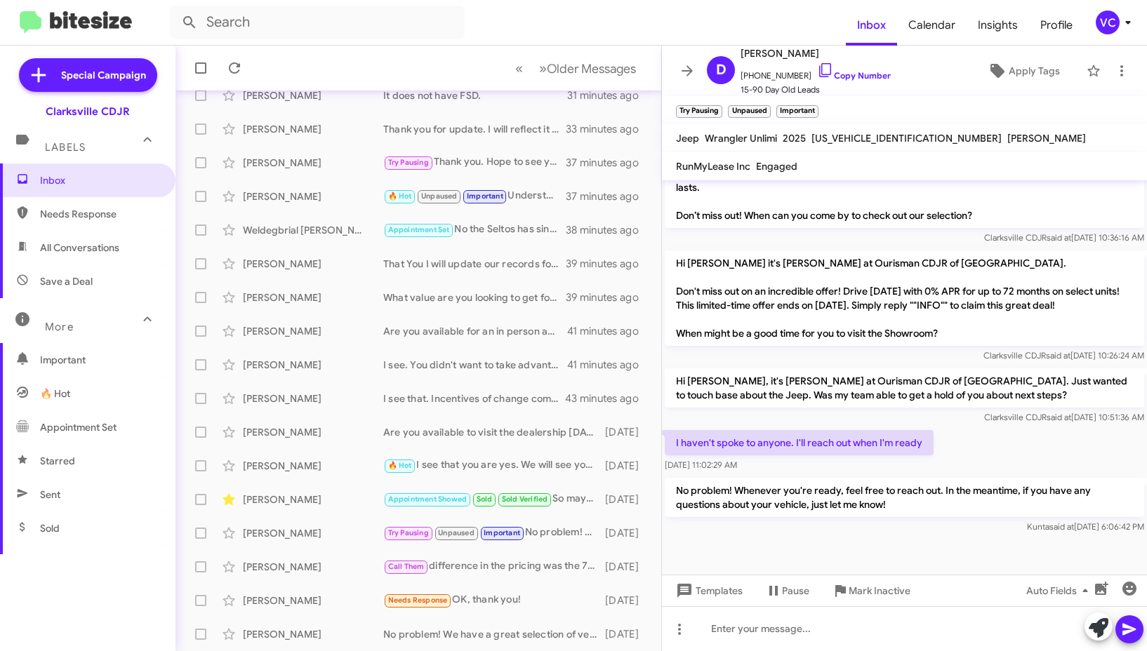
scroll to position [679, 0]
click at [828, 561] on div at bounding box center [904, 562] width 485 height 53
click at [979, 443] on div "I haven't spoke to anyone. I'll reach out when I'm ready [DATE] 11:02:29 AM" at bounding box center [904, 451] width 485 height 48
click at [877, 536] on div at bounding box center [904, 562] width 485 height 53
click at [295, 530] on div "[PERSON_NAME]" at bounding box center [313, 533] width 140 height 14
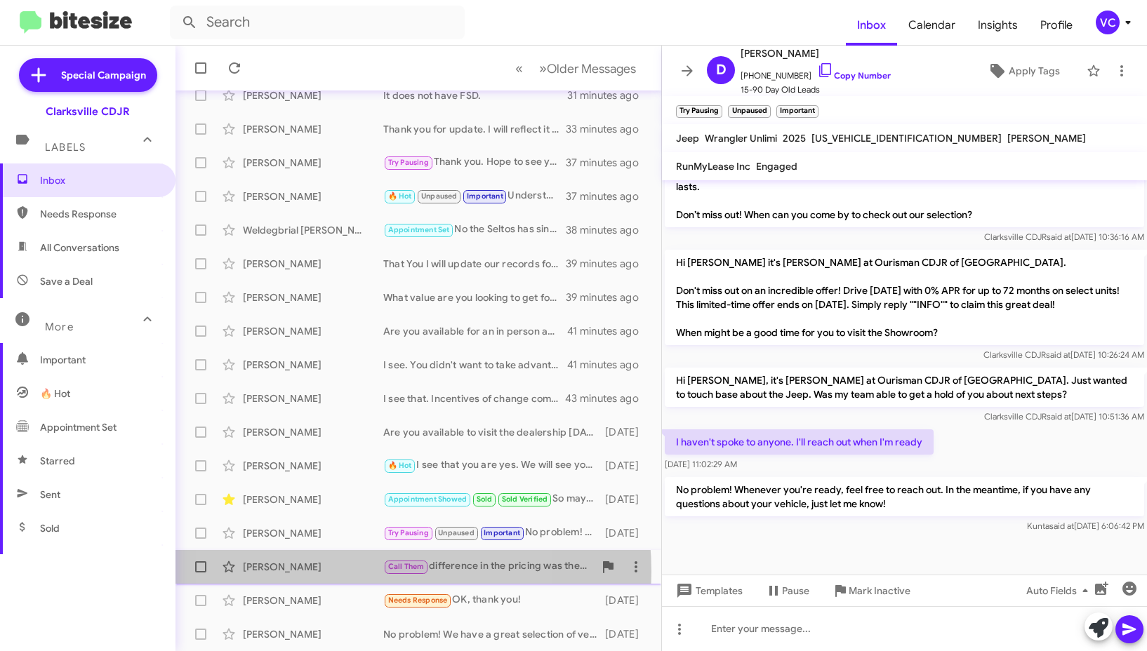
click at [334, 572] on div "[PERSON_NAME]" at bounding box center [313, 567] width 140 height 14
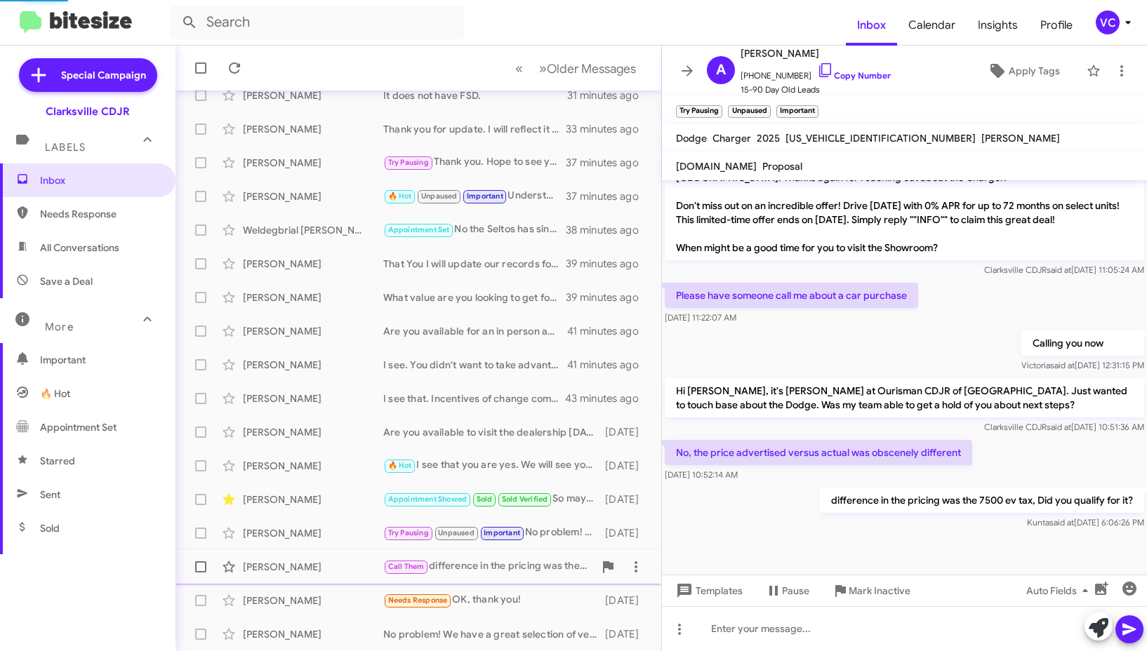
scroll to position [501, 0]
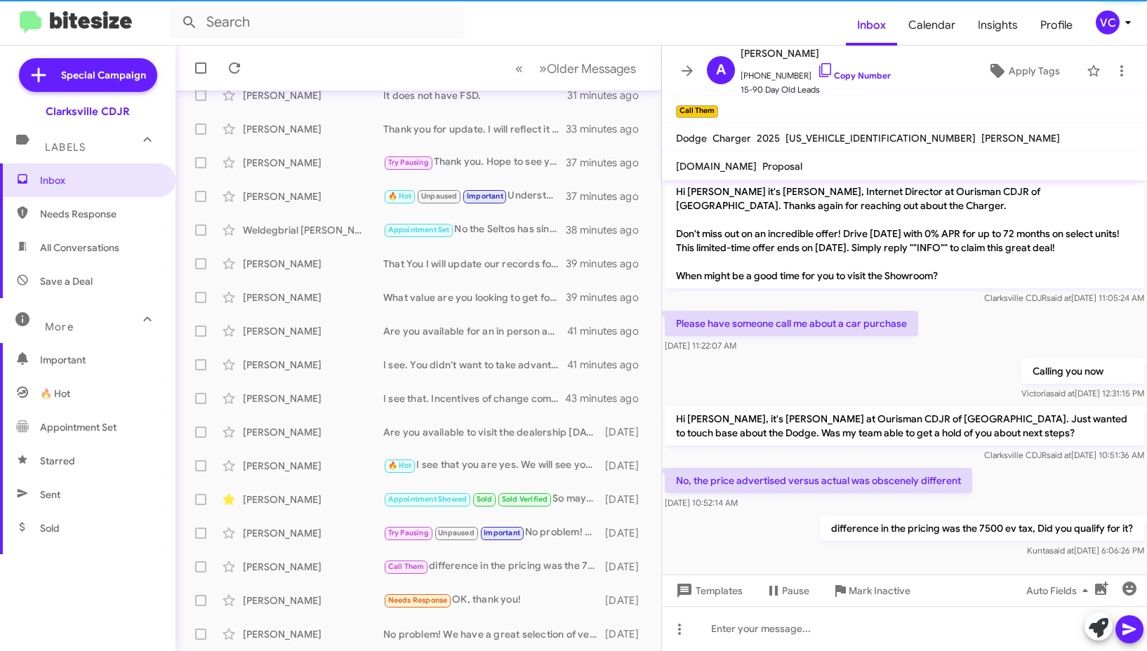
drag, startPoint x: 893, startPoint y: 566, endPoint x: 969, endPoint y: 526, distance: 86.3
click at [896, 565] on div at bounding box center [904, 582] width 485 height 42
click at [1038, 465] on div "No, the price advertised versus actual was obscenely different [DATE] 10:52:14 …" at bounding box center [904, 489] width 485 height 48
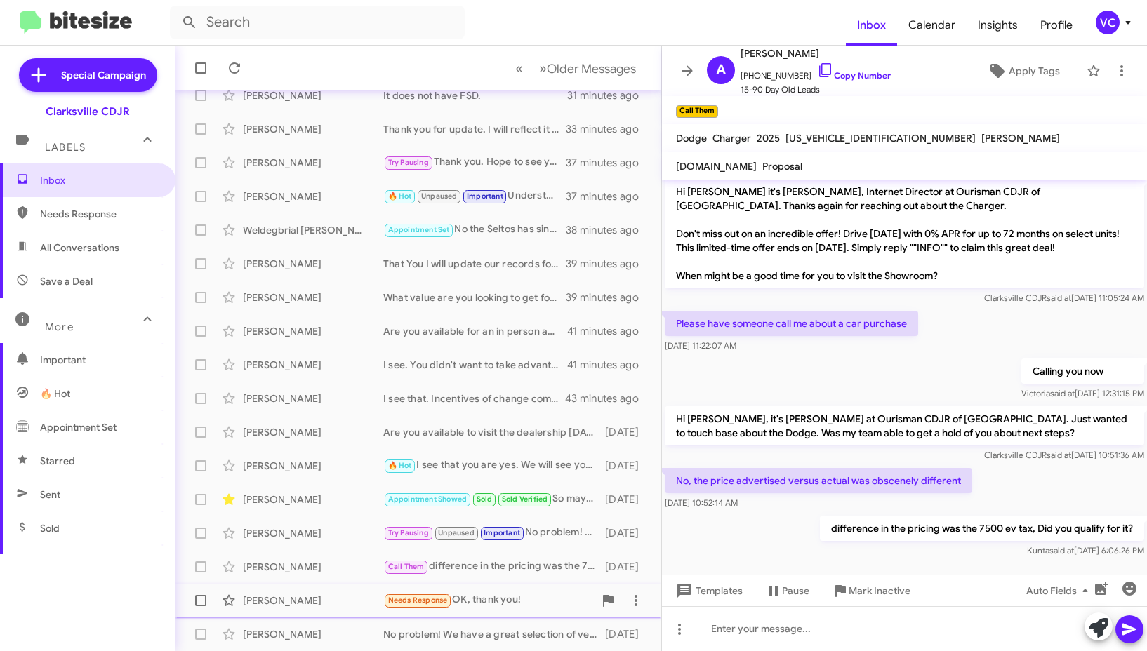
click at [328, 608] on div "[PERSON_NAME] Needs Response OK, thank you! [DATE]" at bounding box center [418, 601] width 463 height 28
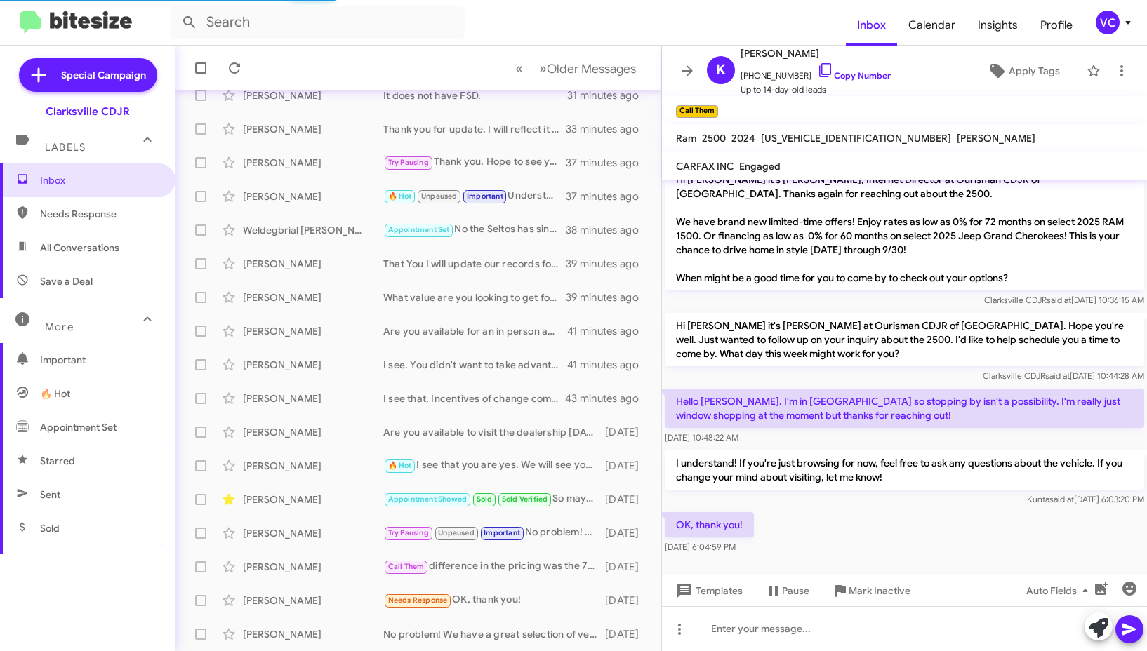
scroll to position [16, 0]
click at [905, 549] on div "OK, thank you! [DATE] 6:04:59 PM" at bounding box center [904, 533] width 485 height 48
click at [928, 428] on div "Hello [PERSON_NAME]. I'm in [GEOGRAPHIC_DATA] so stopping by isn't a possibilit…" at bounding box center [903, 417] width 479 height 56
click at [920, 517] on div "OK, thank you! [DATE] 6:04:59 PM" at bounding box center [904, 533] width 485 height 48
drag, startPoint x: 728, startPoint y: 460, endPoint x: 1014, endPoint y: 505, distance: 289.8
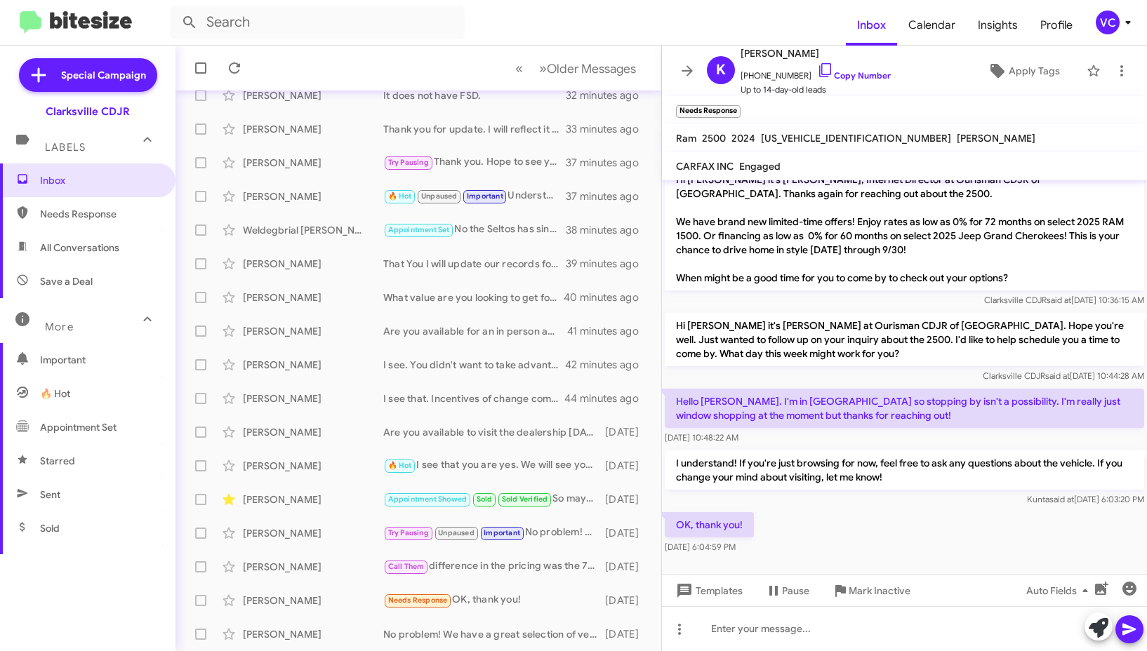
click at [950, 479] on p "I understand! If you're just browsing for now, feel free to ask any questions a…" at bounding box center [903, 469] width 479 height 39
click at [1014, 521] on div "OK, thank you! [DATE] 6:04:59 PM" at bounding box center [904, 533] width 485 height 48
drag, startPoint x: 864, startPoint y: 531, endPoint x: 874, endPoint y: 521, distance: 14.4
click at [864, 530] on div "OK, thank you! [DATE] 6:04:59 PM" at bounding box center [904, 533] width 485 height 48
click at [744, 109] on span "×" at bounding box center [738, 104] width 11 height 17
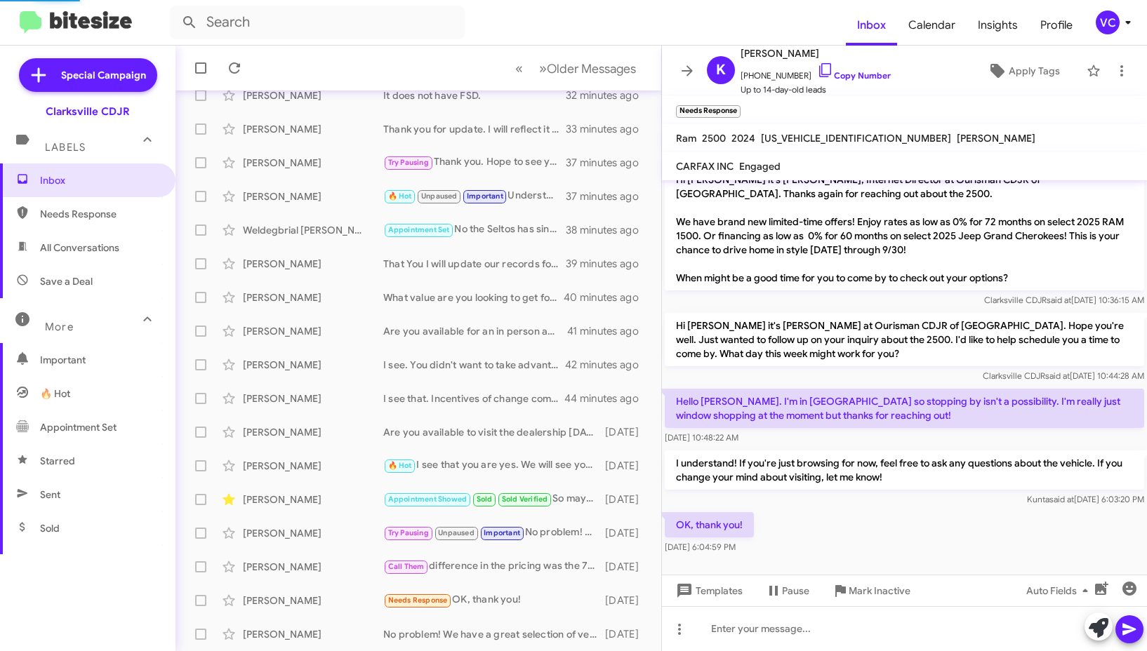
click at [524, 20] on form at bounding box center [508, 23] width 676 height 34
click at [588, 67] on span "Older Messages" at bounding box center [591, 68] width 89 height 15
